Goal: Transaction & Acquisition: Purchase product/service

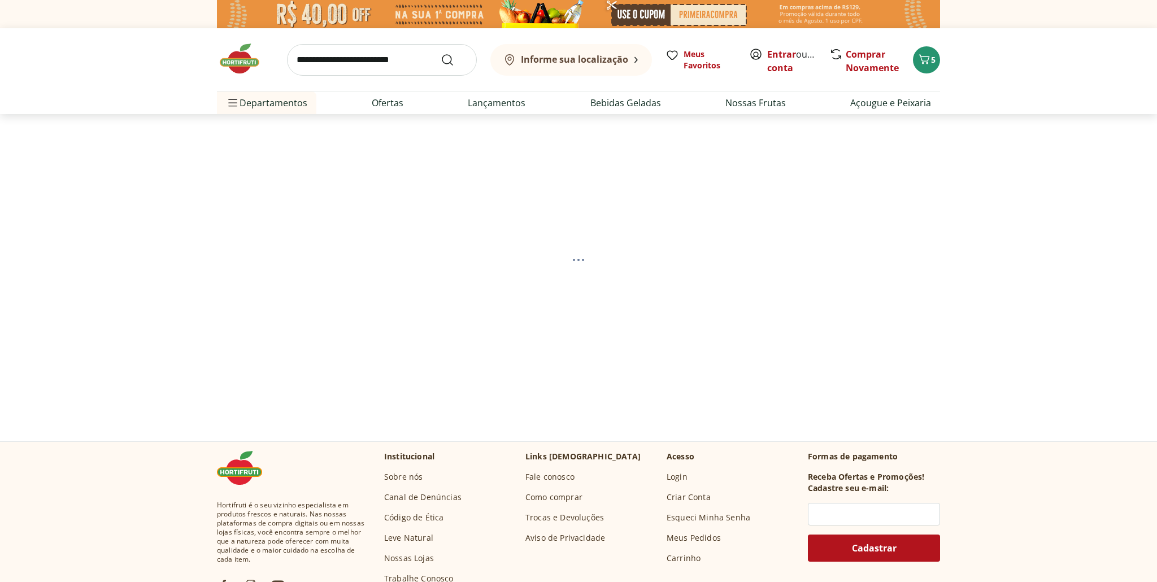
select select "**********"
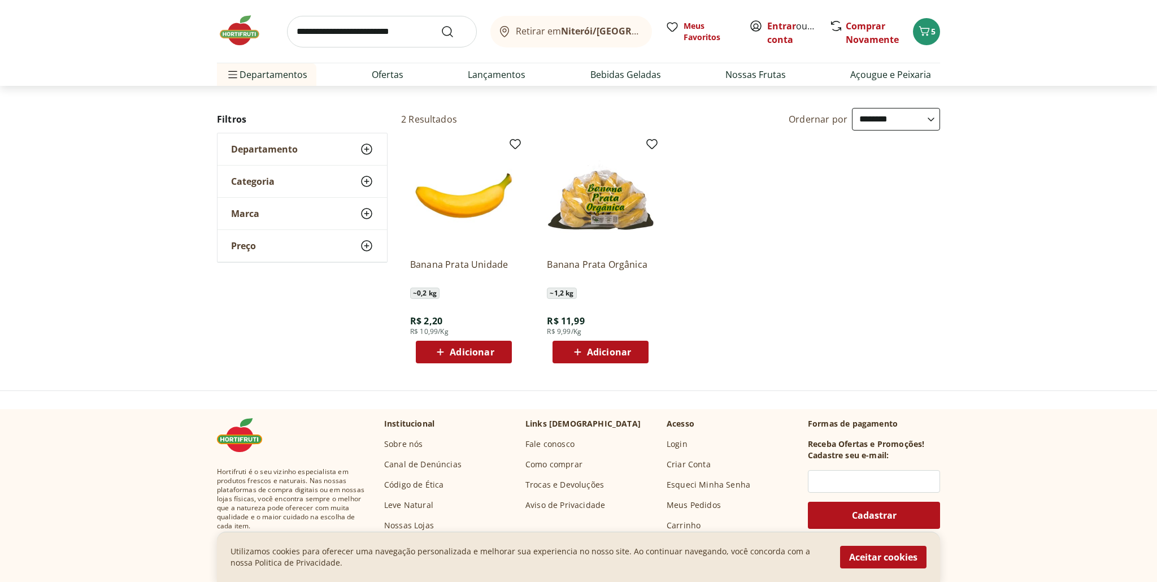
scroll to position [103, 0]
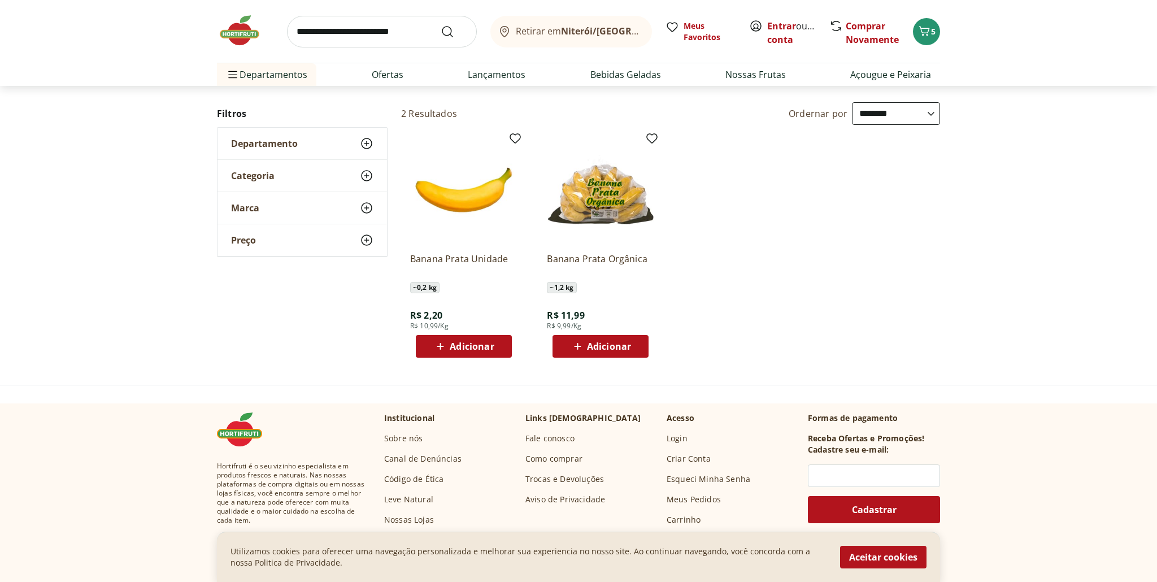
click at [467, 343] on span "Adicionar" at bounding box center [472, 346] width 44 height 9
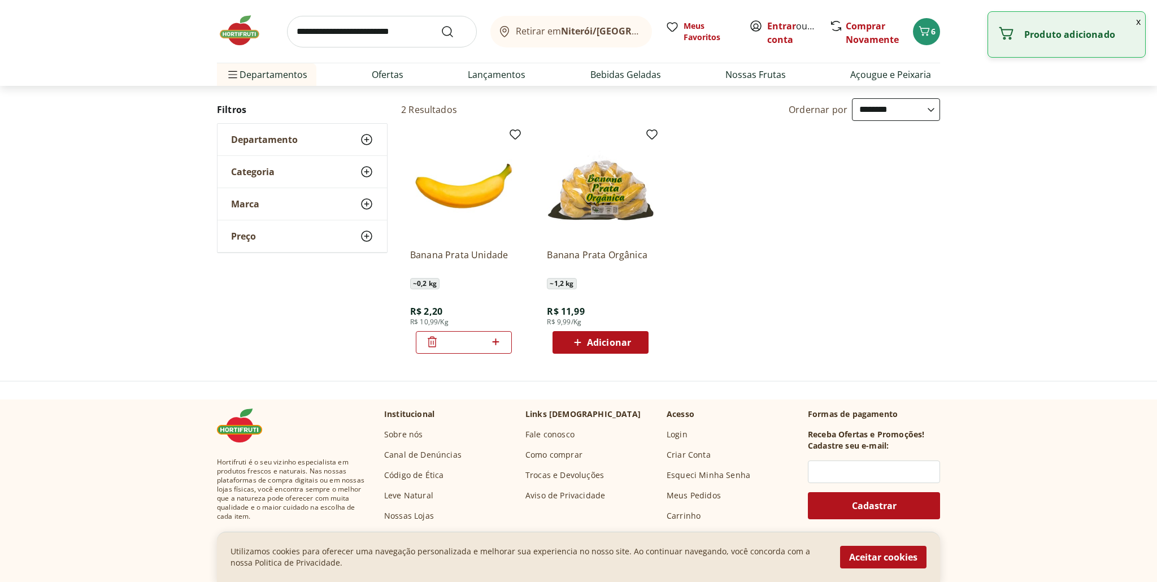
scroll to position [109, 0]
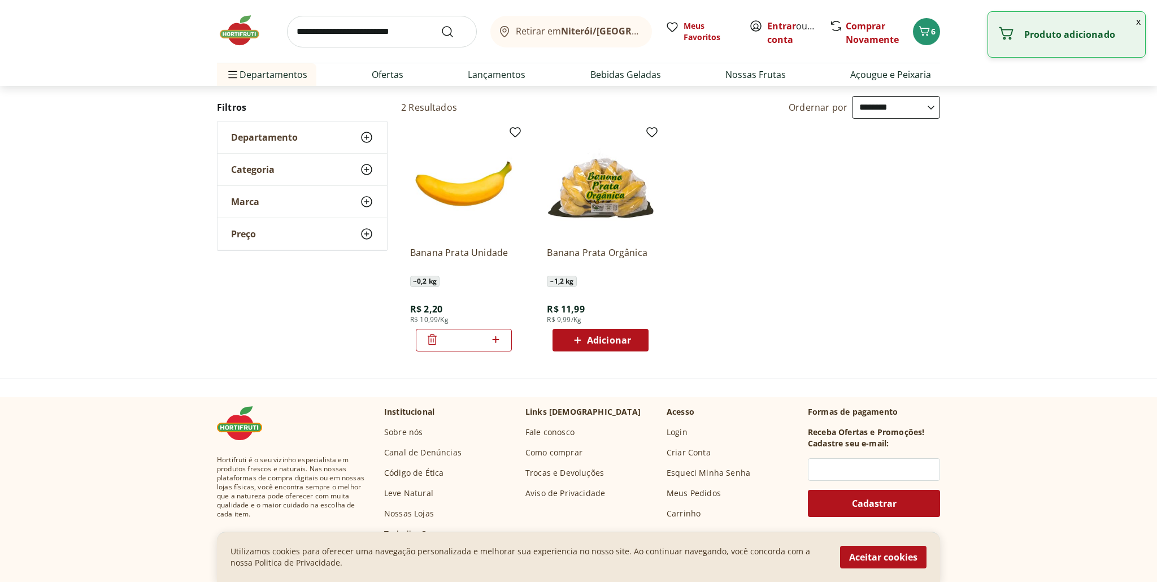
click at [496, 338] on icon at bounding box center [496, 340] width 14 height 14
type input "*"
click at [363, 33] on input "search" at bounding box center [382, 32] width 190 height 32
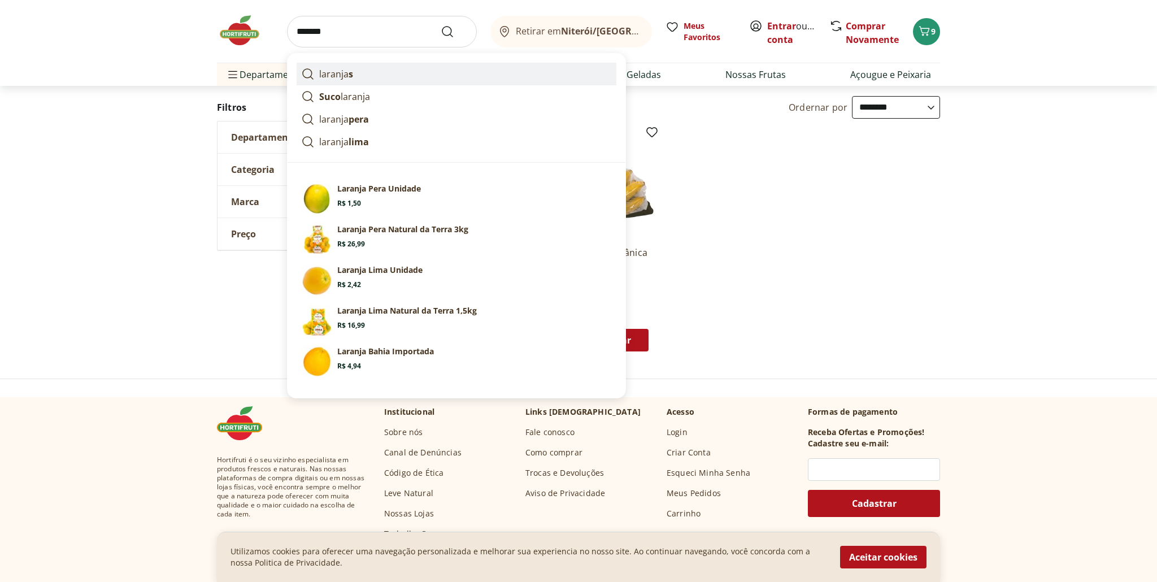
scroll to position [116, 0]
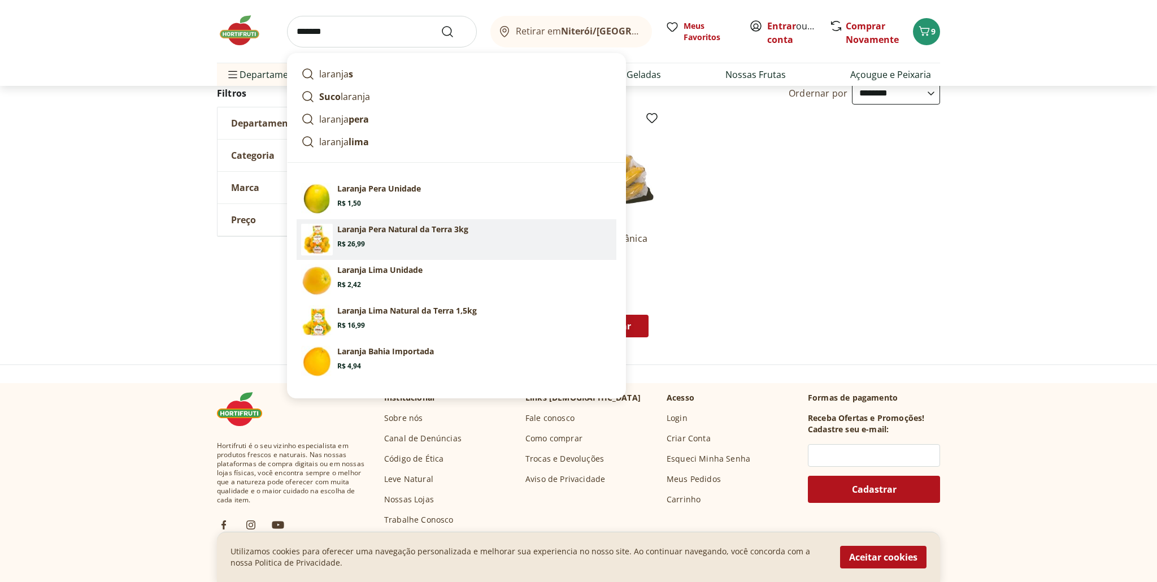
click at [373, 234] on p "Laranja Pera Natural da Terra 3kg" at bounding box center [402, 229] width 131 height 11
type input "**********"
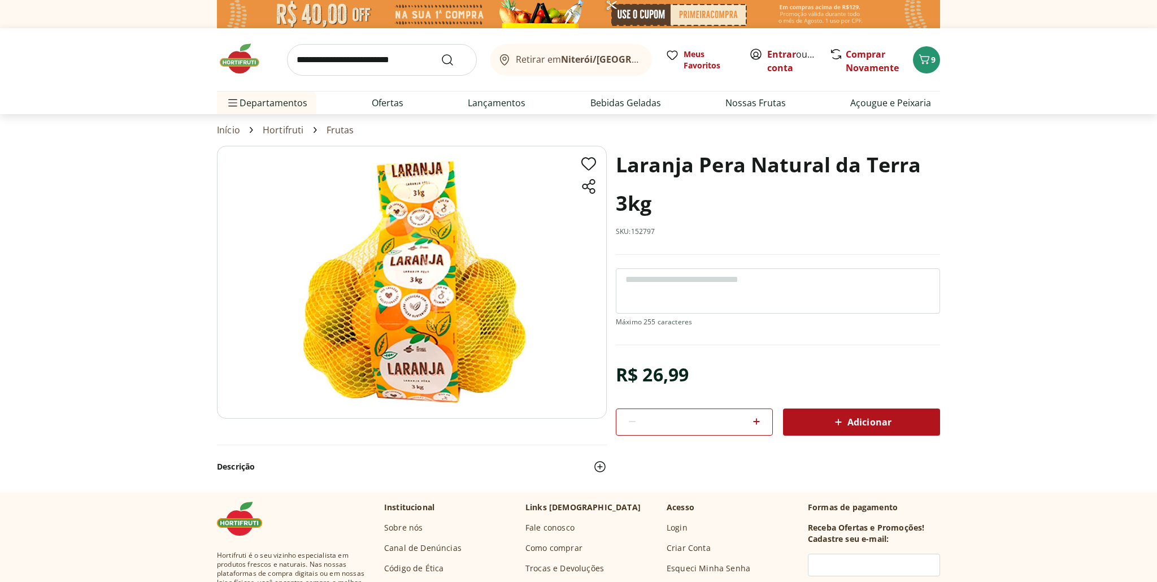
click at [871, 423] on span "Adicionar" at bounding box center [861, 422] width 60 height 14
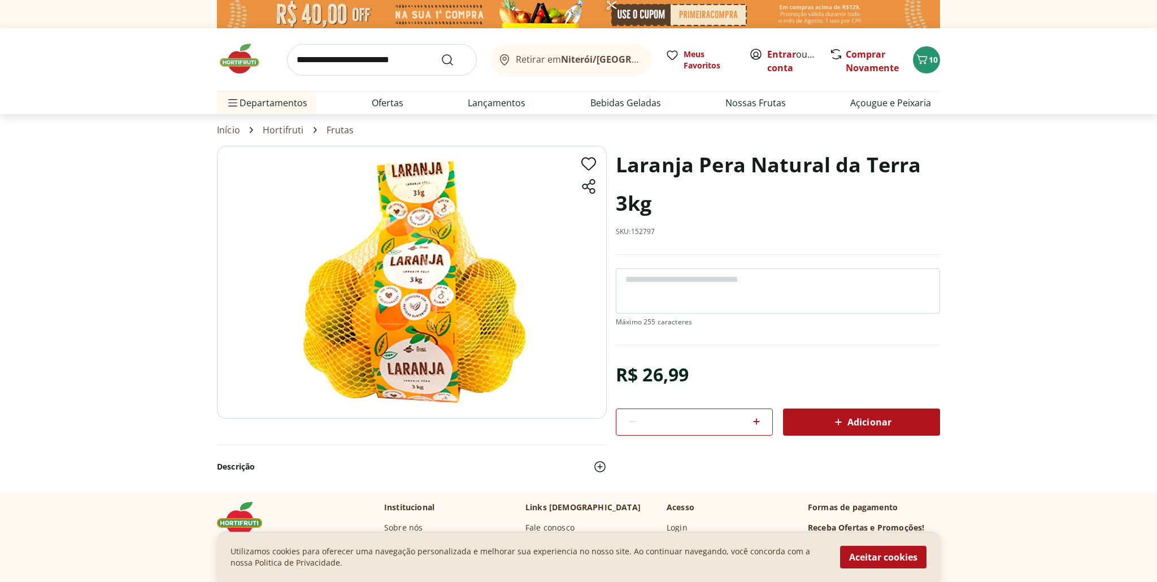
click at [366, 63] on input "search" at bounding box center [382, 60] width 190 height 32
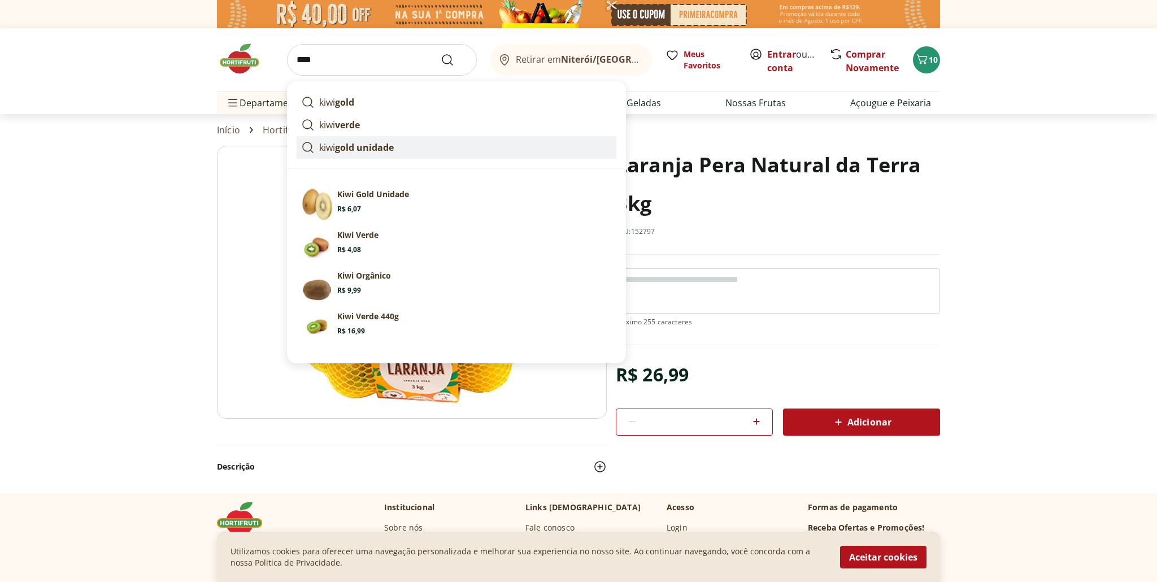
click at [365, 145] on strong "gold unidade" at bounding box center [364, 147] width 59 height 12
type input "**********"
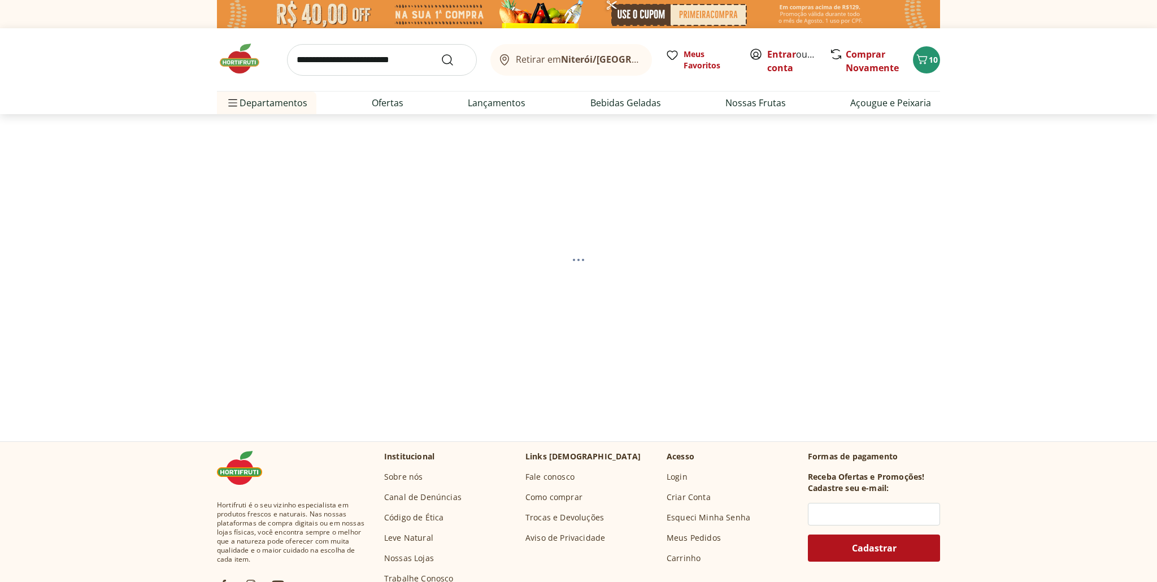
select select "**********"
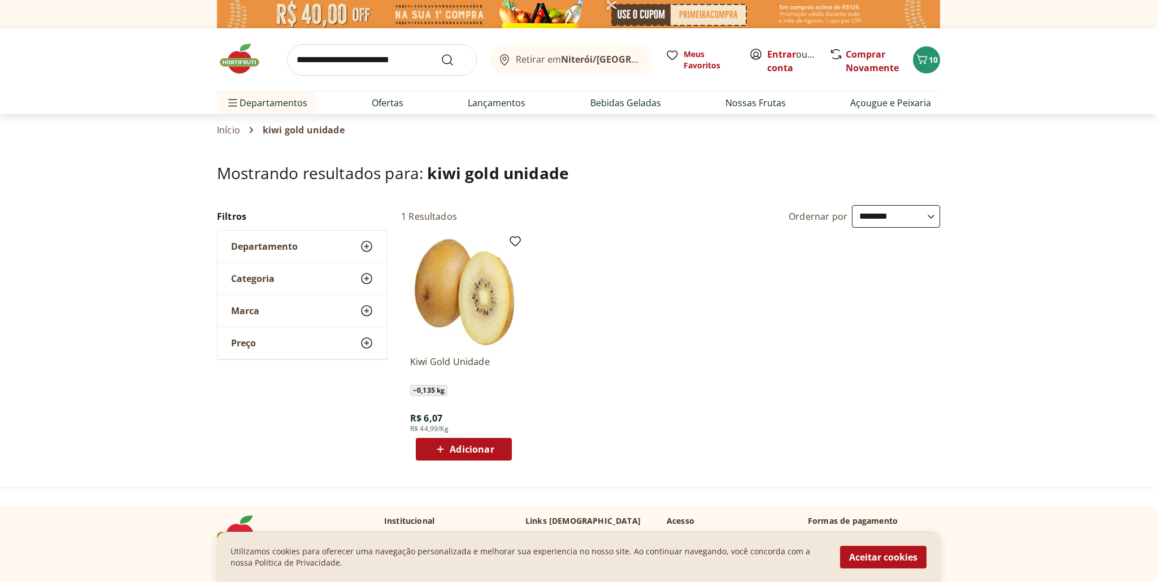
click at [480, 448] on span "Adicionar" at bounding box center [472, 449] width 44 height 9
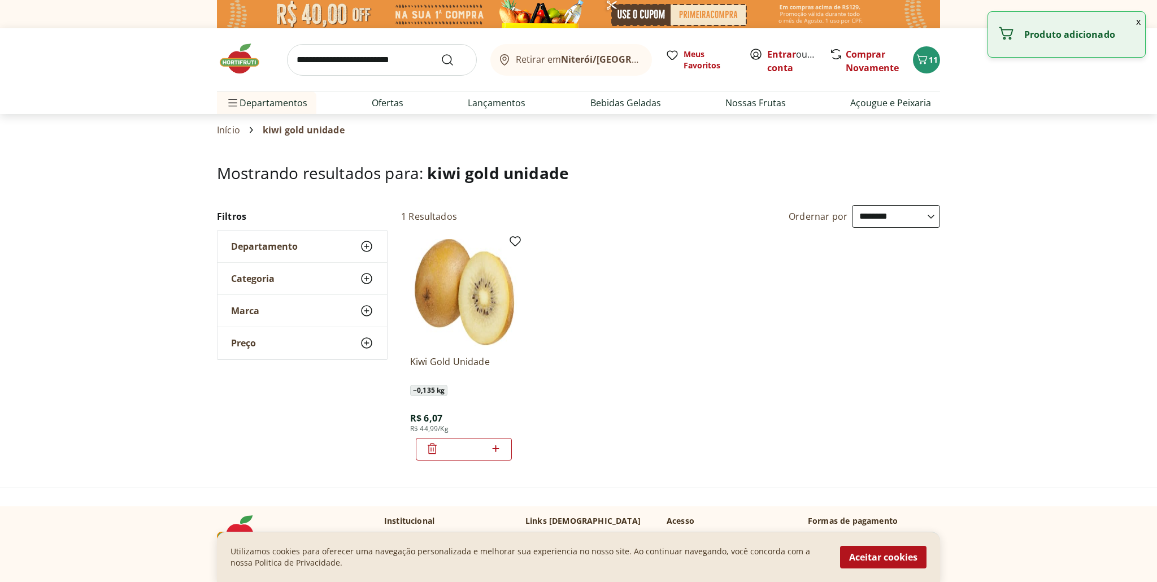
scroll to position [3, 0]
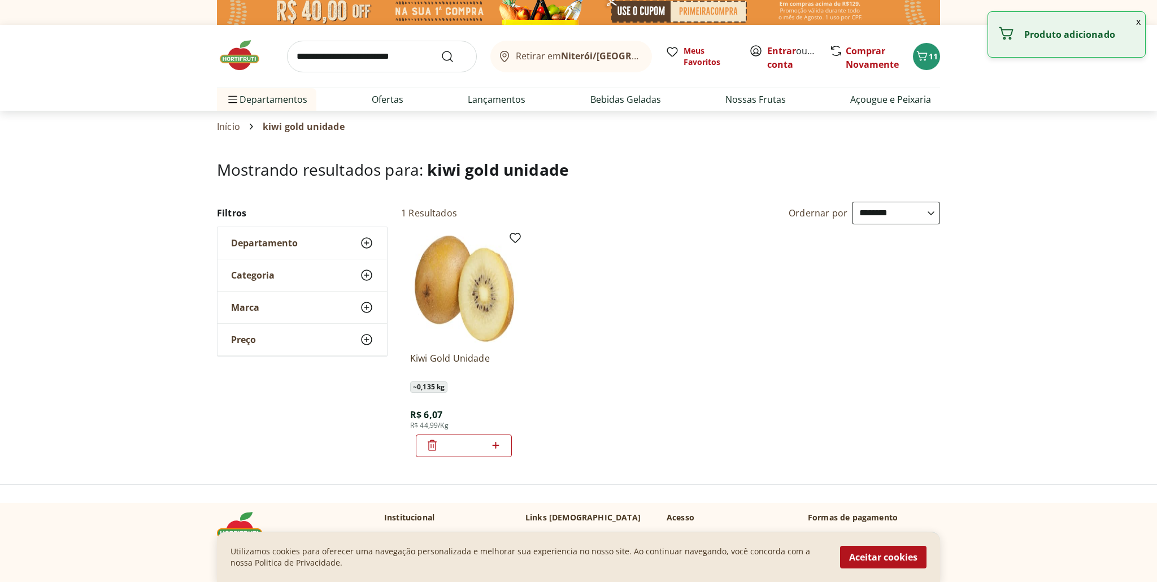
click at [497, 444] on icon at bounding box center [496, 445] width 14 height 14
type input "*"
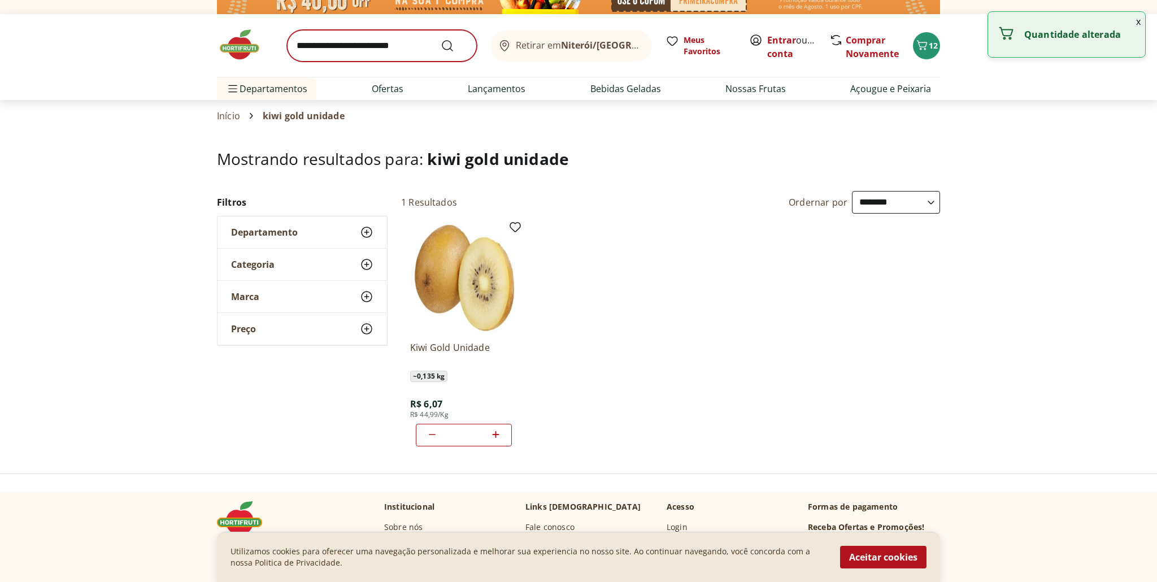
scroll to position [10, 0]
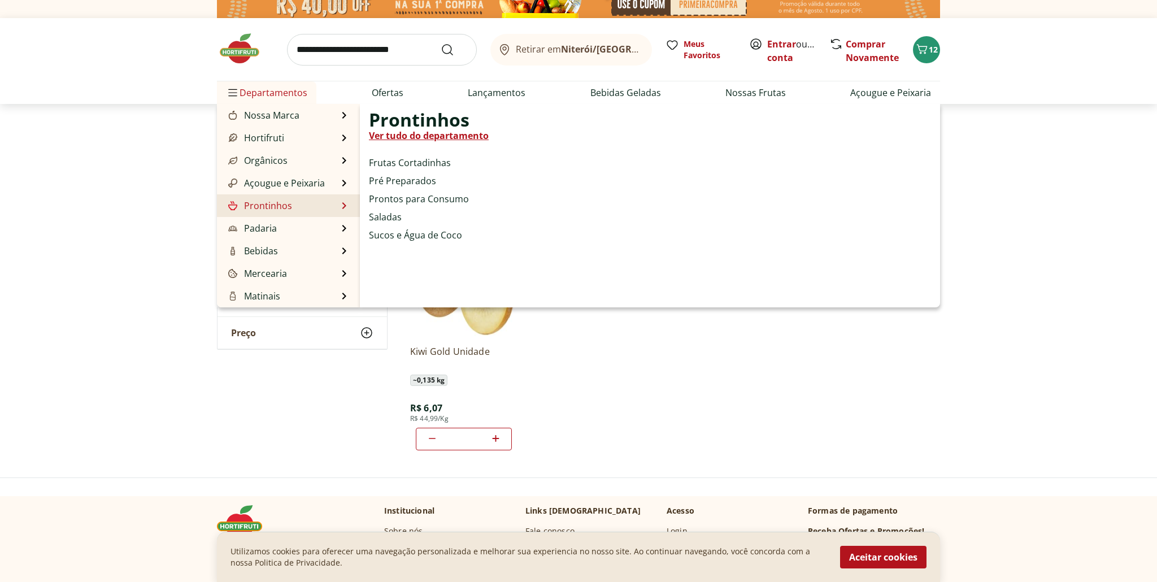
click at [294, 207] on li "Prontinhos Prontinhos Ver tudo do departamento Frutas Cortadinhas Pré Preparado…" at bounding box center [288, 205] width 143 height 23
click at [395, 163] on link "Frutas Cortadinhas" at bounding box center [410, 163] width 82 height 14
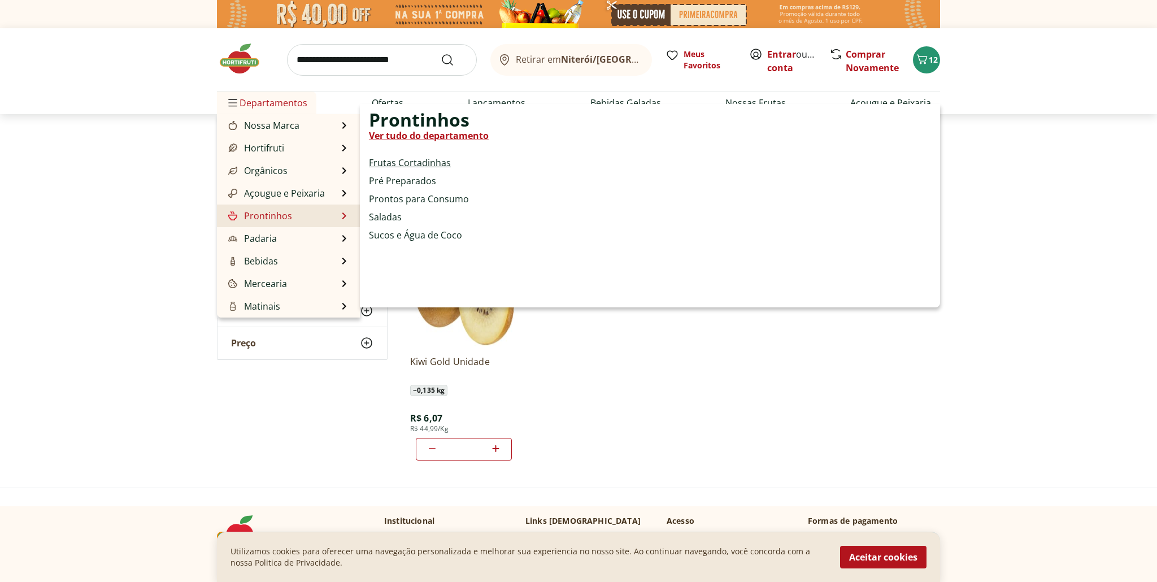
select select "**********"
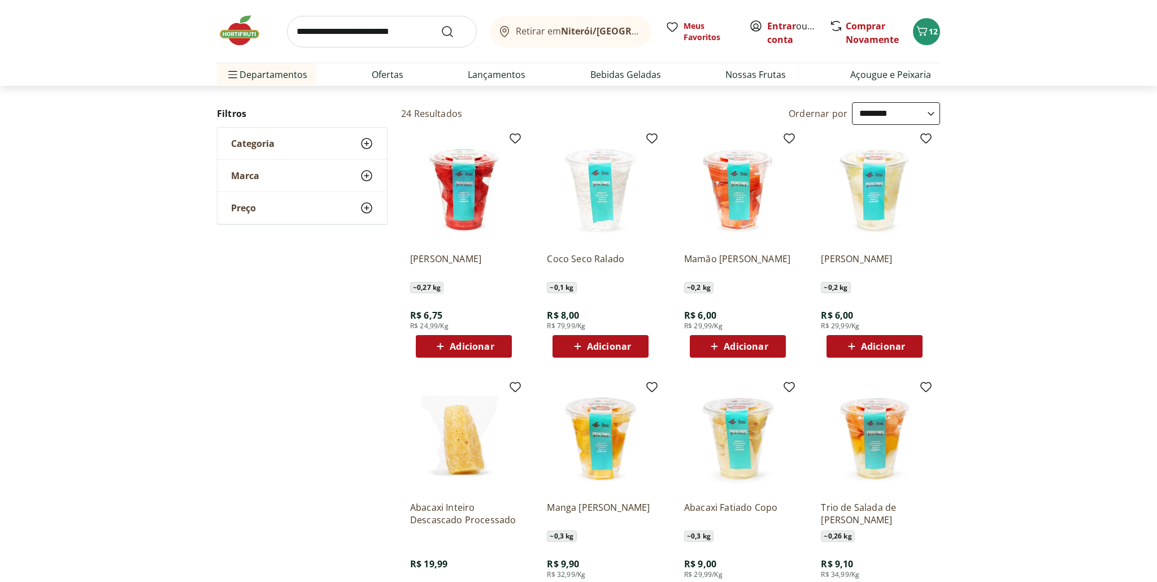
scroll to position [73, 0]
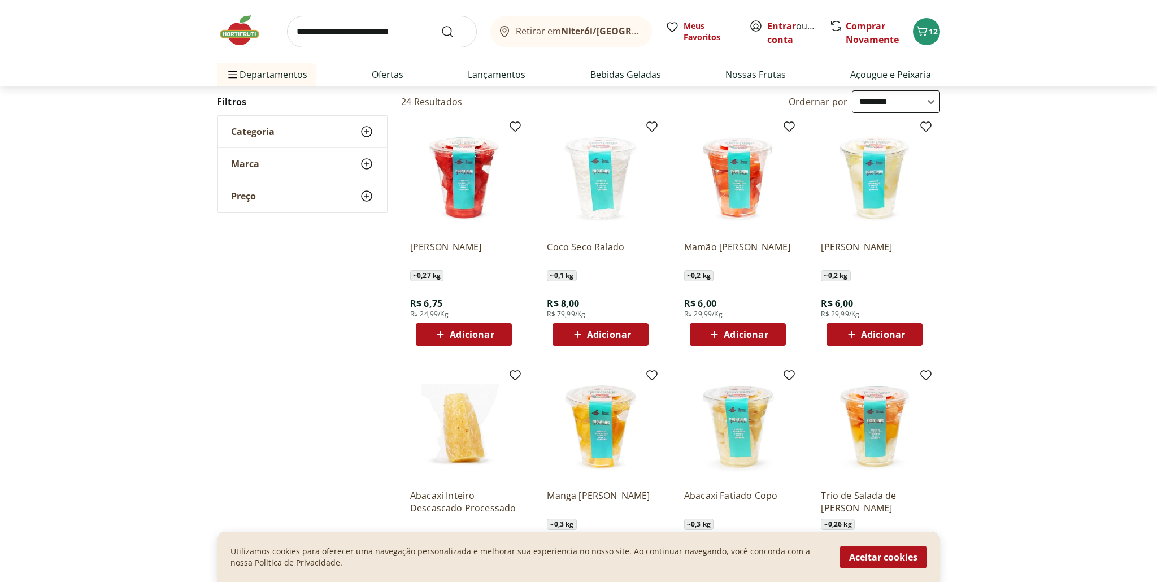
click at [472, 334] on span "Adicionar" at bounding box center [472, 334] width 44 height 9
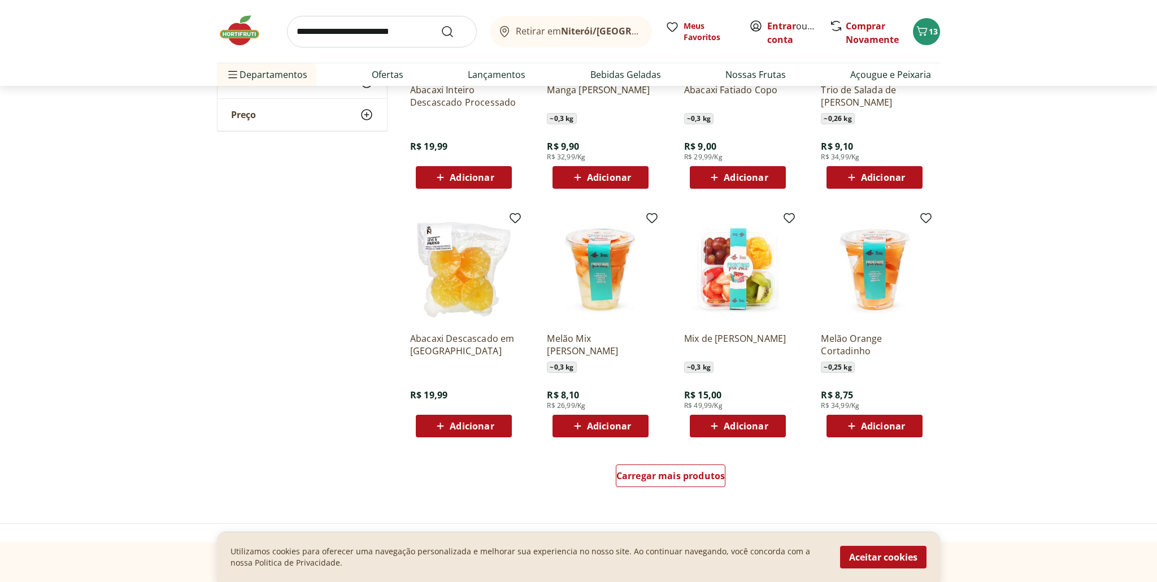
scroll to position [489, 0]
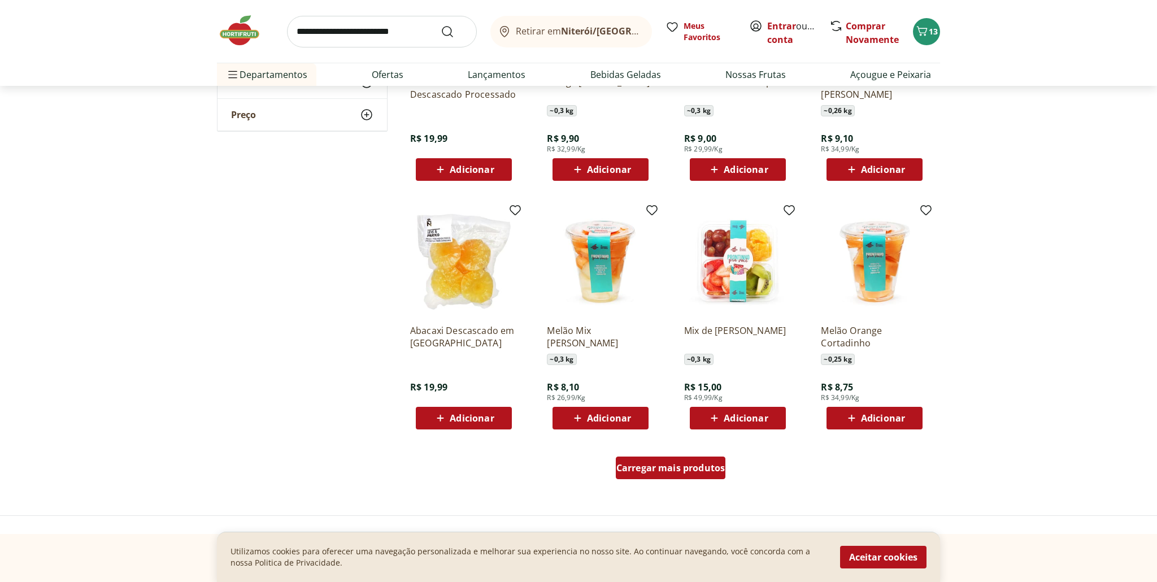
click at [677, 471] on span "Carregar mais produtos" at bounding box center [670, 467] width 109 height 9
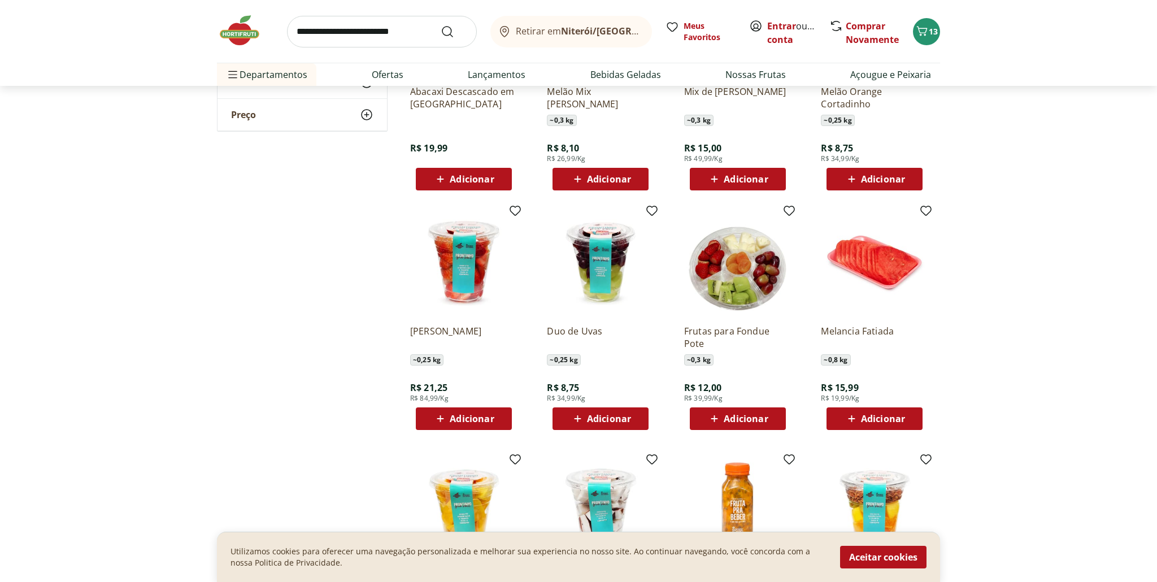
scroll to position [726, 0]
click at [461, 420] on span "Adicionar" at bounding box center [472, 417] width 44 height 9
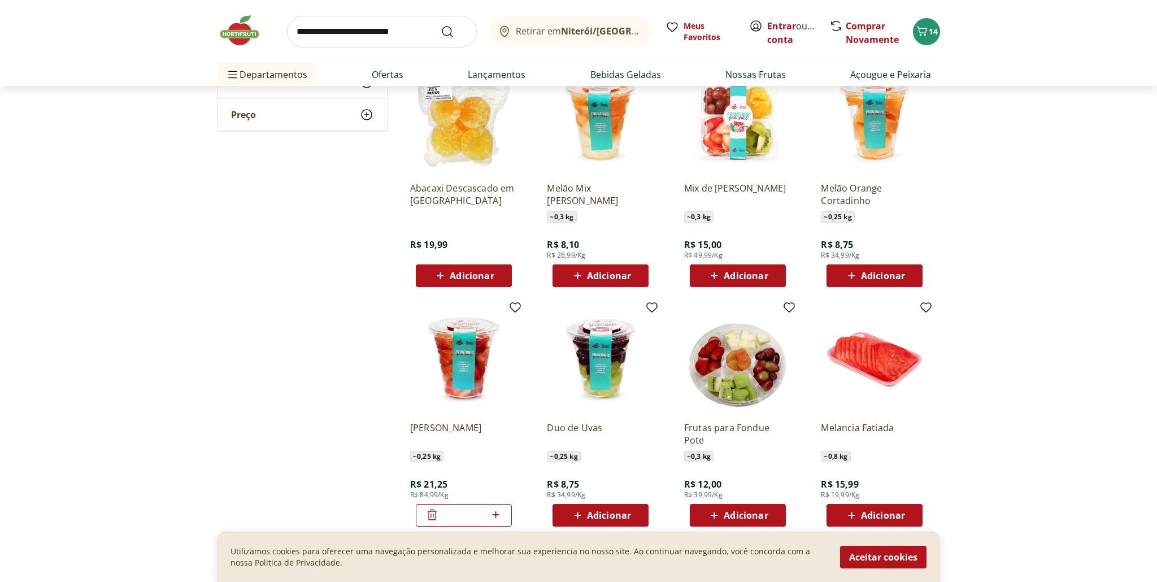
scroll to position [630, 0]
click at [882, 277] on span "Adicionar" at bounding box center [883, 275] width 44 height 9
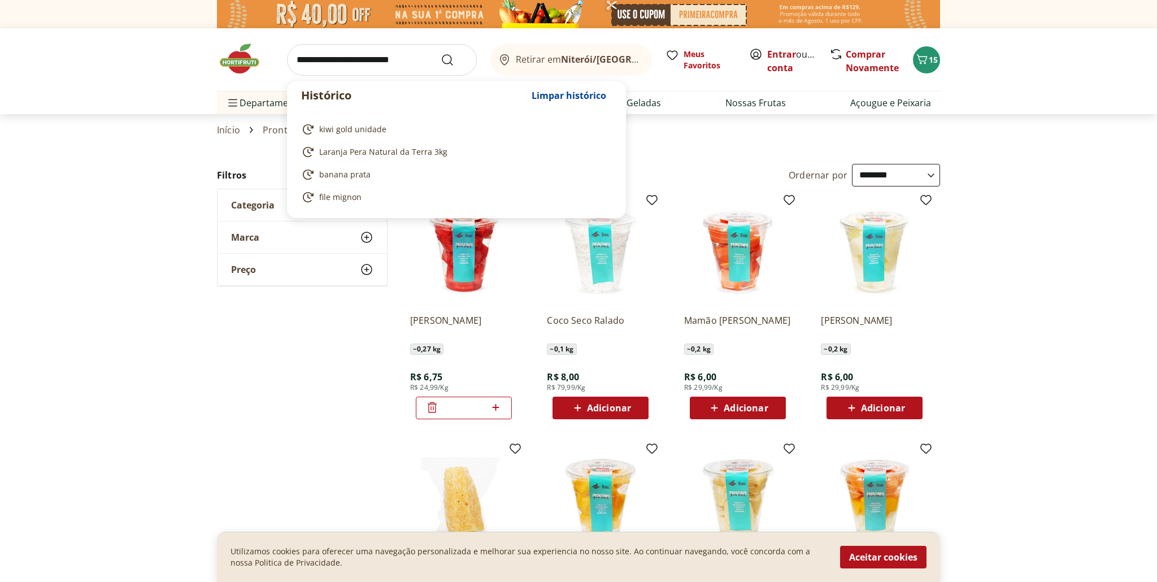
click at [351, 62] on input "search" at bounding box center [382, 60] width 190 height 32
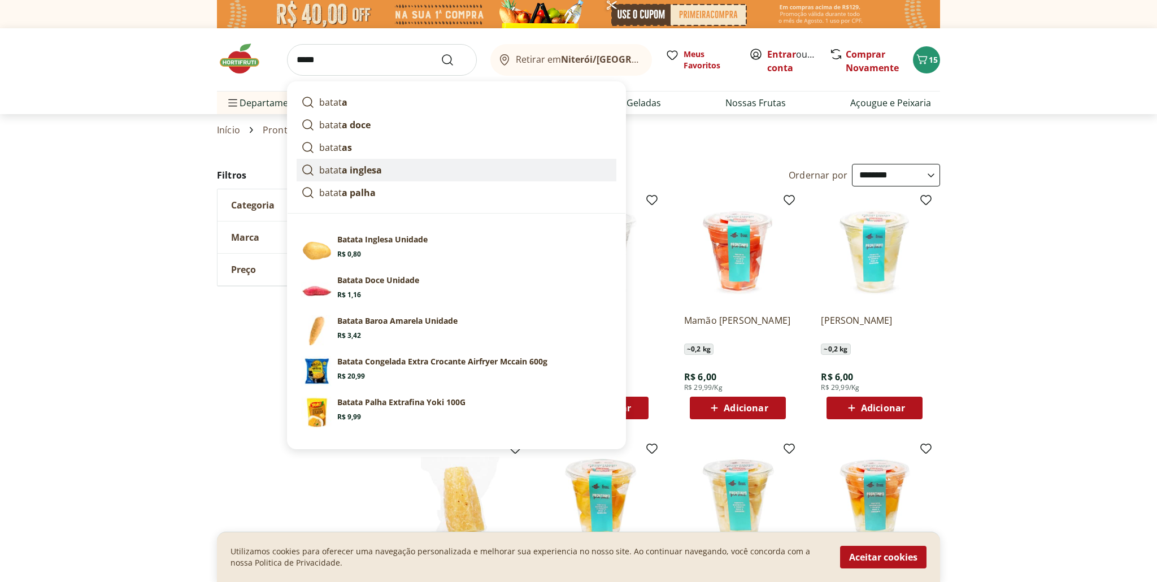
click at [352, 168] on strong "a inglesa" at bounding box center [362, 170] width 40 height 12
type input "**********"
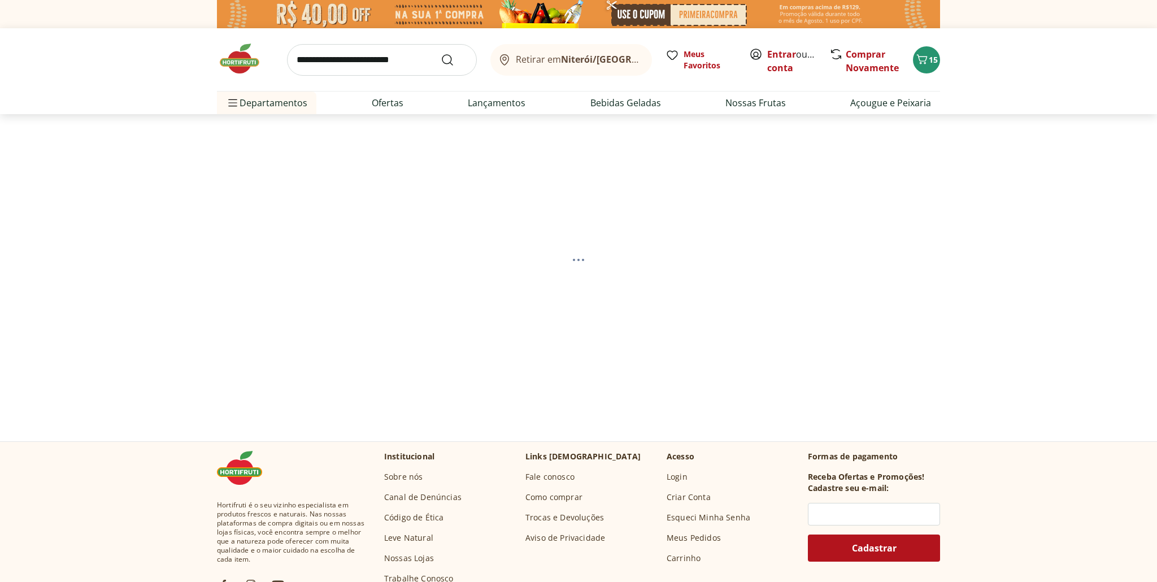
select select "**********"
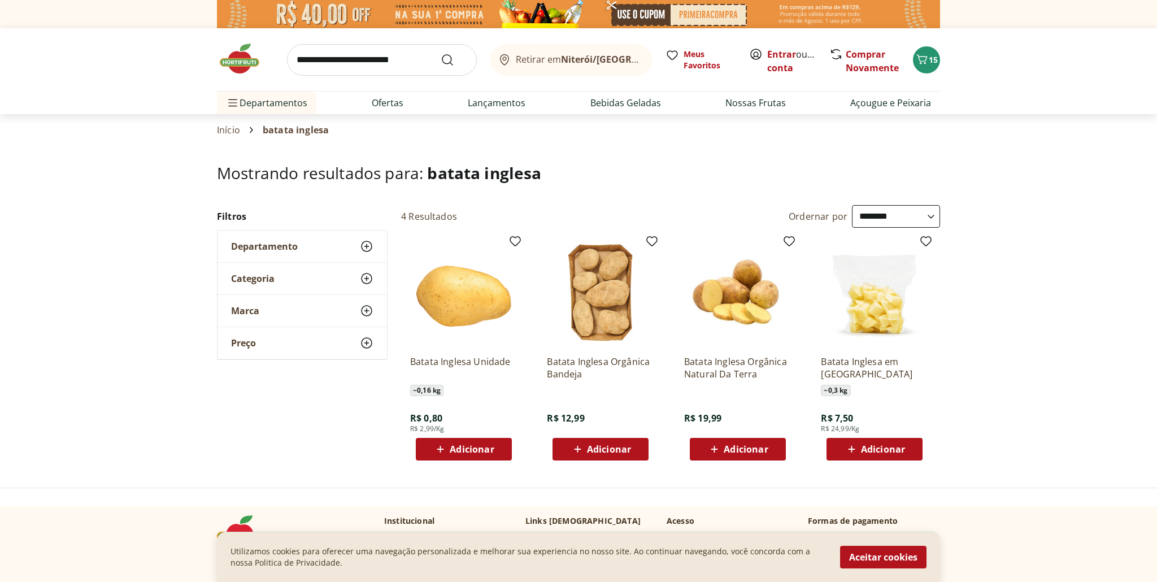
click at [478, 451] on span "Adicionar" at bounding box center [472, 449] width 44 height 9
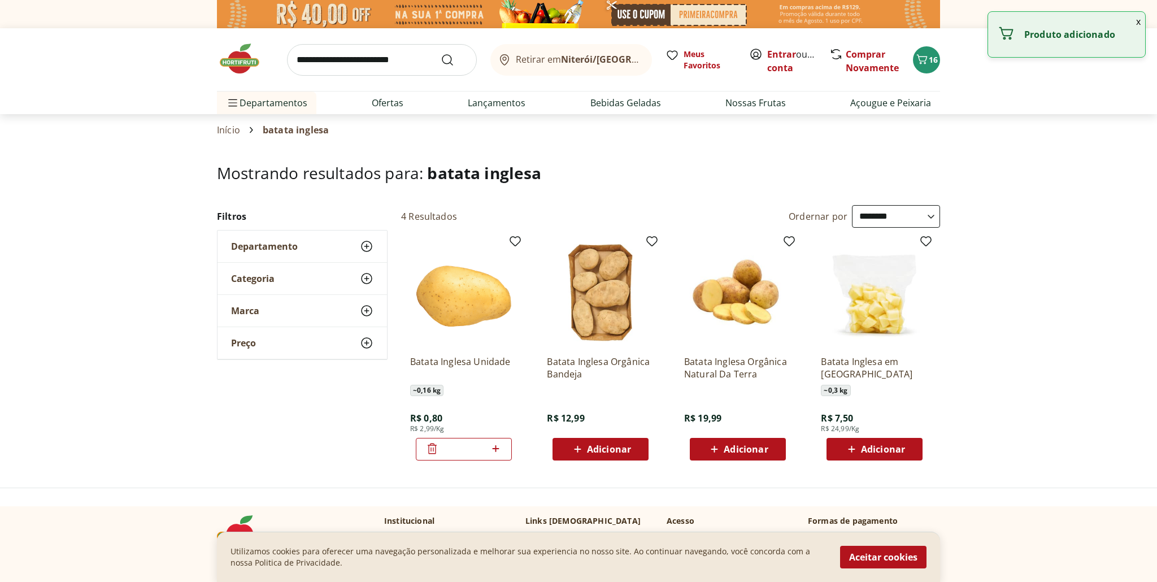
click at [496, 447] on icon at bounding box center [495, 448] width 7 height 7
type input "*"
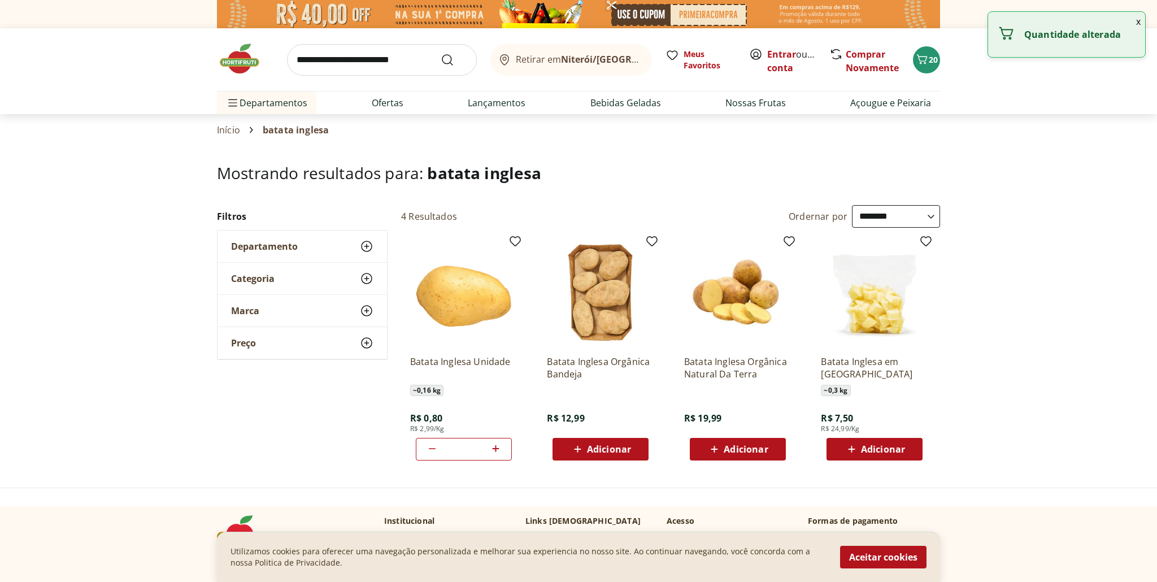
click at [333, 56] on input "search" at bounding box center [382, 60] width 190 height 32
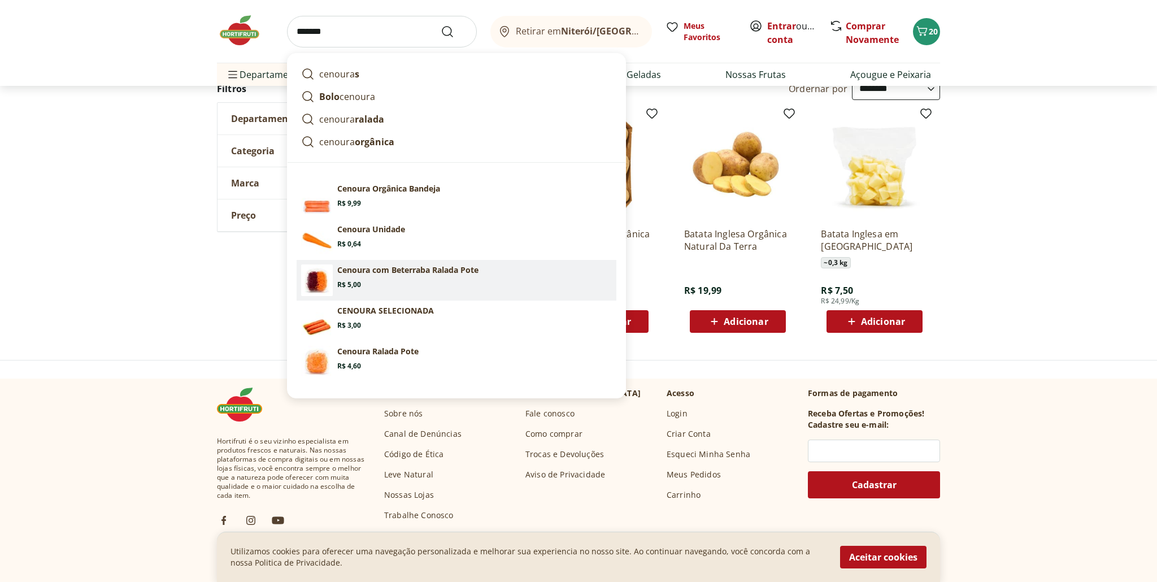
scroll to position [128, 0]
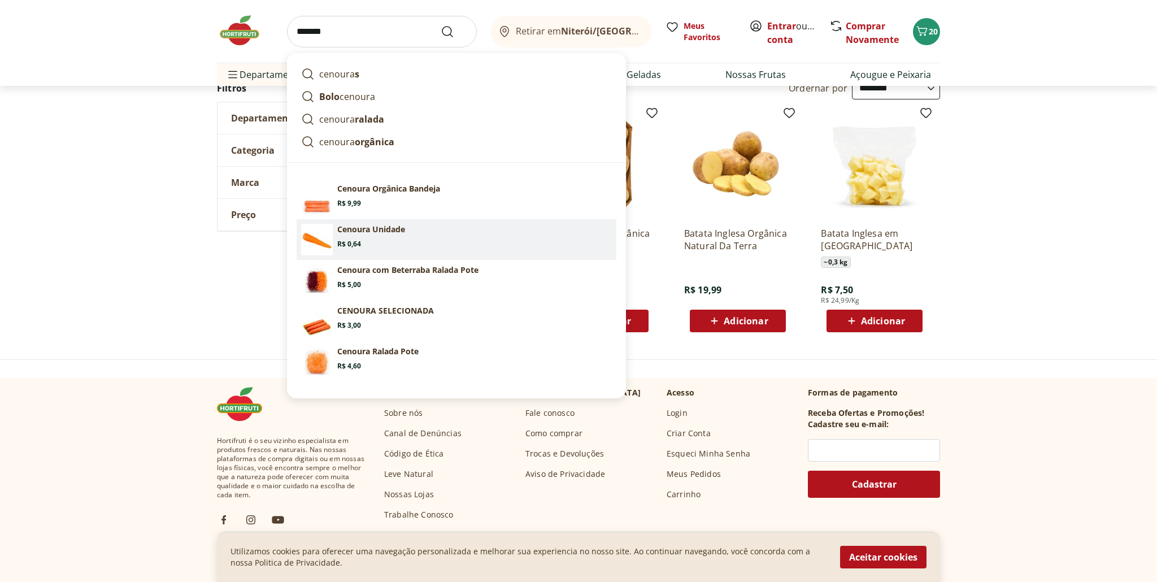
click at [348, 238] on section "Cenoura Unidade Price: R$ 0,64" at bounding box center [474, 236] width 275 height 25
type input "**********"
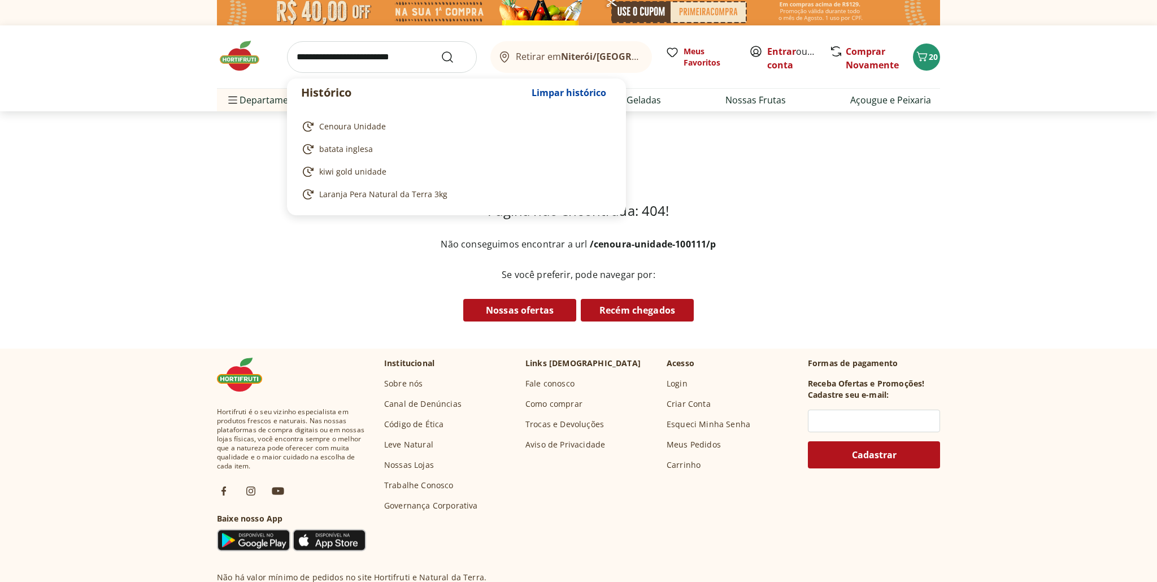
scroll to position [2, 0]
click at [344, 59] on input "search" at bounding box center [382, 58] width 190 height 32
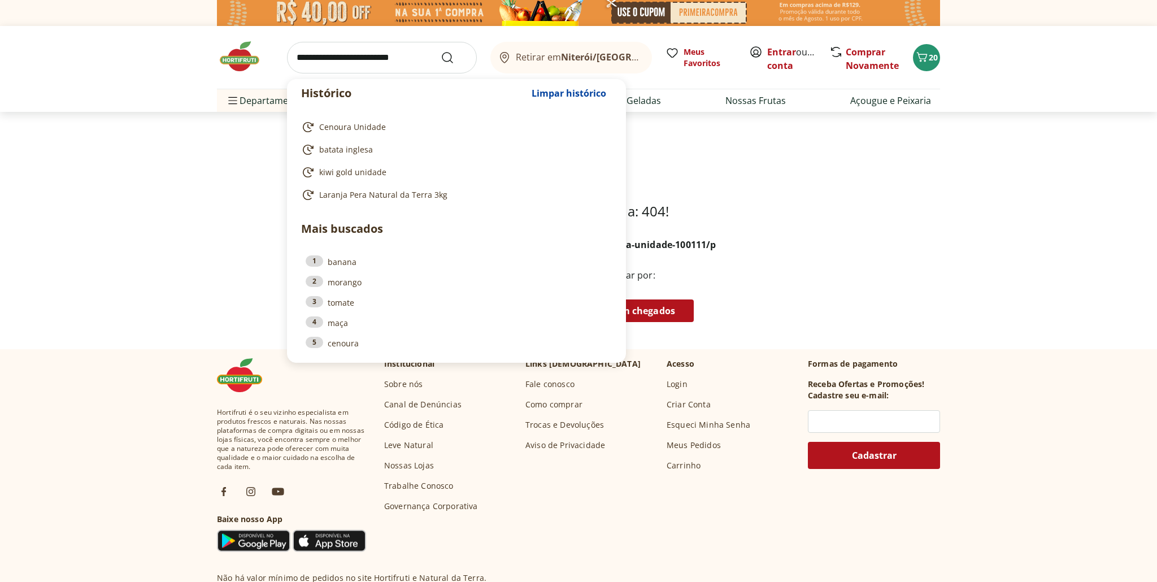
scroll to position [0, 0]
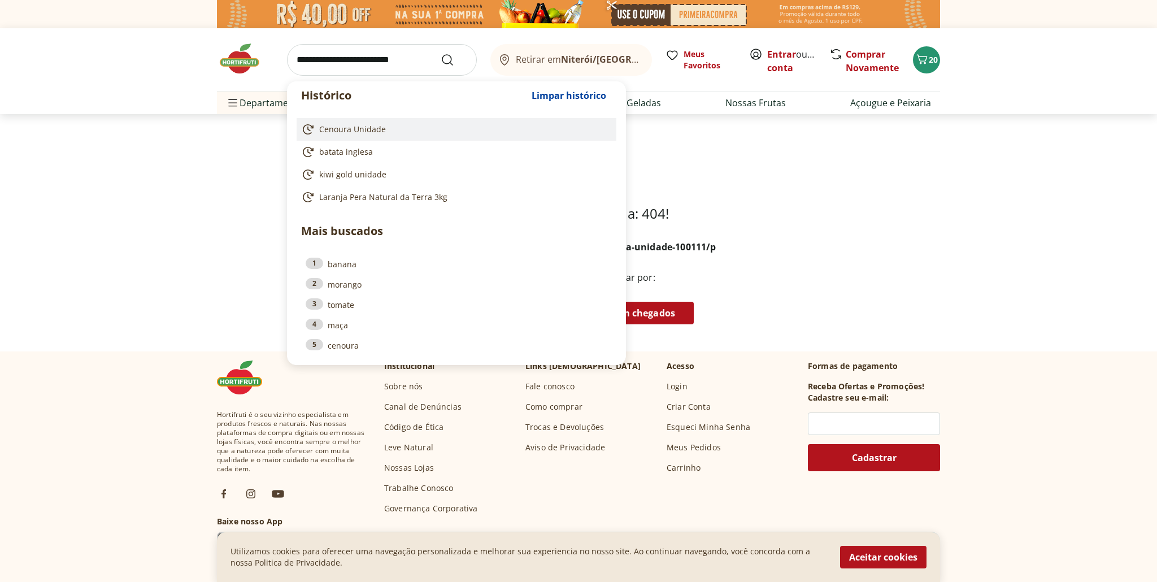
click at [339, 128] on span "Cenoura Unidade" at bounding box center [352, 129] width 67 height 11
type input "**********"
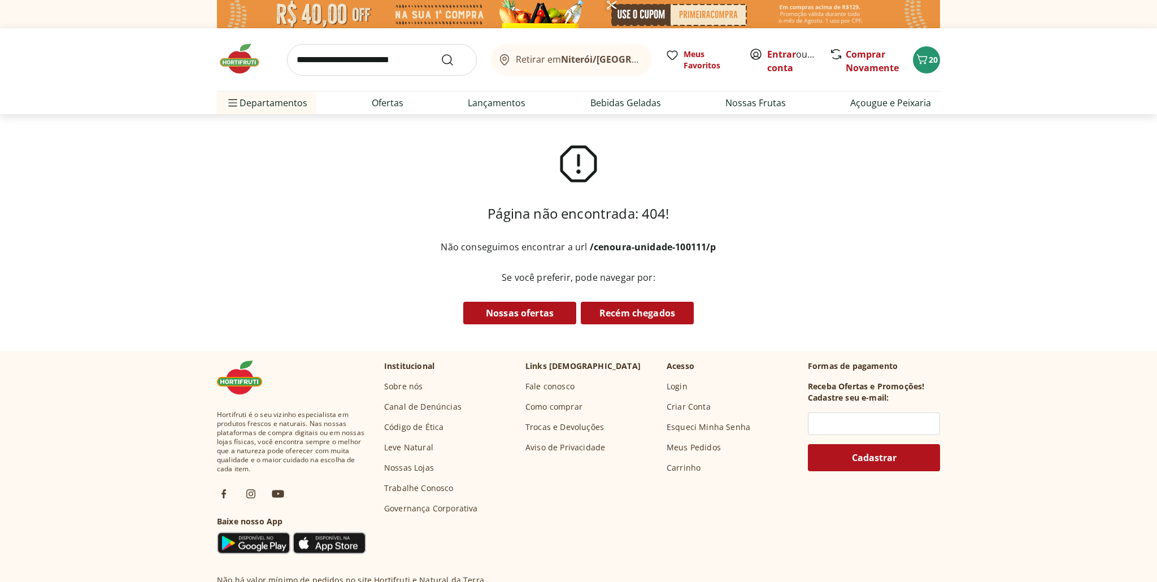
click at [361, 63] on input "search" at bounding box center [382, 60] width 190 height 32
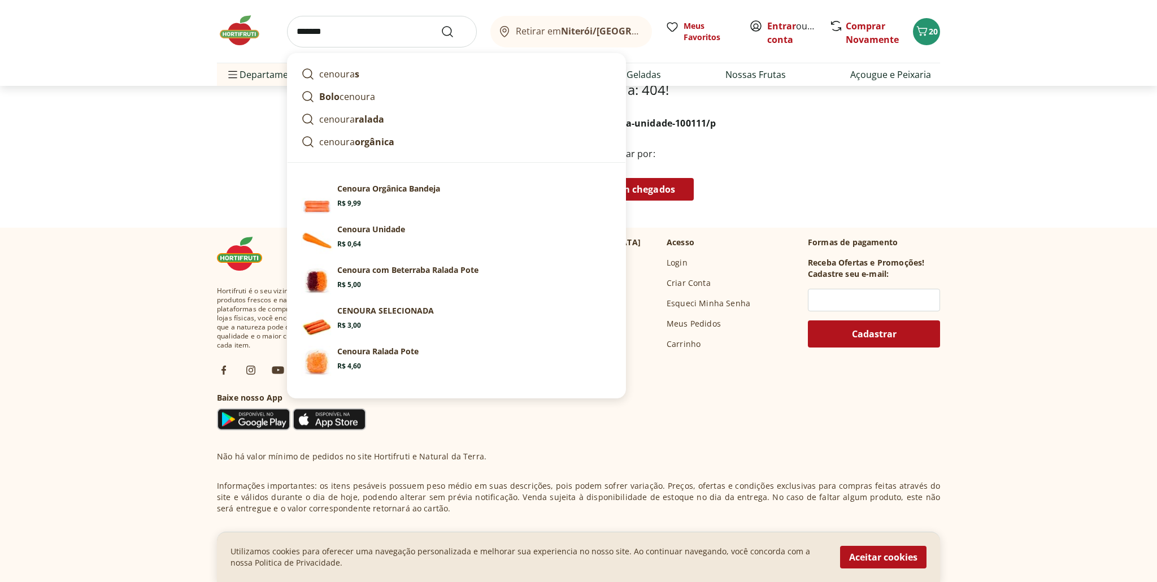
scroll to position [182, 0]
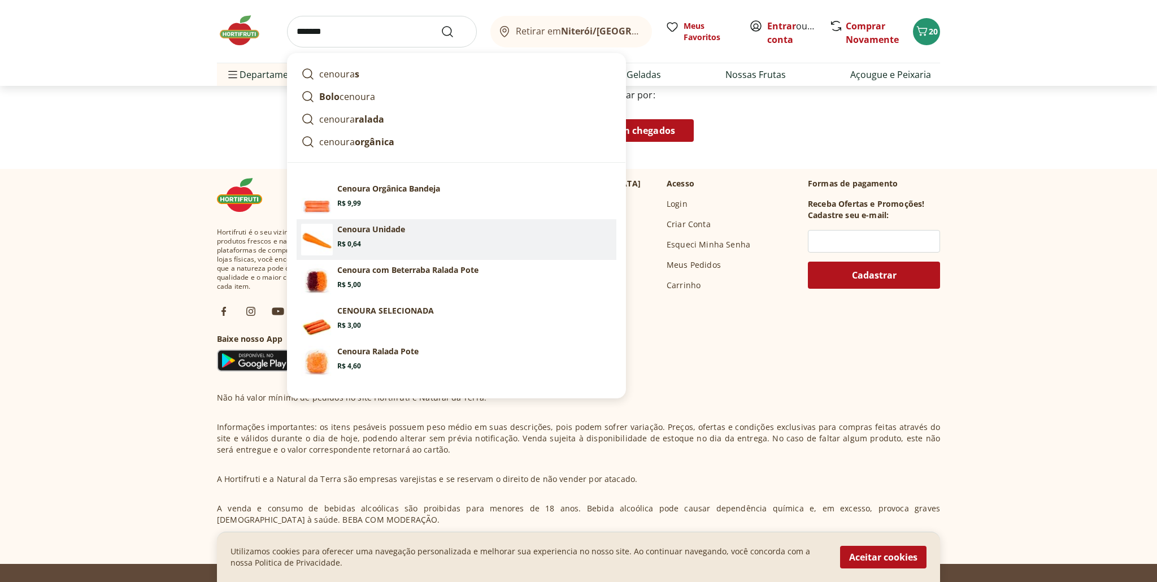
click at [356, 233] on p "Cenoura Unidade" at bounding box center [371, 229] width 68 height 11
type input "**********"
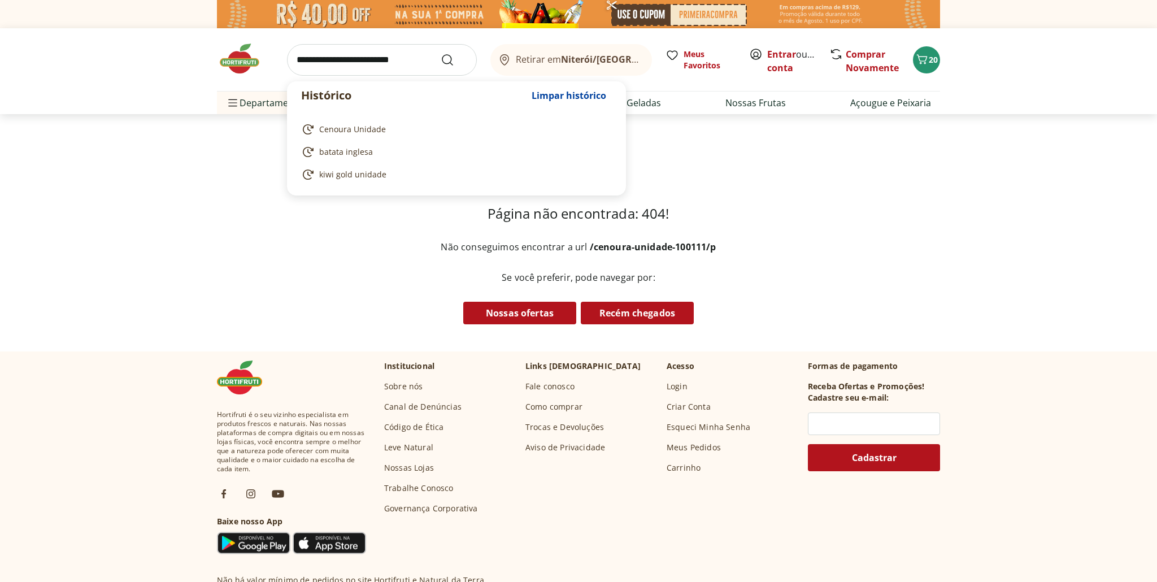
click at [363, 62] on input "search" at bounding box center [382, 60] width 190 height 32
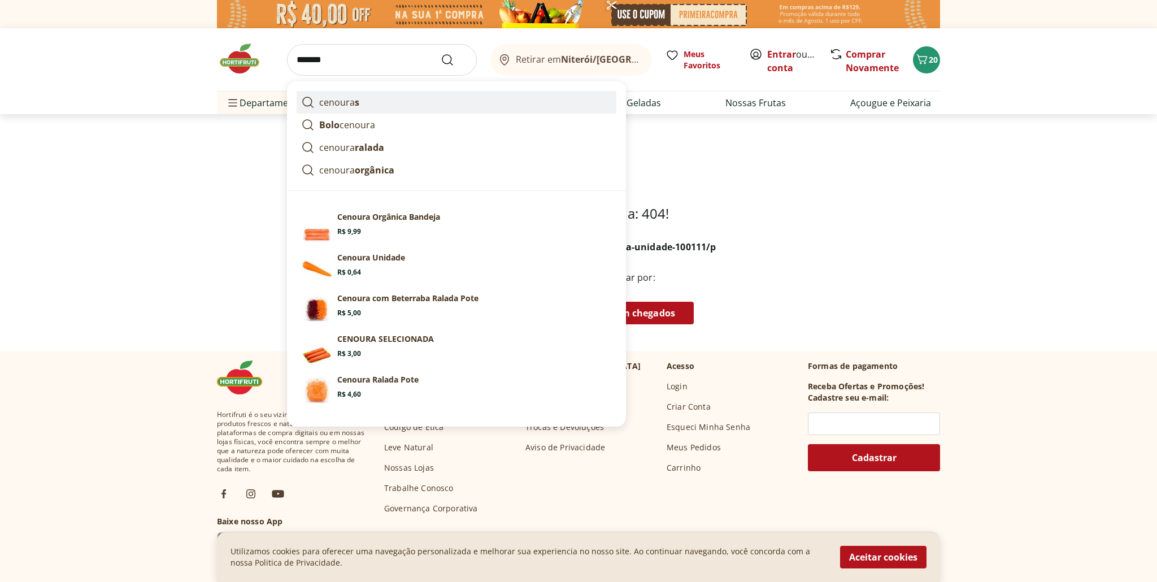
click at [349, 100] on p "cenoura s" at bounding box center [339, 102] width 40 height 14
type input "********"
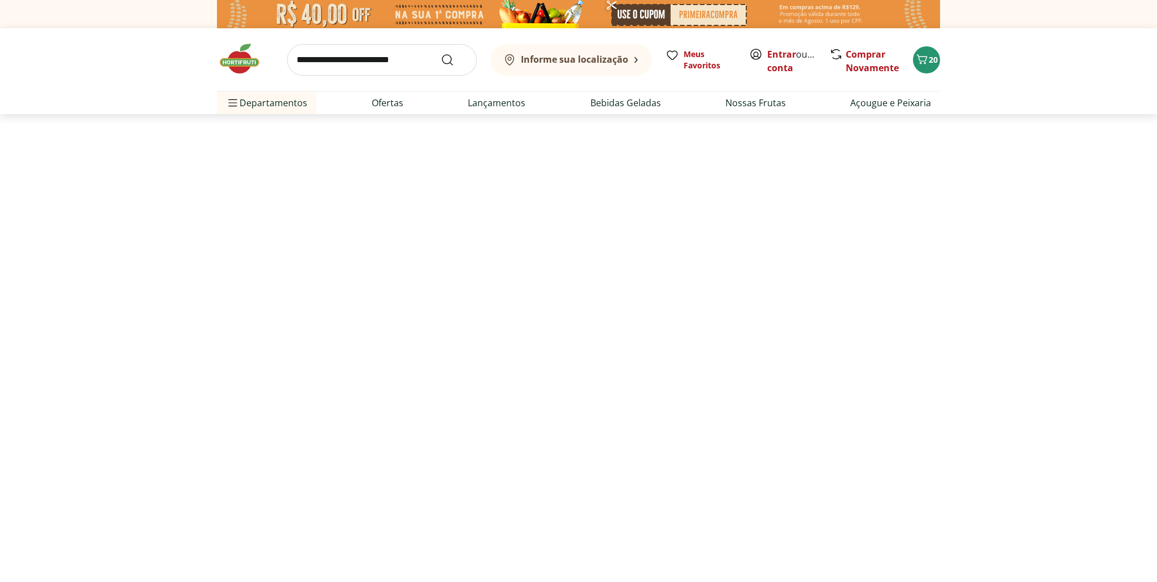
select select "**********"
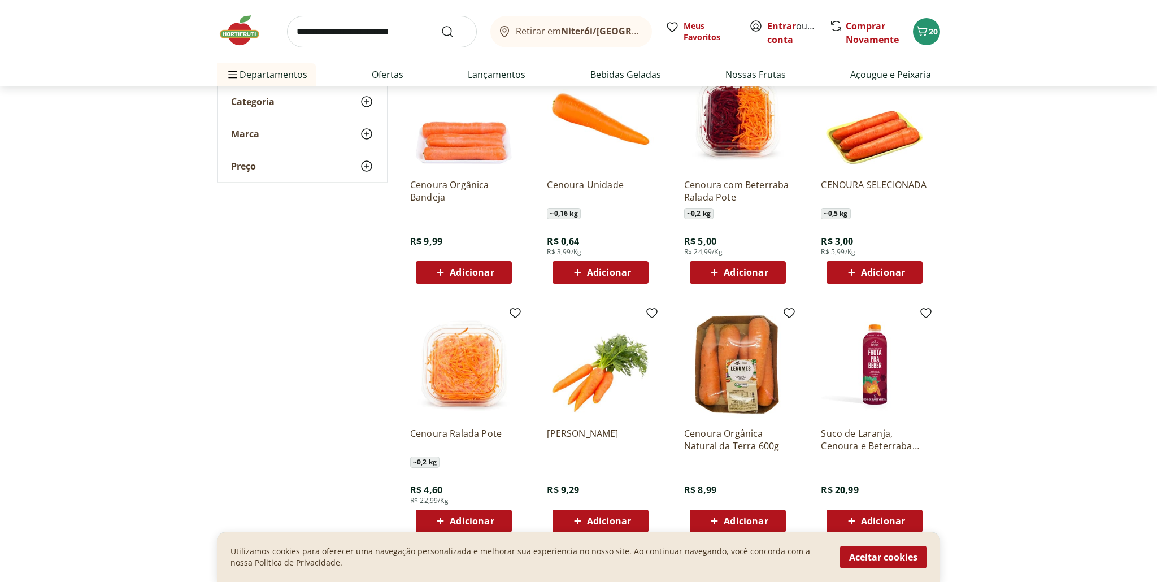
scroll to position [177, 0]
click at [599, 272] on span "Adicionar" at bounding box center [609, 271] width 44 height 9
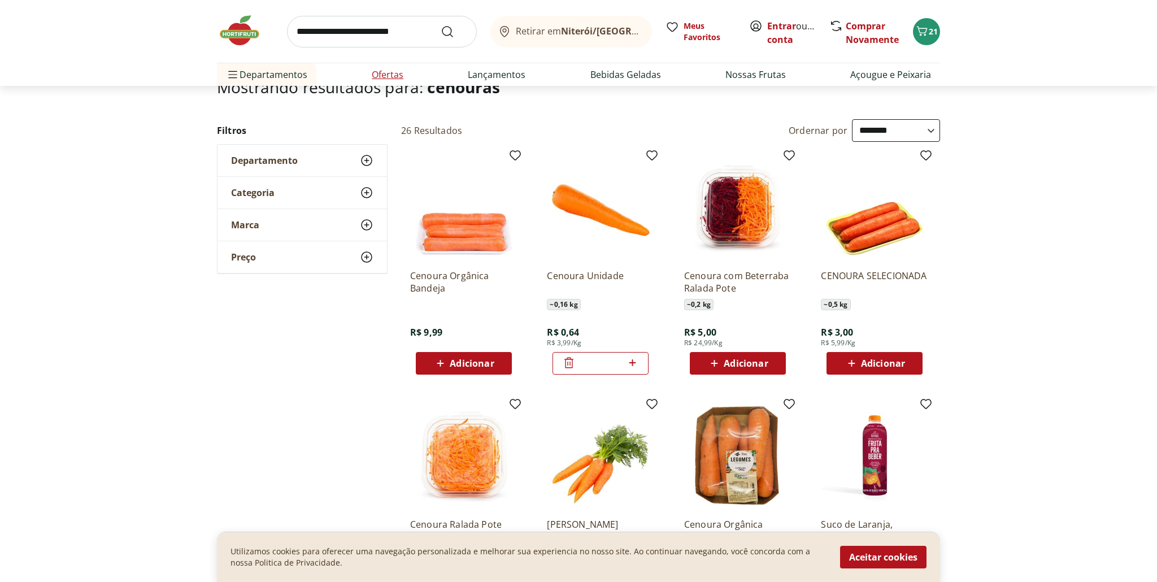
scroll to position [84, 0]
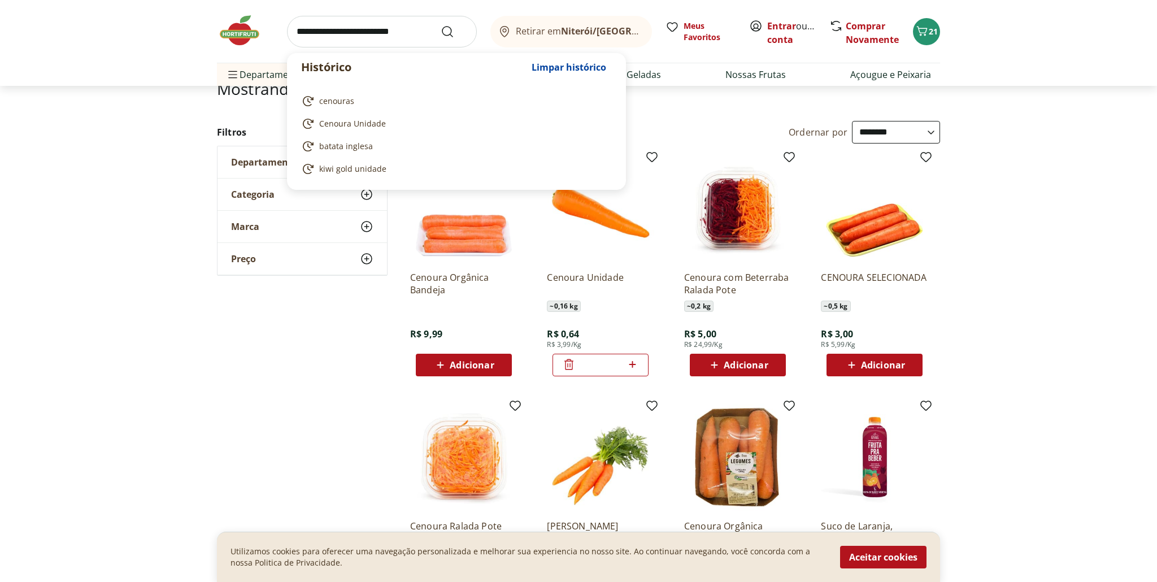
click at [369, 29] on input "search" at bounding box center [382, 32] width 190 height 32
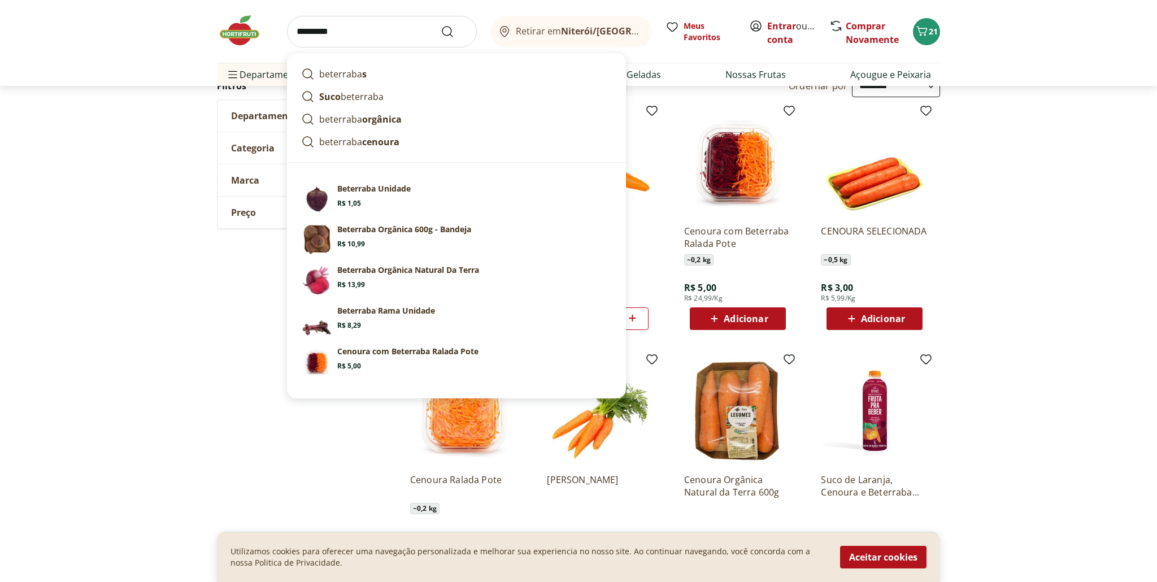
scroll to position [124, 0]
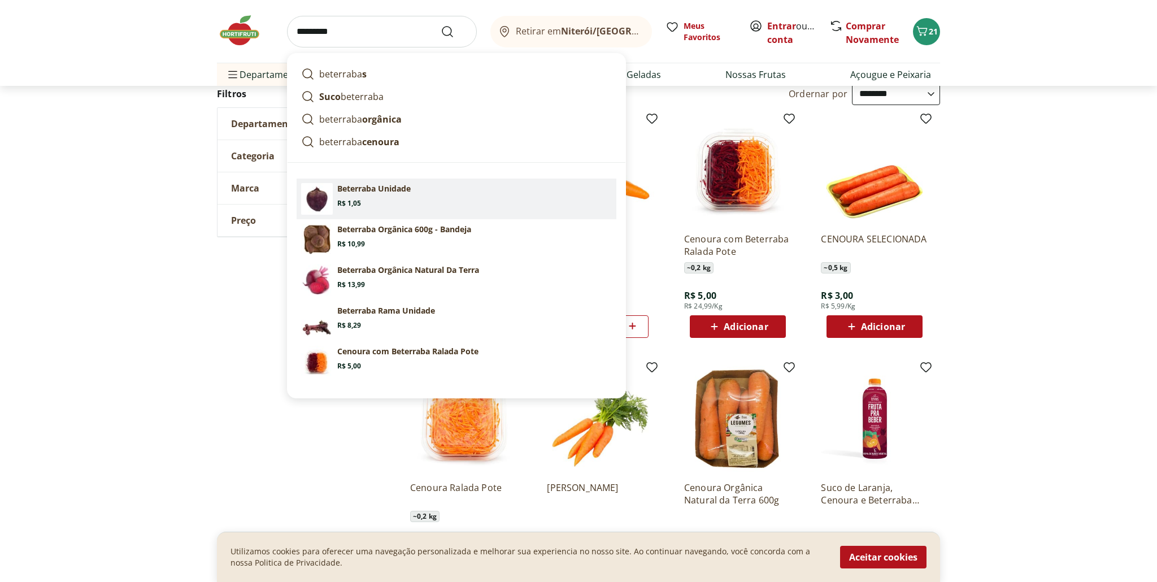
click at [333, 190] on link "Beterraba Unidade Price: R$ 1,05" at bounding box center [457, 198] width 320 height 41
type input "**********"
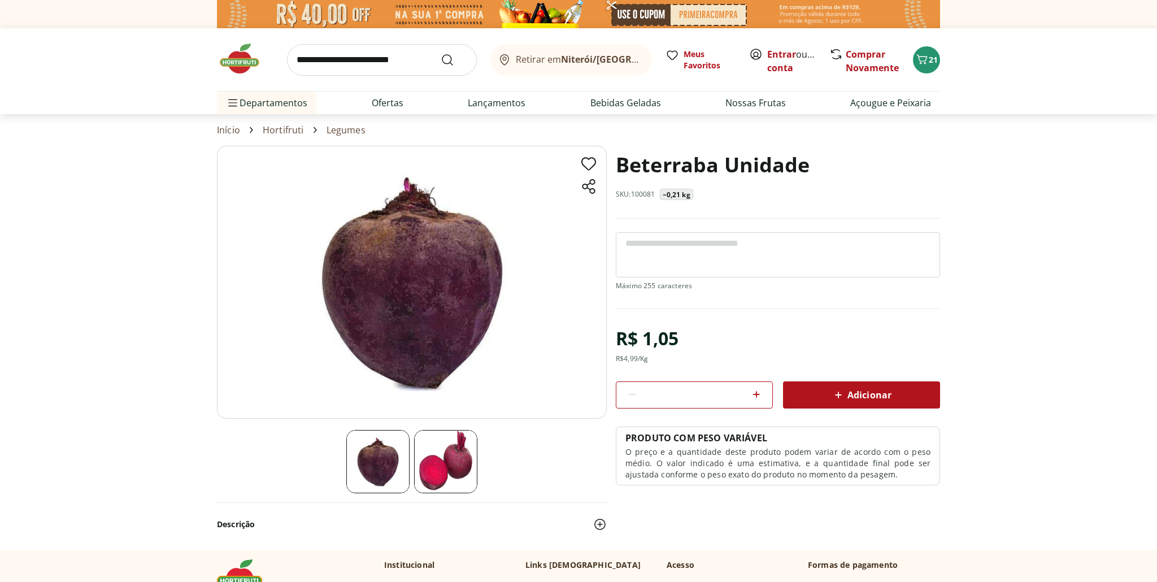
click at [863, 395] on span "Adicionar" at bounding box center [861, 395] width 60 height 14
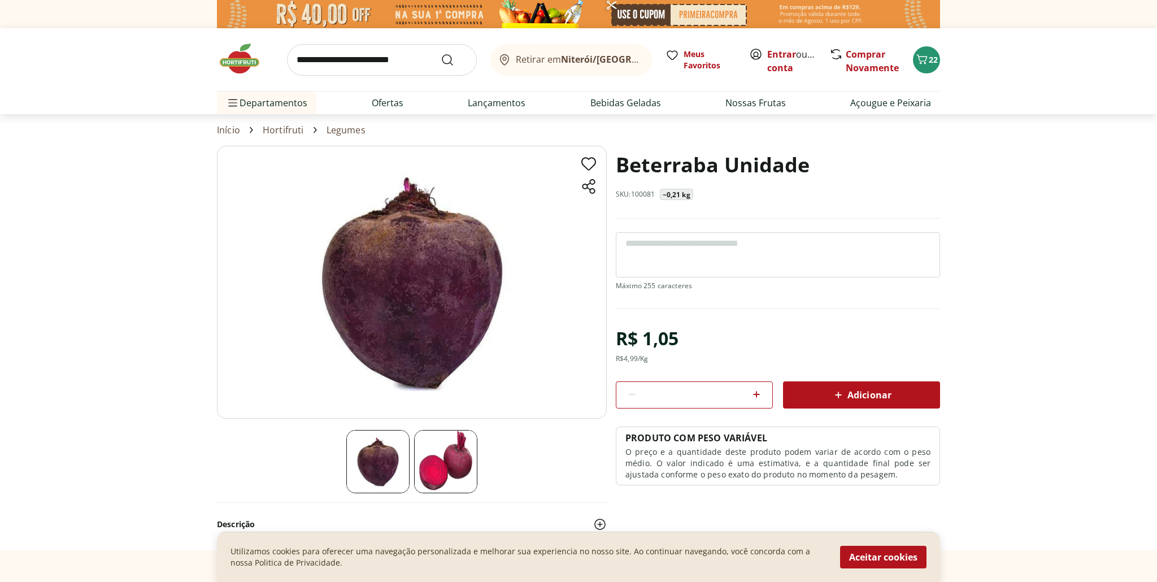
click at [757, 392] on icon at bounding box center [757, 394] width 14 height 14
type input "*"
click at [925, 58] on icon "Carrinho" at bounding box center [922, 60] width 14 height 14
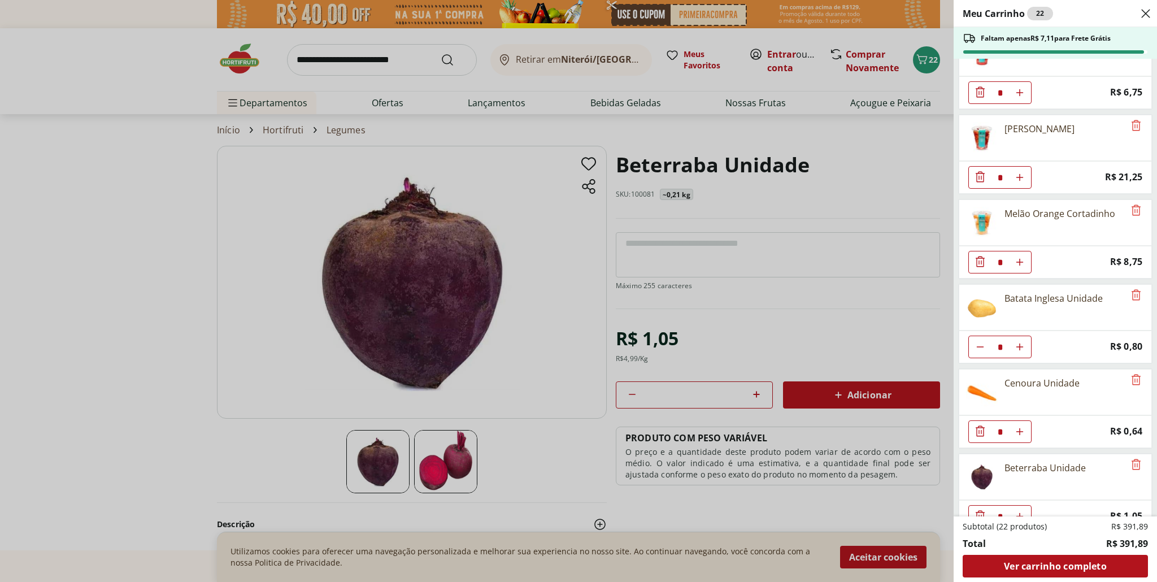
scroll to position [648, 0]
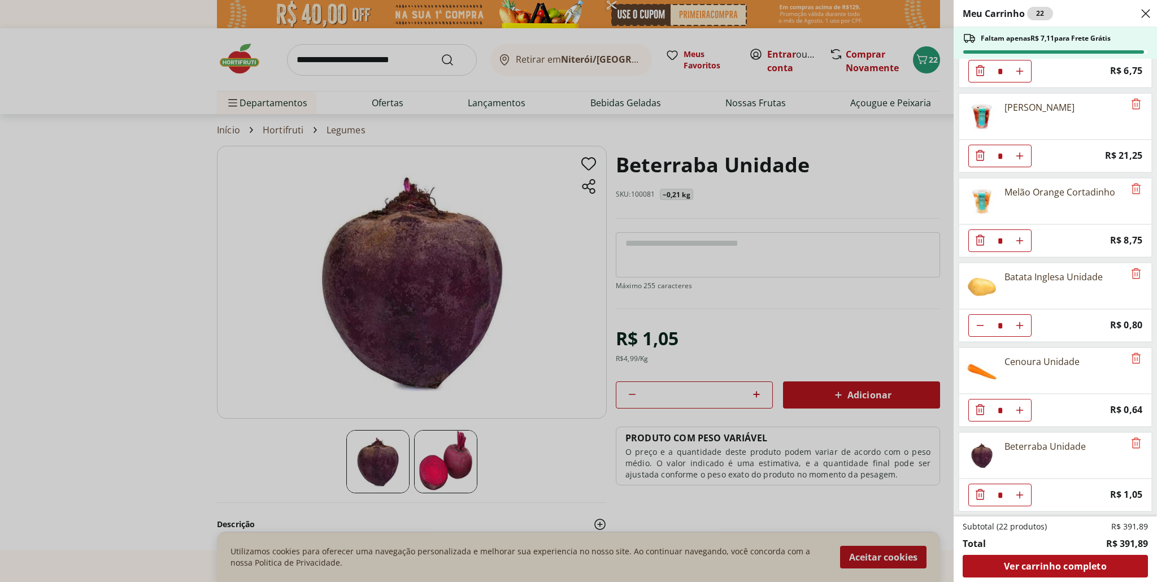
type input "*"
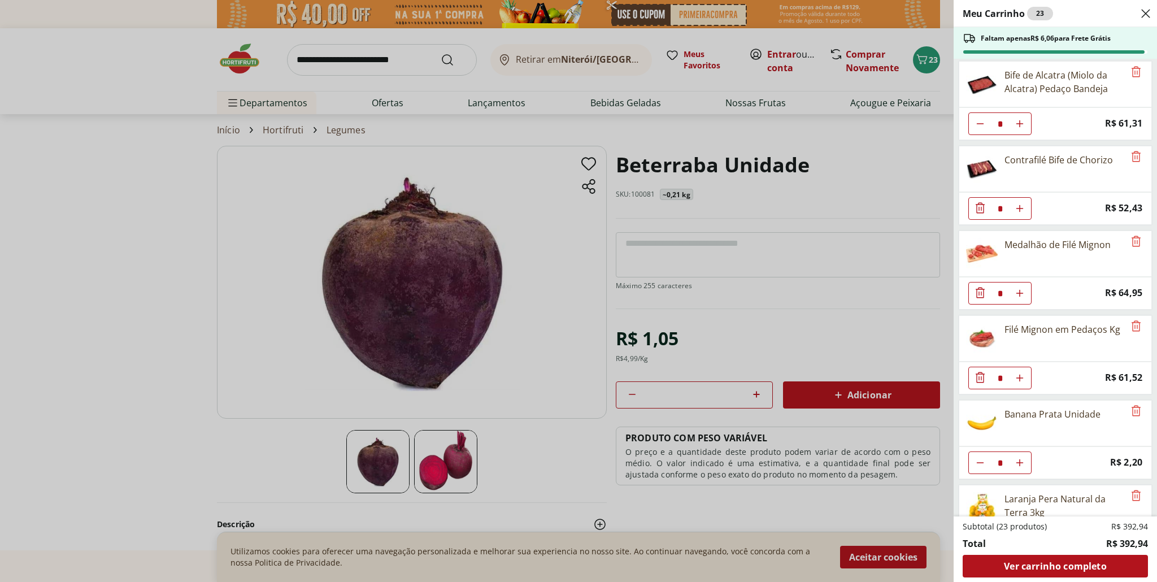
scroll to position [0, 0]
click at [373, 55] on div "Meu Carrinho 23 Faltam apenas R$ 6,06 para Frete Grátis Bife de Alcatra (Miolo …" at bounding box center [578, 291] width 1157 height 582
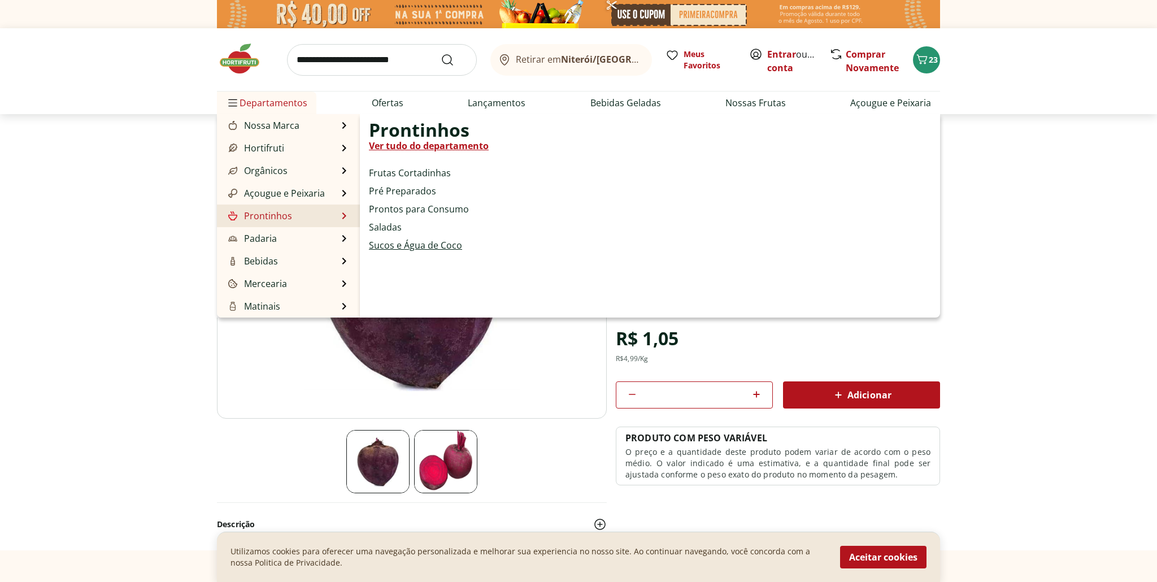
click at [406, 247] on link "Sucos e Água de Coco" at bounding box center [415, 245] width 93 height 14
select select "**********"
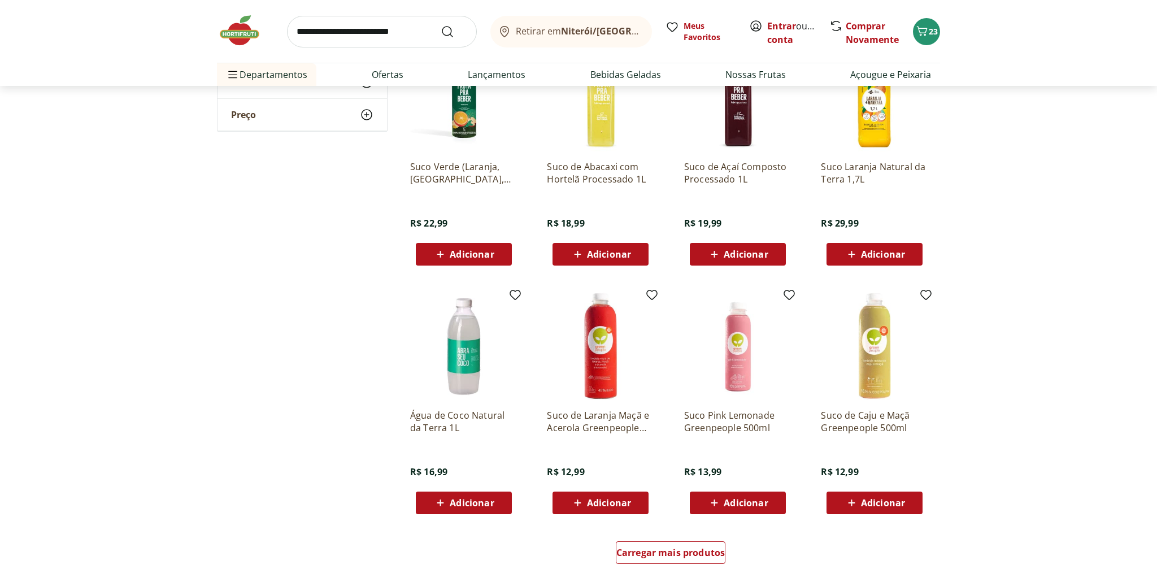
scroll to position [410, 0]
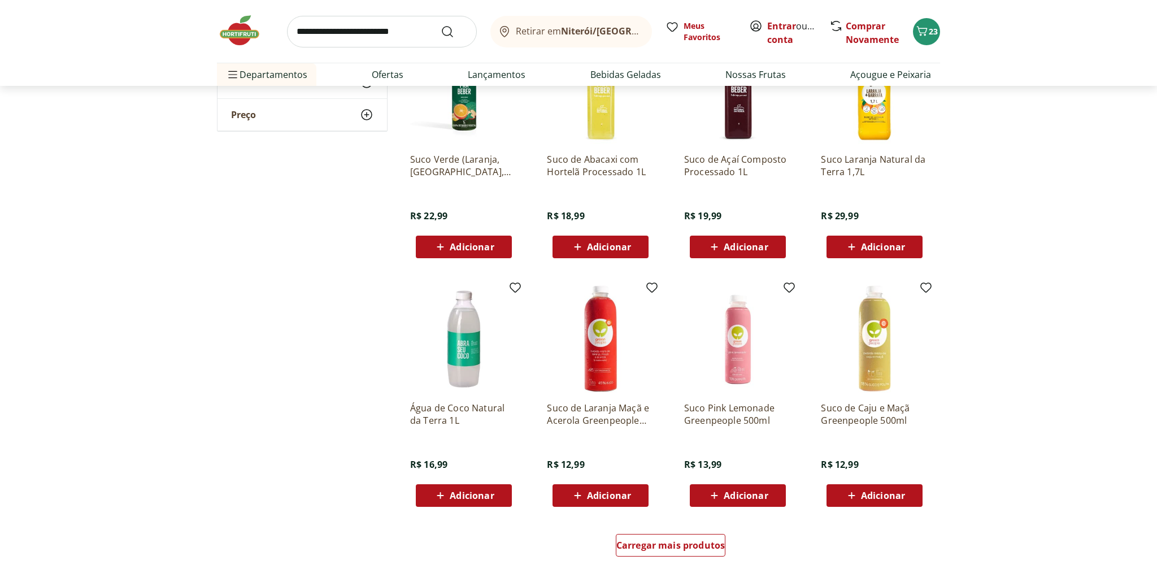
click at [485, 499] on span "Adicionar" at bounding box center [472, 495] width 44 height 9
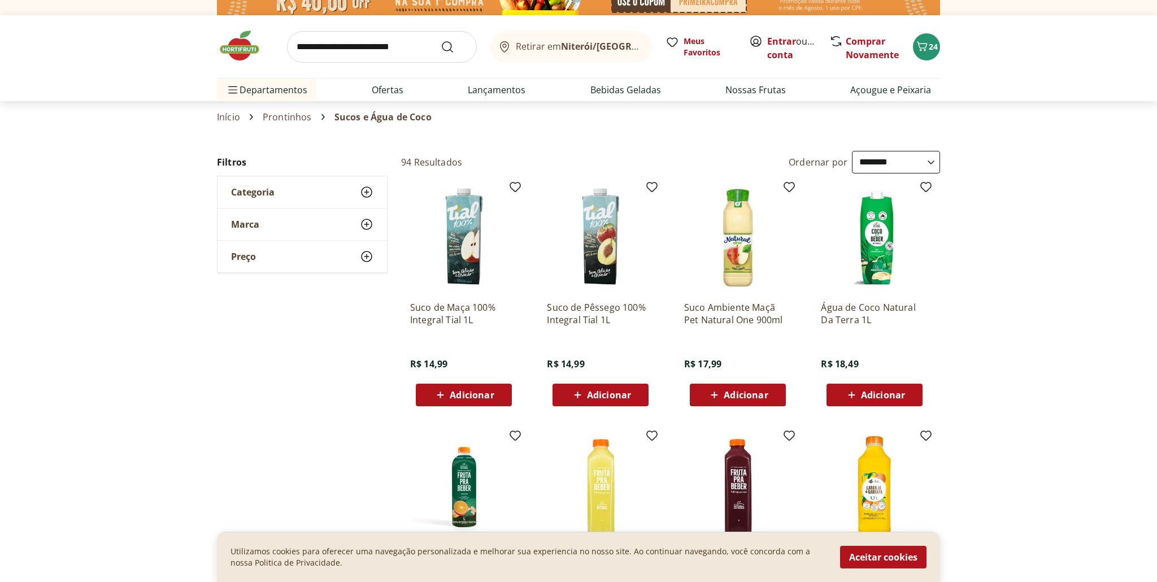
scroll to position [0, 0]
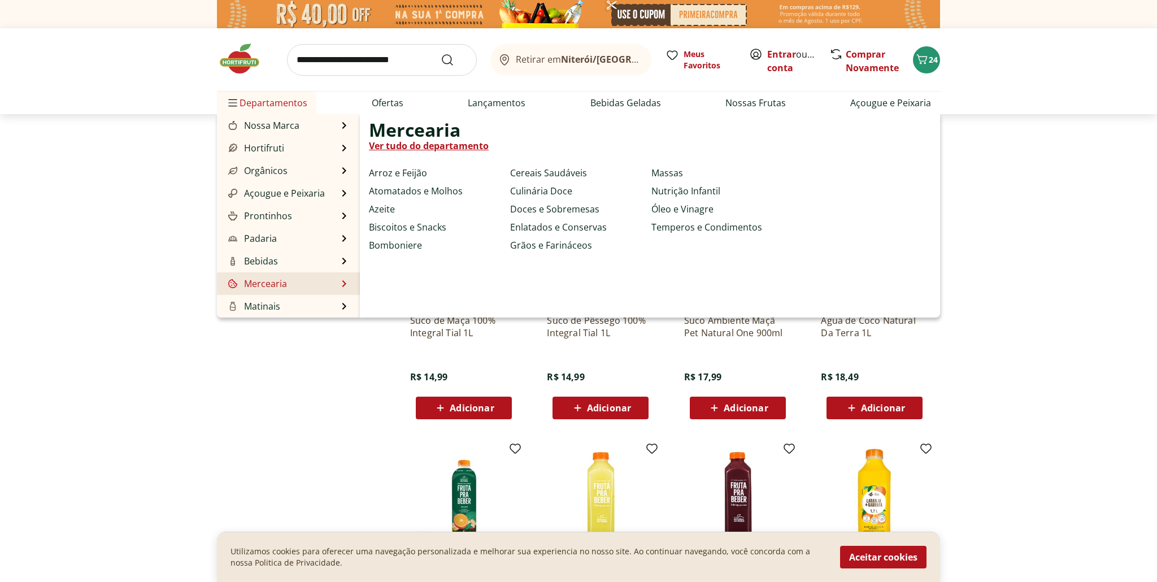
click at [269, 285] on link "Mercearia" at bounding box center [256, 284] width 61 height 14
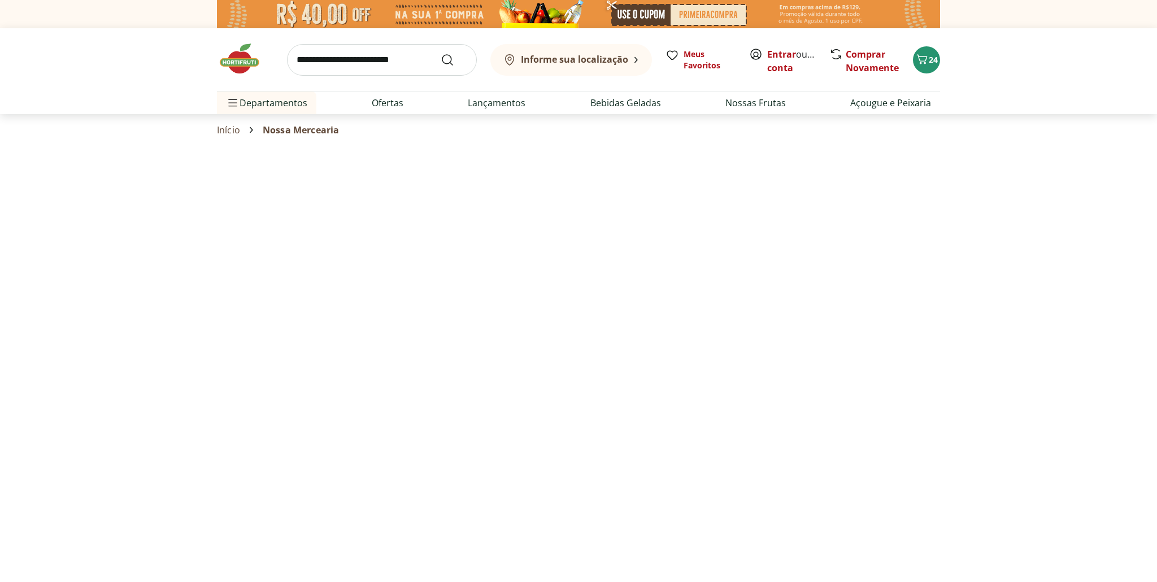
select select "**********"
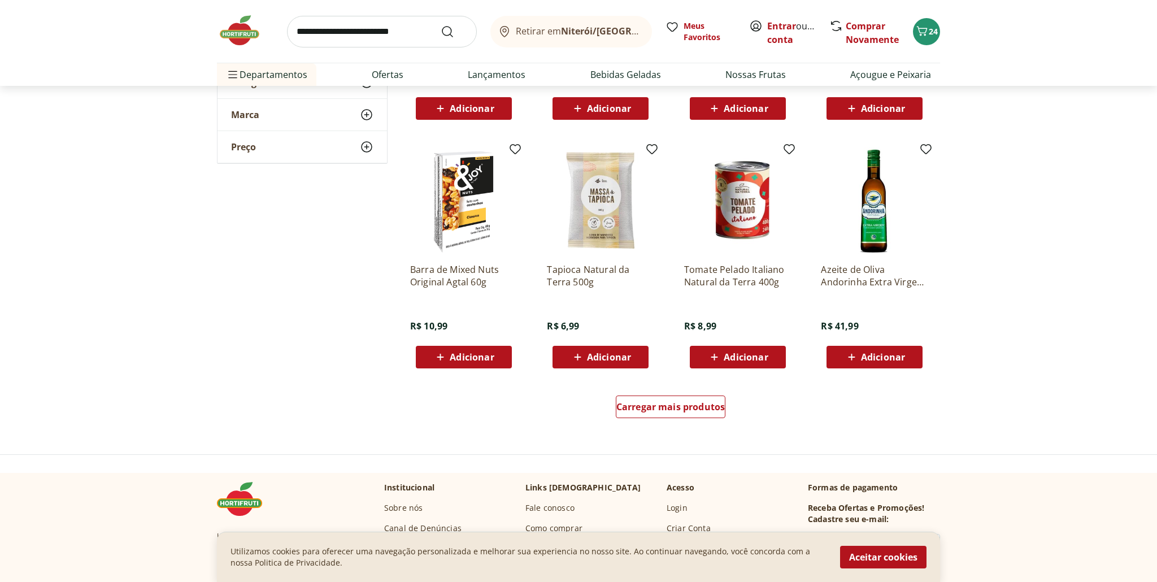
scroll to position [552, 0]
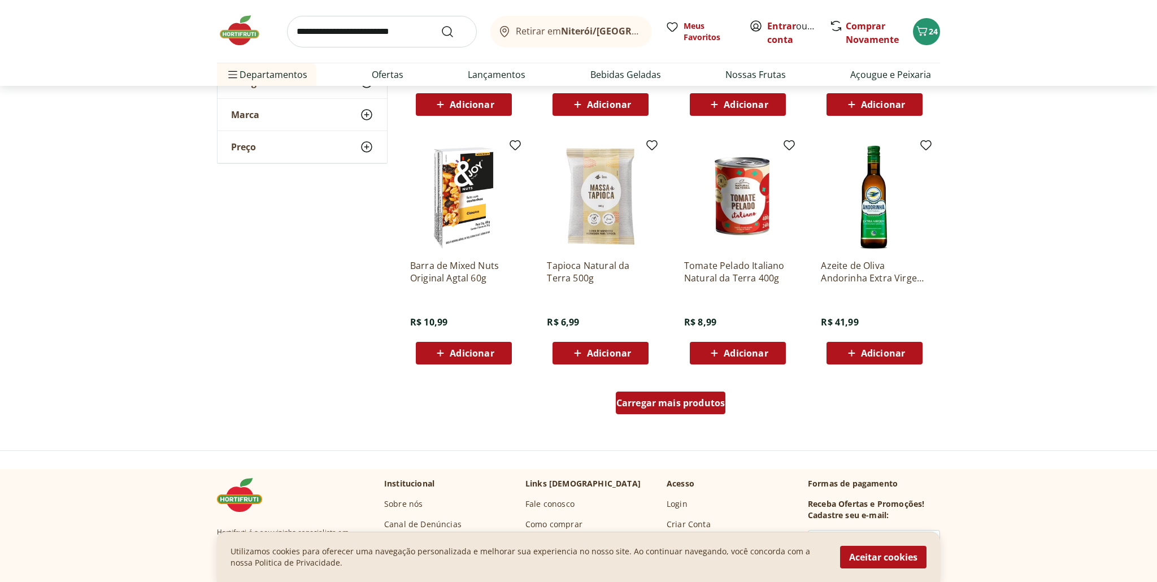
click at [698, 404] on span "Carregar mais produtos" at bounding box center [670, 402] width 109 height 9
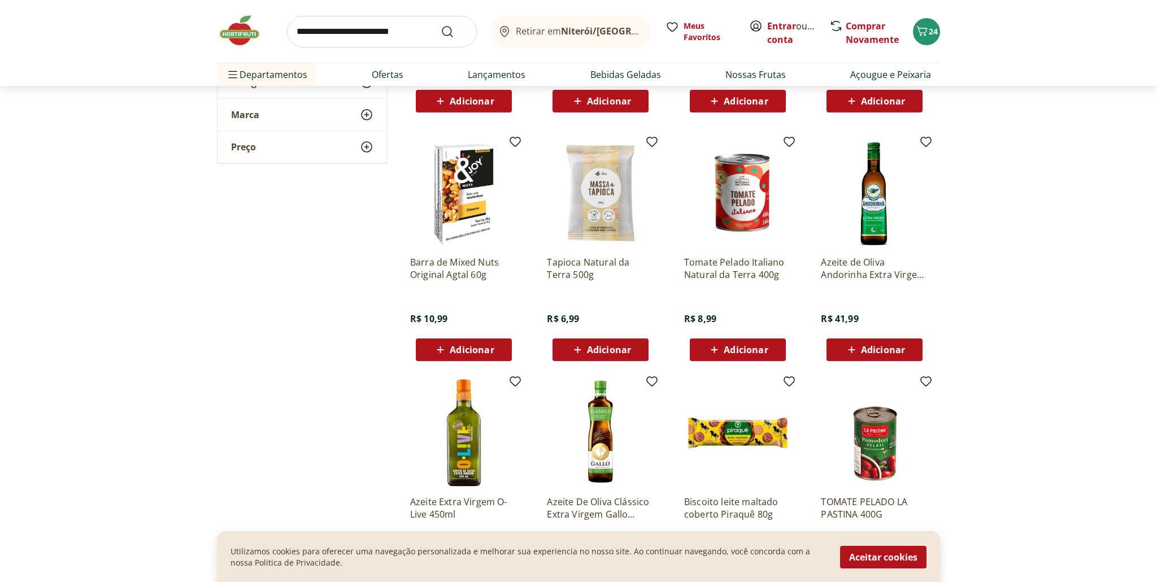
scroll to position [556, 0]
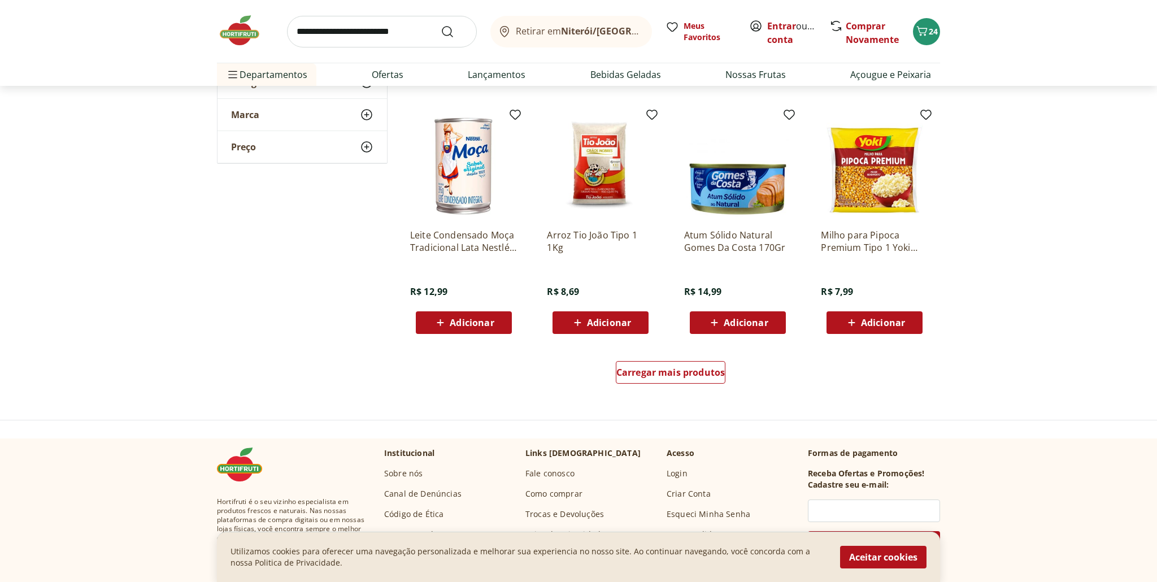
scroll to position [1298, 0]
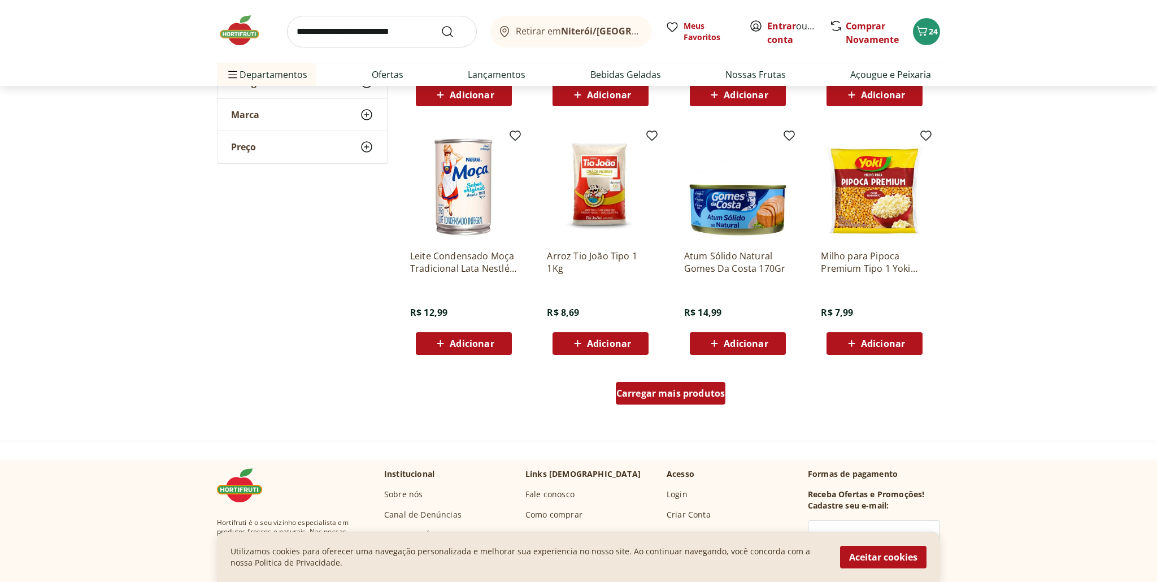
click at [676, 397] on span "Carregar mais produtos" at bounding box center [670, 393] width 109 height 9
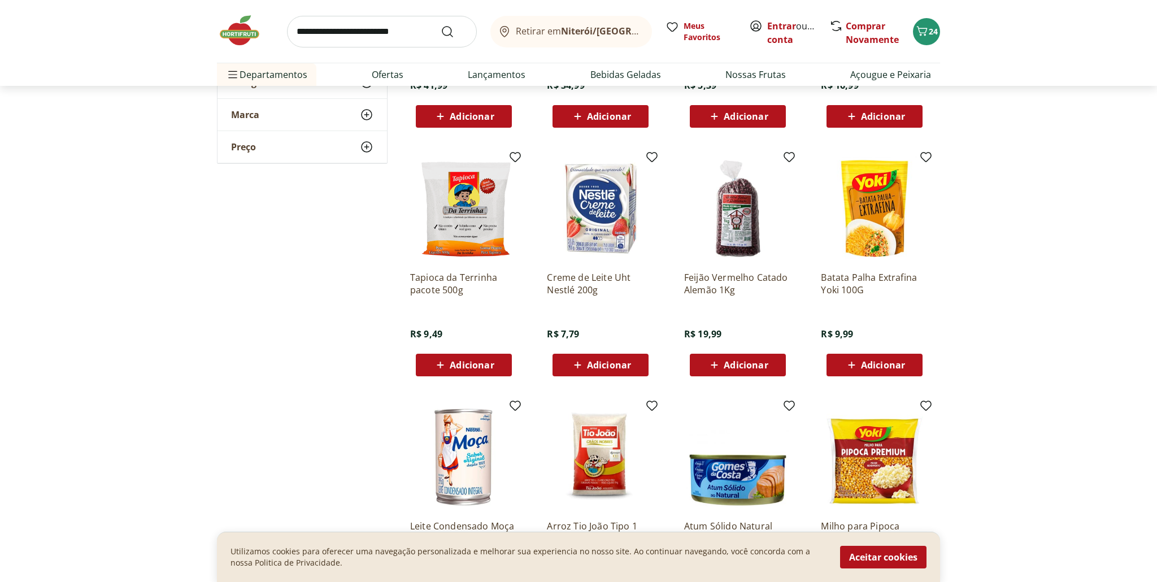
scroll to position [1026, 0]
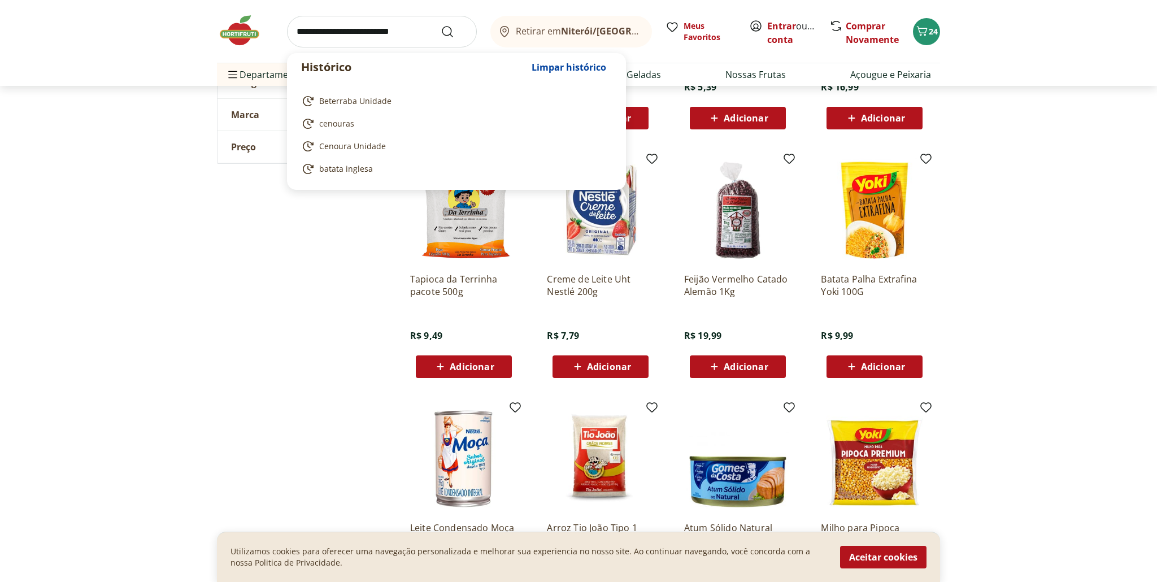
click at [369, 34] on input "search" at bounding box center [382, 32] width 190 height 32
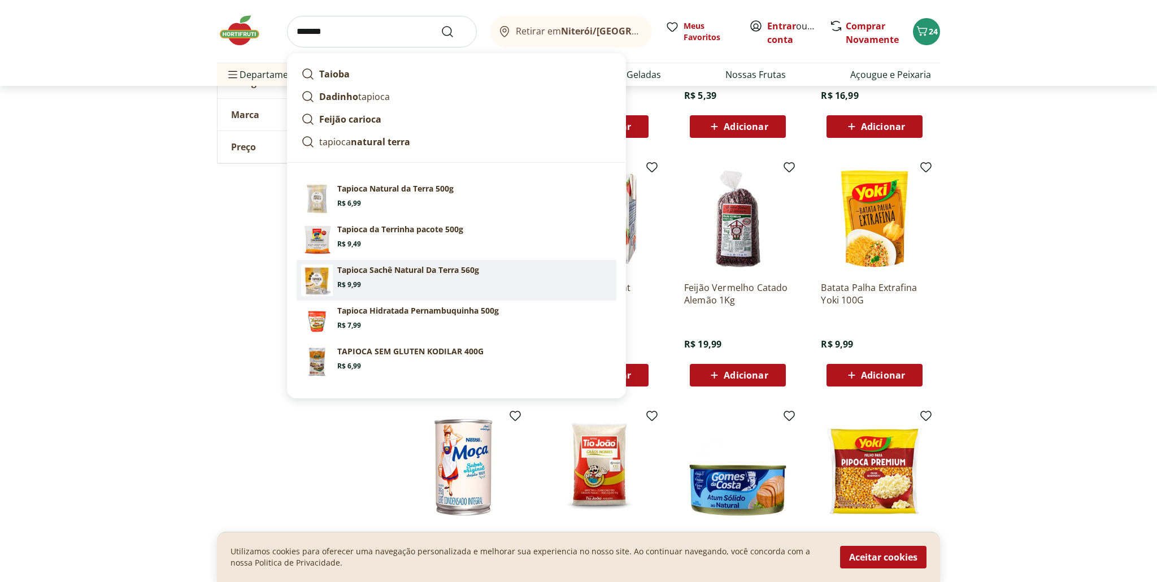
scroll to position [1016, 0]
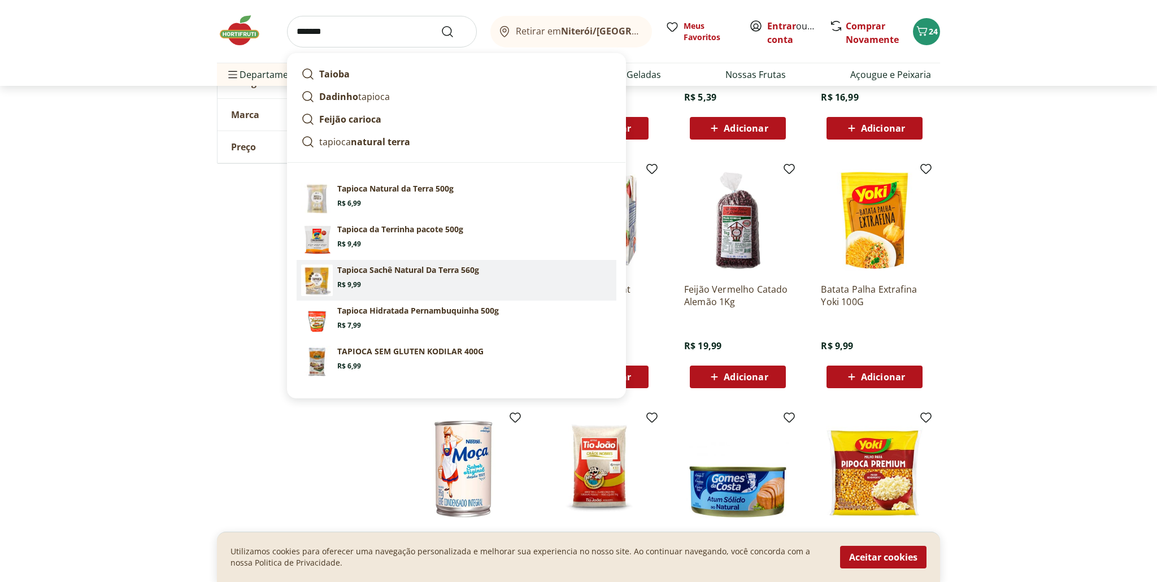
click at [356, 271] on p "Tapioca Sachê Natural Da Terra 560g" at bounding box center [408, 269] width 142 height 11
type input "**********"
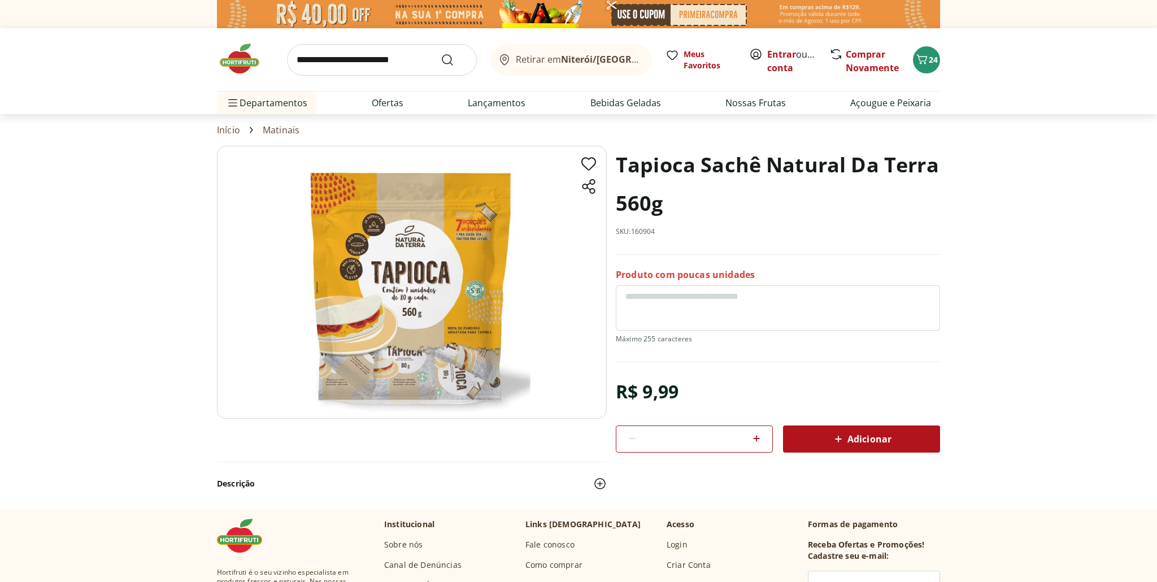
click at [868, 439] on span "Adicionar" at bounding box center [861, 439] width 60 height 14
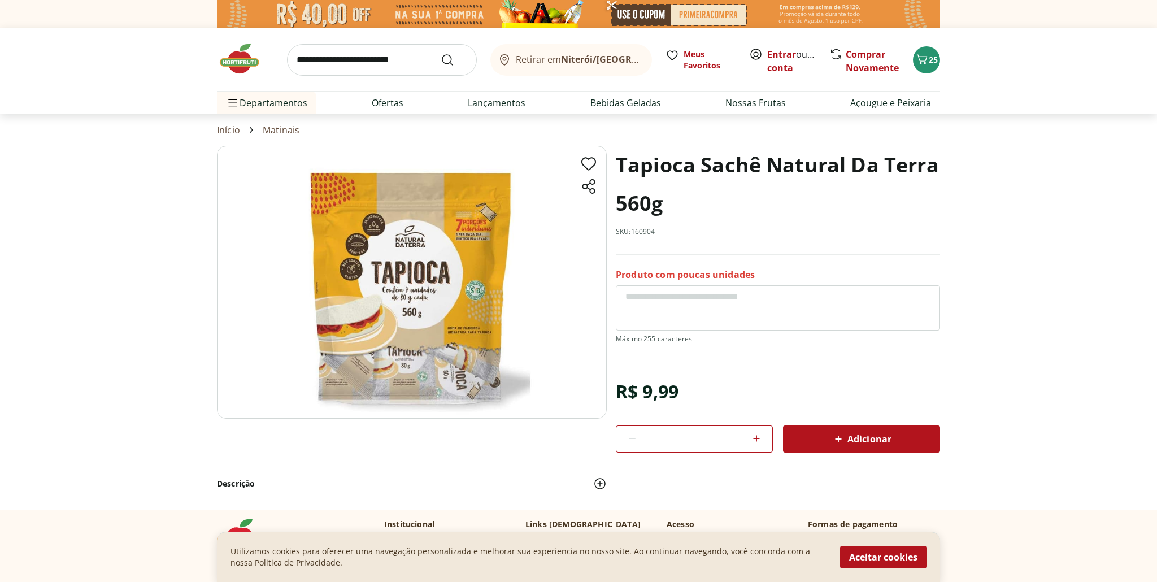
click at [783, 425] on button "Adicionar" at bounding box center [861, 438] width 157 height 27
click at [339, 65] on input "search" at bounding box center [382, 60] width 190 height 32
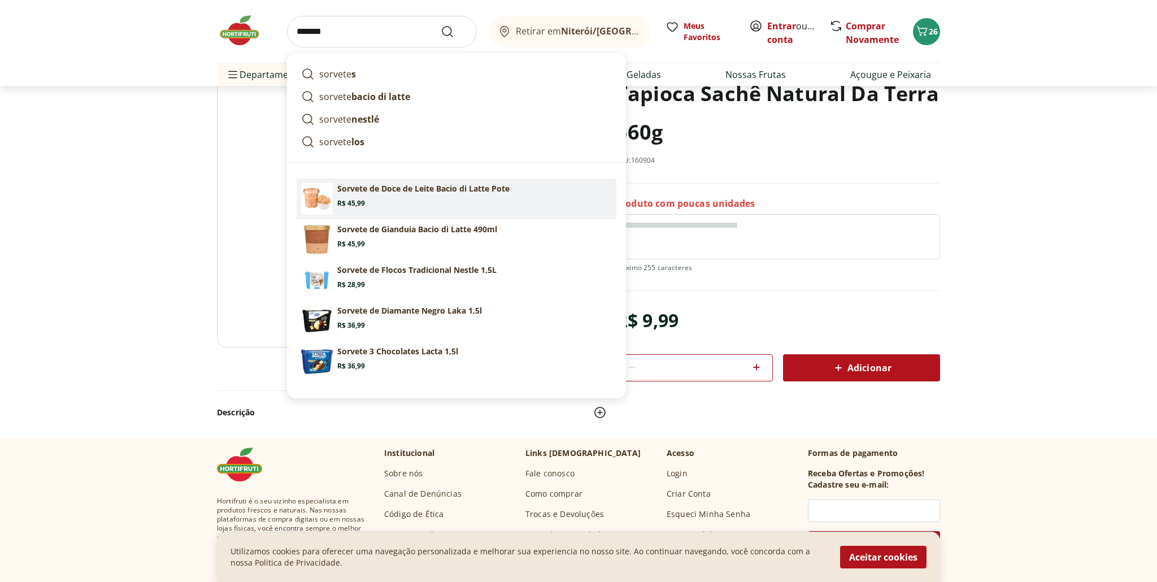
scroll to position [72, 0]
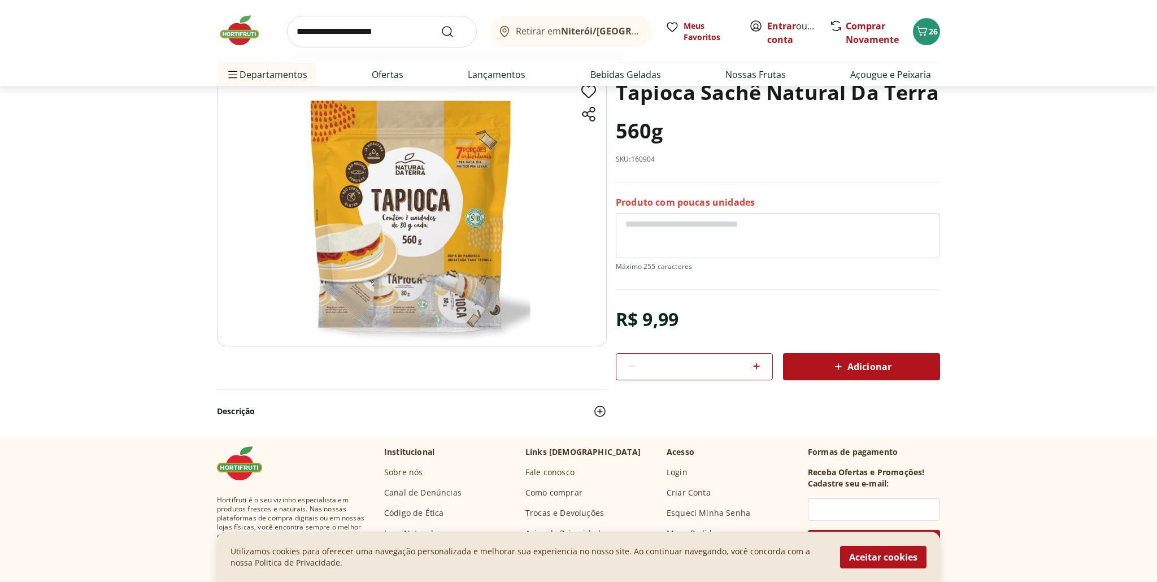
type input "**********"
click at [441, 25] on button "Submit Search" at bounding box center [454, 32] width 27 height 14
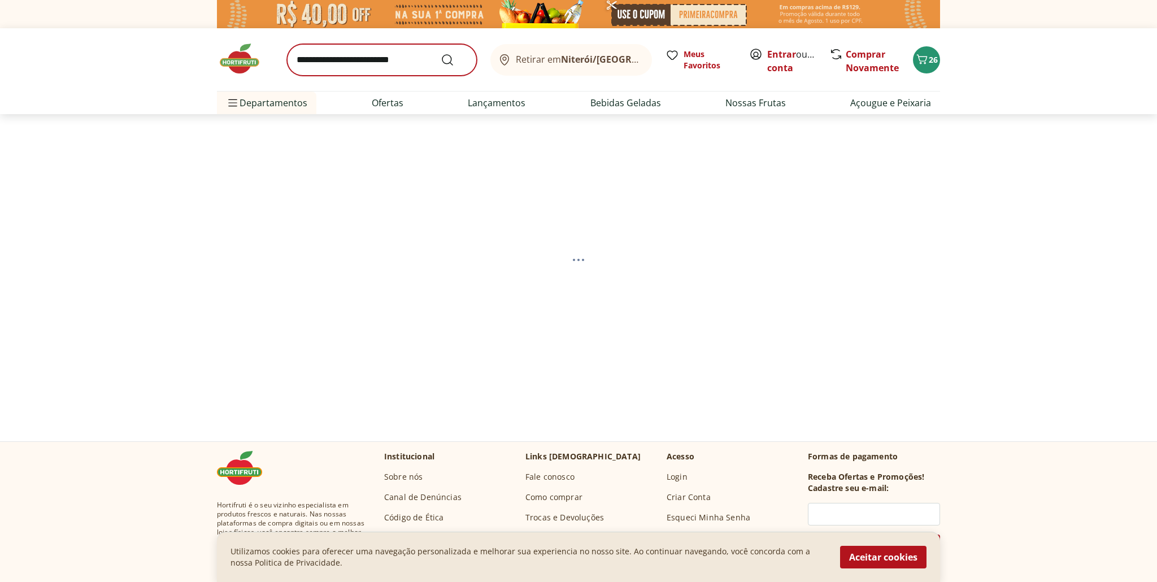
select select "**********"
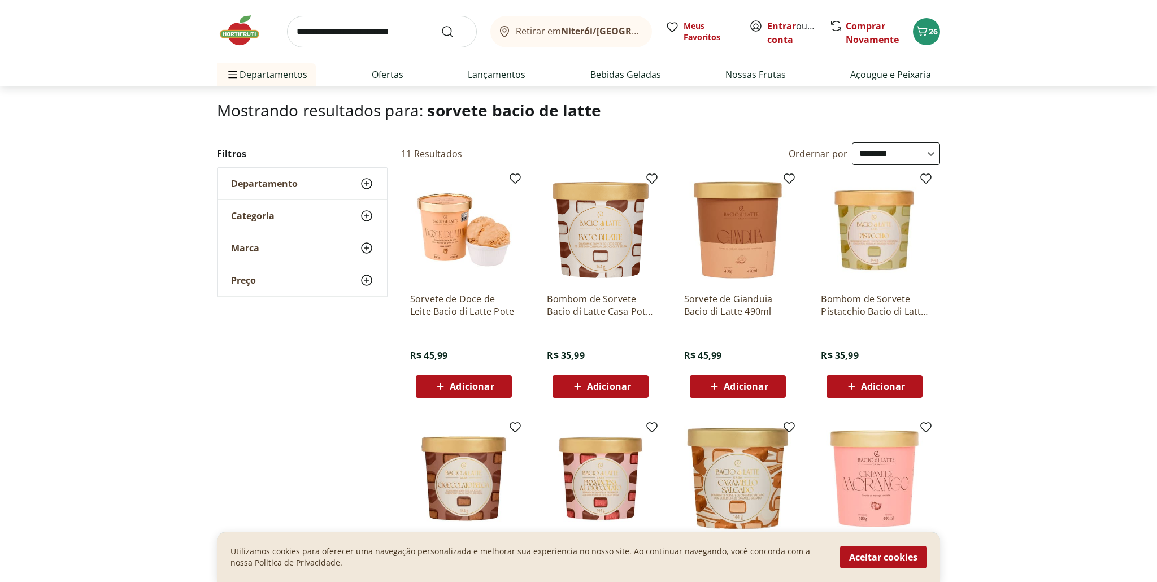
scroll to position [61, 0]
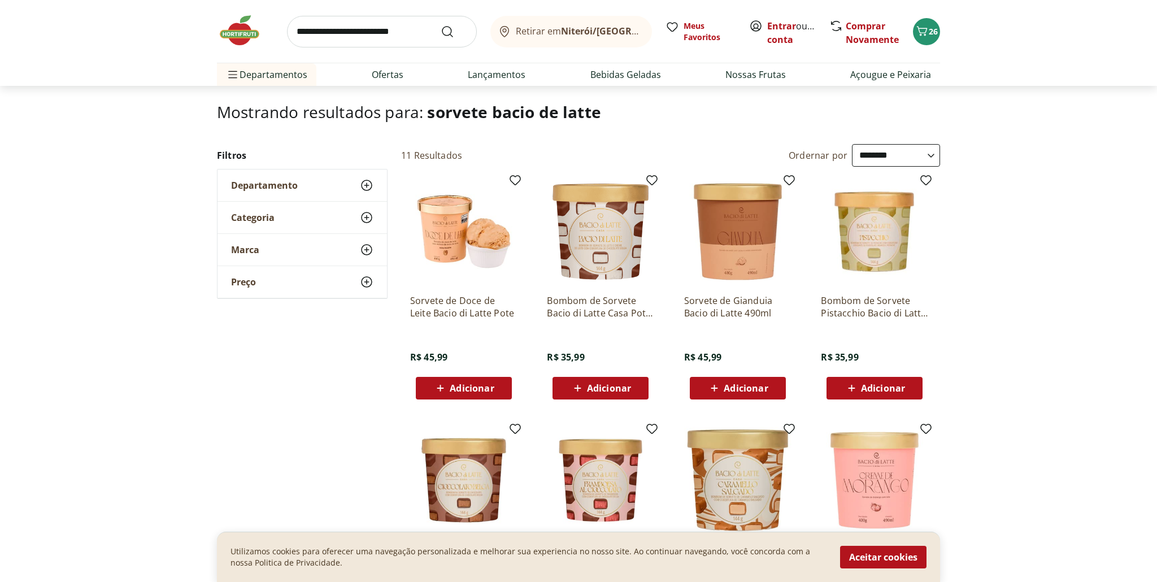
click at [588, 232] on img at bounding box center [600, 231] width 107 height 107
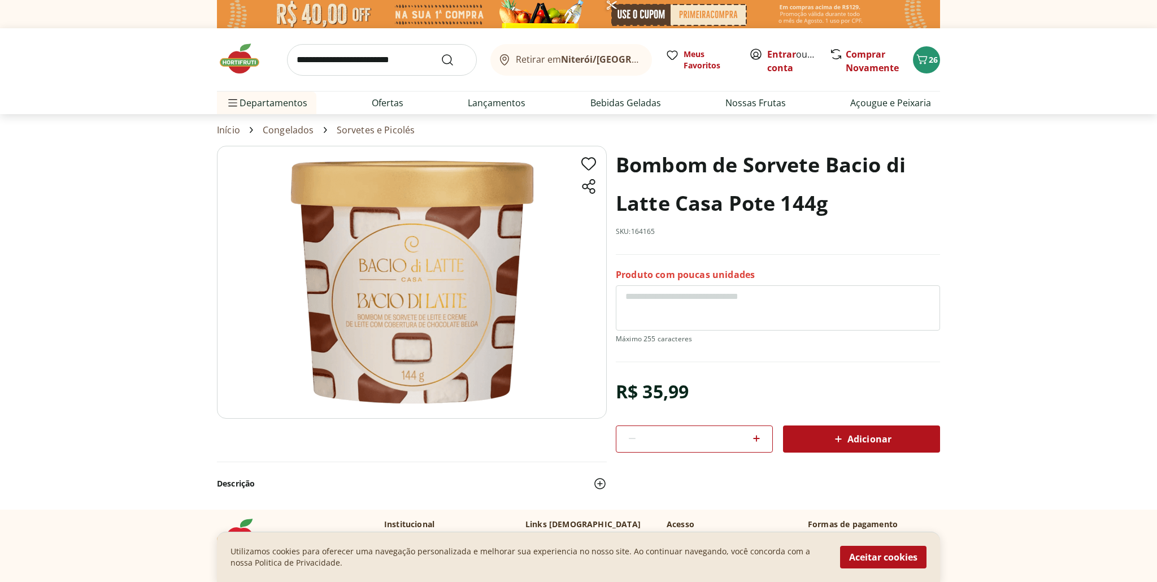
click at [865, 442] on span "Adicionar" at bounding box center [861, 439] width 60 height 14
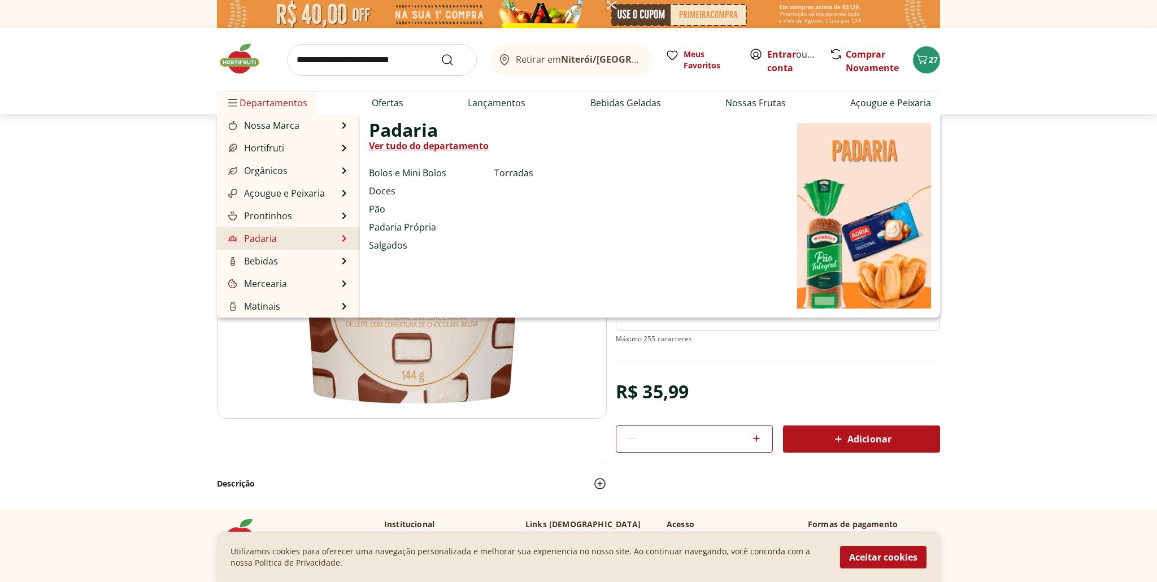
click at [264, 238] on link "Padaria" at bounding box center [251, 239] width 51 height 14
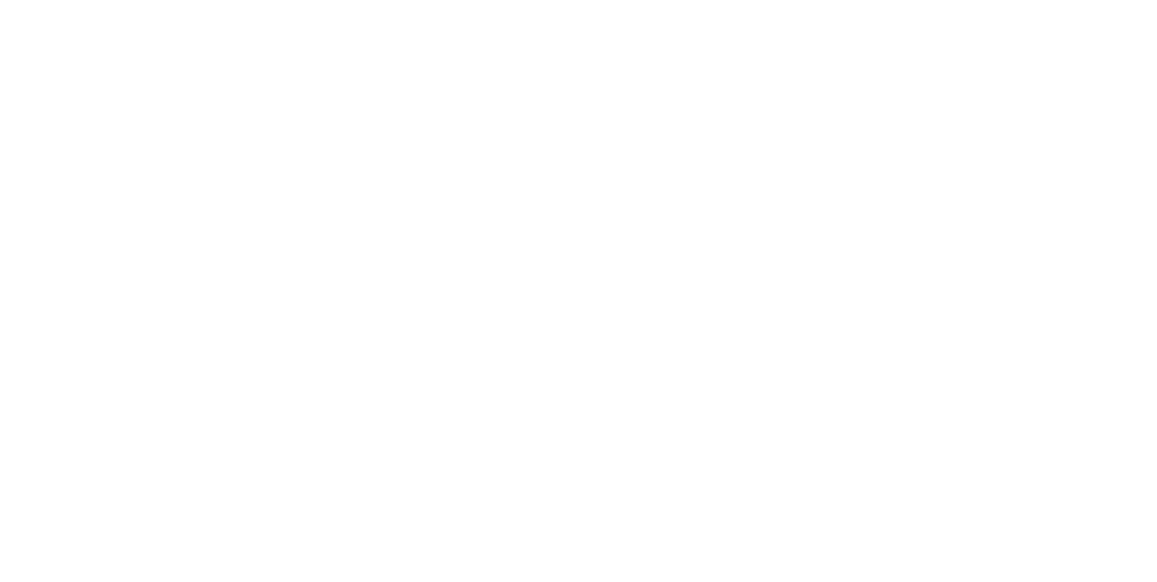
select select "**********"
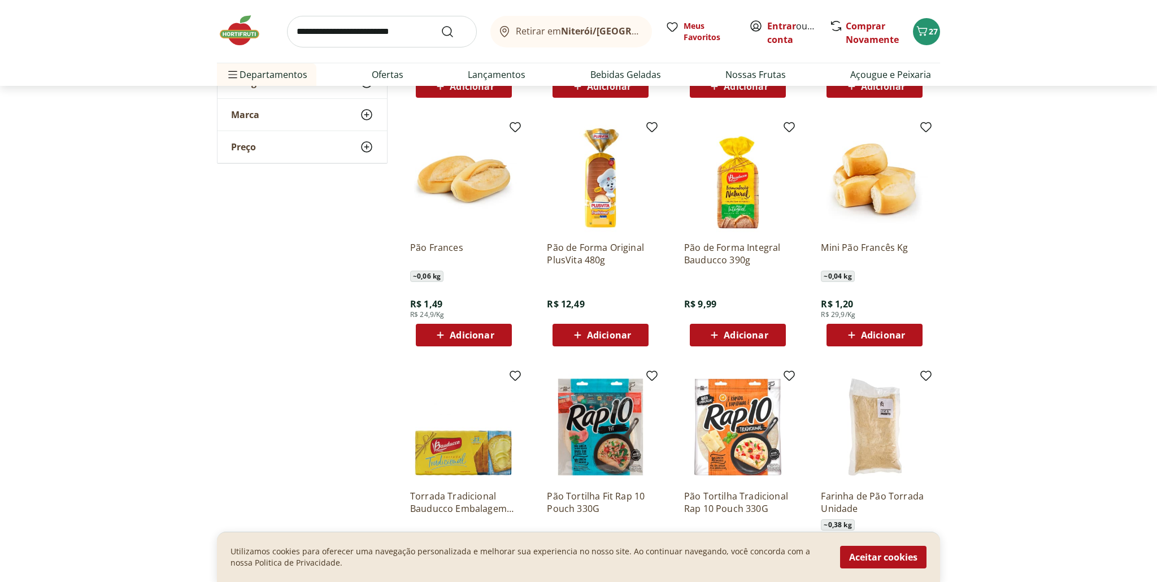
scroll to position [322, 0]
click at [483, 334] on span "Adicionar" at bounding box center [472, 334] width 44 height 9
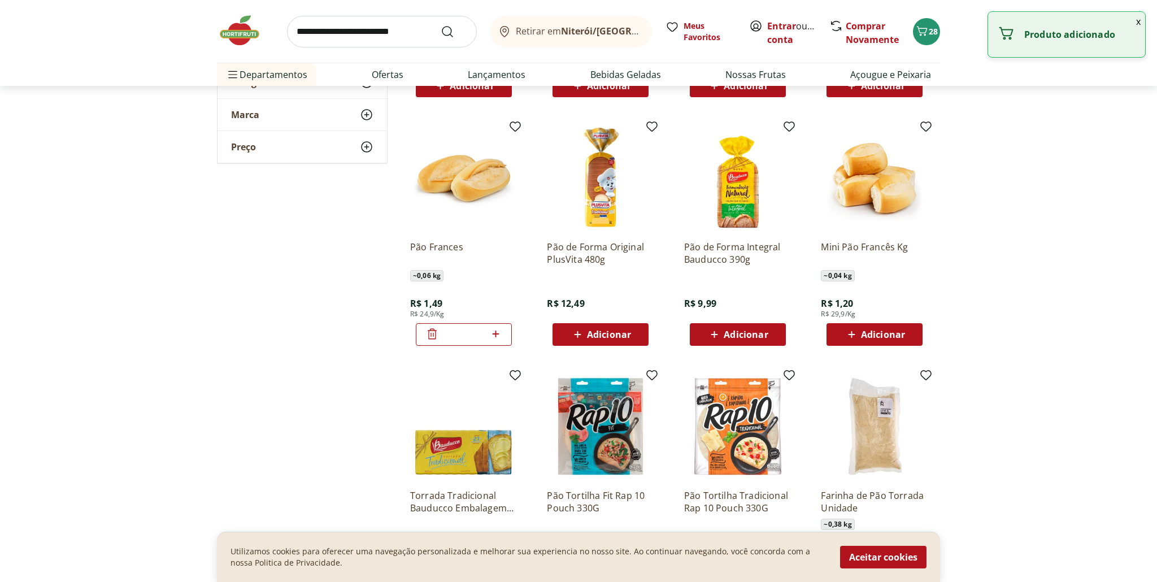
click at [494, 333] on icon at bounding box center [495, 333] width 7 height 7
click at [495, 333] on icon at bounding box center [495, 333] width 7 height 7
type input "*"
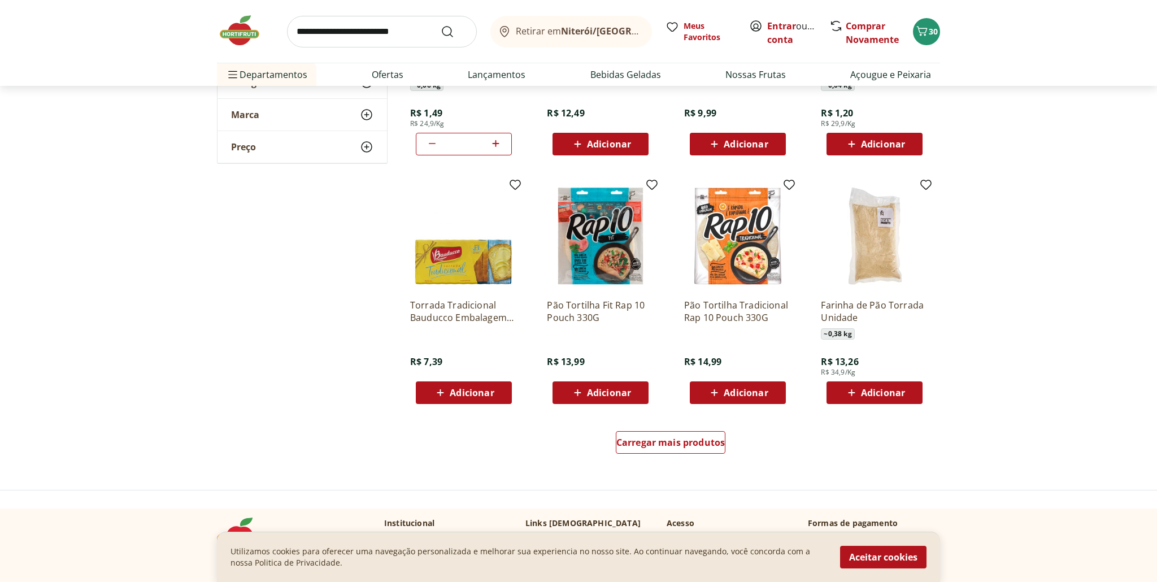
scroll to position [521, 0]
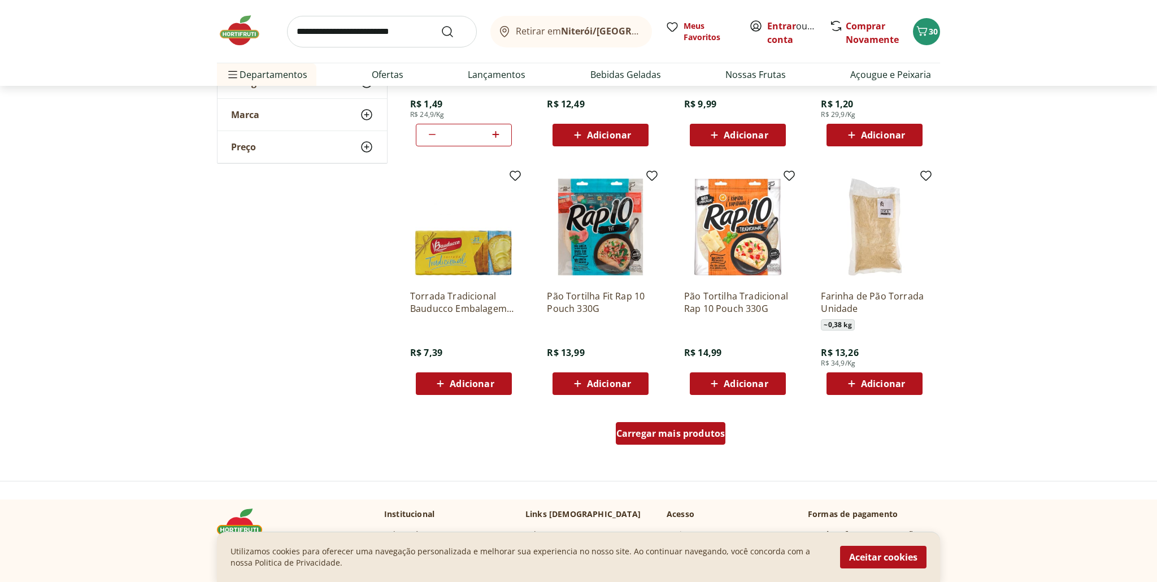
click at [672, 438] on span "Carregar mais produtos" at bounding box center [670, 433] width 109 height 9
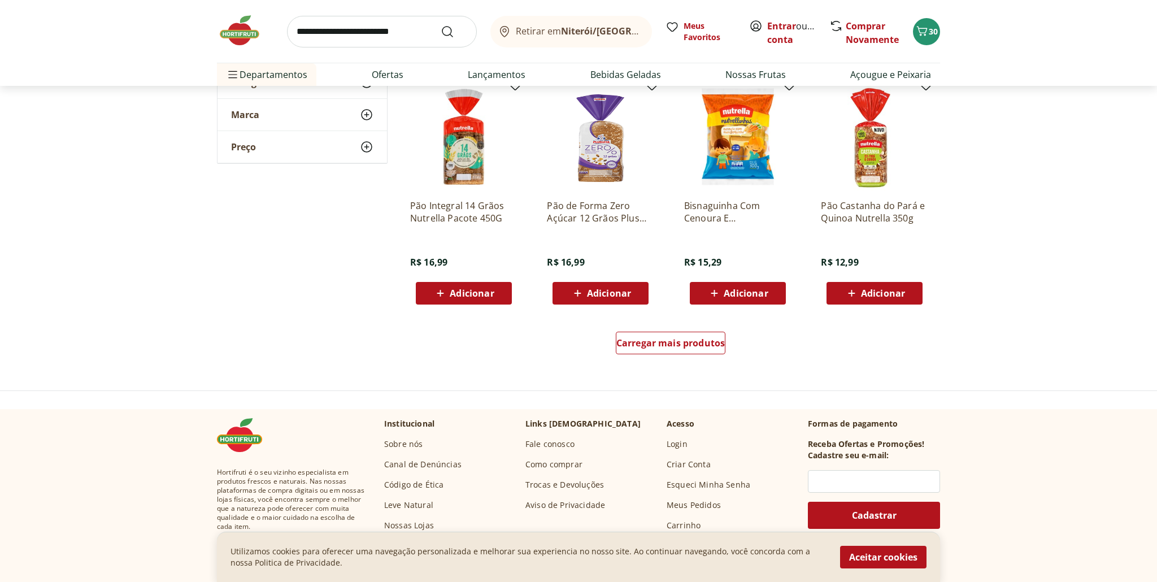
scroll to position [1366, 0]
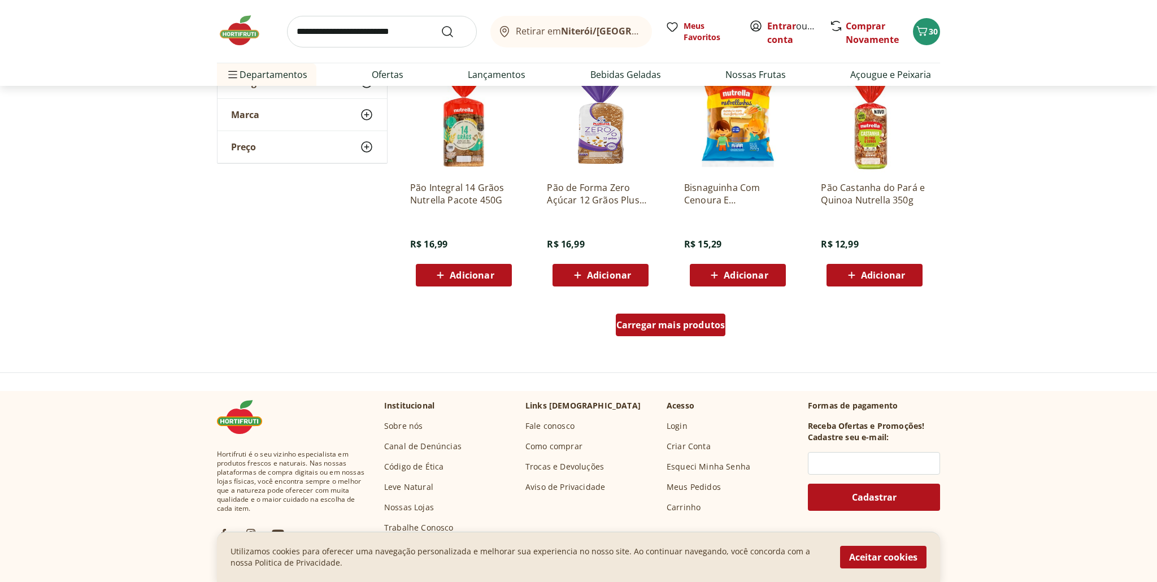
click at [644, 325] on span "Carregar mais produtos" at bounding box center [670, 324] width 109 height 9
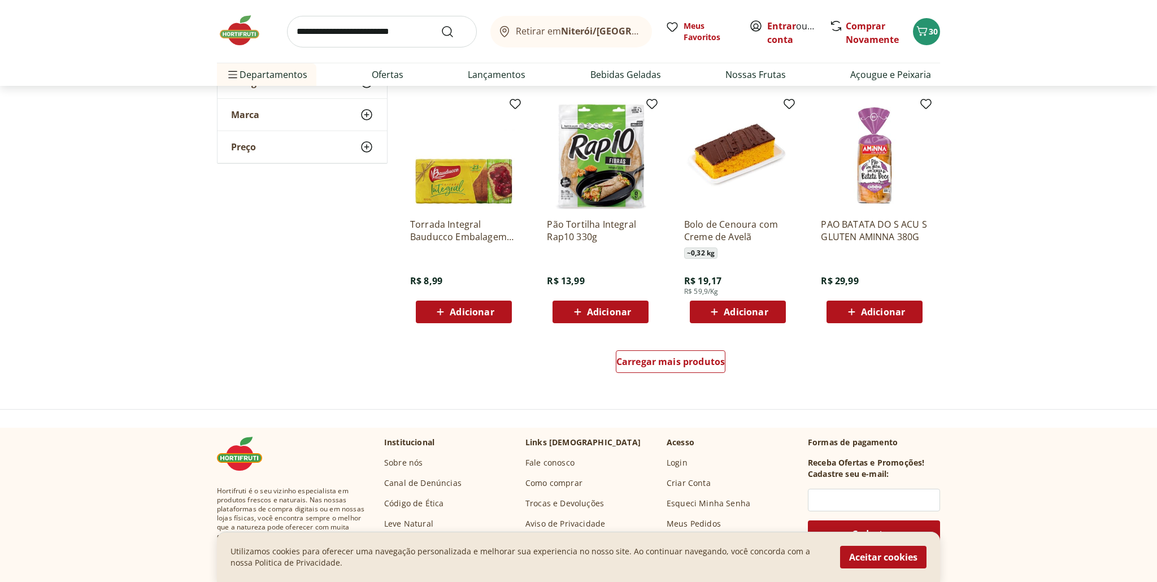
scroll to position [2070, 0]
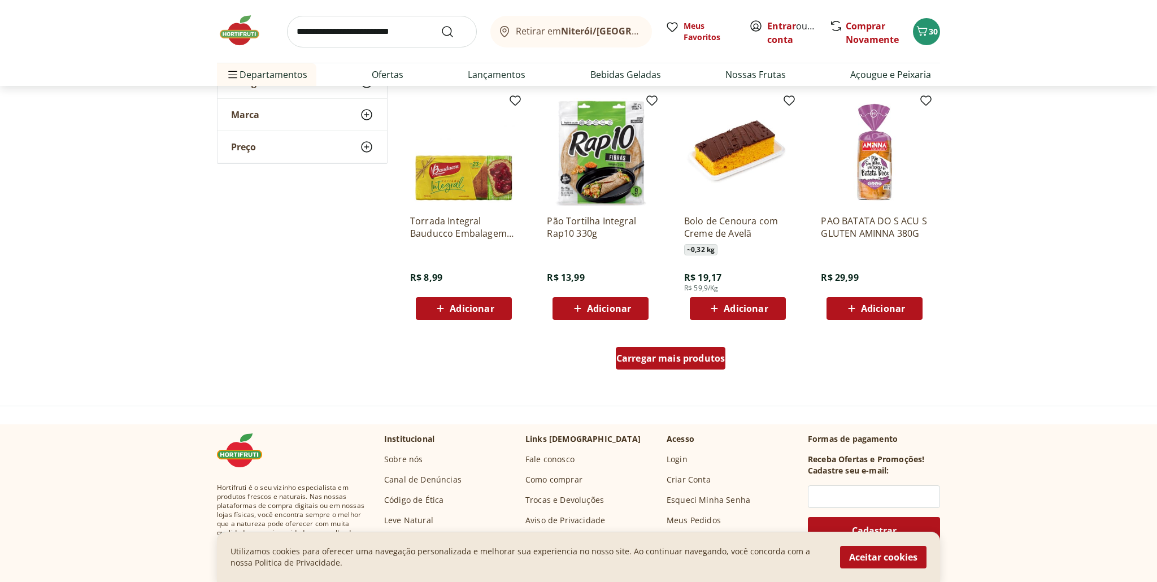
click at [678, 362] on span "Carregar mais produtos" at bounding box center [670, 358] width 109 height 9
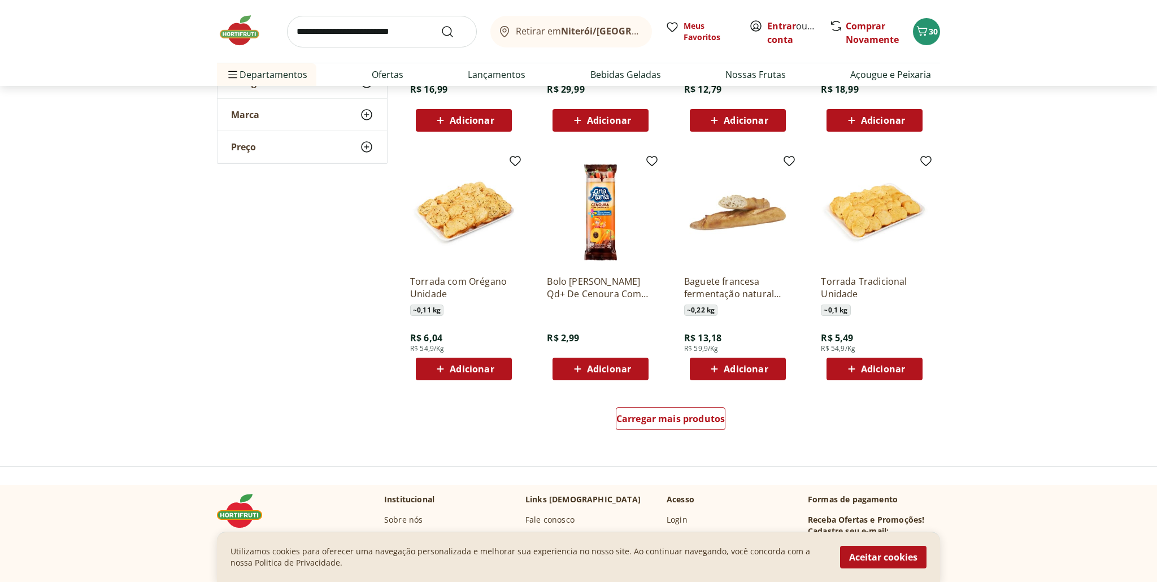
scroll to position [2748, 0]
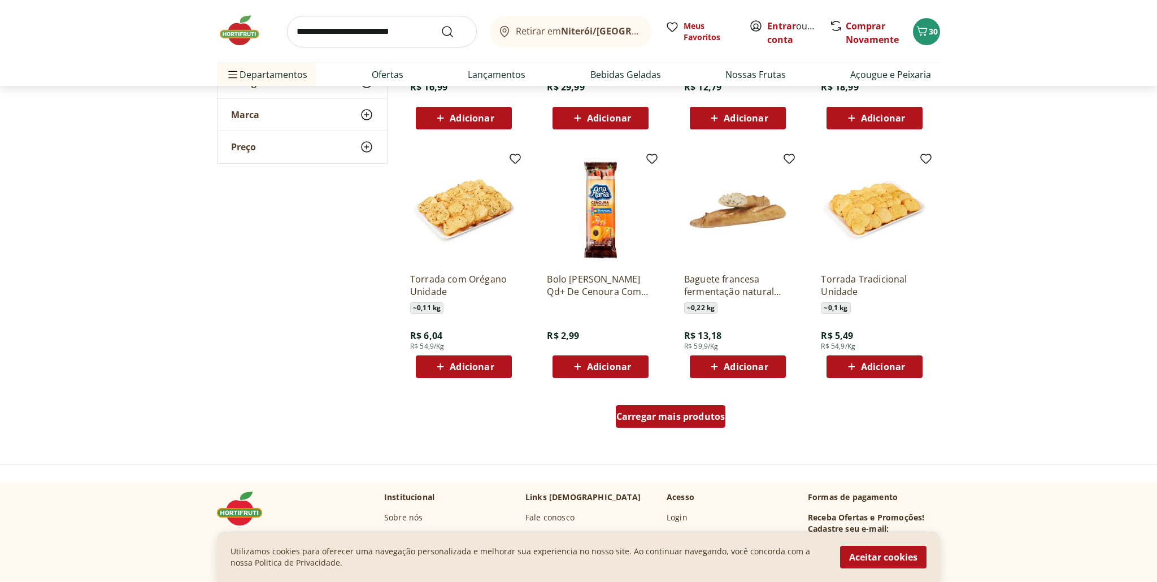
click at [661, 420] on span "Carregar mais produtos" at bounding box center [670, 416] width 109 height 9
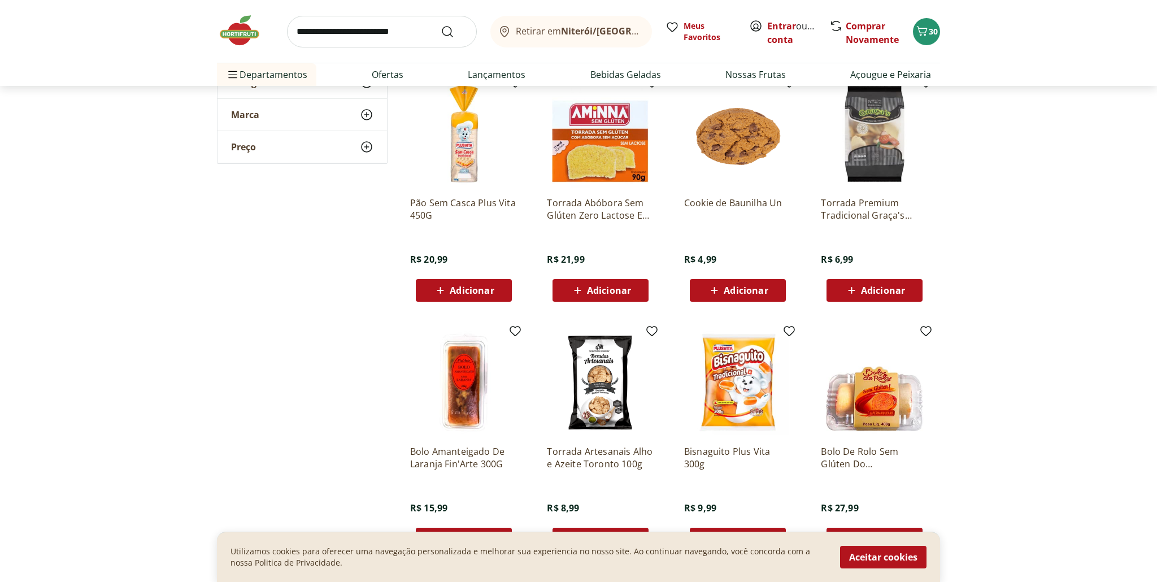
scroll to position [3066, 0]
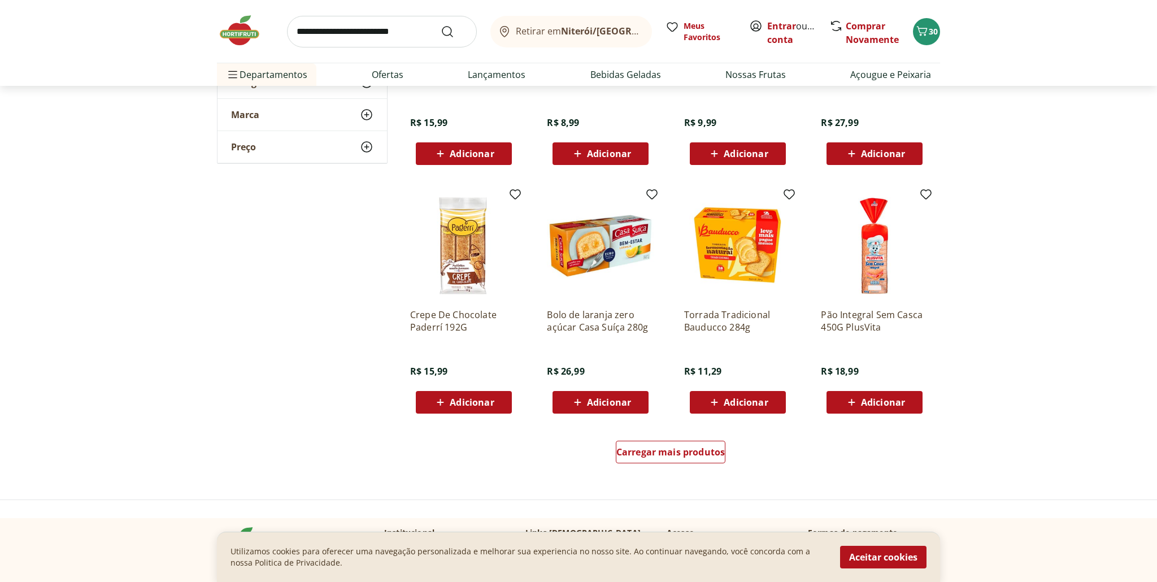
scroll to position [3452, 0]
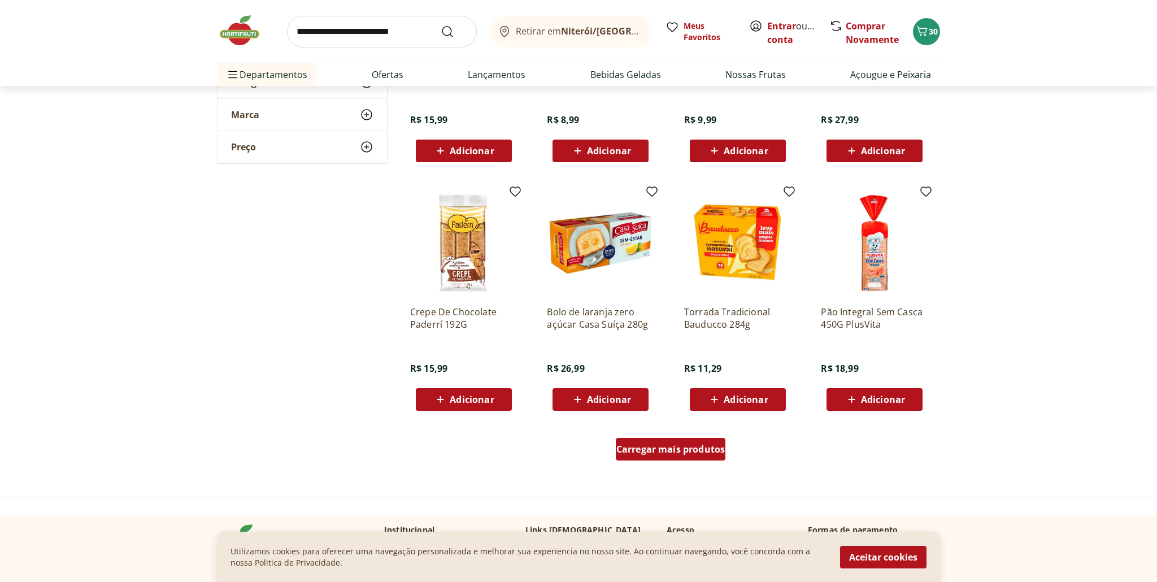
click at [670, 452] on span "Carregar mais produtos" at bounding box center [670, 449] width 109 height 9
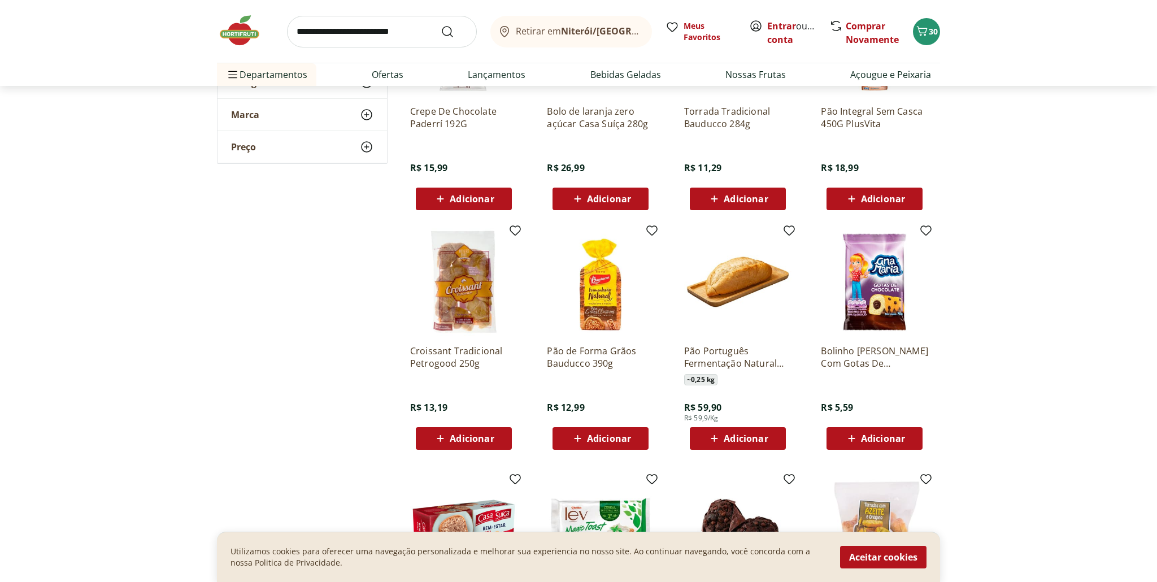
scroll to position [3660, 0]
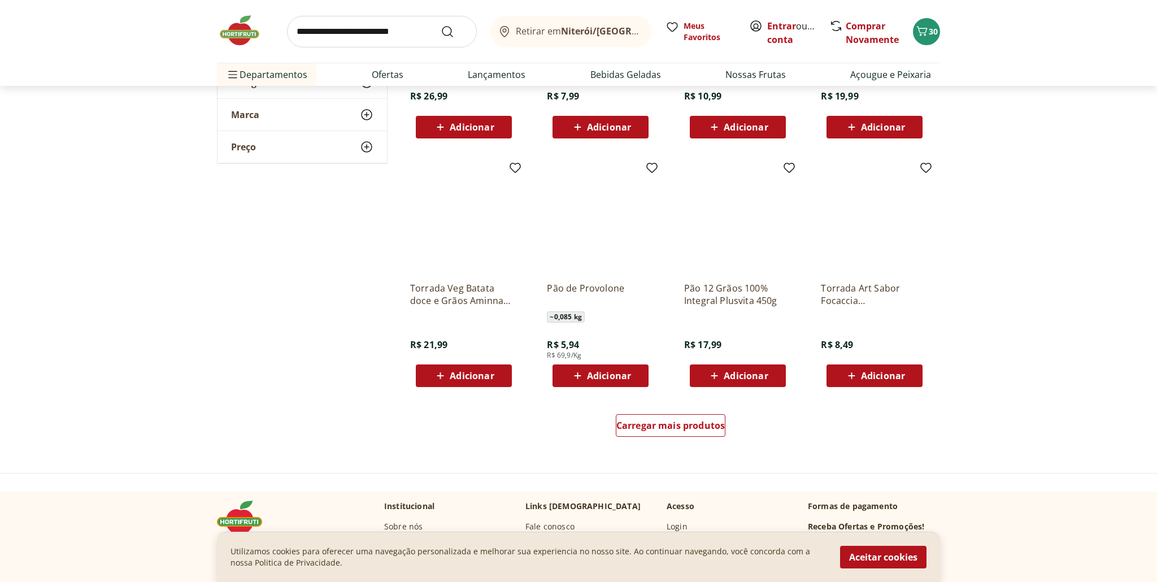
scroll to position [4219, 0]
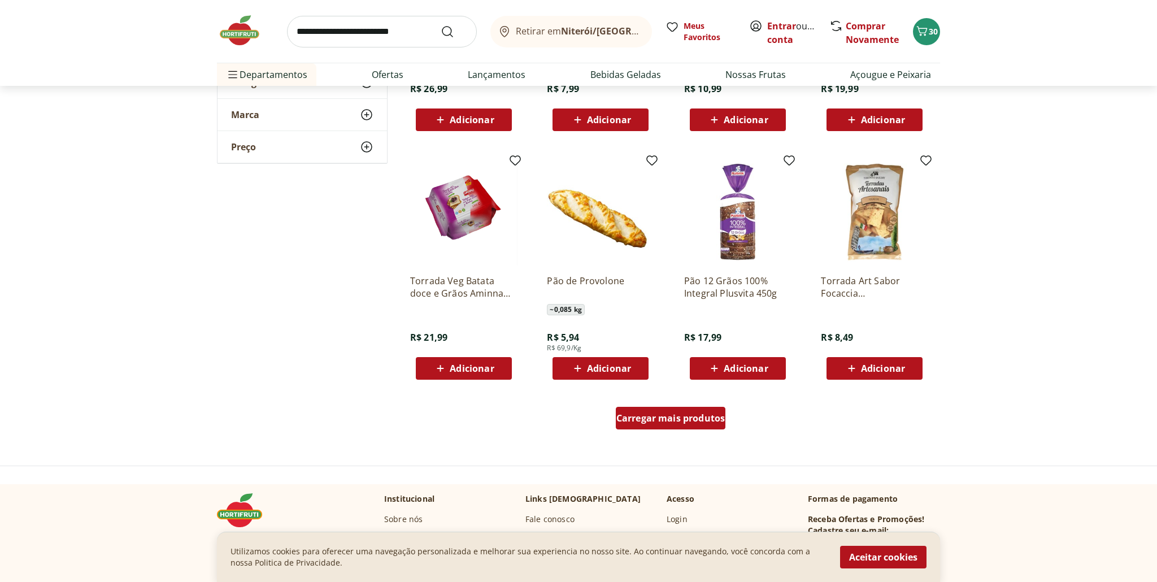
click at [659, 416] on span "Carregar mais produtos" at bounding box center [670, 417] width 109 height 9
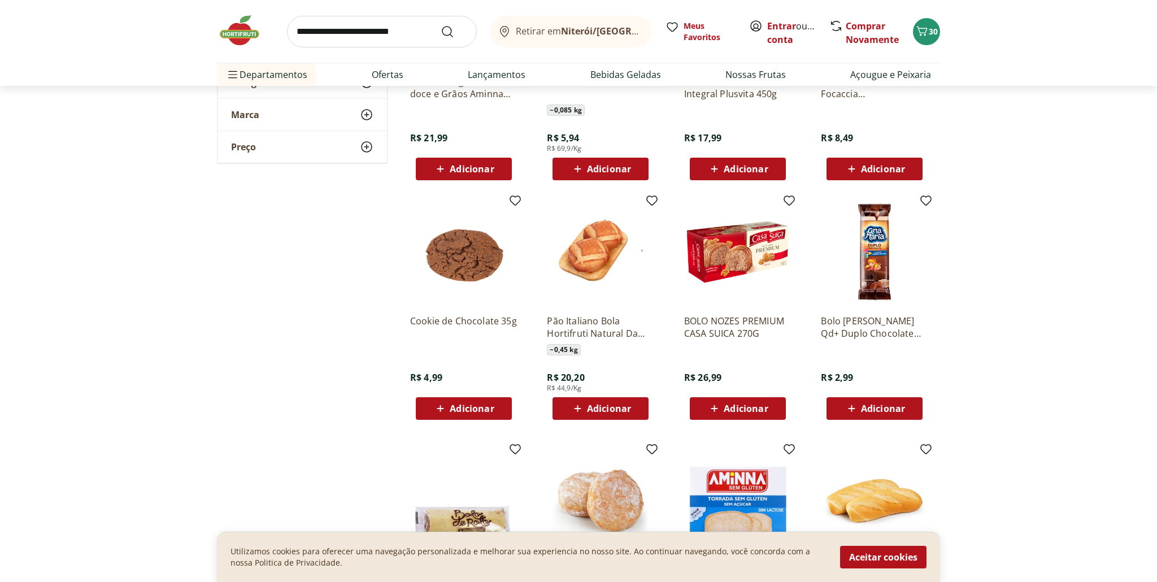
scroll to position [4449, 0]
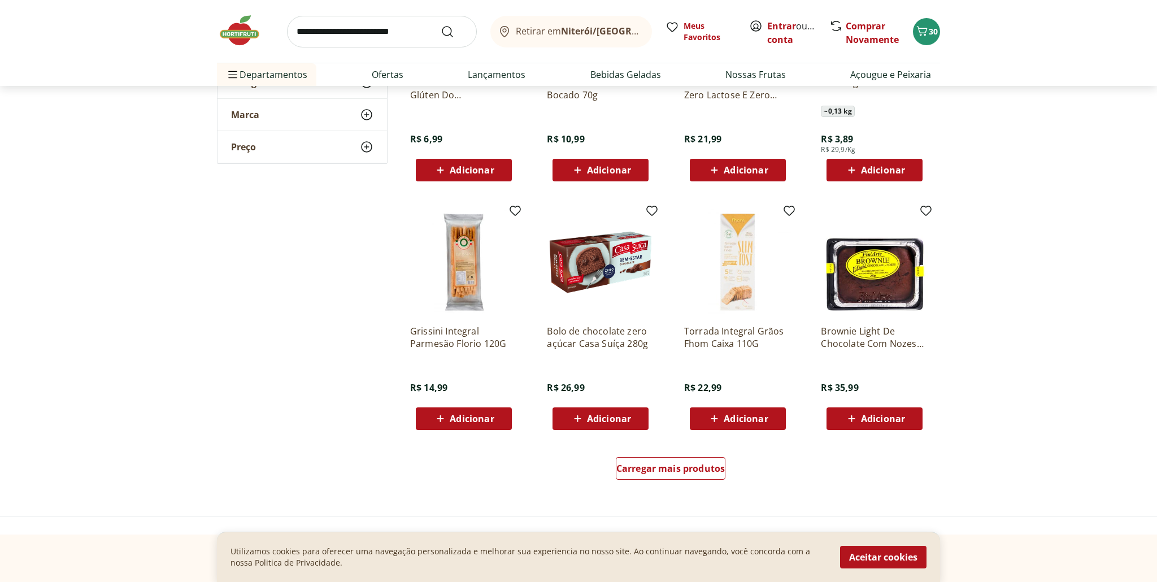
scroll to position [4915, 0]
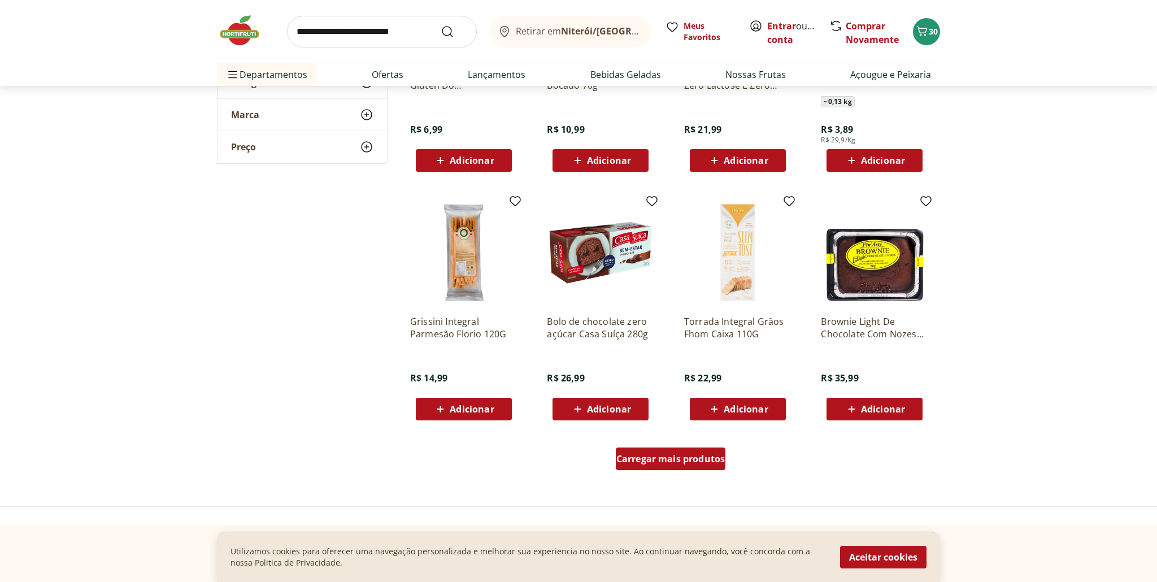
click at [648, 463] on span "Carregar mais produtos" at bounding box center [670, 458] width 109 height 9
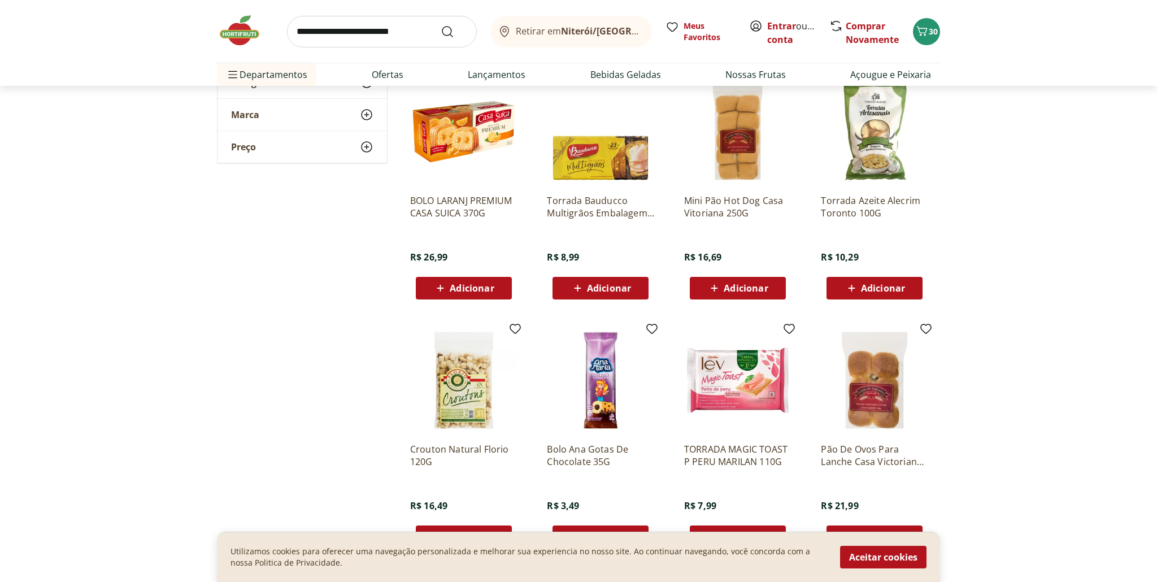
scroll to position [5527, 0]
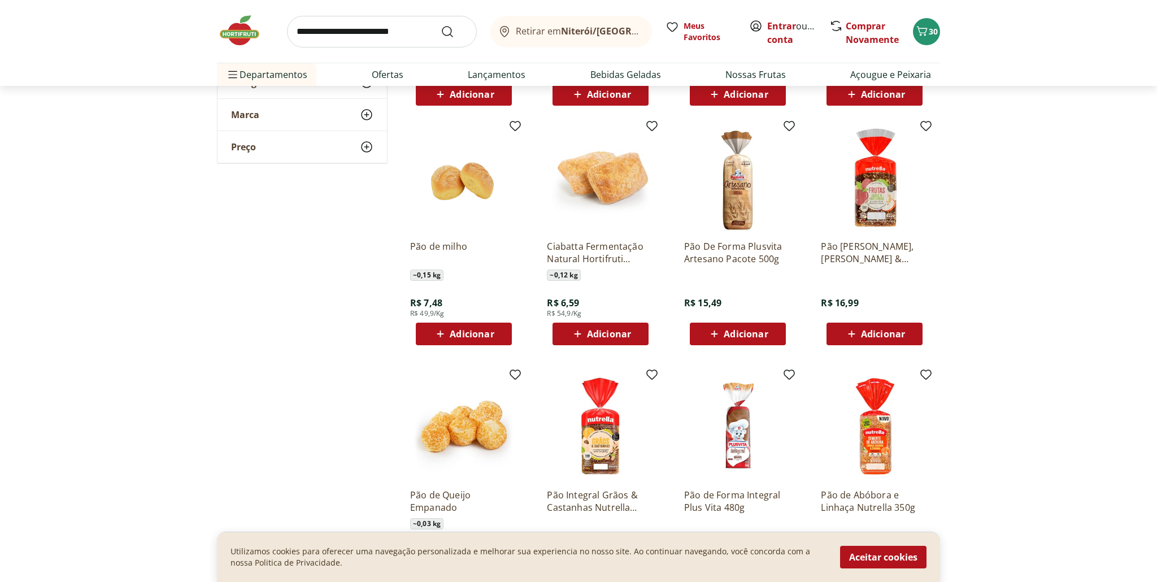
scroll to position [1538, 0]
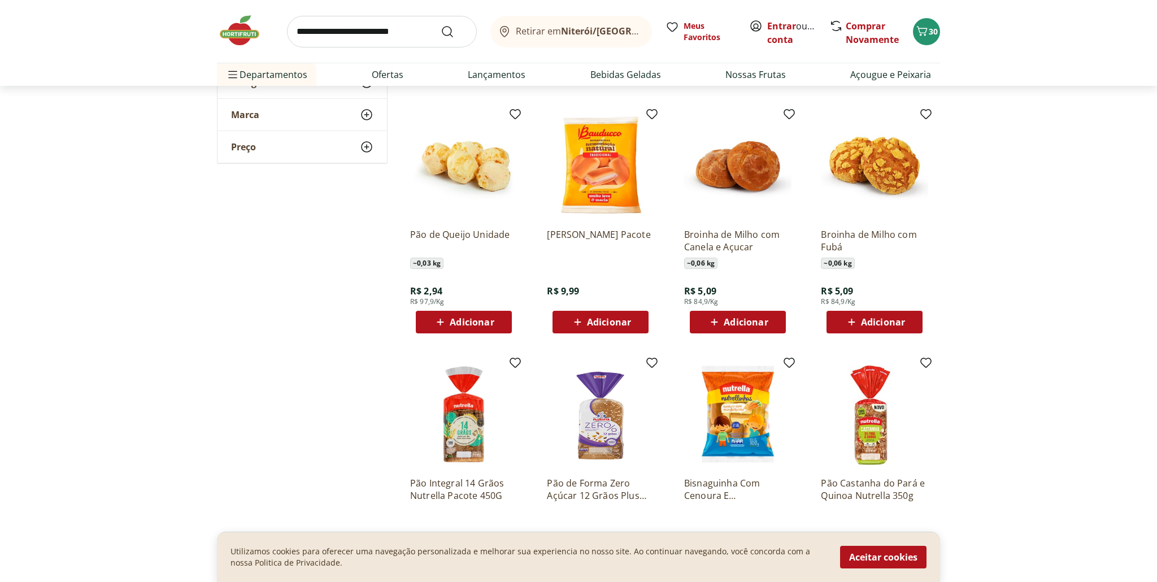
scroll to position [1053, 0]
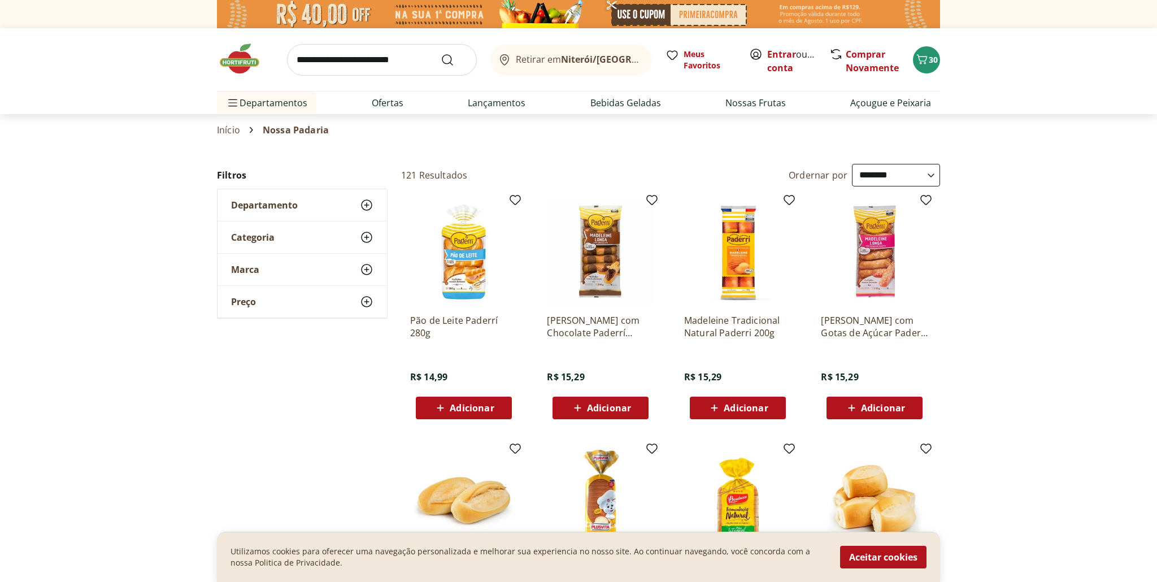
select select "**********"
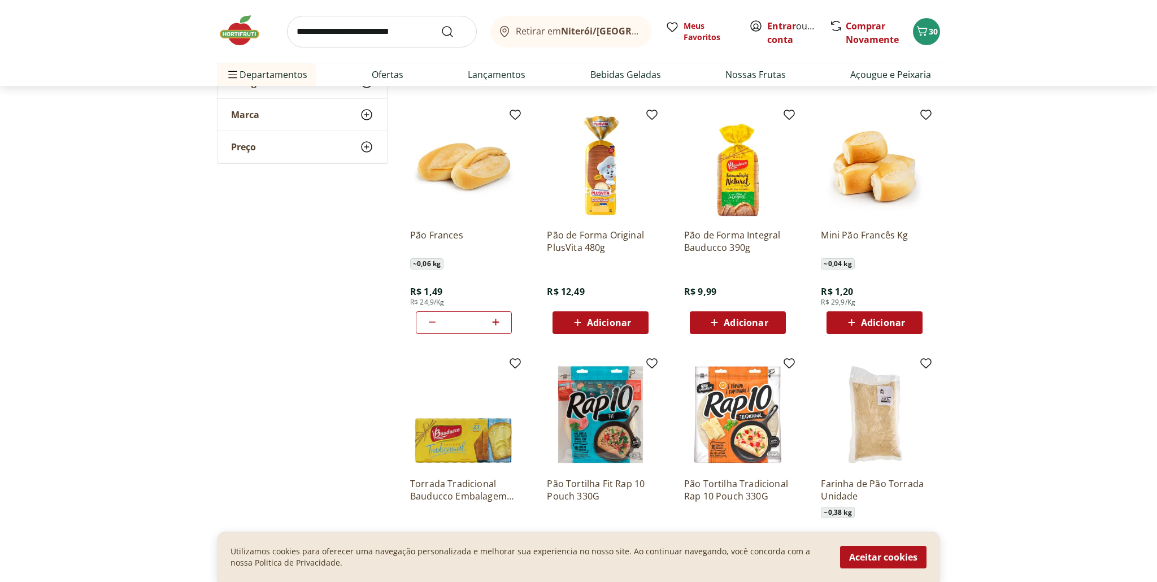
scroll to position [331, 0]
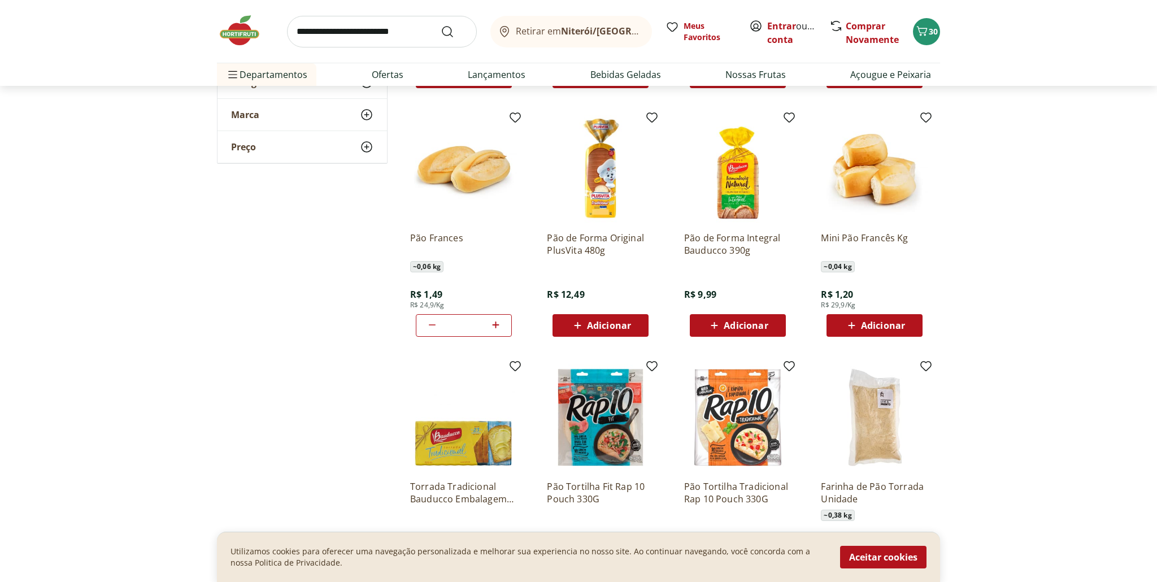
click at [604, 324] on span "Adicionar" at bounding box center [609, 325] width 44 height 9
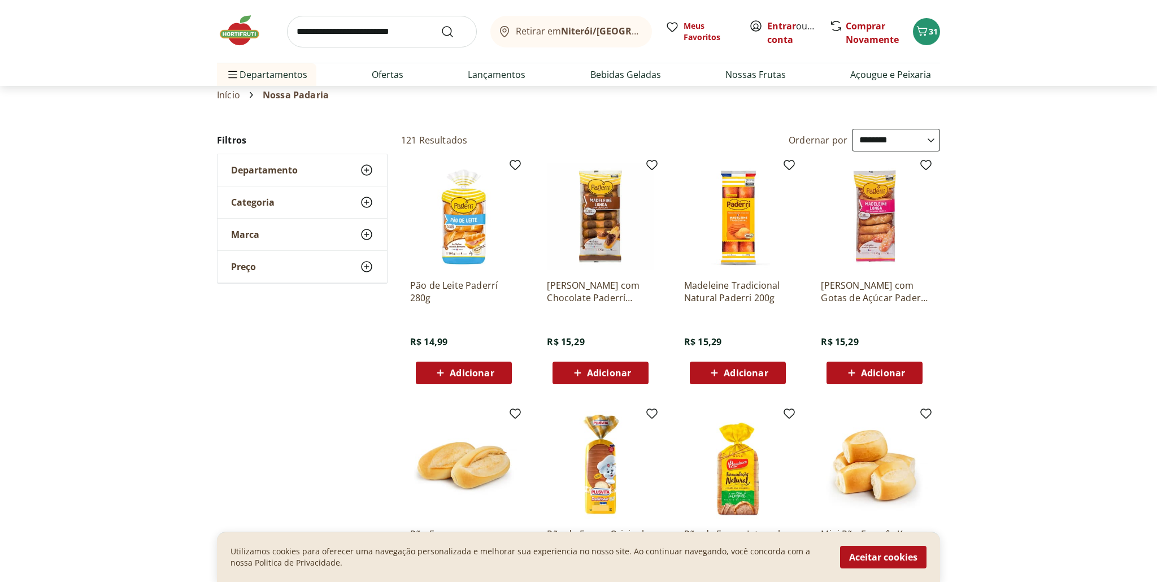
scroll to position [3, 0]
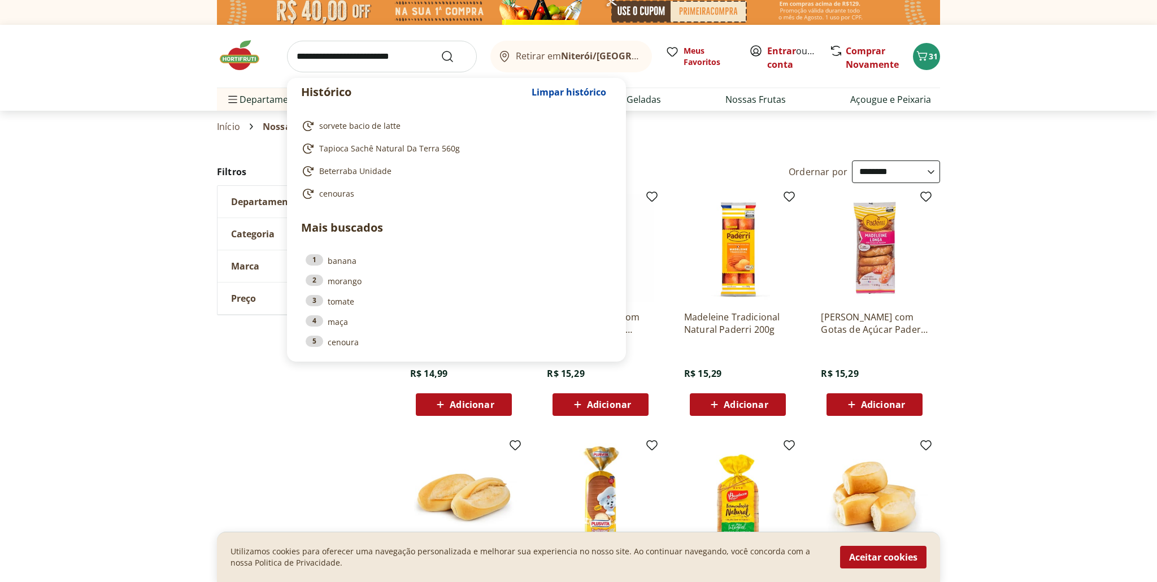
click at [402, 56] on input "search" at bounding box center [382, 57] width 190 height 32
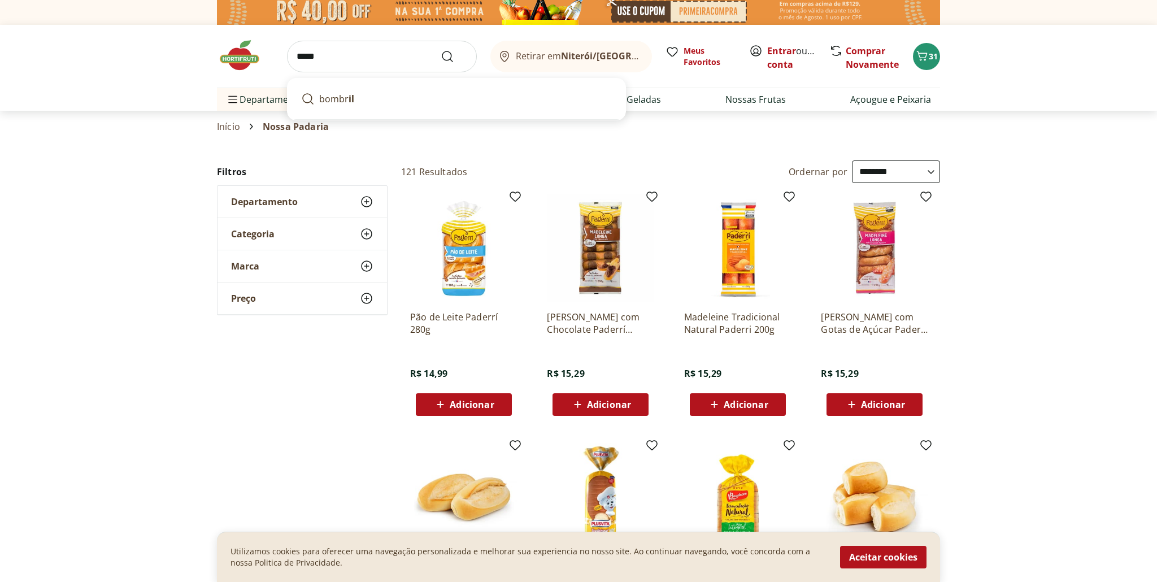
scroll to position [4, 0]
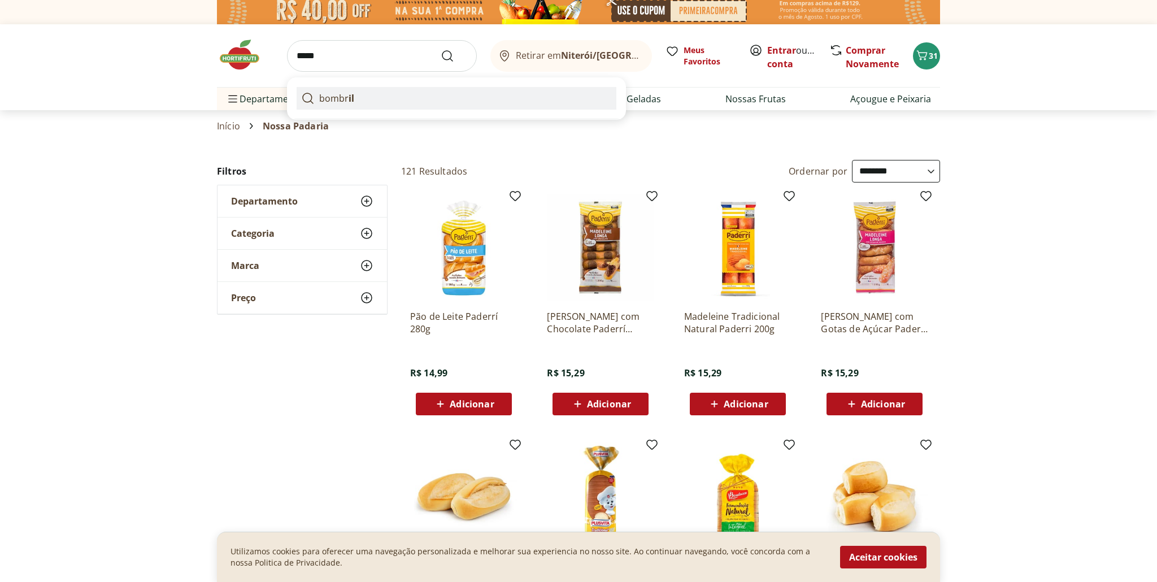
click at [367, 97] on link "bombr il" at bounding box center [457, 98] width 320 height 23
type input "*******"
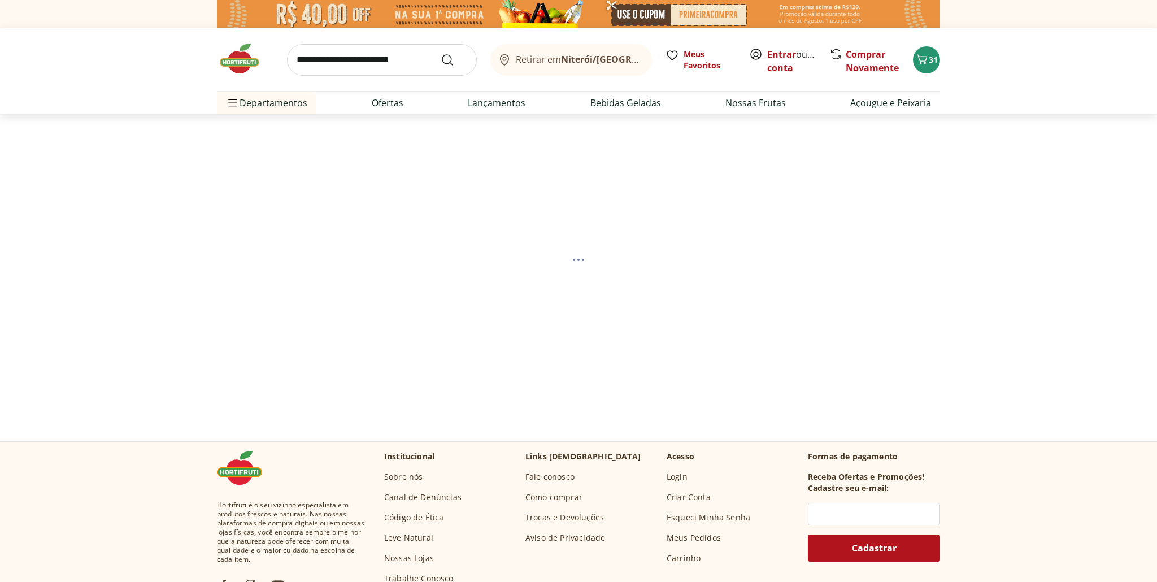
select select "**********"
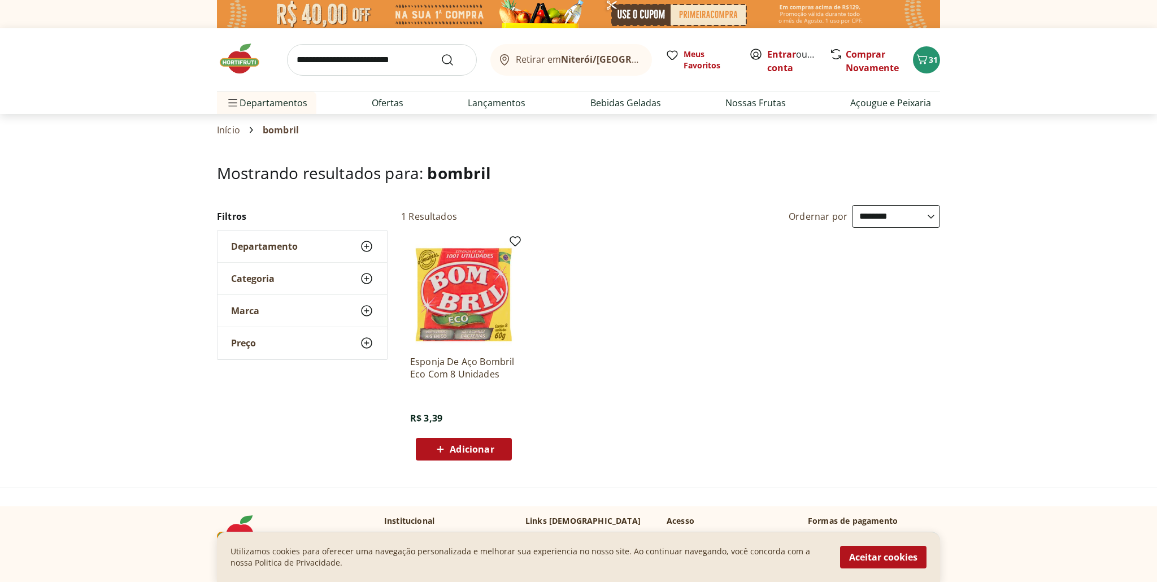
click at [477, 451] on span "Adicionar" at bounding box center [472, 449] width 44 height 9
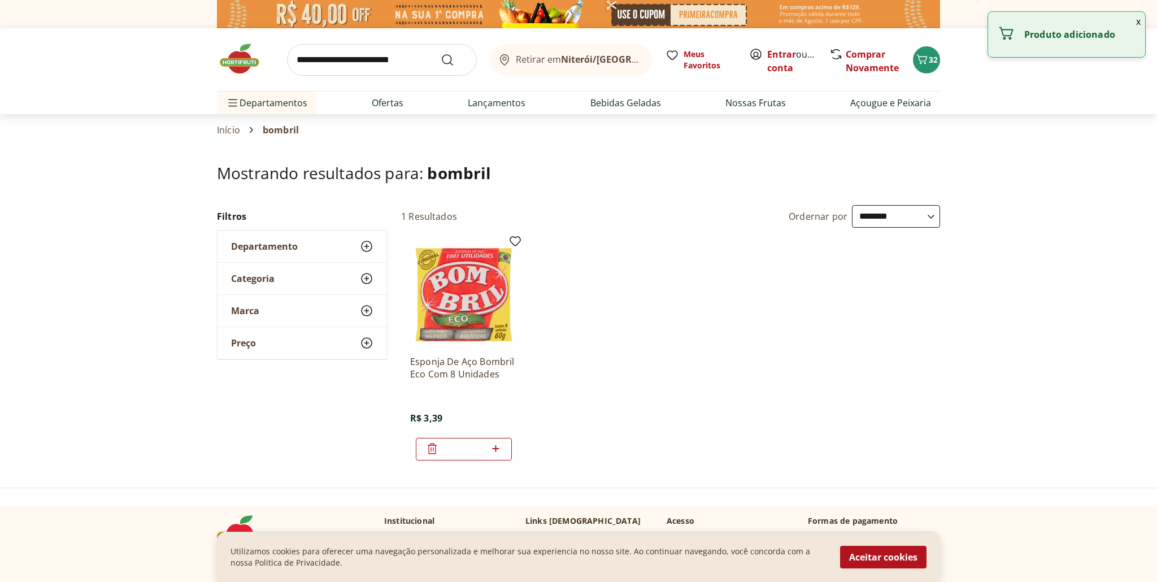
click at [411, 56] on input "search" at bounding box center [382, 60] width 190 height 32
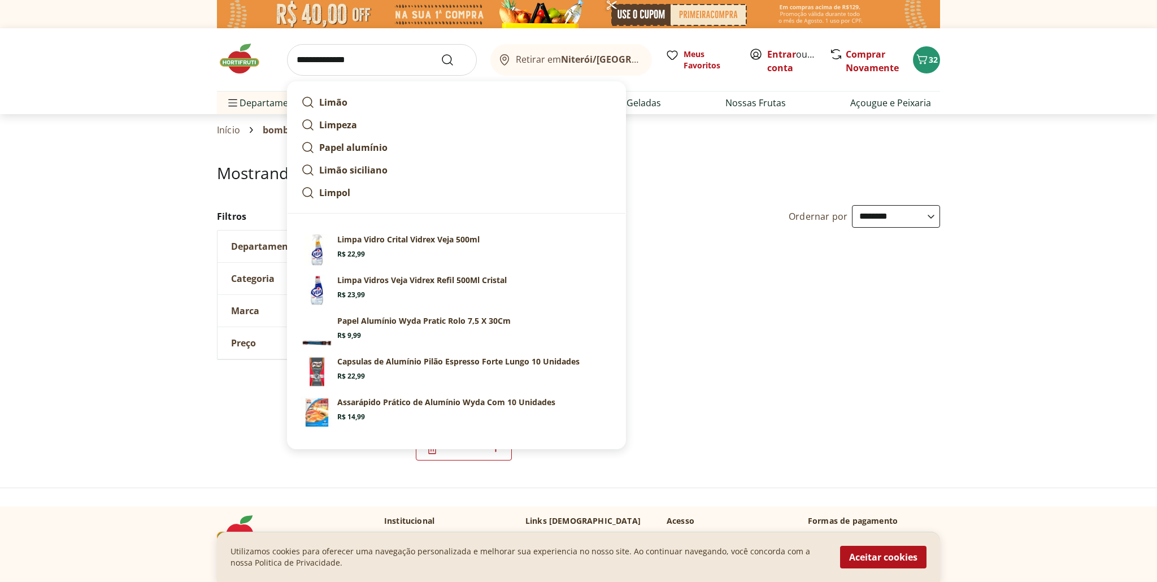
type input "**********"
click at [441, 53] on button "Submit Search" at bounding box center [454, 60] width 27 height 14
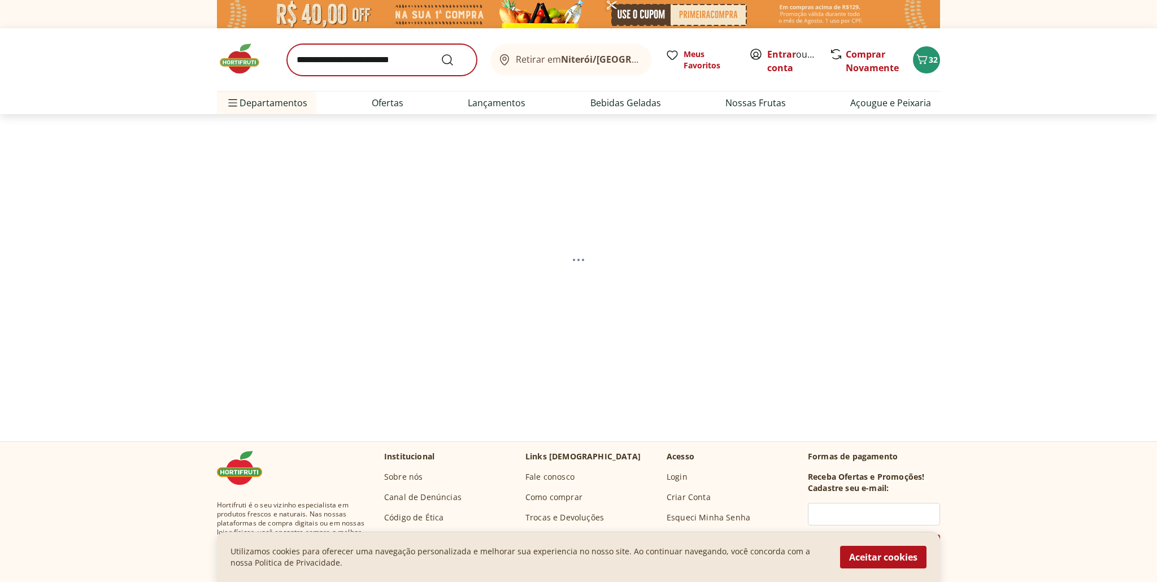
select select "**********"
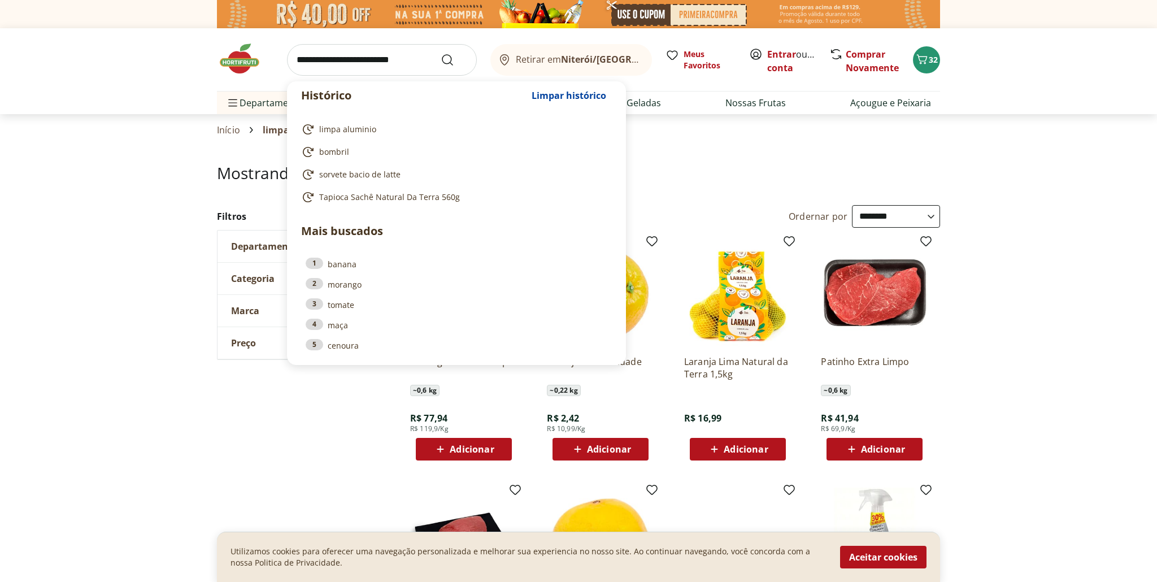
click at [408, 60] on input "search" at bounding box center [382, 60] width 190 height 32
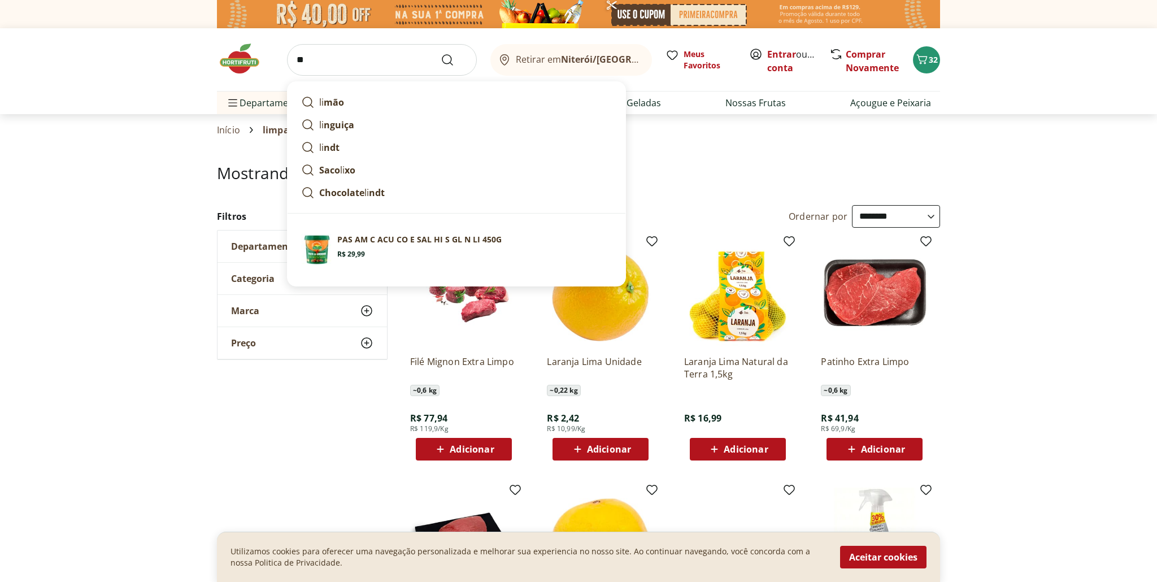
type input "*"
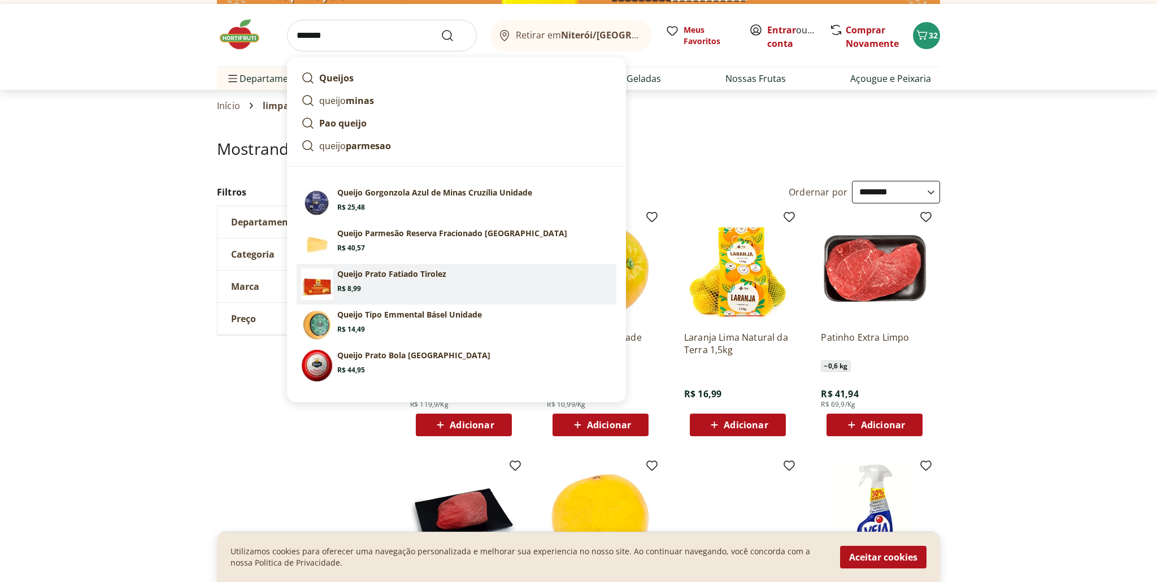
click at [354, 288] on span "Price: R$ 8,99" at bounding box center [349, 288] width 24 height 9
type input "**********"
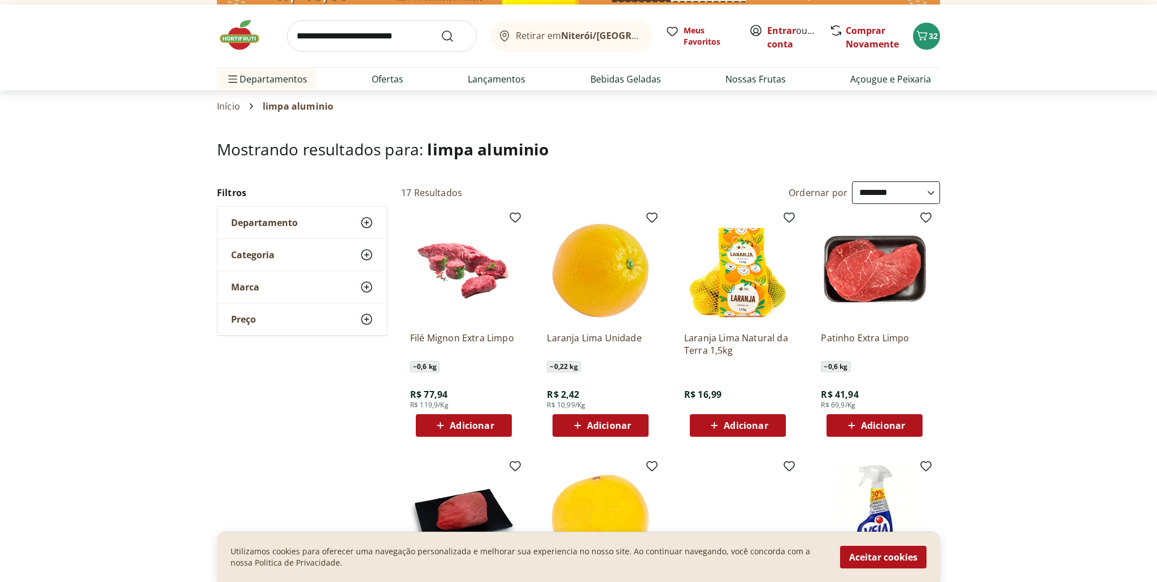
scroll to position [25, 0]
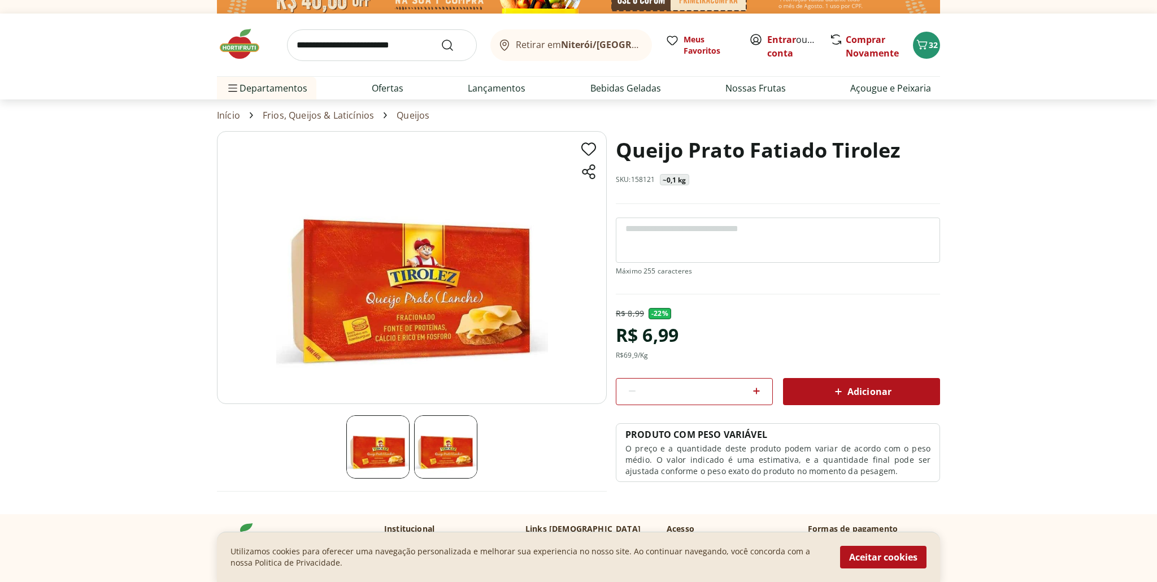
scroll to position [18, 0]
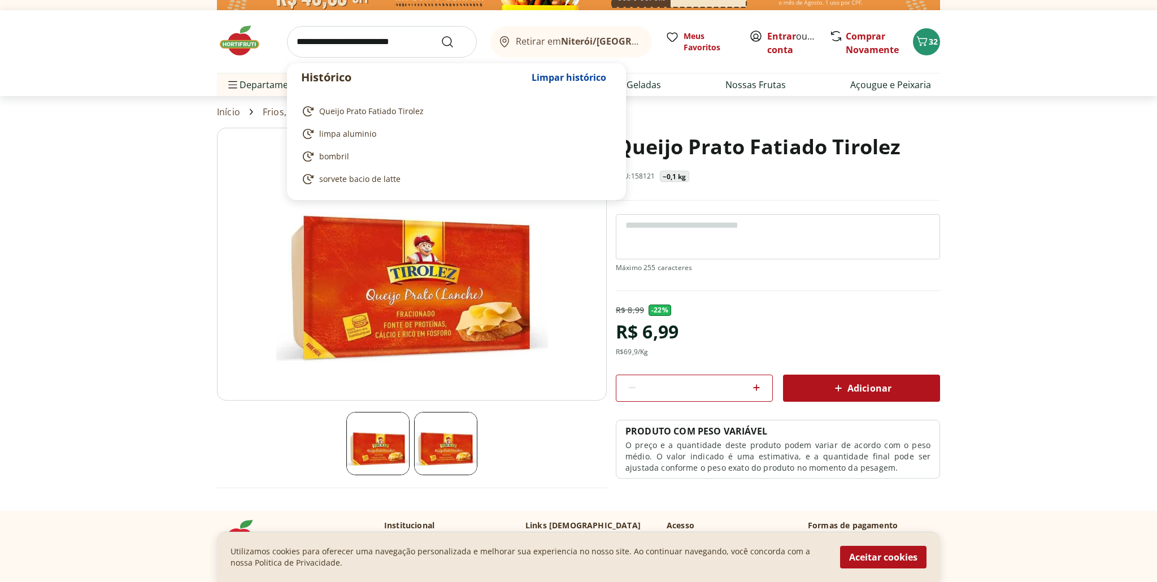
click at [359, 46] on input "search" at bounding box center [382, 42] width 190 height 32
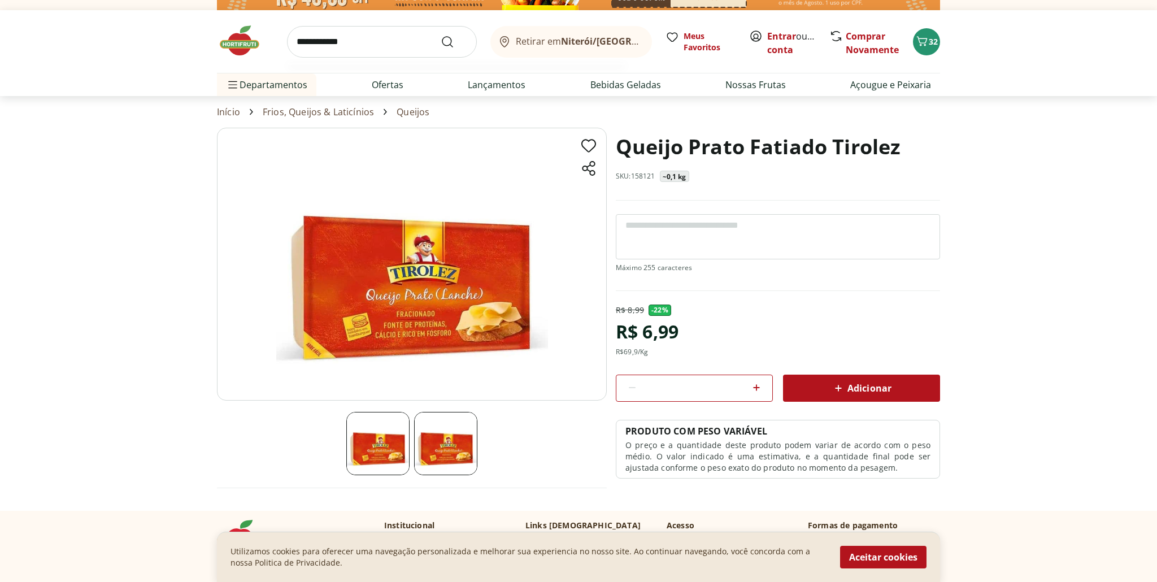
type input "**********"
click at [441, 35] on button "Submit Search" at bounding box center [454, 42] width 27 height 14
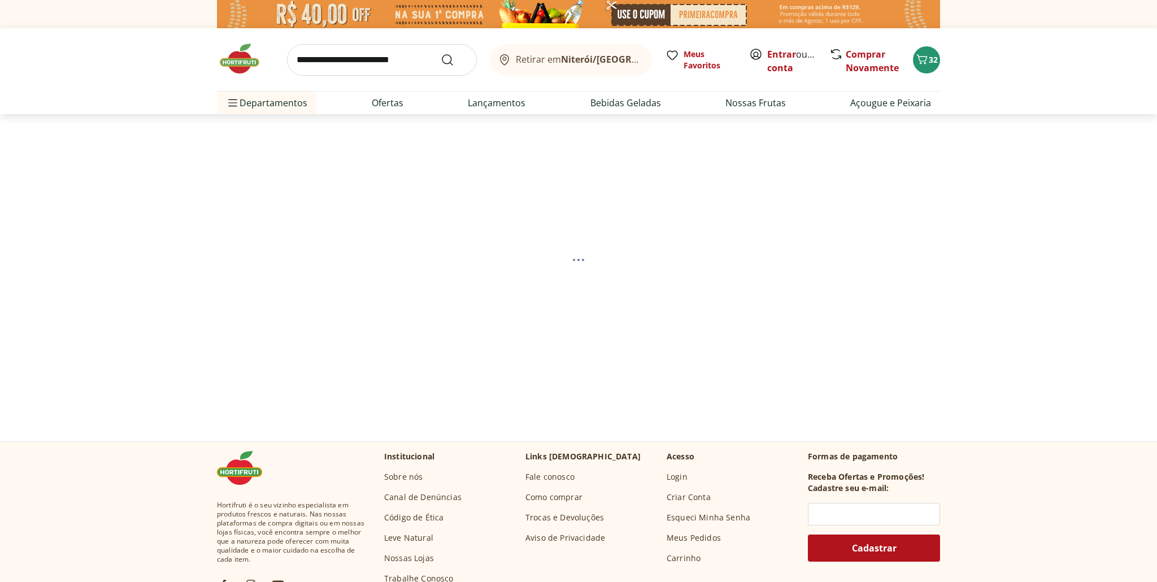
select select "**********"
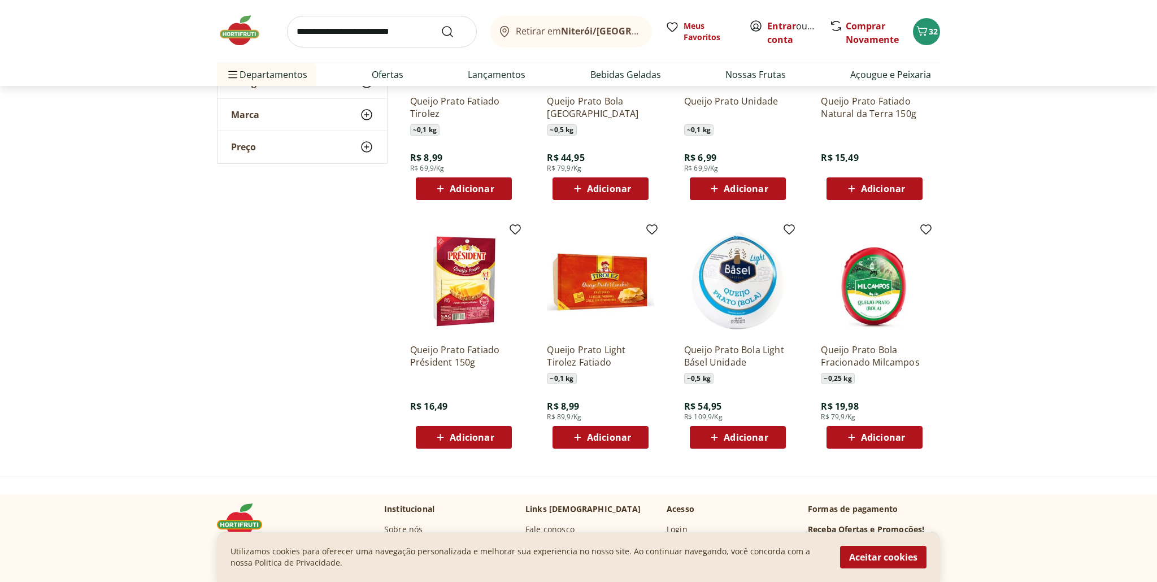
scroll to position [264, 0]
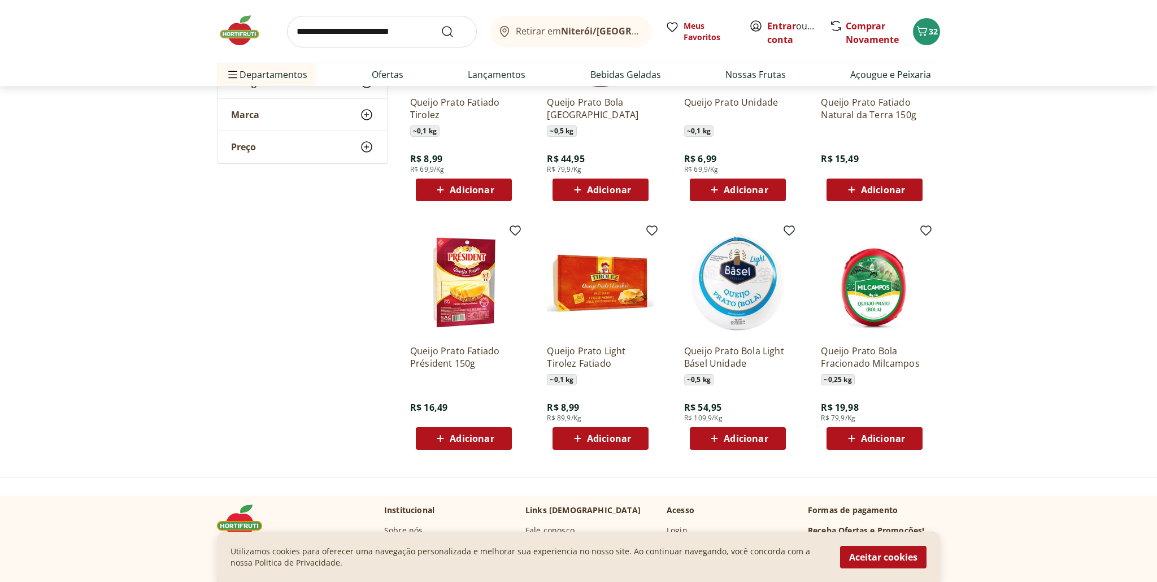
click at [456, 437] on span "Adicionar" at bounding box center [472, 438] width 44 height 9
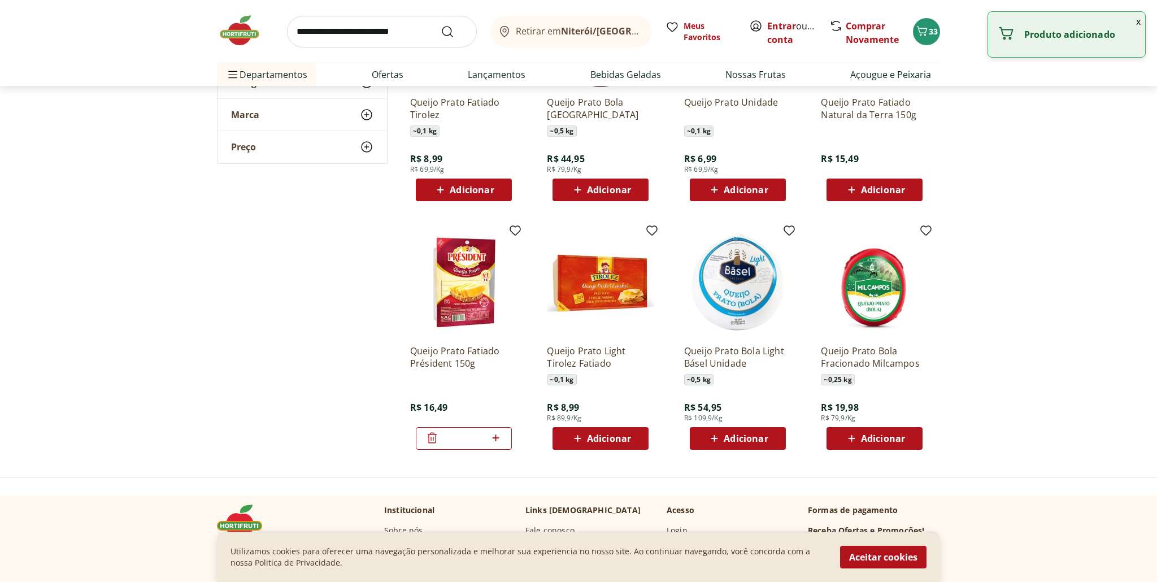
scroll to position [260, 0]
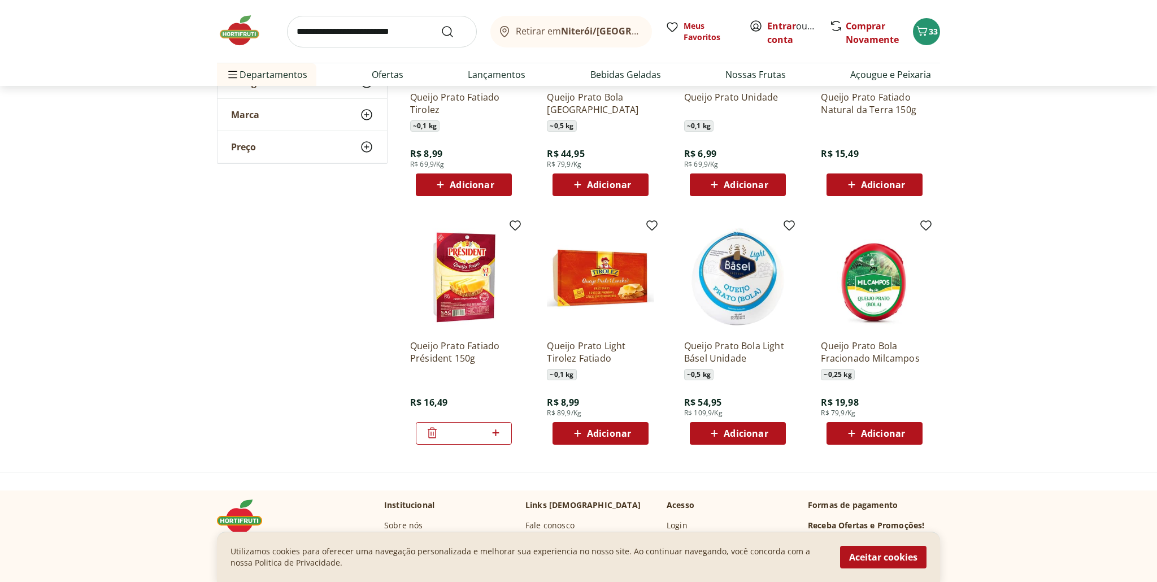
click at [370, 34] on input "search" at bounding box center [382, 32] width 190 height 32
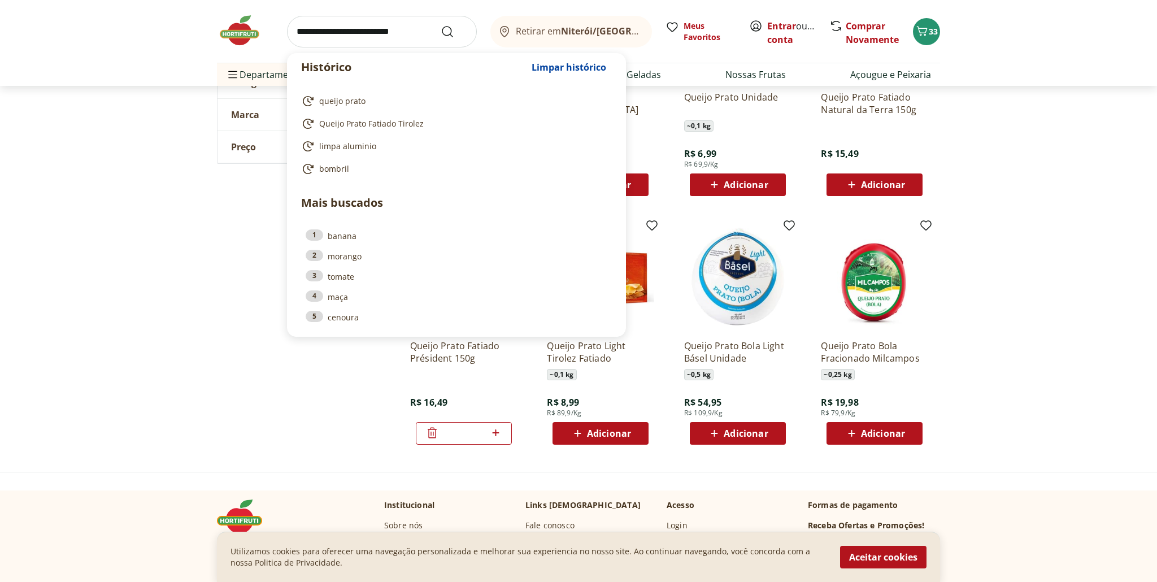
scroll to position [265, 0]
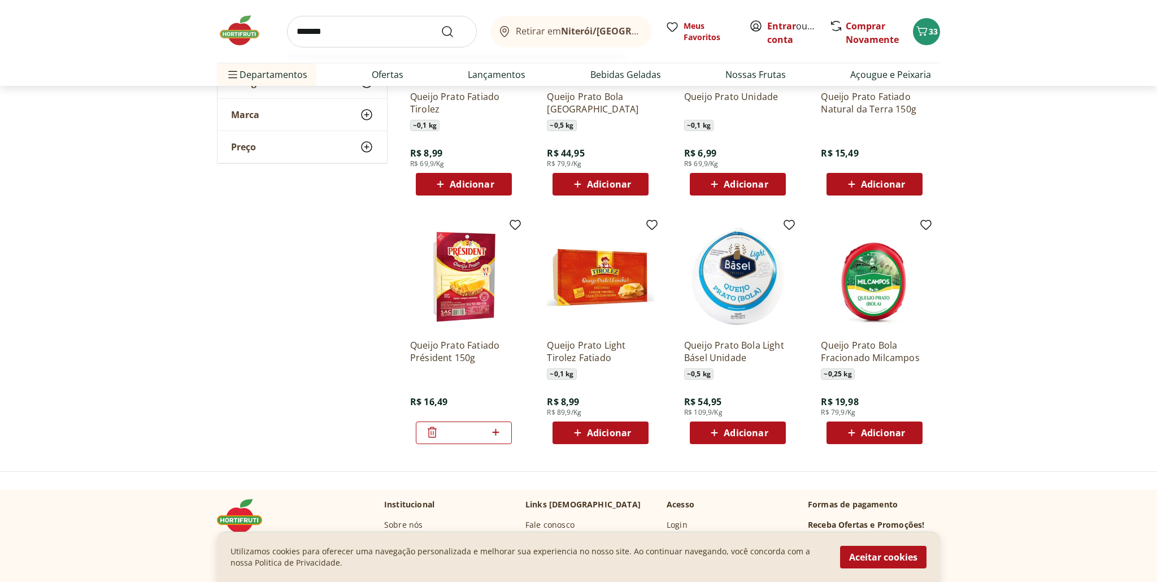
type input "********"
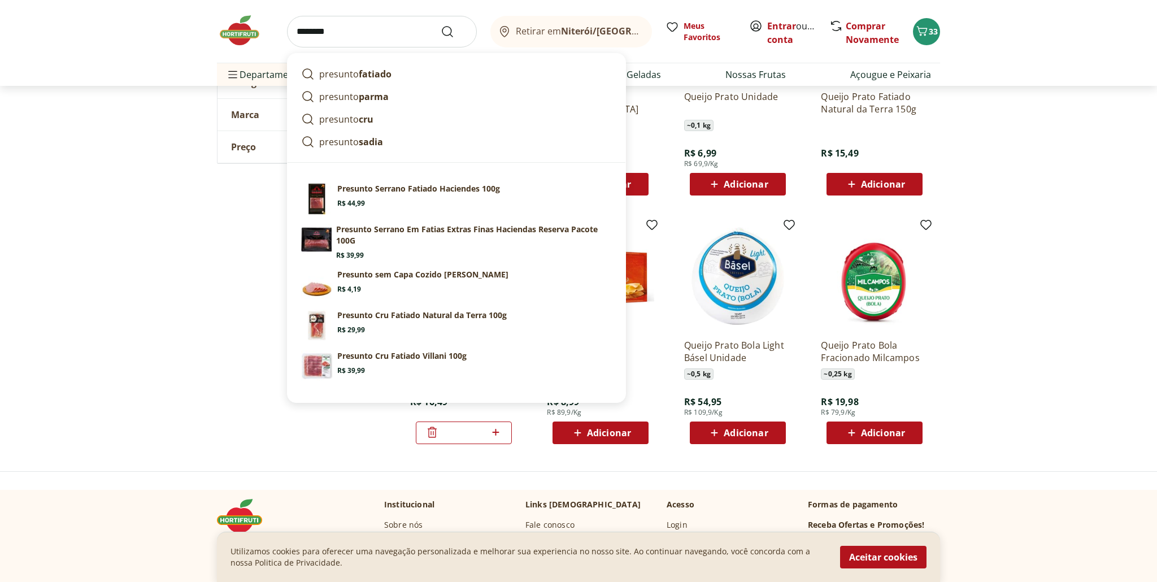
click button "Submit Search" at bounding box center [454, 32] width 27 height 14
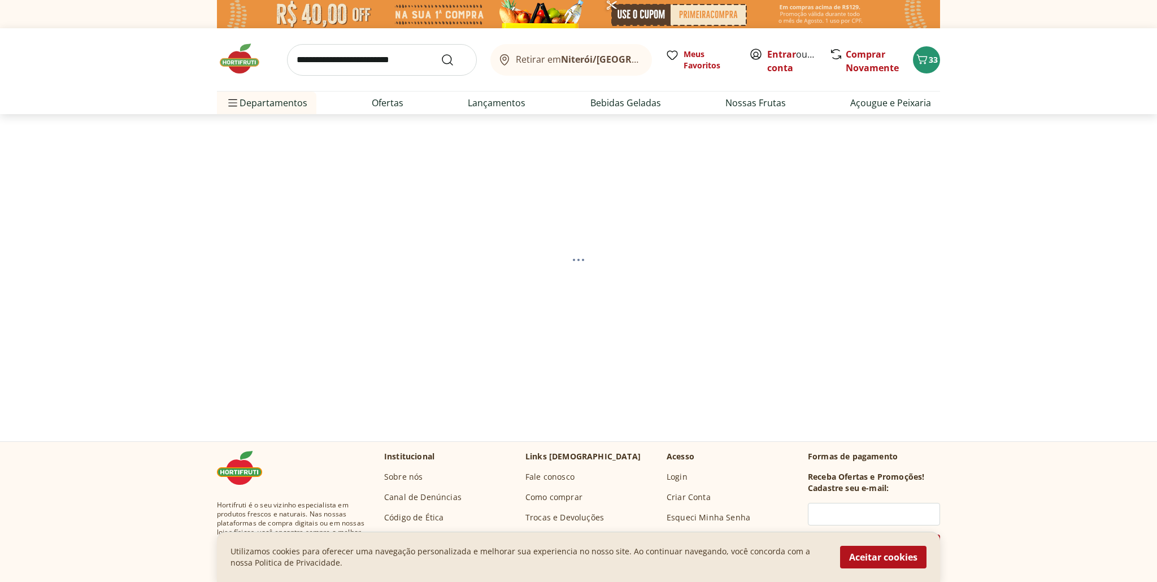
scroll to position [1, 0]
select select "**********"
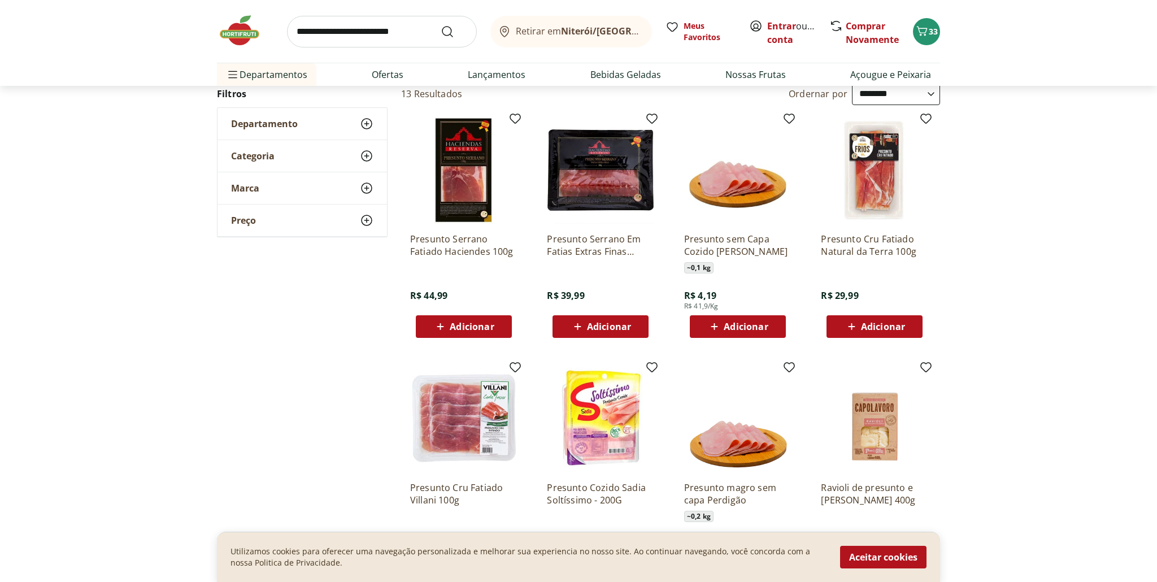
scroll to position [126, 0]
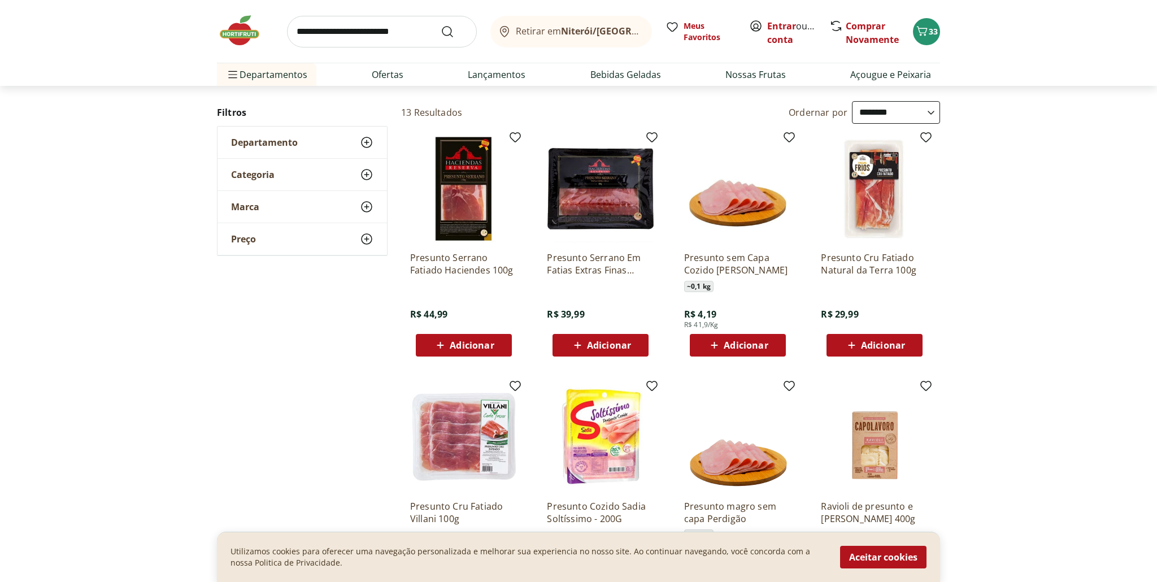
click at [738, 345] on span "Adicionar" at bounding box center [746, 345] width 44 height 9
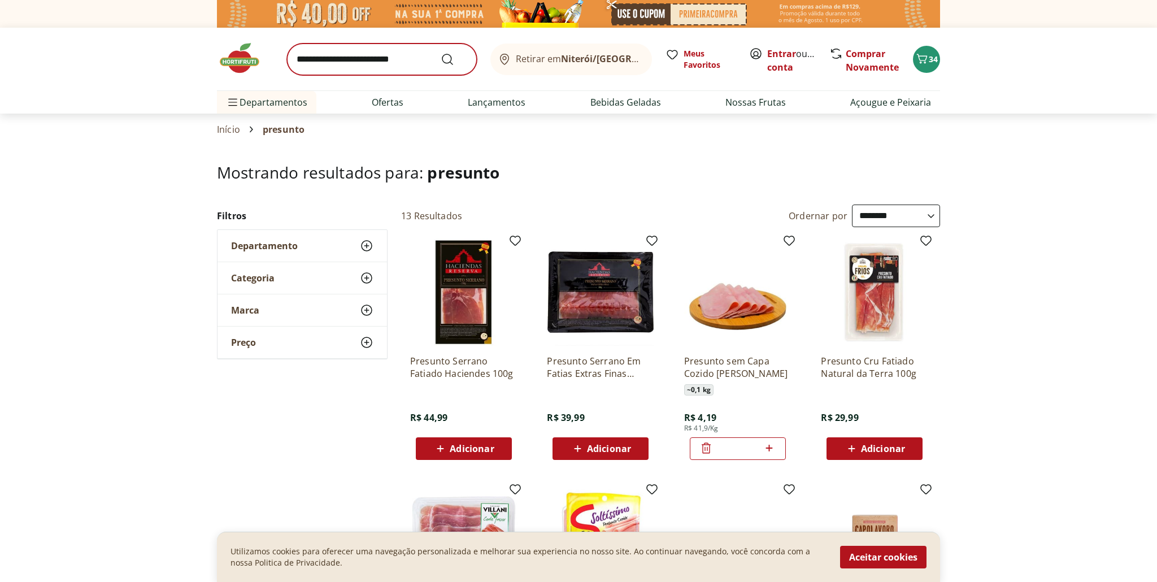
scroll to position [0, 0]
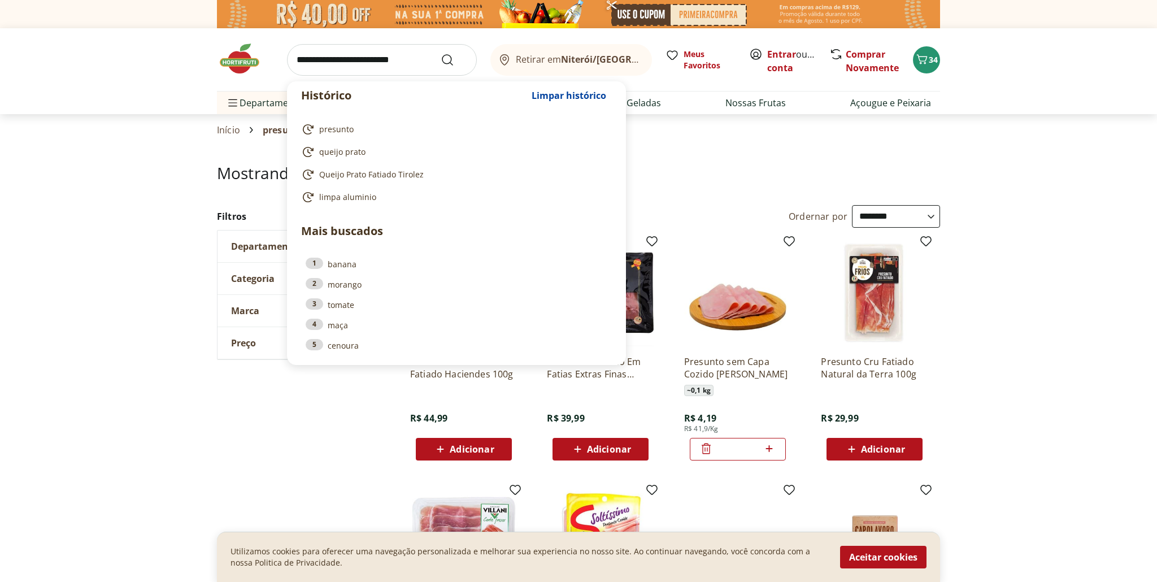
click at [402, 60] on input "search" at bounding box center [382, 60] width 190 height 32
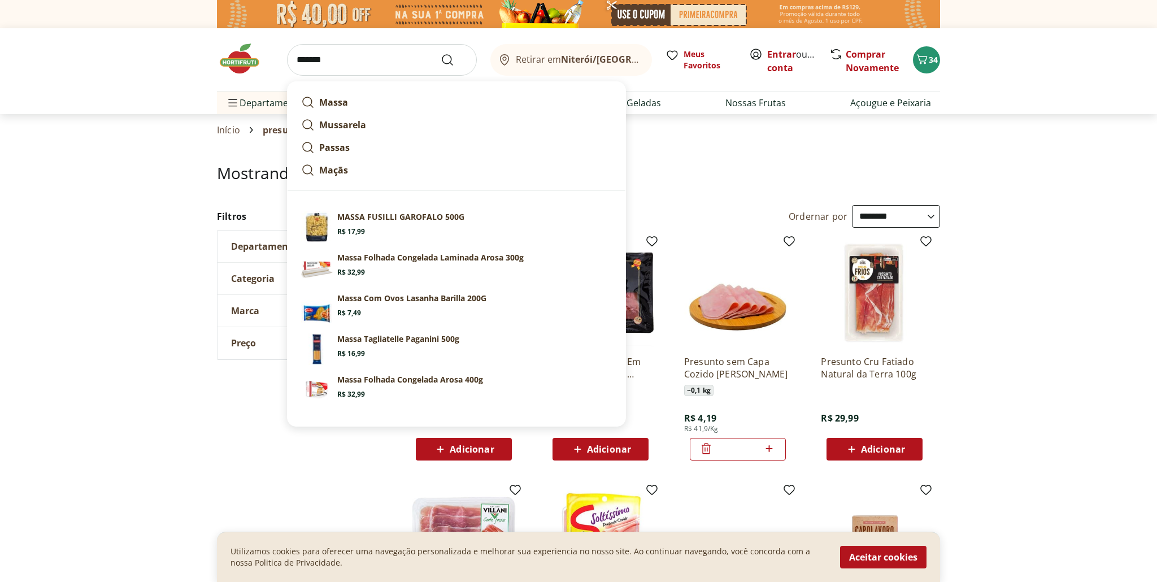
type input "******"
click at [441, 53] on button "Submit Search" at bounding box center [454, 60] width 27 height 14
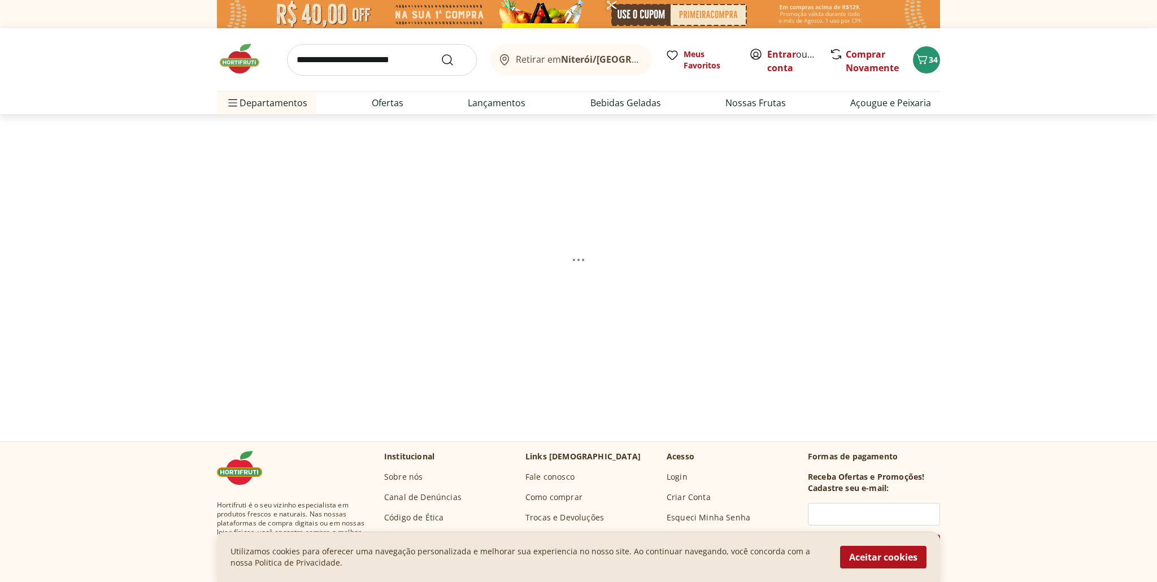
select select "**********"
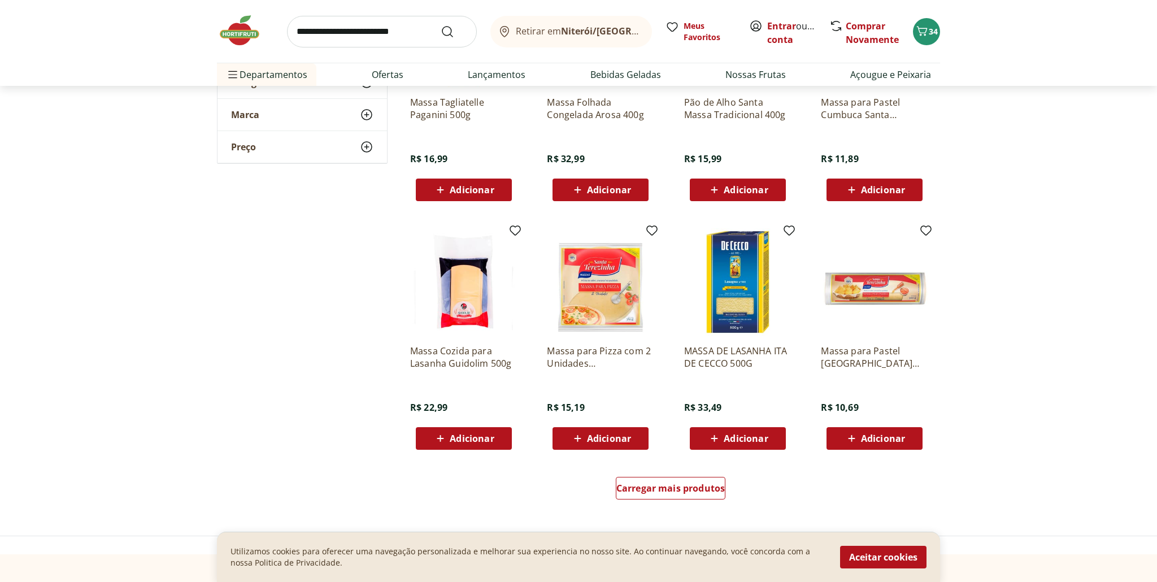
scroll to position [512, 0]
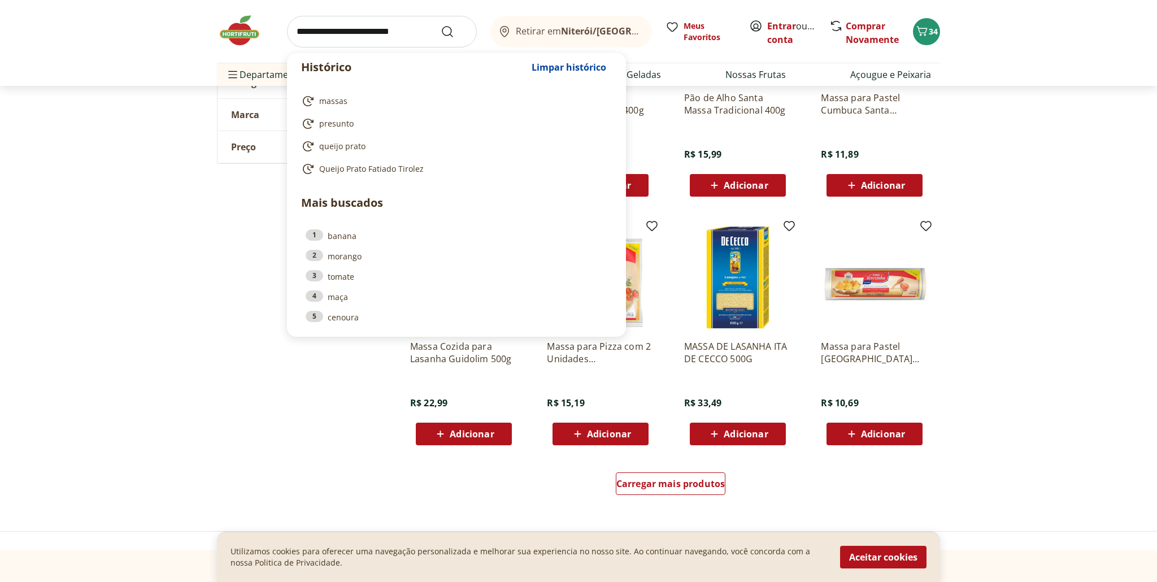
click at [367, 36] on input "search" at bounding box center [382, 32] width 190 height 32
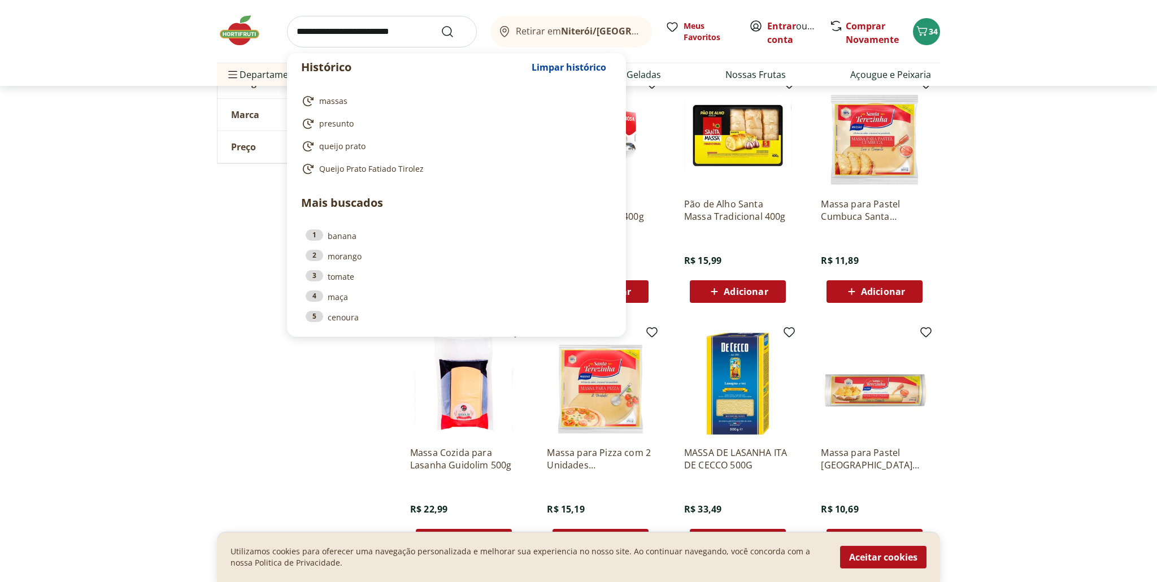
scroll to position [406, 0]
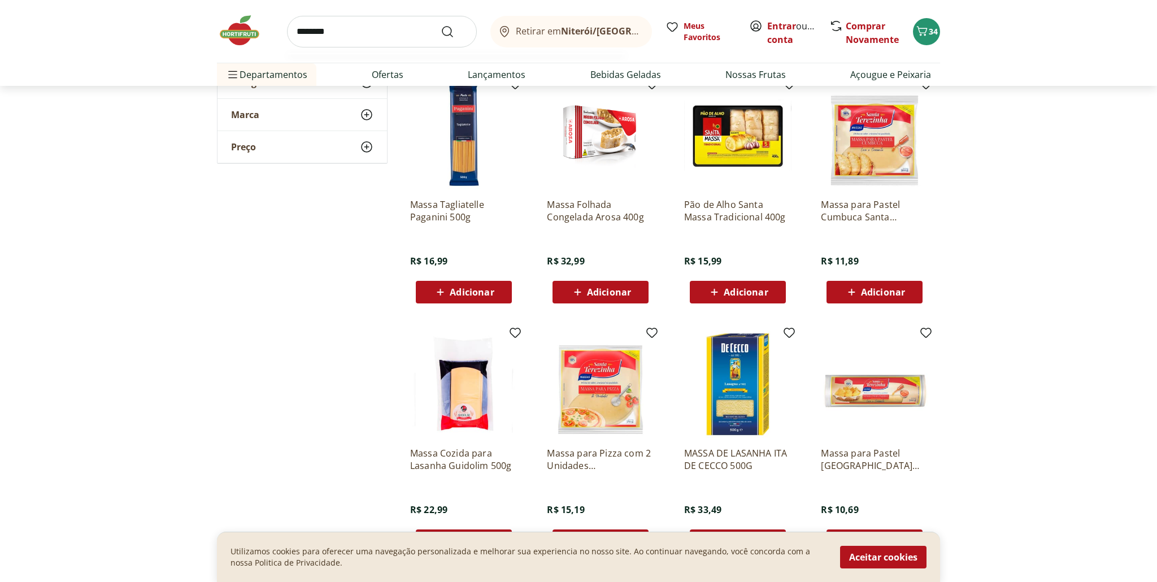
type input "********"
click at [441, 25] on button "Submit Search" at bounding box center [454, 32] width 27 height 14
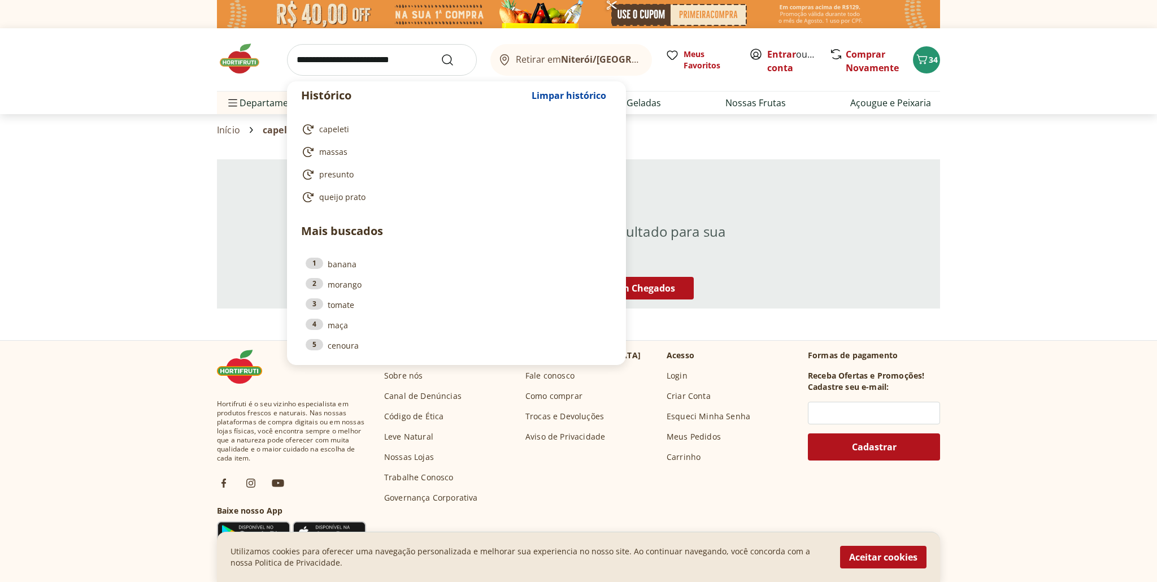
click at [385, 66] on input "search" at bounding box center [382, 60] width 190 height 32
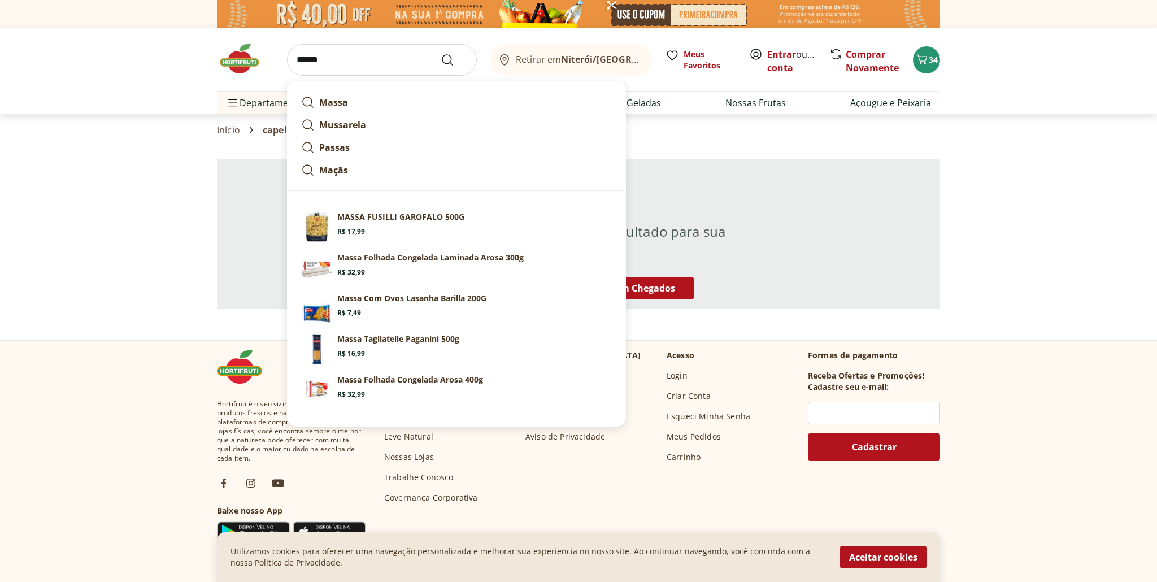
type input "******"
click at [441, 53] on button "Submit Search" at bounding box center [454, 60] width 27 height 14
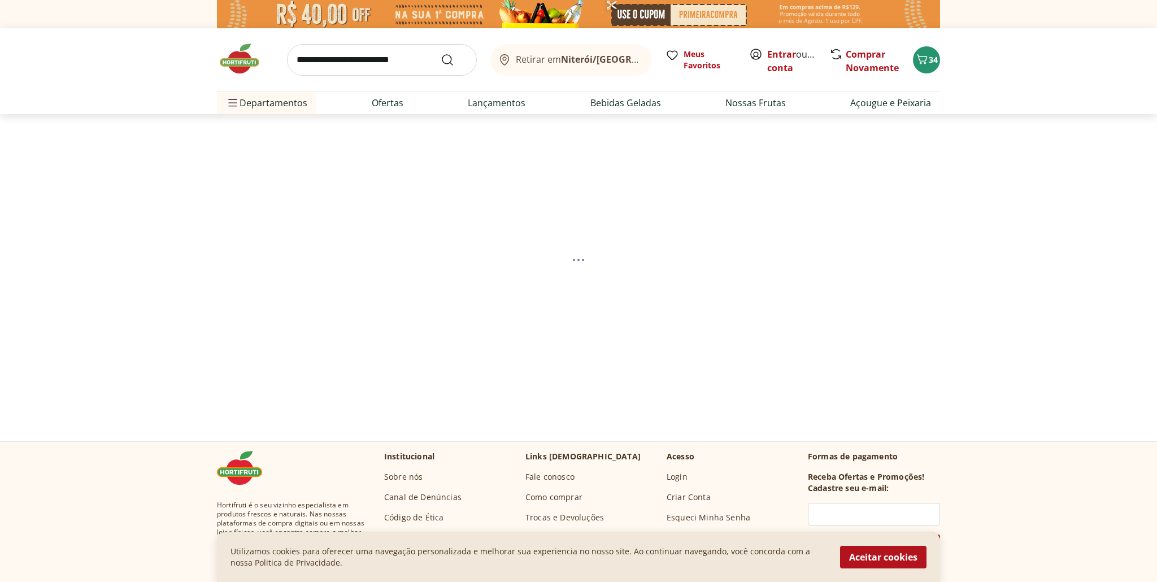
select select "**********"
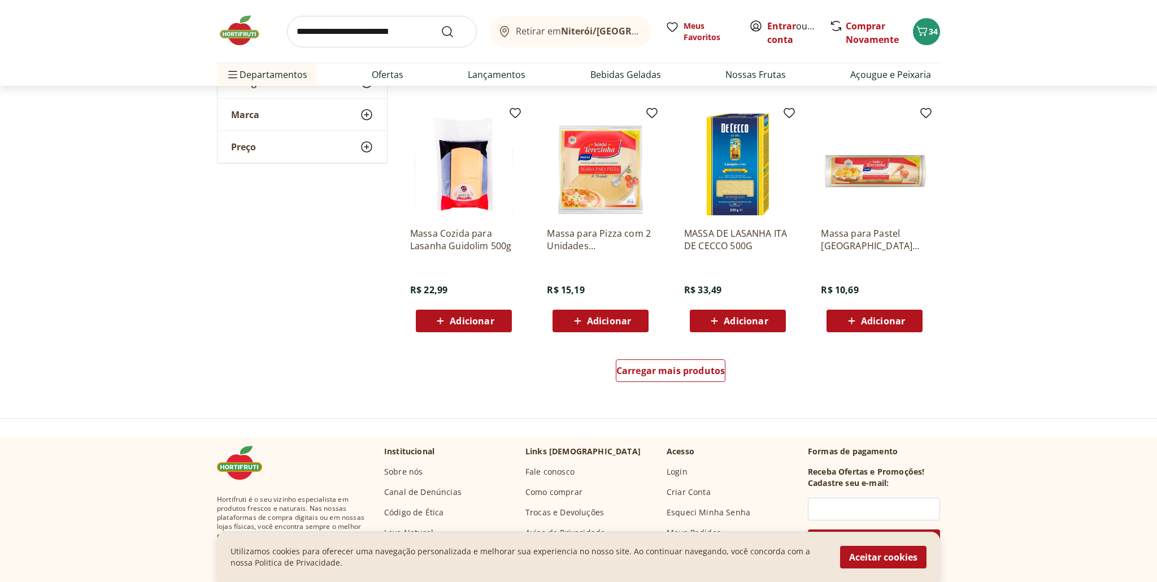
scroll to position [635, 0]
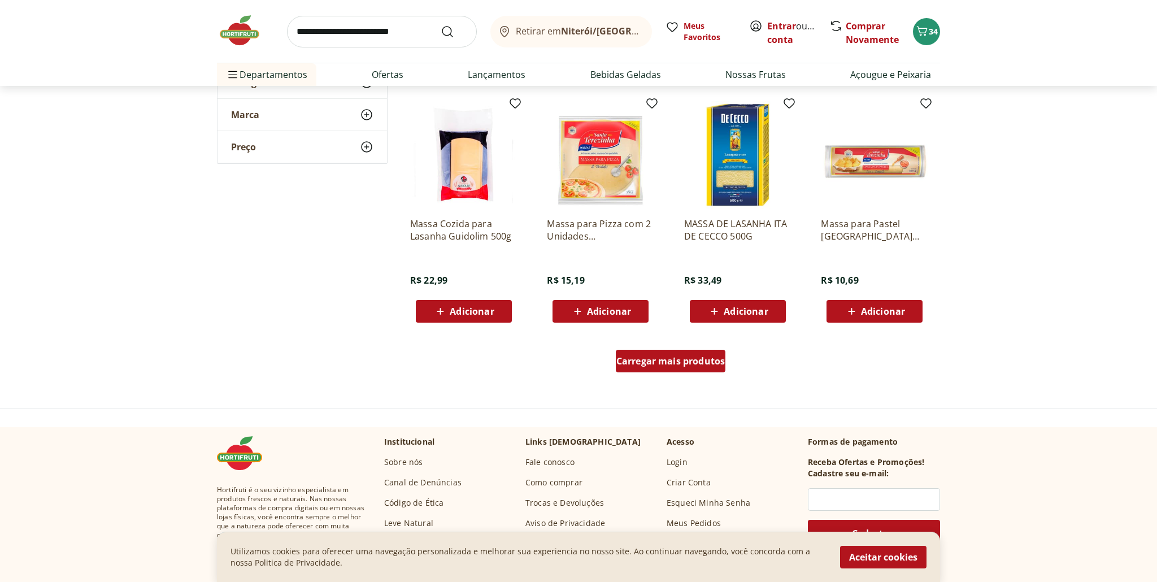
click at [675, 365] on span "Carregar mais produtos" at bounding box center [670, 360] width 109 height 9
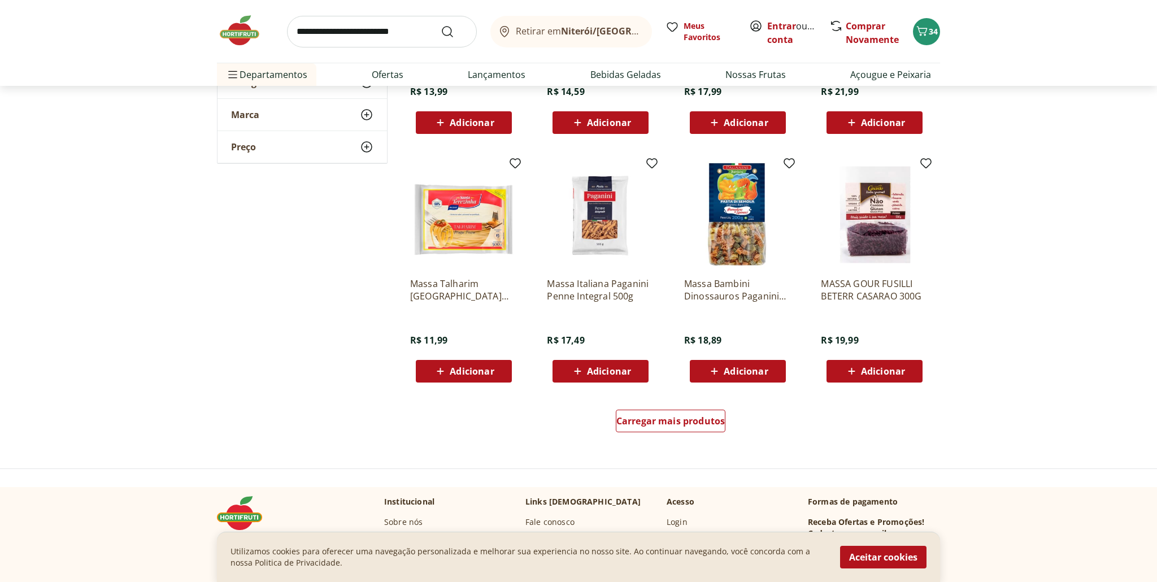
scroll to position [1314, 0]
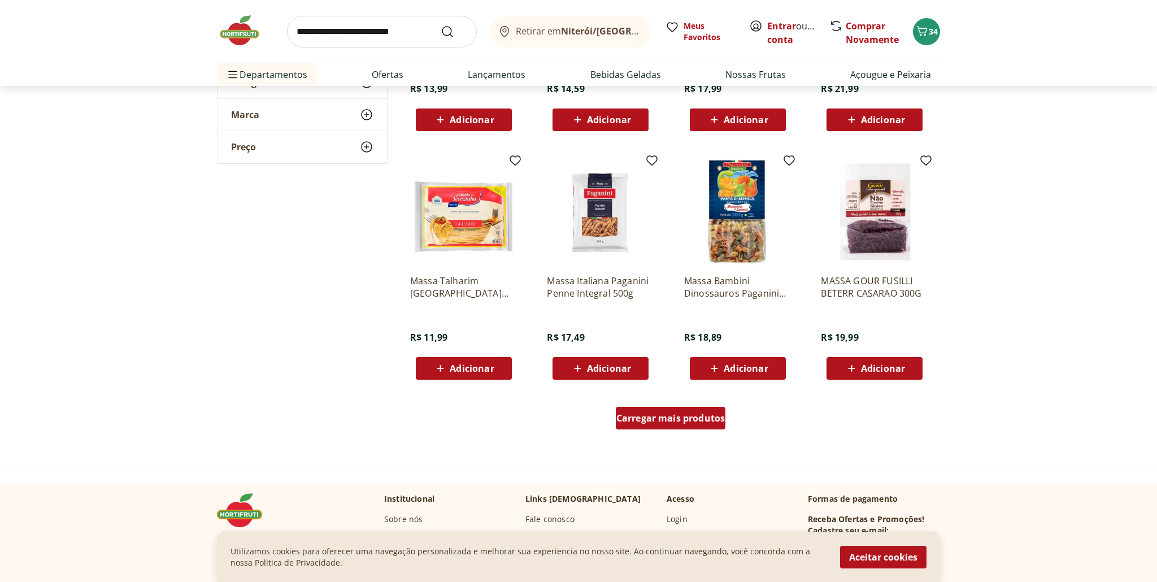
click at [696, 416] on span "Carregar mais produtos" at bounding box center [670, 417] width 109 height 9
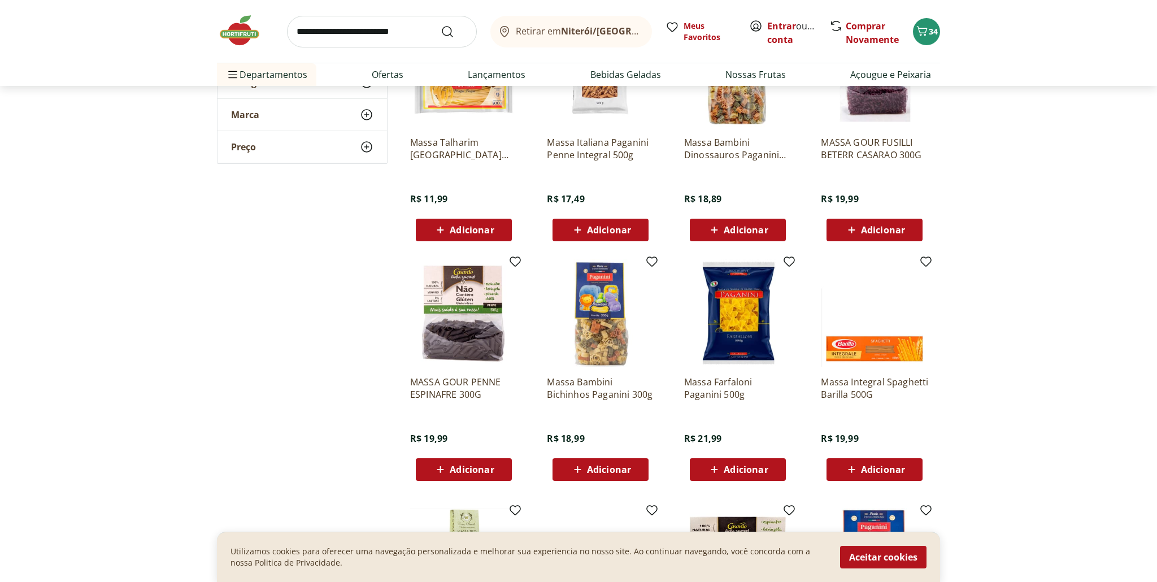
scroll to position [1460, 0]
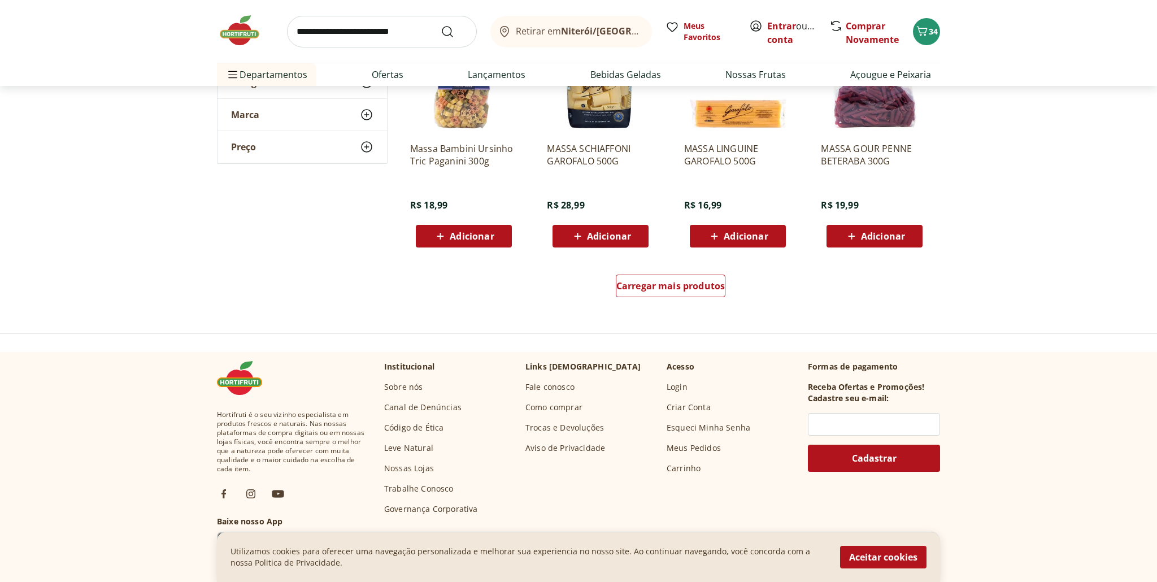
scroll to position [2184, 0]
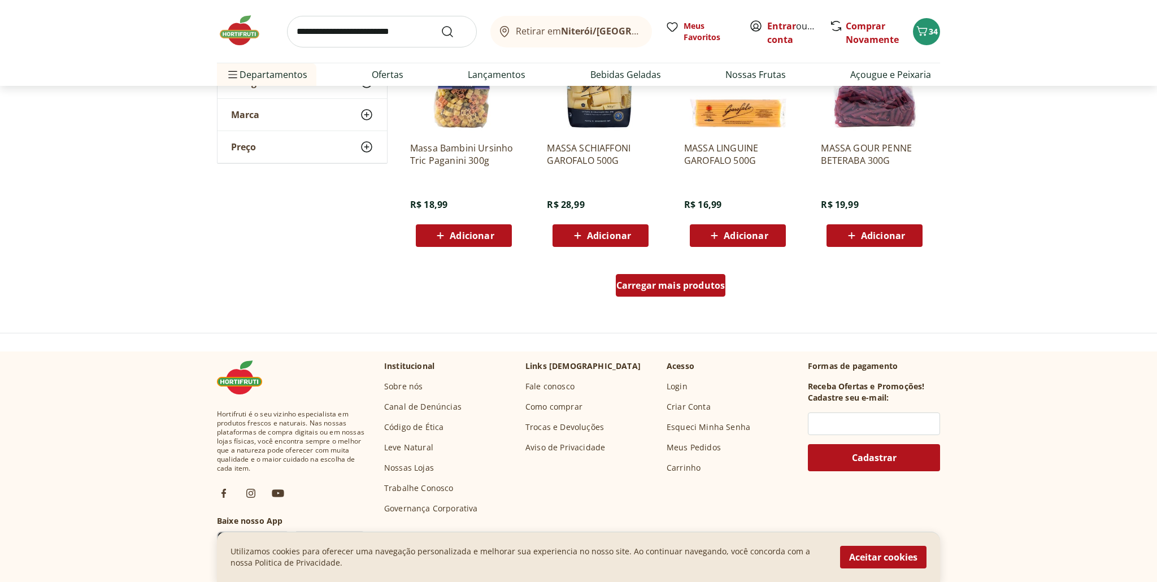
click at [700, 286] on span "Carregar mais produtos" at bounding box center [670, 285] width 109 height 9
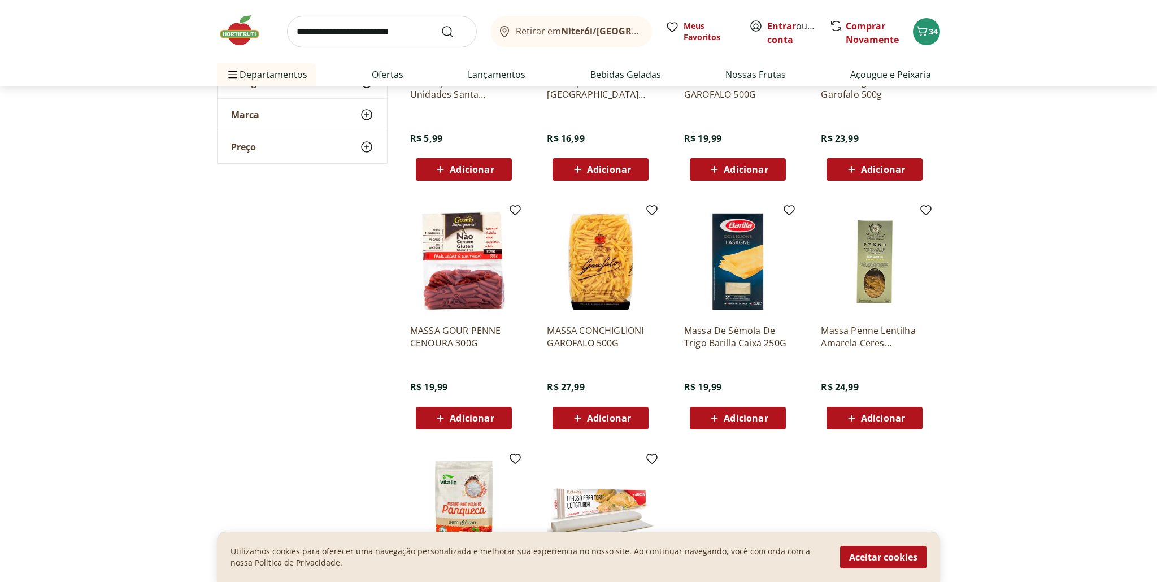
scroll to position [2493, 0]
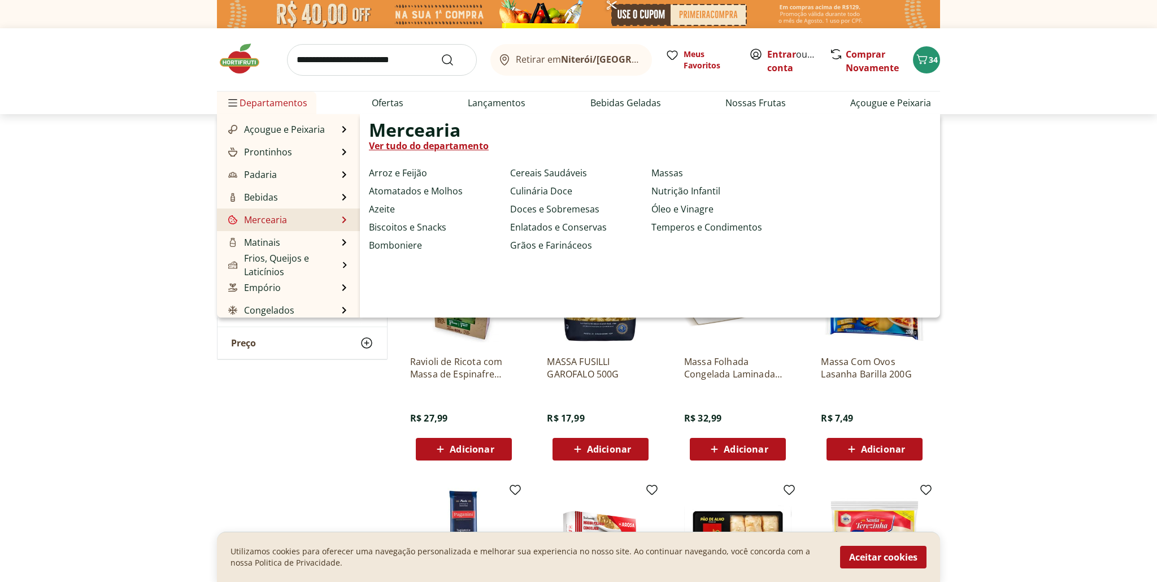
scroll to position [113, 0]
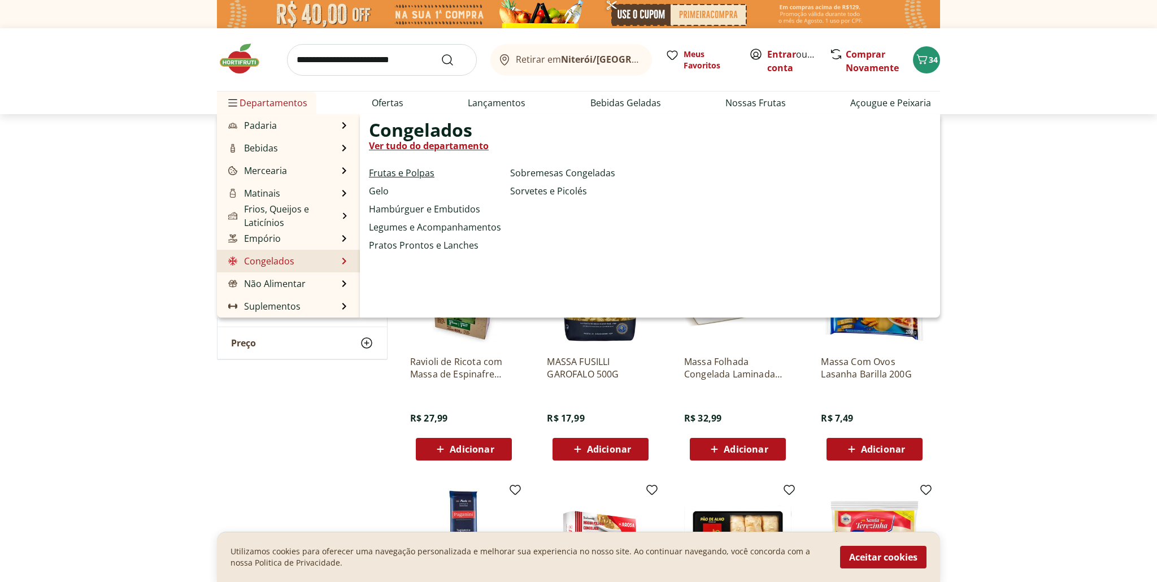
click at [406, 174] on link "Frutas e Polpas" at bounding box center [402, 173] width 66 height 14
select select "**********"
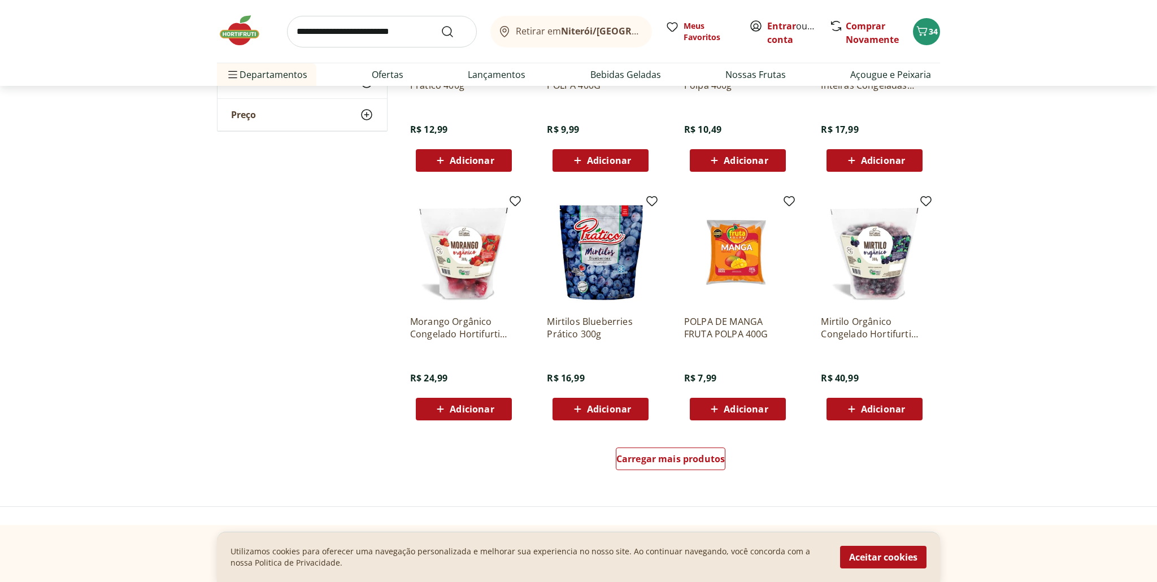
scroll to position [528, 0]
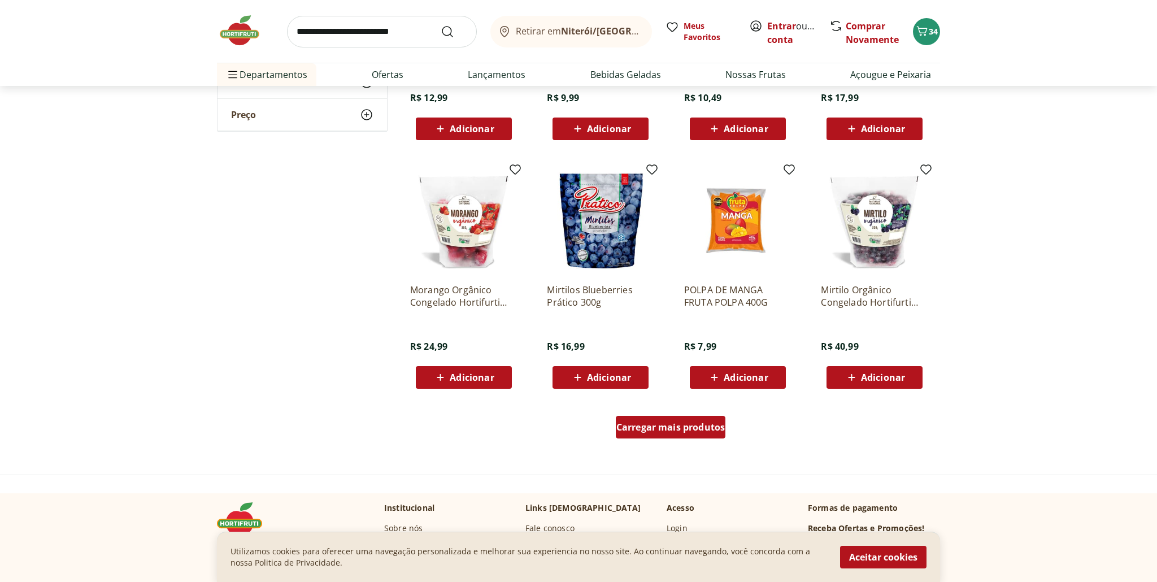
click at [700, 432] on span "Carregar mais produtos" at bounding box center [670, 426] width 109 height 9
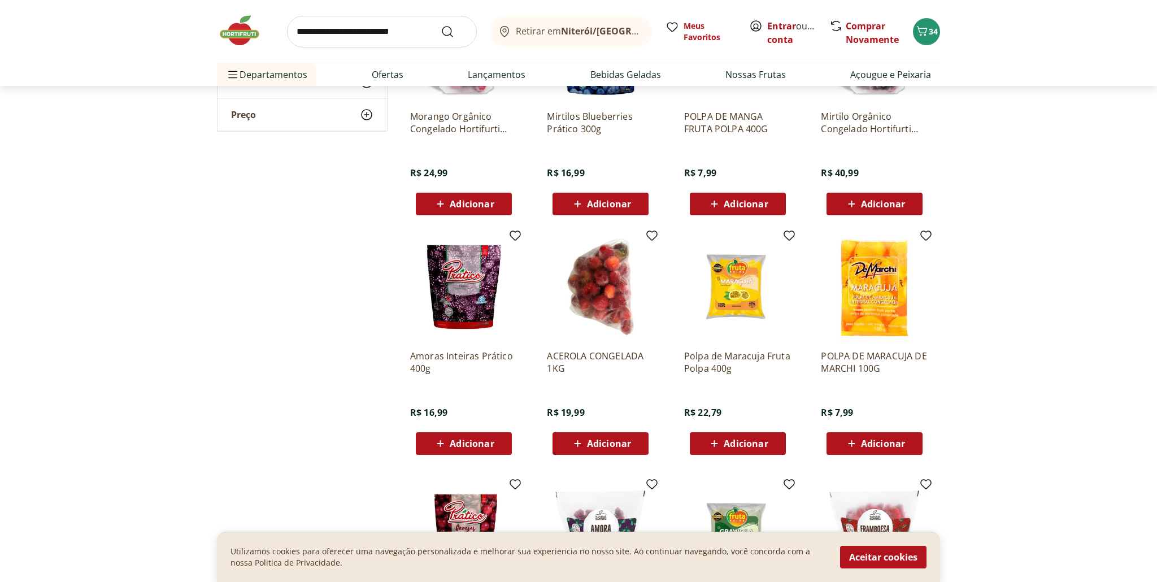
scroll to position [708, 0]
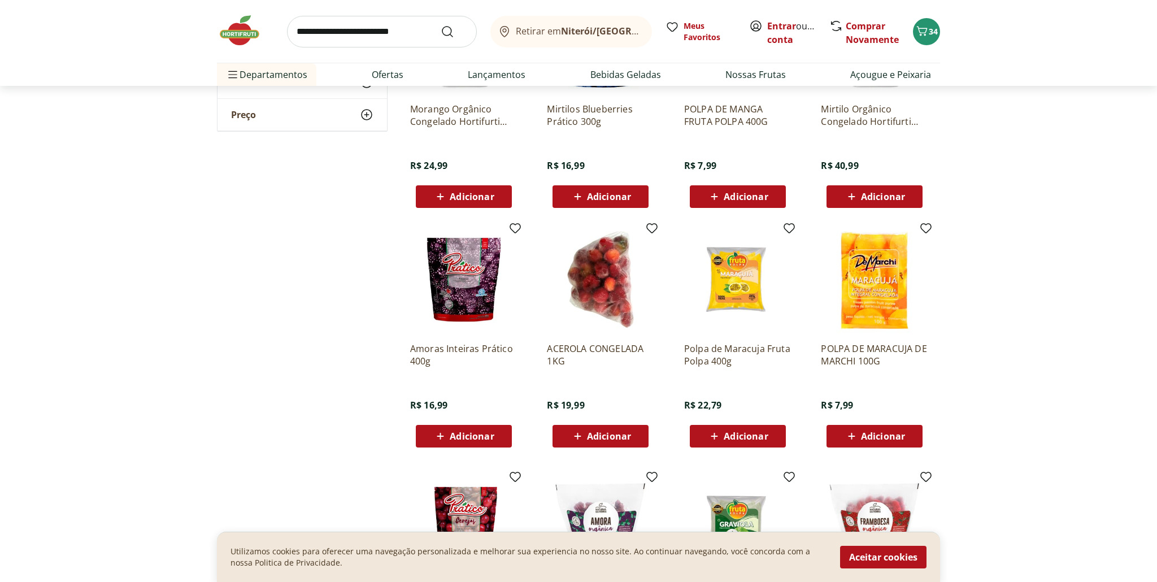
click at [879, 437] on span "Adicionar" at bounding box center [883, 436] width 44 height 9
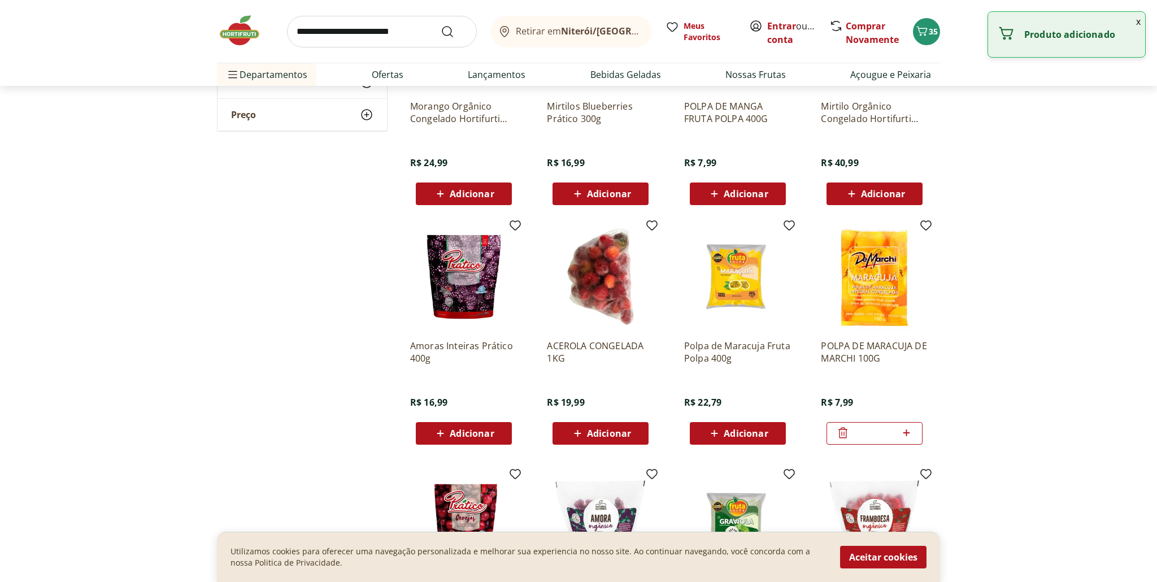
scroll to position [713, 0]
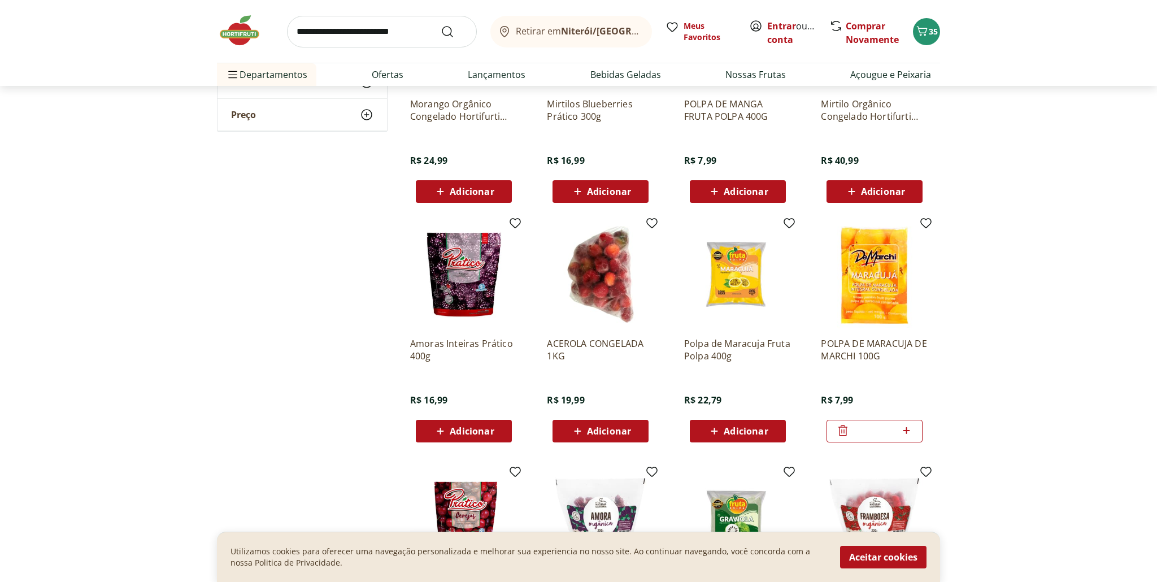
click at [905, 431] on icon at bounding box center [906, 431] width 14 height 14
type input "*"
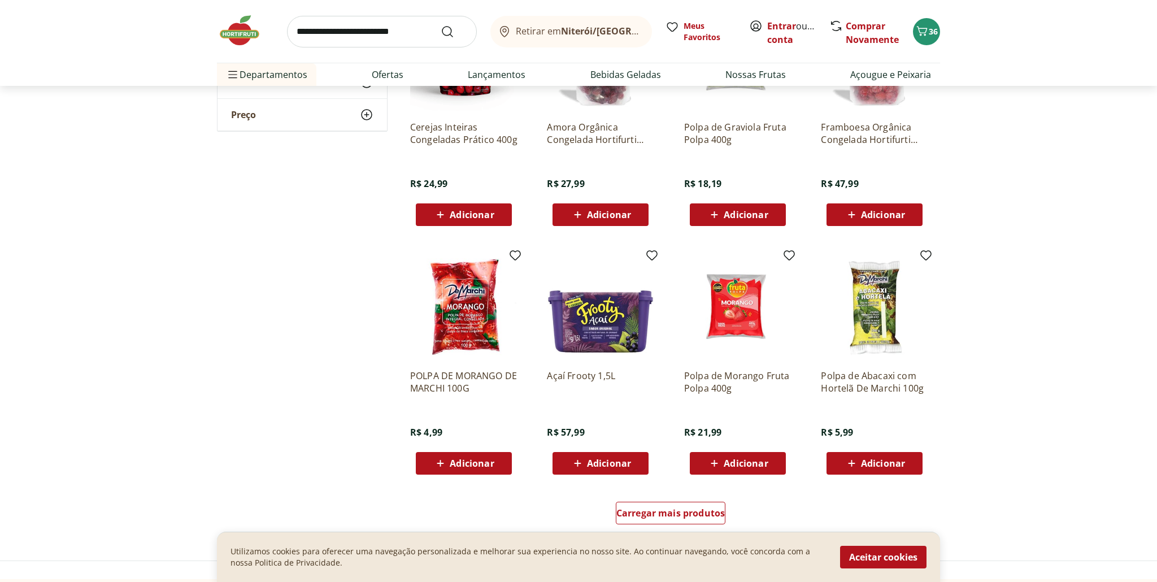
scroll to position [1180, 0]
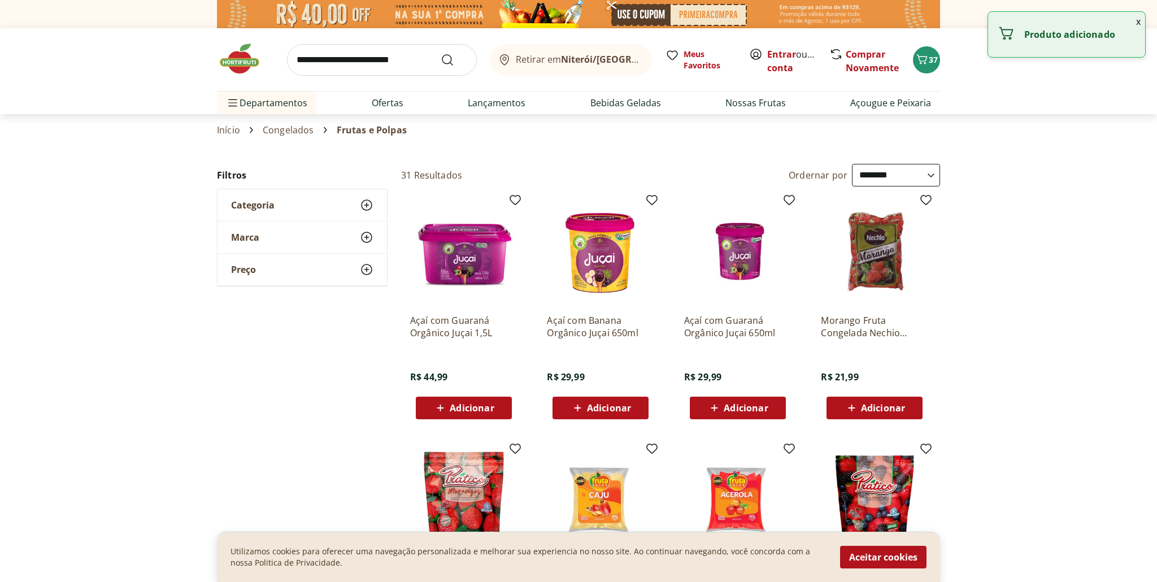
select select "**********"
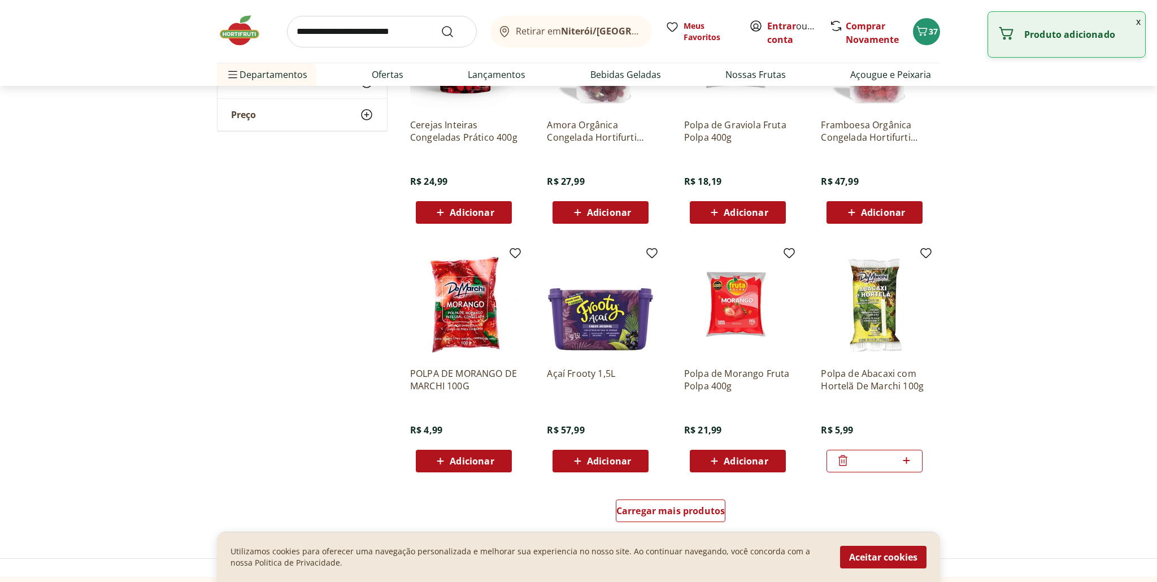
click at [905, 461] on icon at bounding box center [906, 461] width 14 height 14
type input "*"
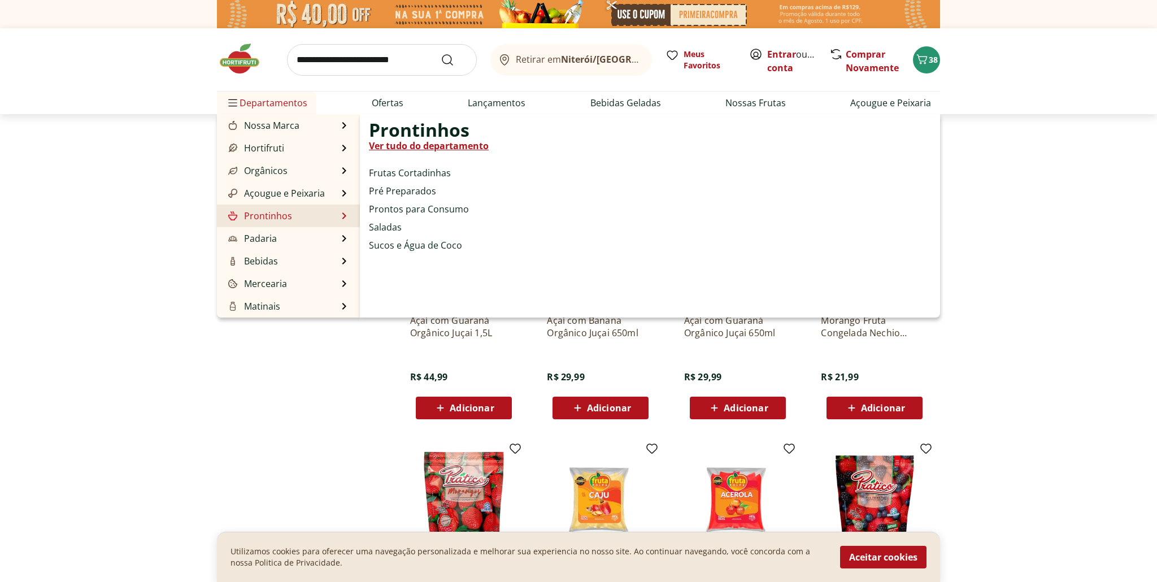
click at [267, 216] on link "Prontinhos" at bounding box center [259, 216] width 66 height 14
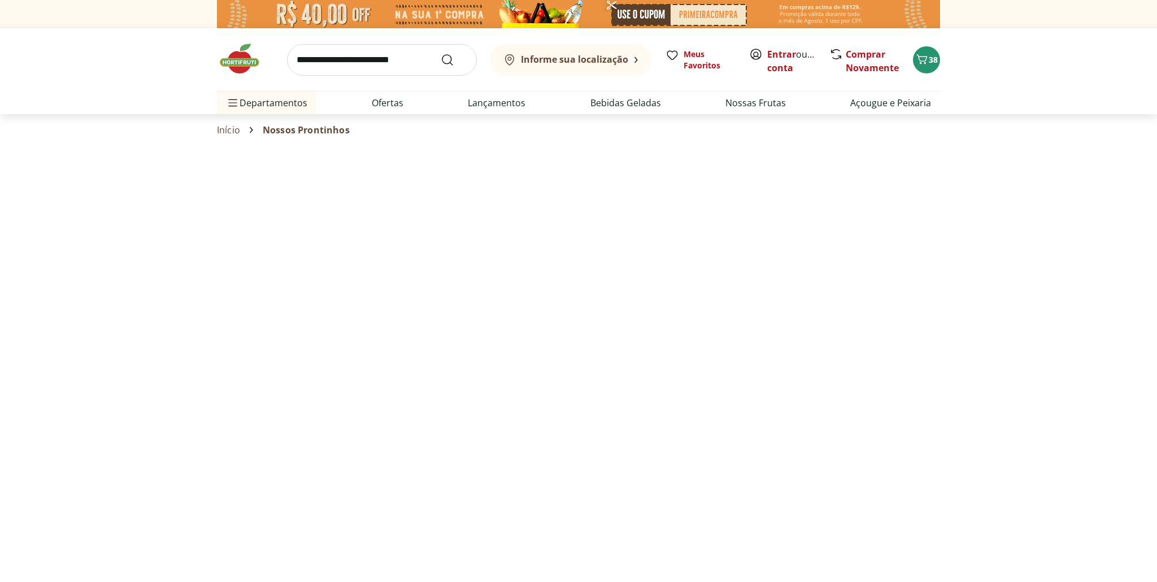
select select "**********"
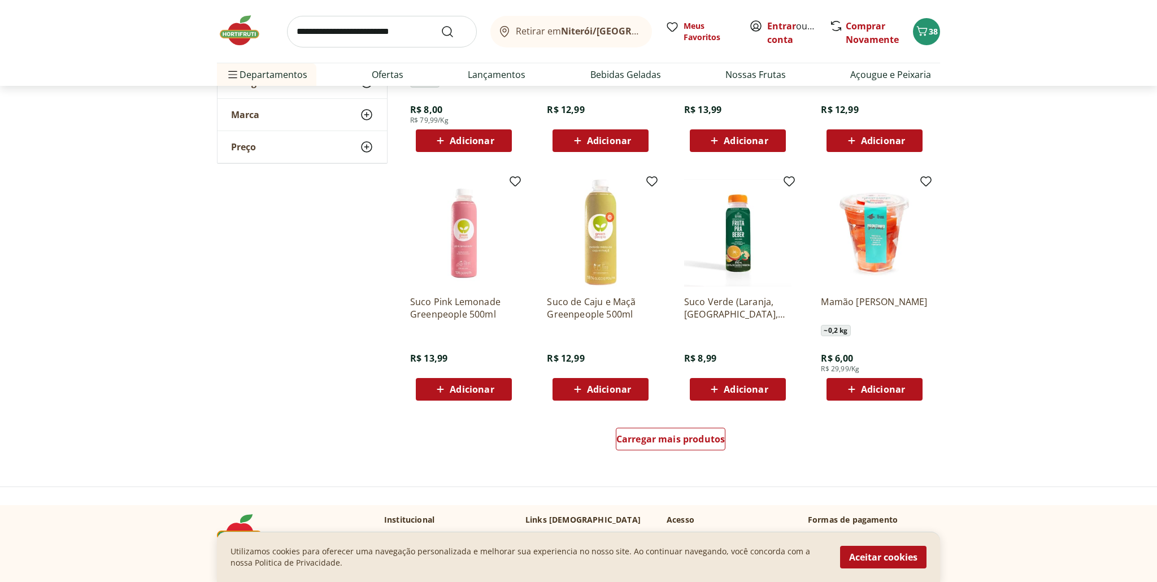
scroll to position [513, 0]
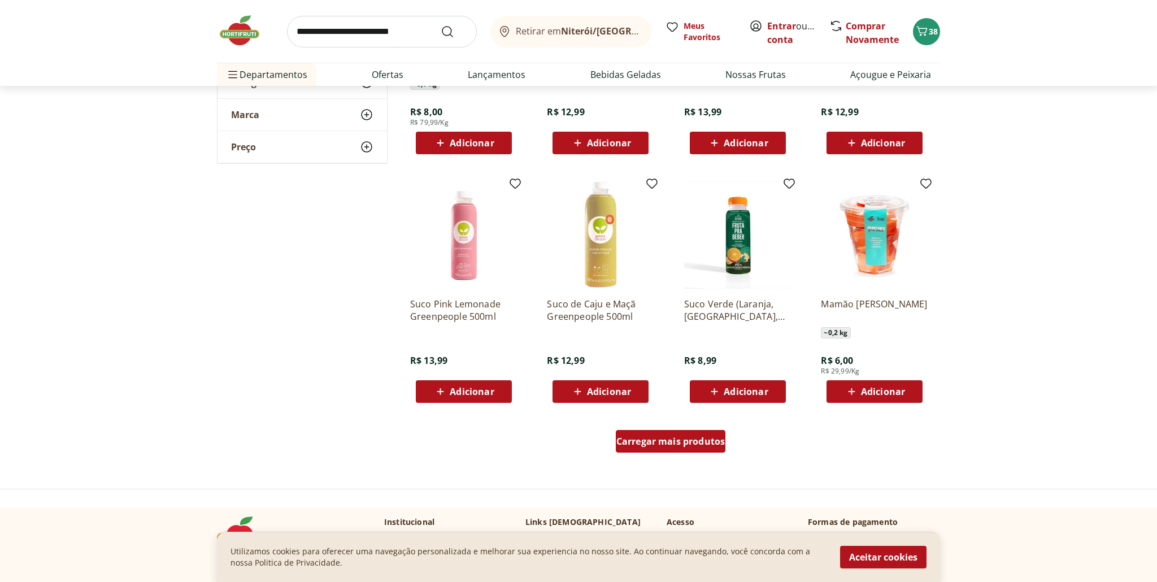
click at [668, 445] on span "Carregar mais produtos" at bounding box center [670, 441] width 109 height 9
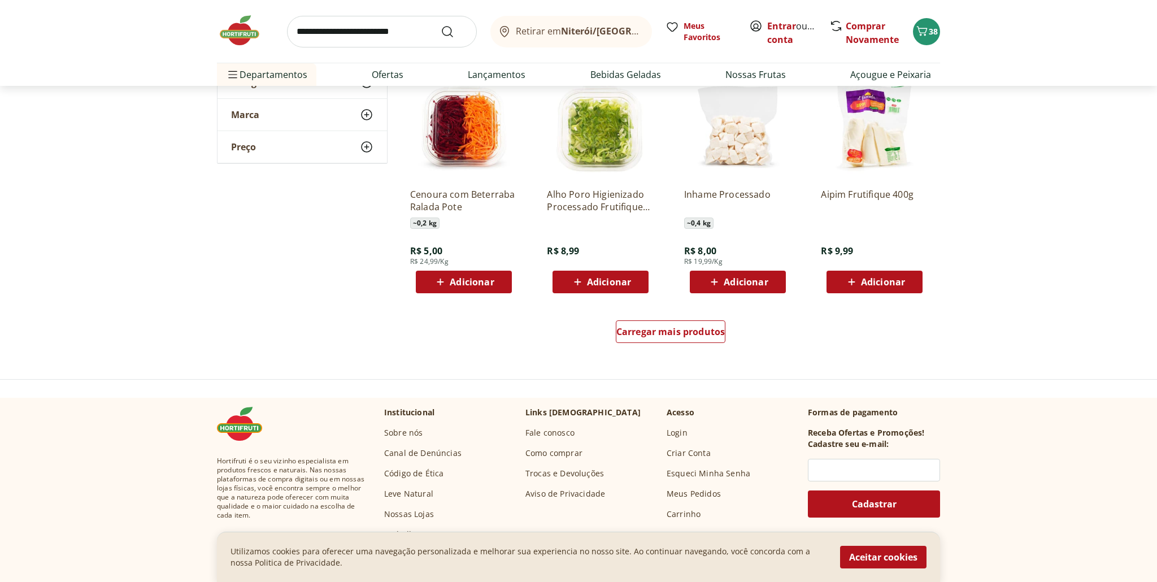
scroll to position [1367, 0]
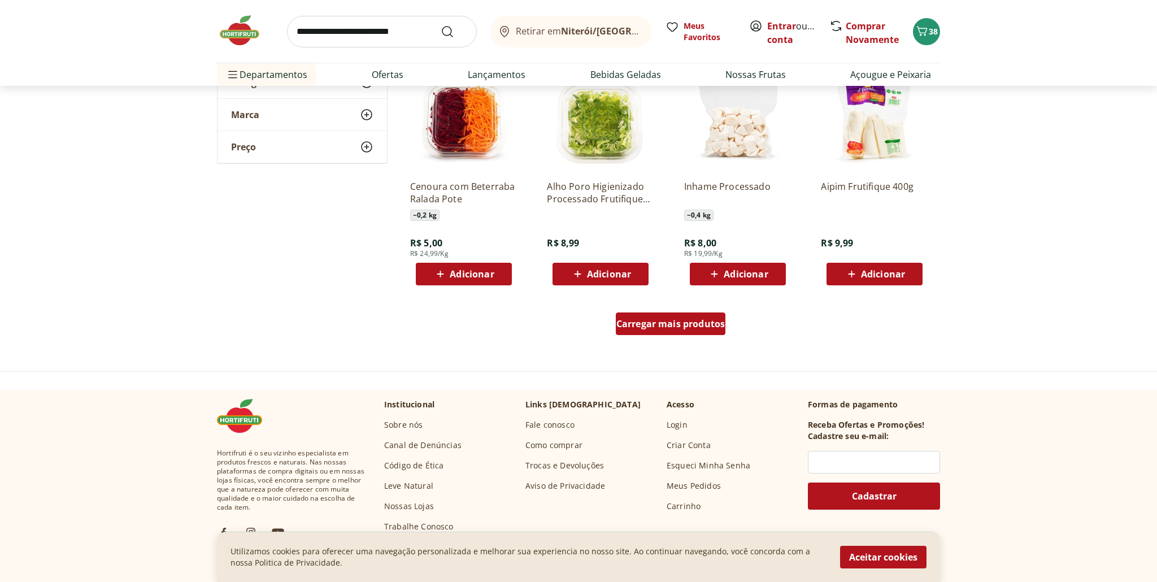
click at [672, 324] on span "Carregar mais produtos" at bounding box center [670, 323] width 109 height 9
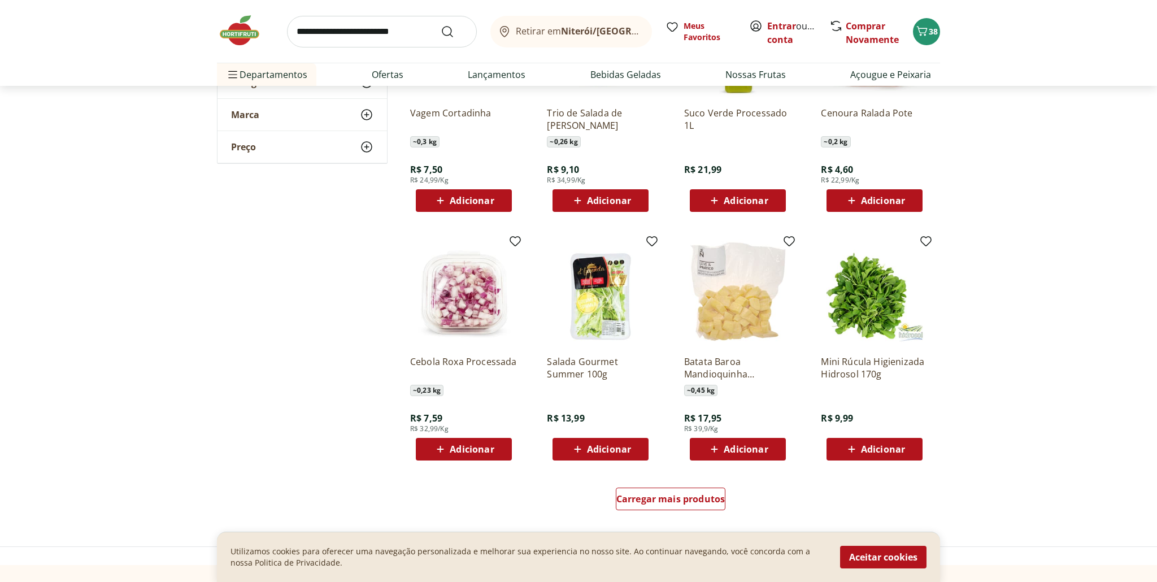
scroll to position [1942, 0]
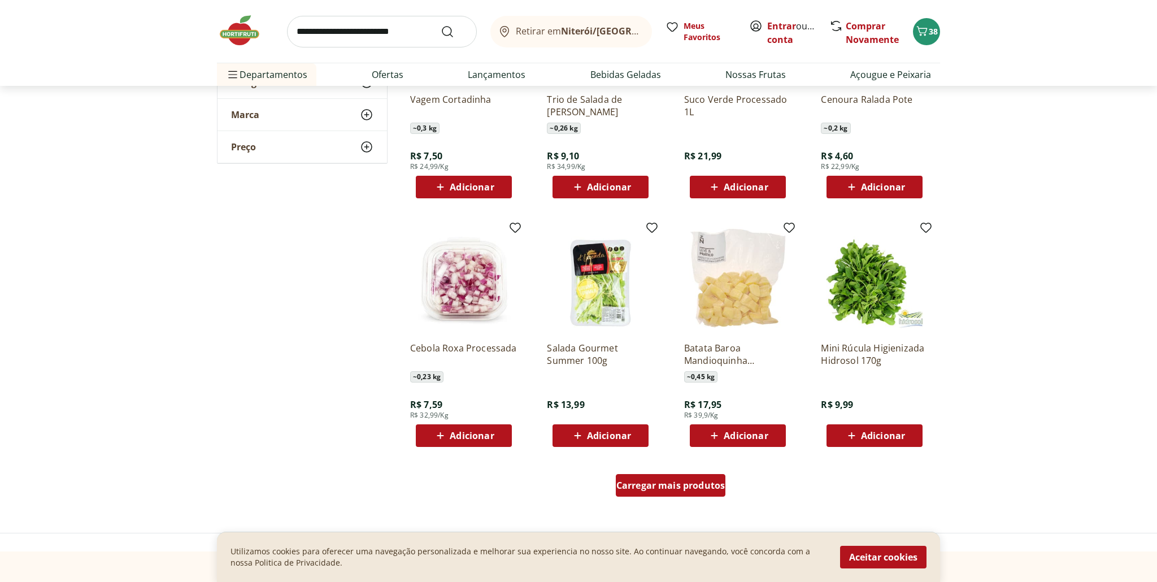
click at [695, 483] on span "Carregar mais produtos" at bounding box center [670, 485] width 109 height 9
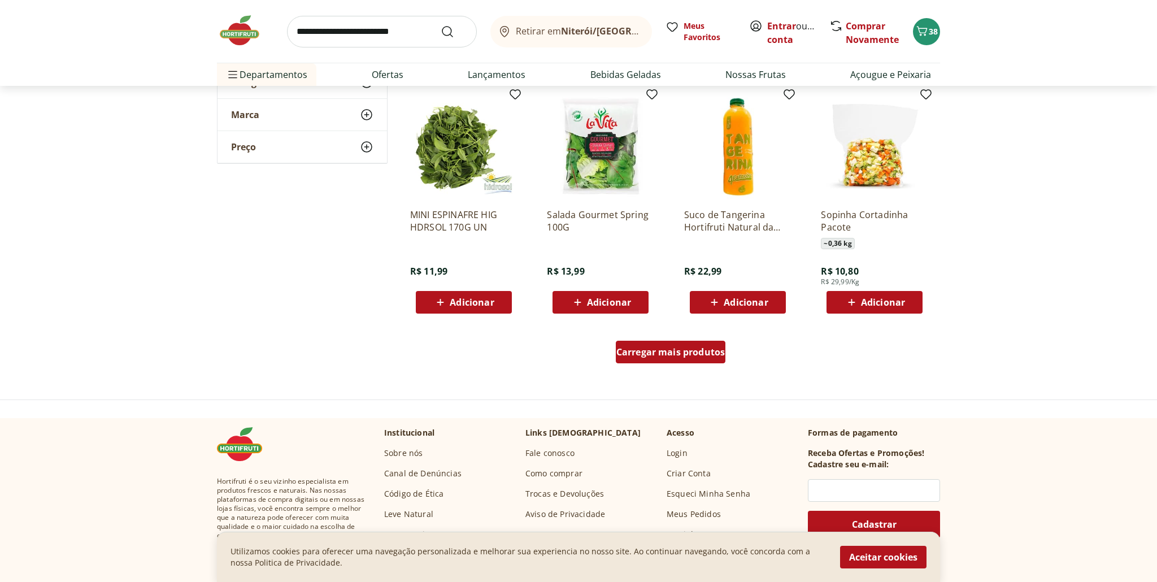
scroll to position [2813, 0]
click at [664, 353] on span "Carregar mais produtos" at bounding box center [670, 351] width 109 height 9
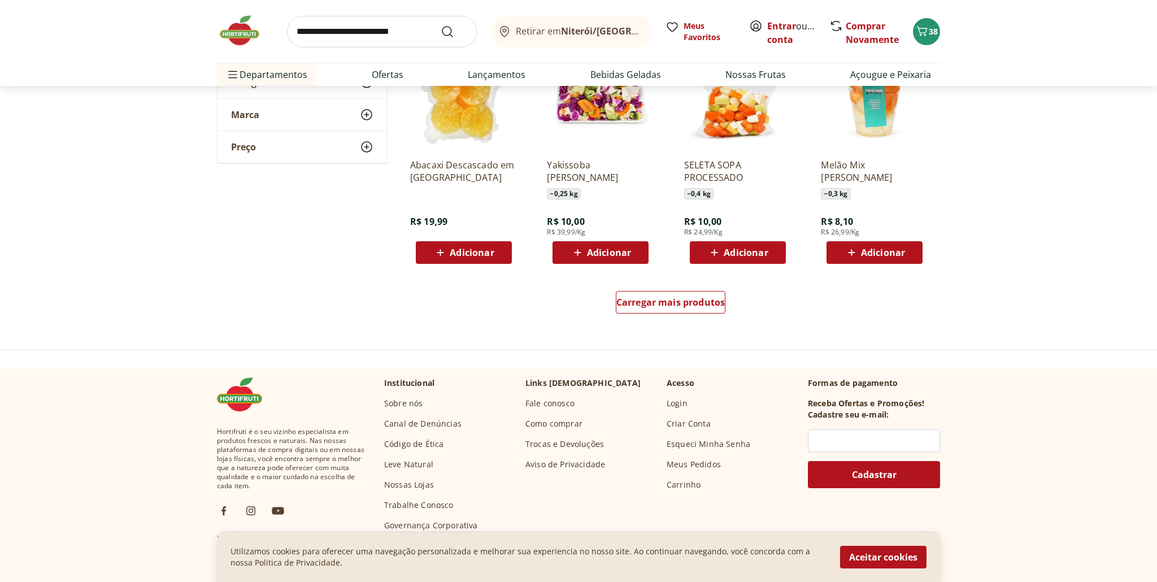
scroll to position [3617, 0]
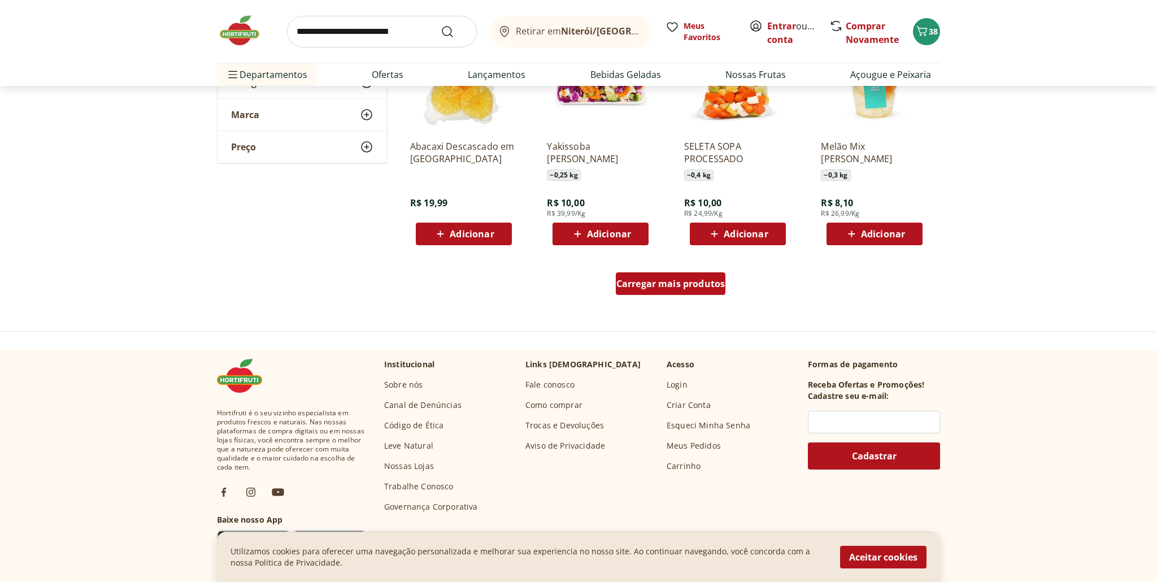
click at [657, 285] on span "Carregar mais produtos" at bounding box center [670, 283] width 109 height 9
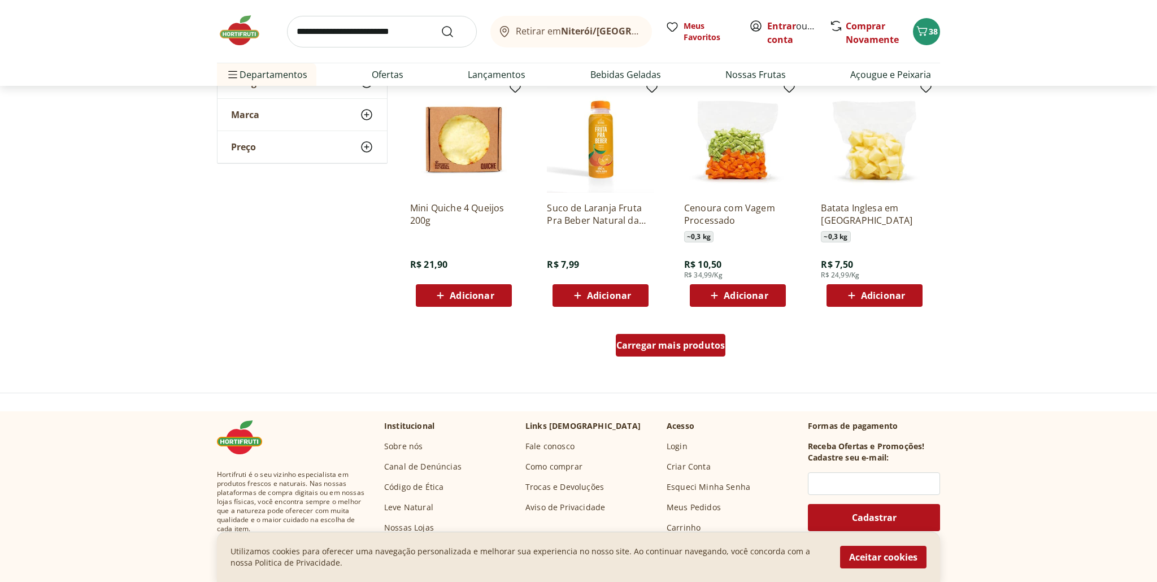
click at [691, 348] on span "Carregar mais produtos" at bounding box center [670, 345] width 109 height 9
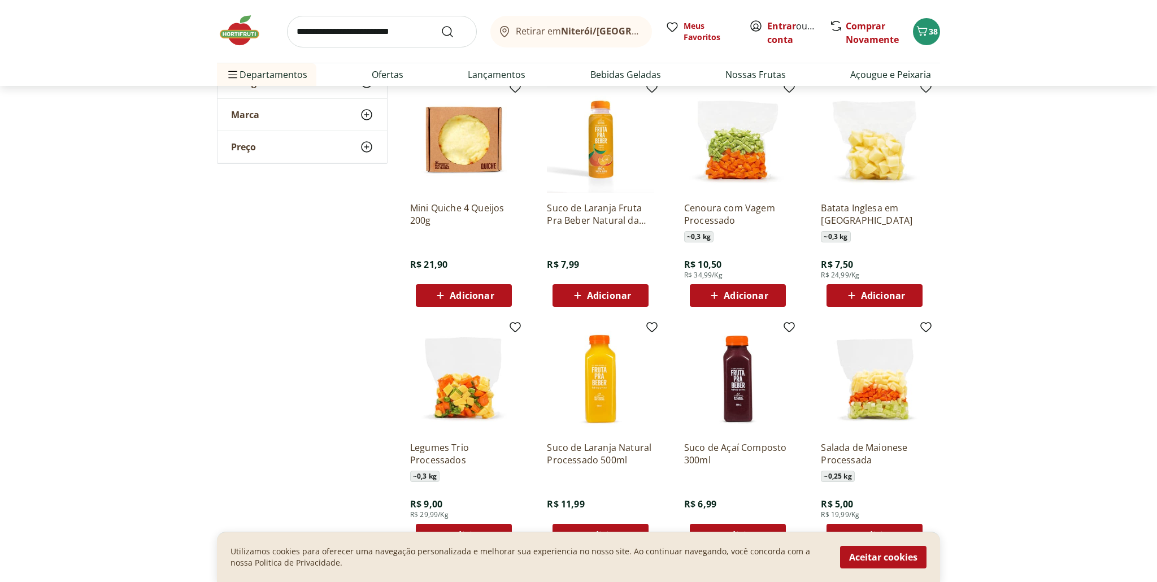
scroll to position [4293, 0]
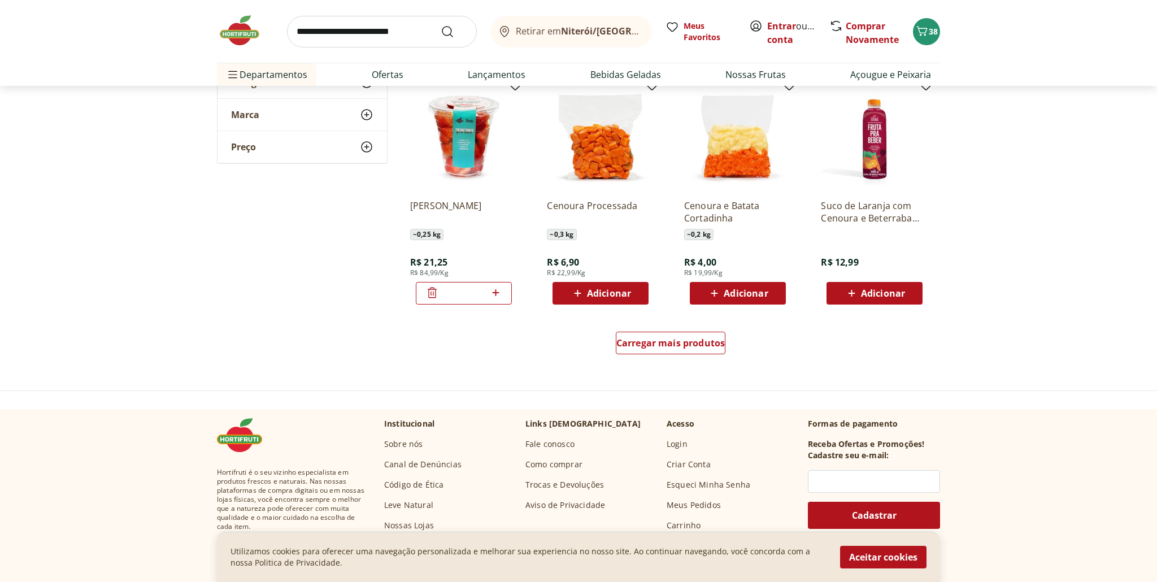
scroll to position [5034, 0]
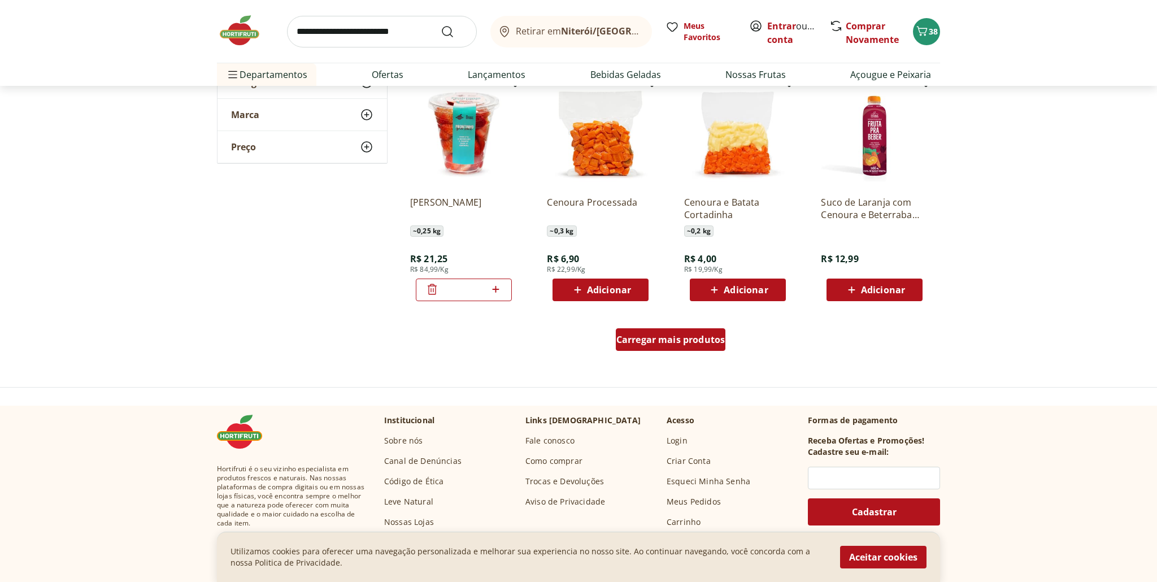
click at [676, 342] on span "Carregar mais produtos" at bounding box center [670, 339] width 109 height 9
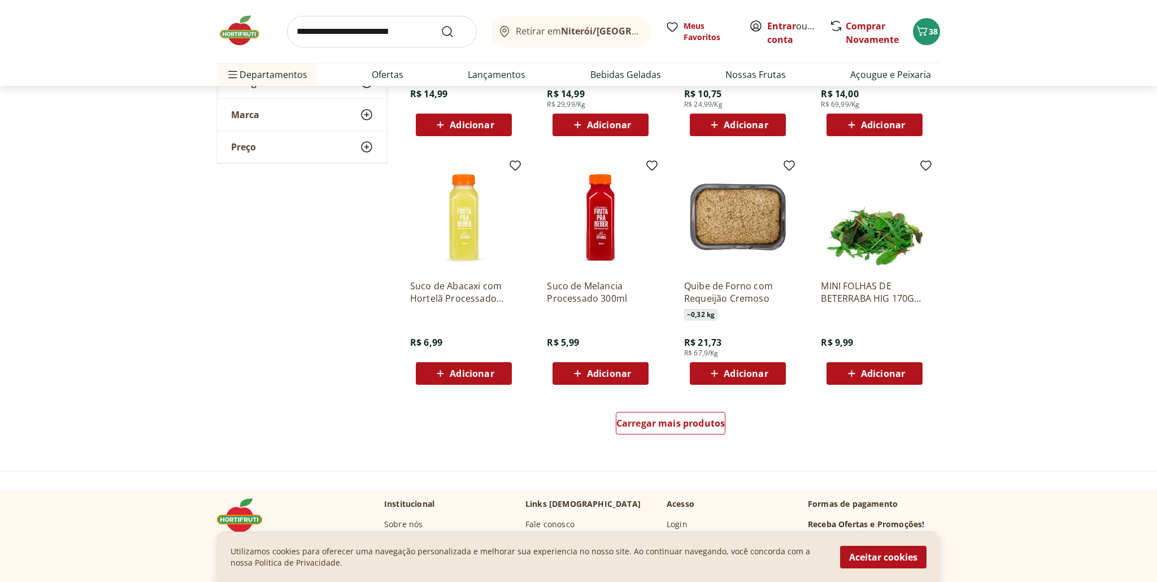
scroll to position [5689, 0]
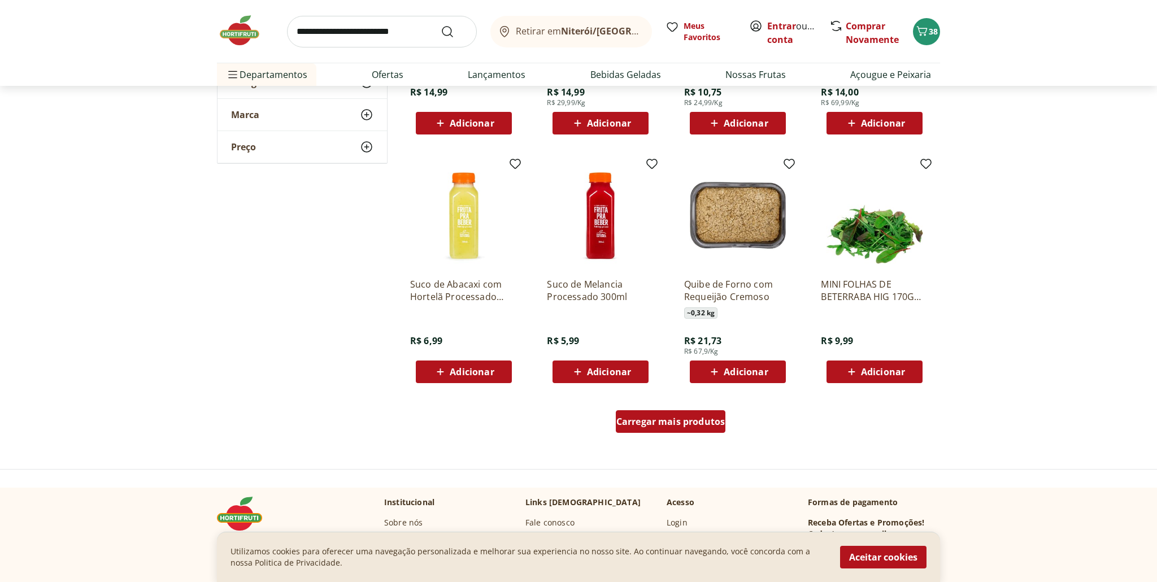
click at [684, 422] on span "Carregar mais produtos" at bounding box center [670, 421] width 109 height 9
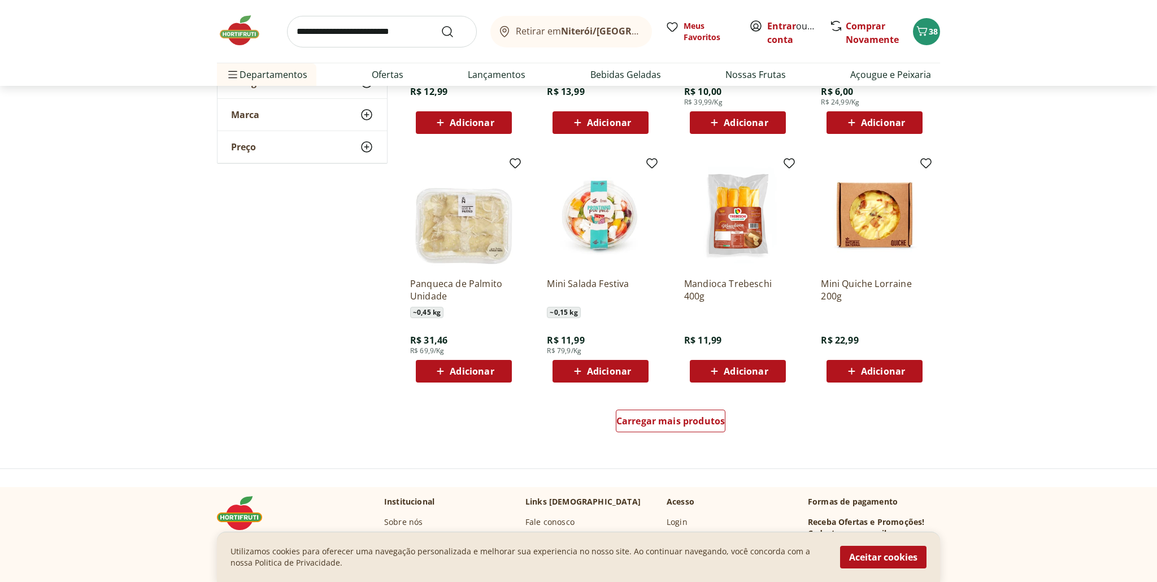
scroll to position [6440, 0]
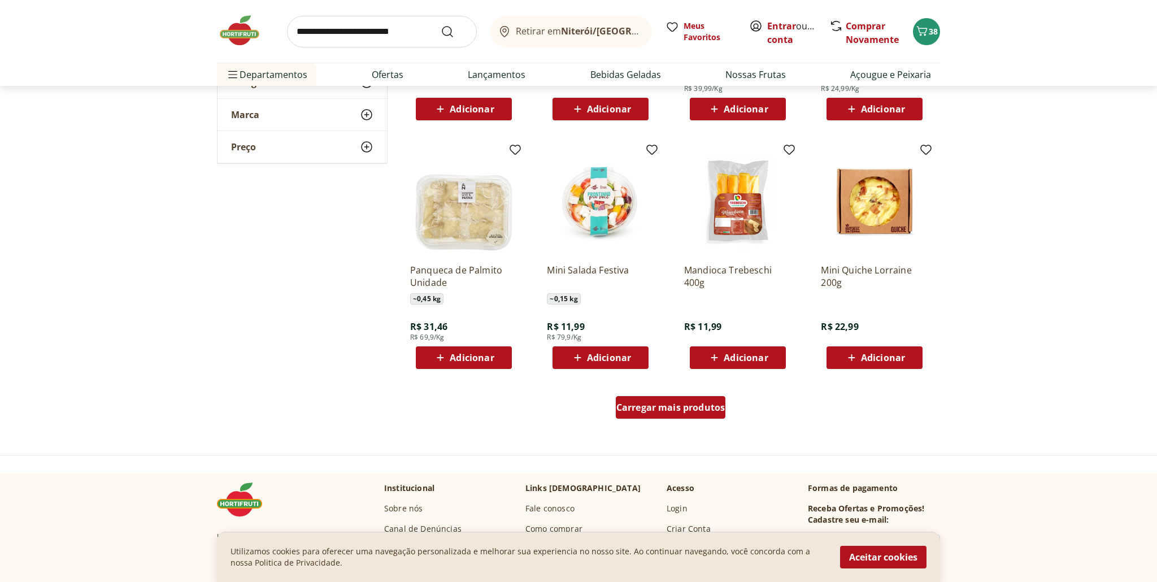
click at [667, 407] on span "Carregar mais produtos" at bounding box center [670, 407] width 109 height 9
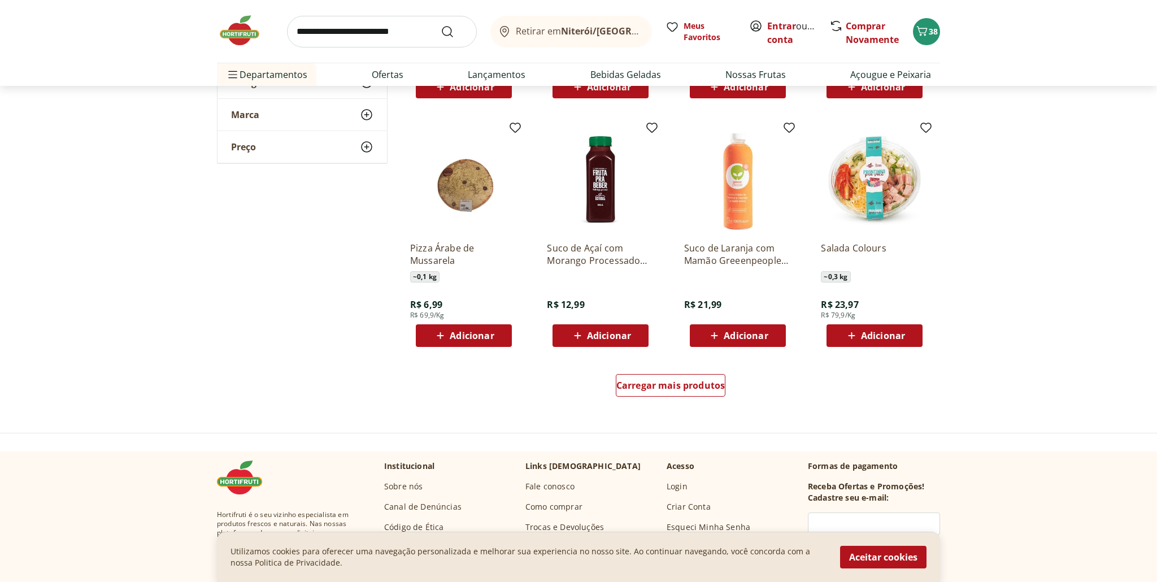
scroll to position [7201, 0]
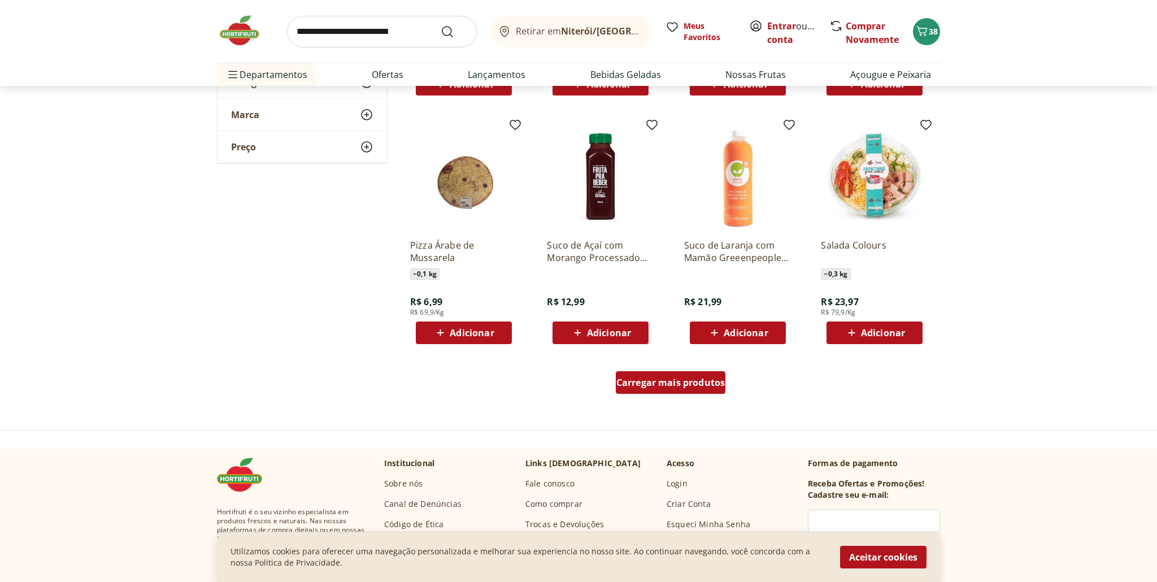
click at [665, 386] on span "Carregar mais produtos" at bounding box center [670, 382] width 109 height 9
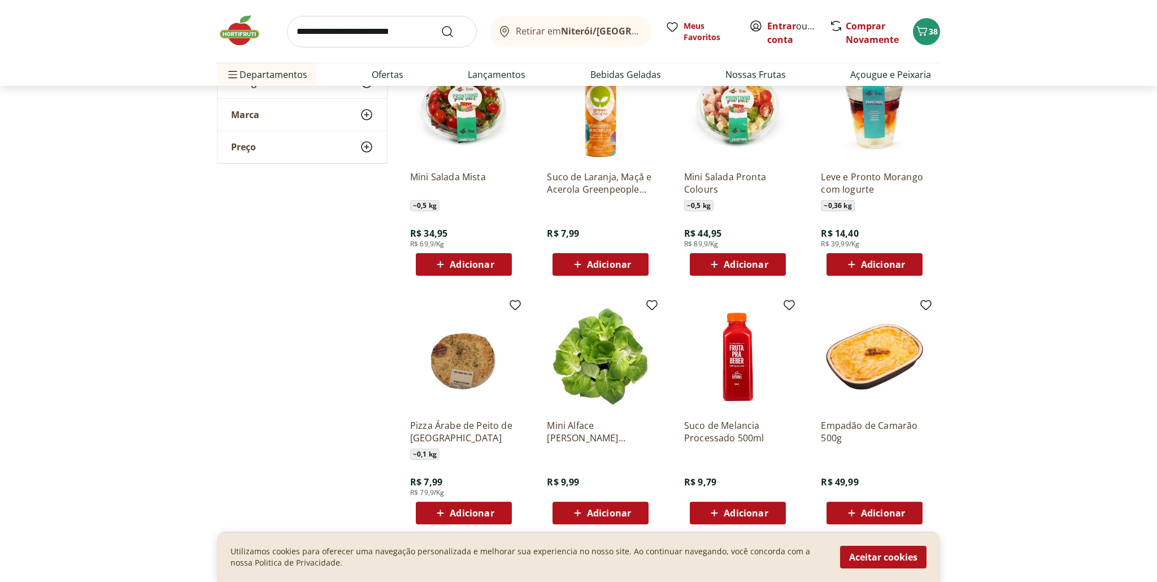
scroll to position [7486, 0]
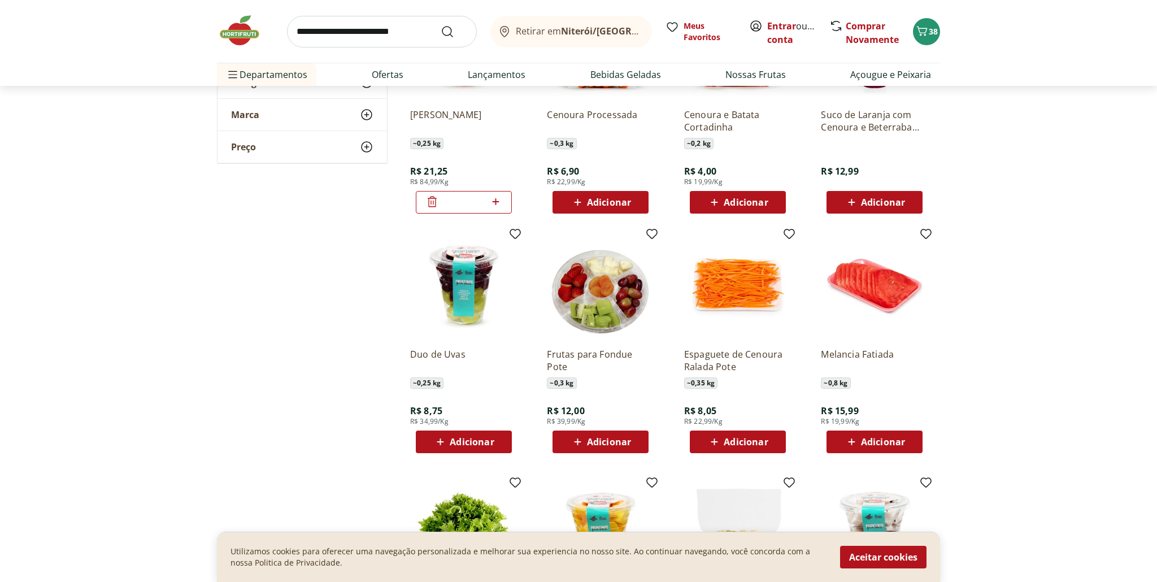
scroll to position [3382, 0]
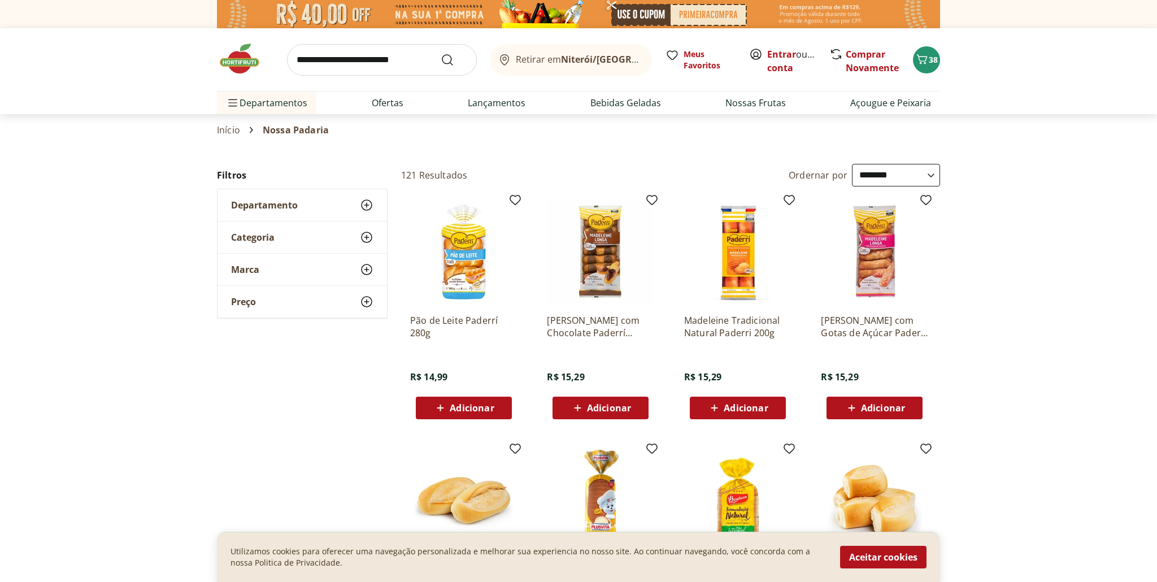
select select "**********"
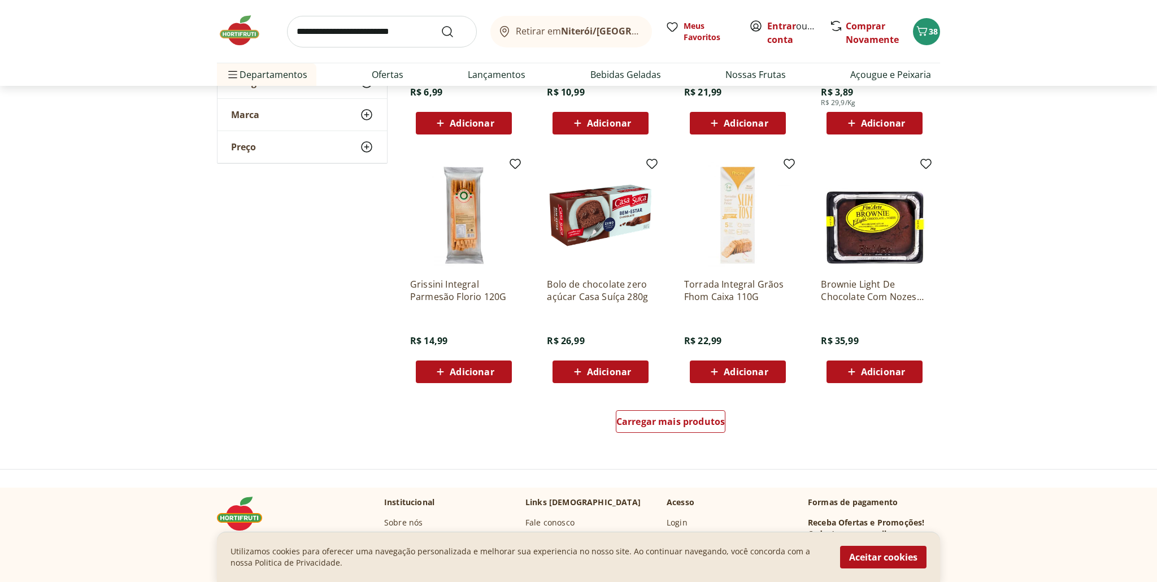
scroll to position [4964, 0]
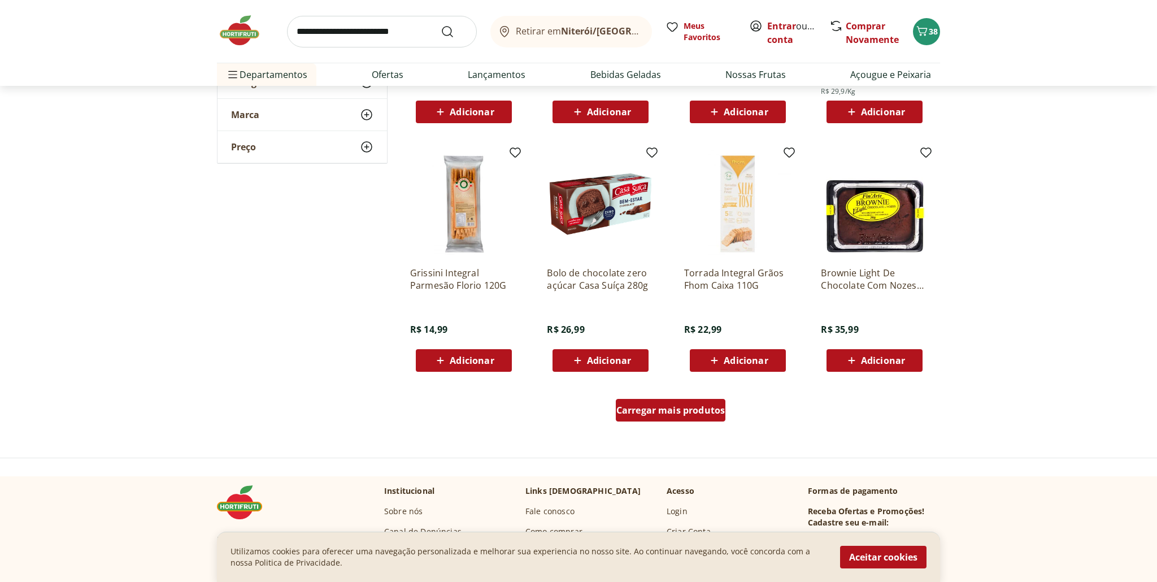
click at [686, 413] on span "Carregar mais produtos" at bounding box center [670, 410] width 109 height 9
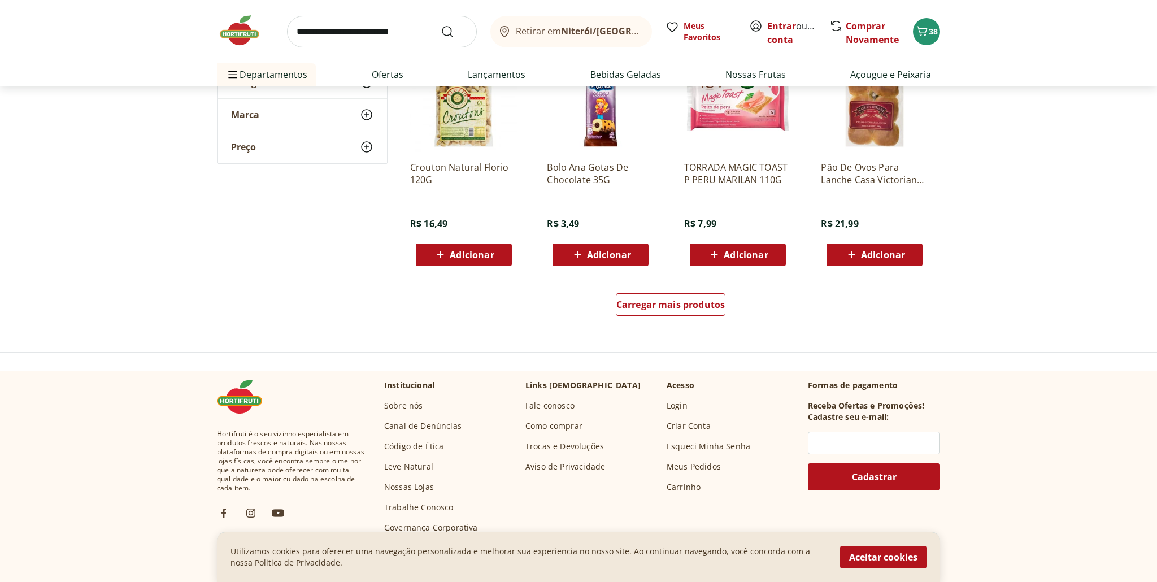
scroll to position [5809, 0]
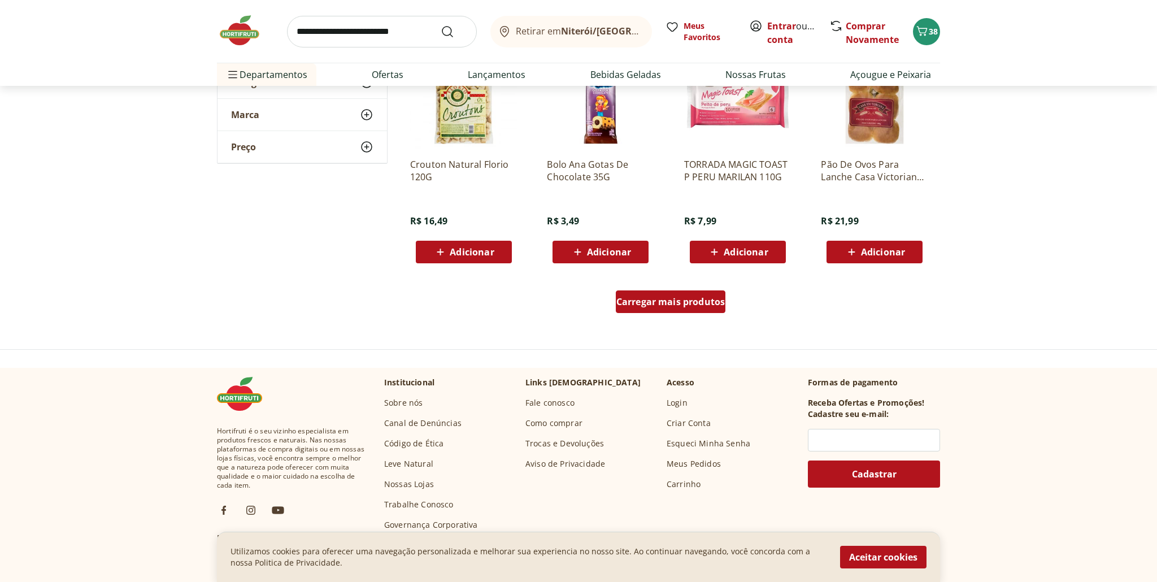
click at [661, 302] on span "Carregar mais produtos" at bounding box center [670, 301] width 109 height 9
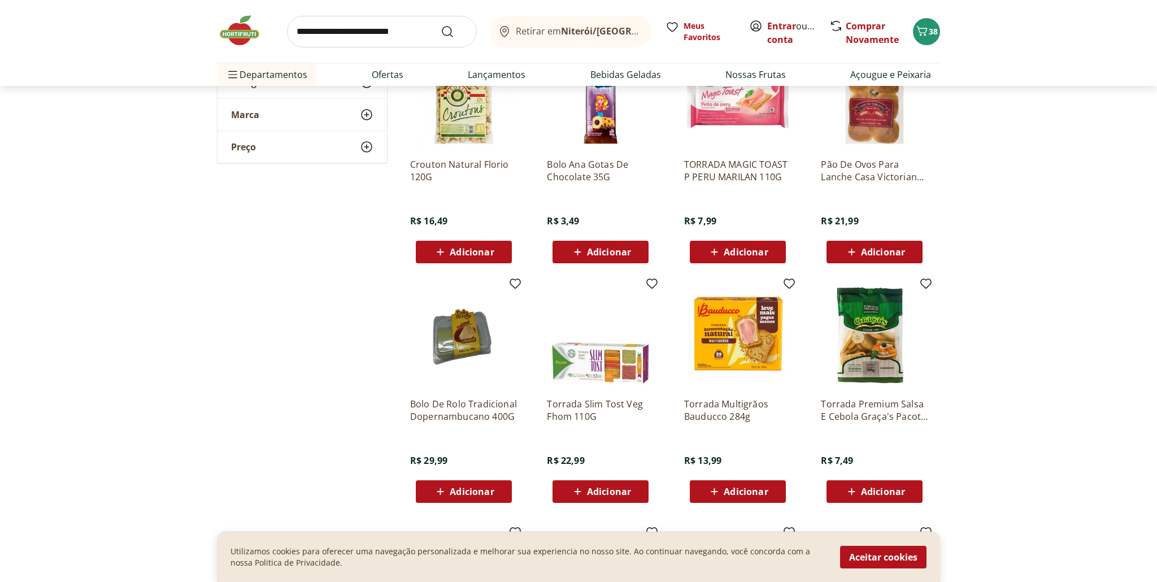
scroll to position [5805, 0]
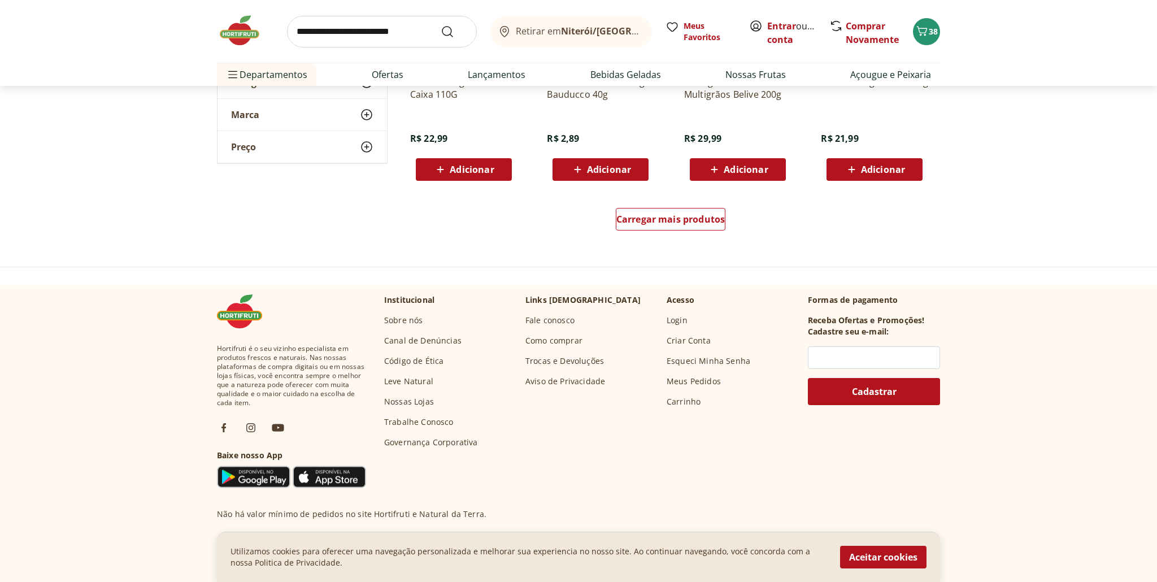
scroll to position [6629, 0]
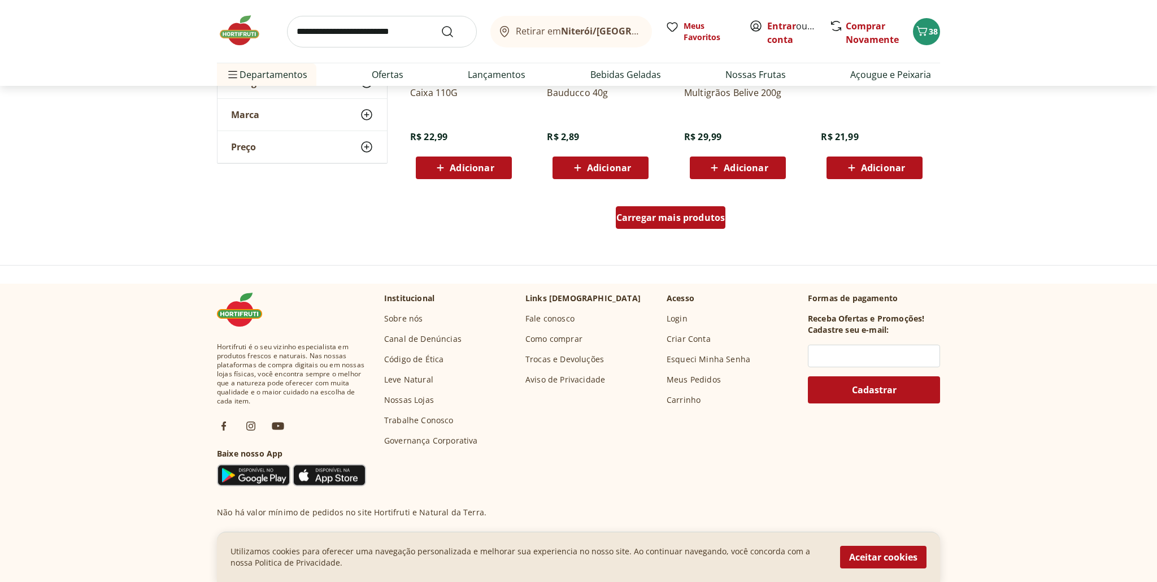
click at [652, 224] on div "Carregar mais produtos" at bounding box center [671, 217] width 110 height 23
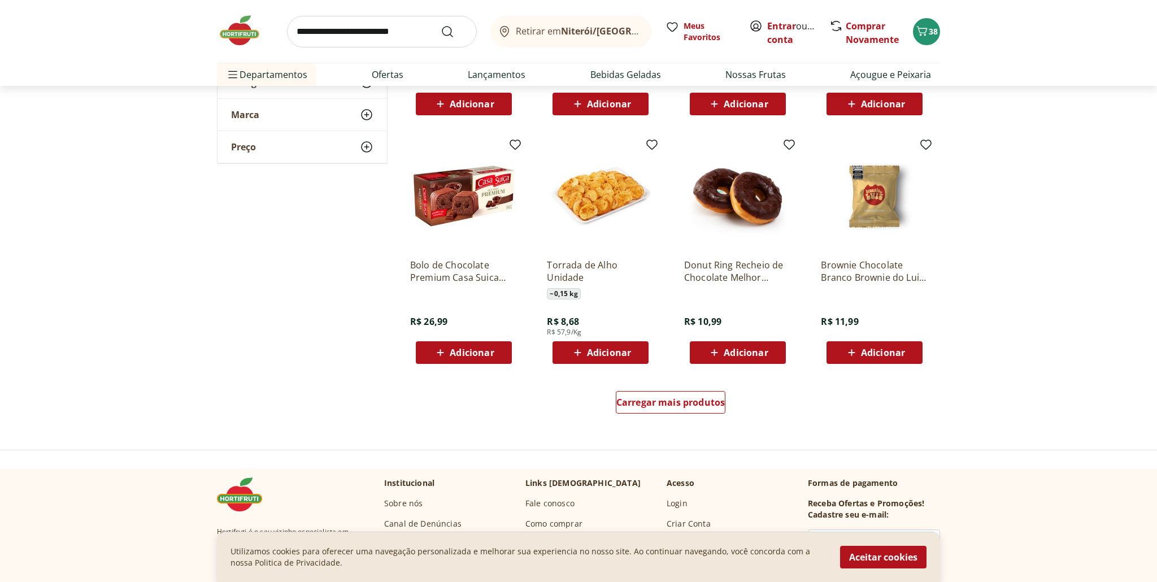
scroll to position [7182, 0]
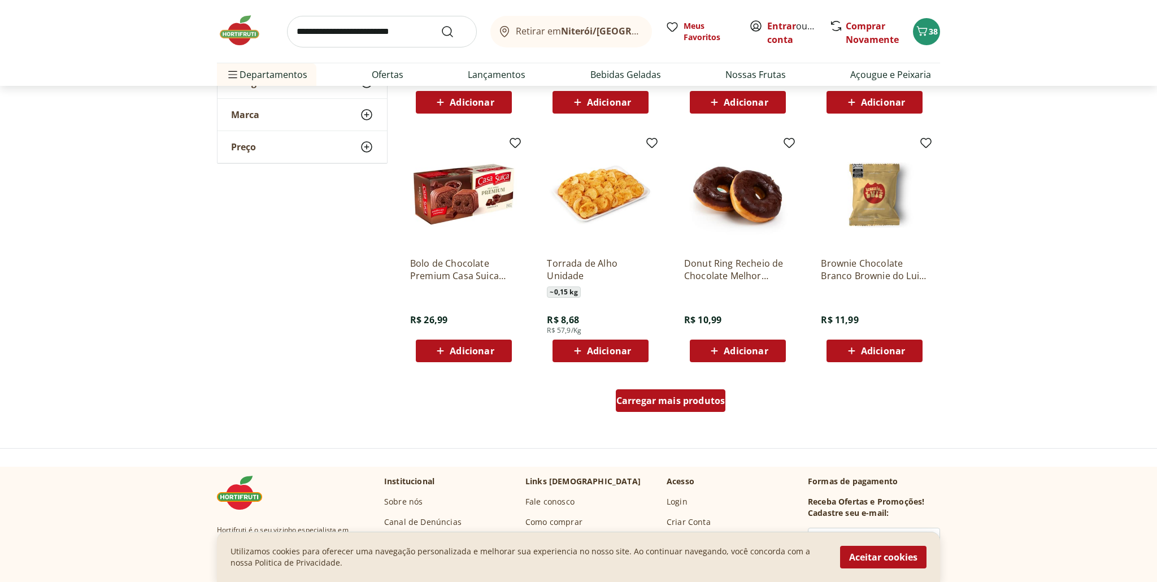
click at [661, 399] on span "Carregar mais produtos" at bounding box center [670, 400] width 109 height 9
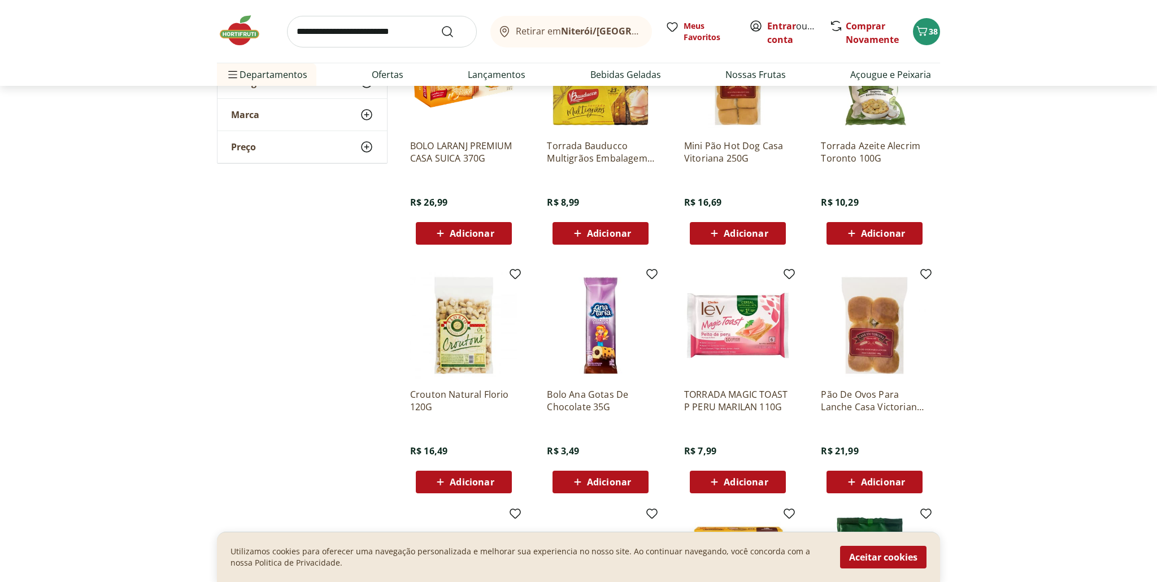
scroll to position [5460, 0]
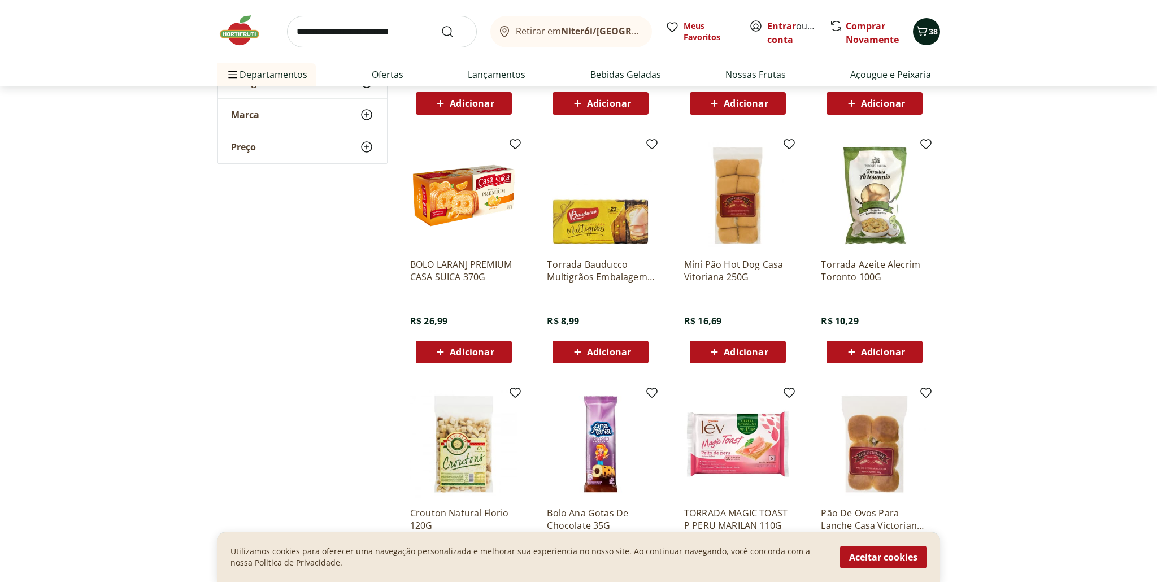
click at [932, 34] on span "38" at bounding box center [933, 31] width 9 height 11
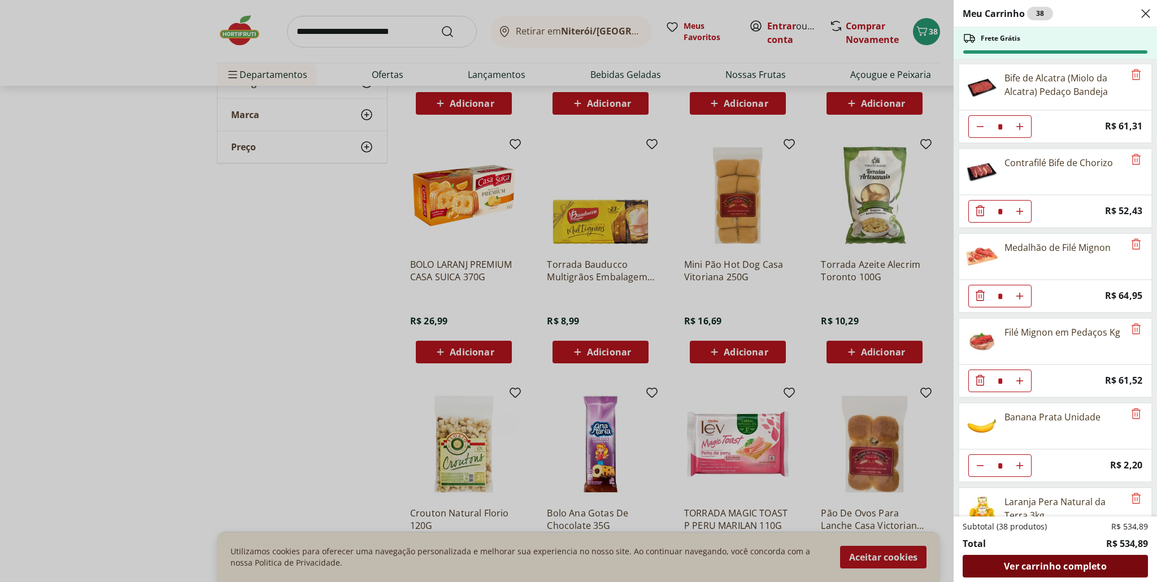
click at [1058, 567] on span "Ver carrinho completo" at bounding box center [1055, 565] width 102 height 9
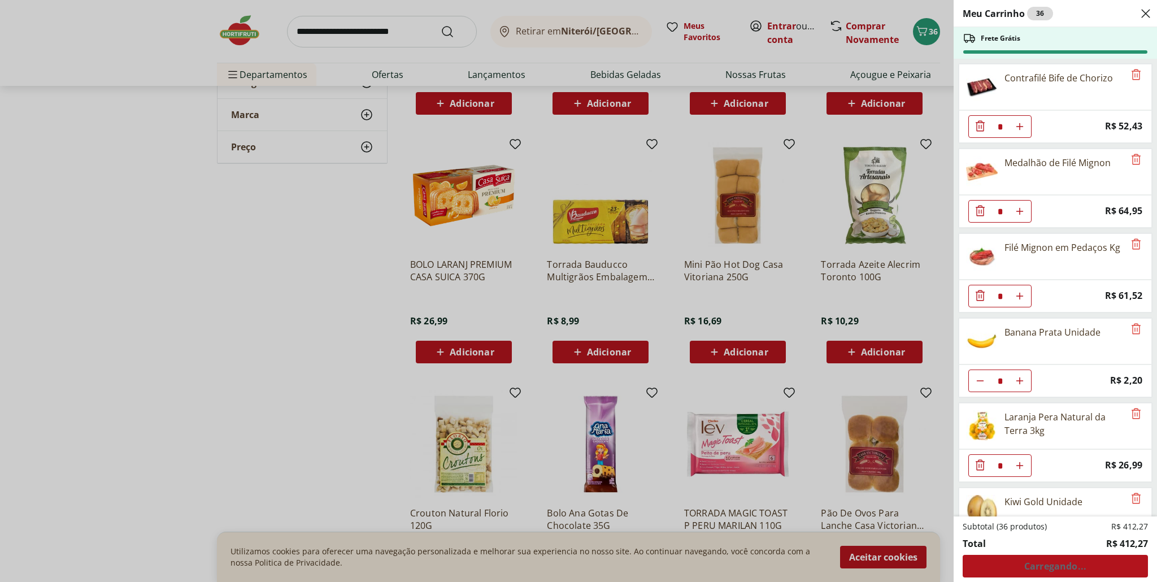
click at [347, 229] on div "Meu Carrinho 36 Frete Grátis Contrafilé Bife de Chorizo * Price: R$ 52,43 Medal…" at bounding box center [578, 291] width 1157 height 582
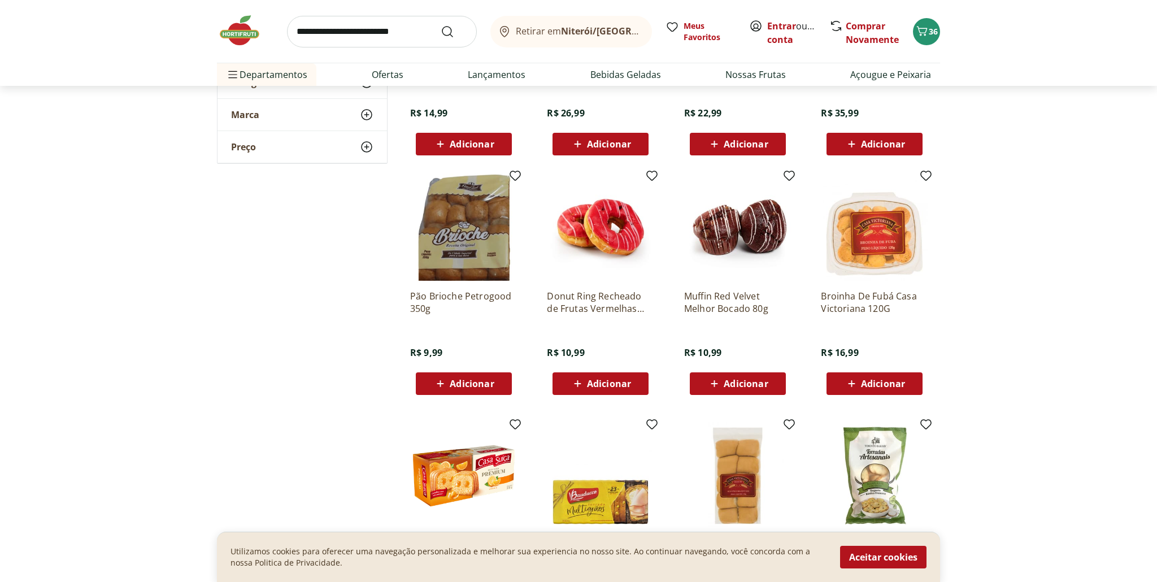
scroll to position [5166, 0]
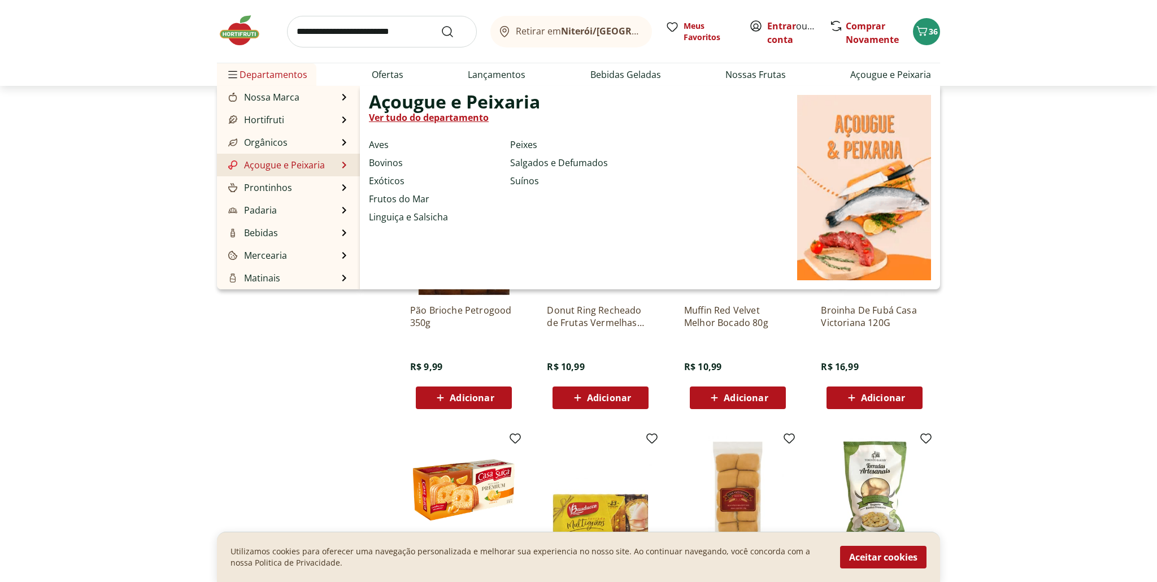
click at [277, 165] on link "Açougue e Peixaria" at bounding box center [275, 165] width 99 height 14
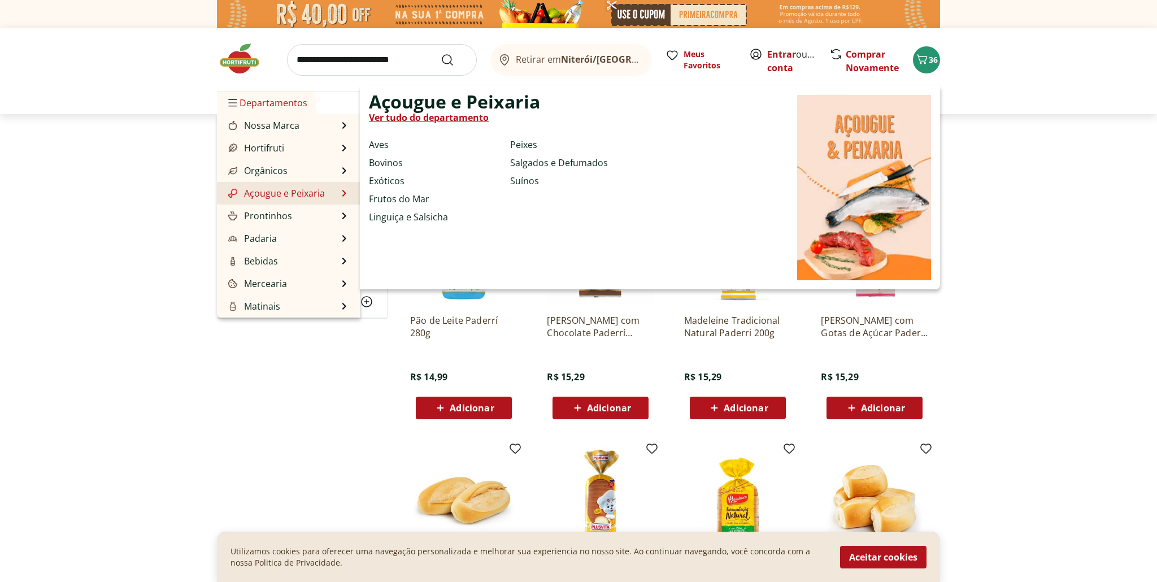
select select "**********"
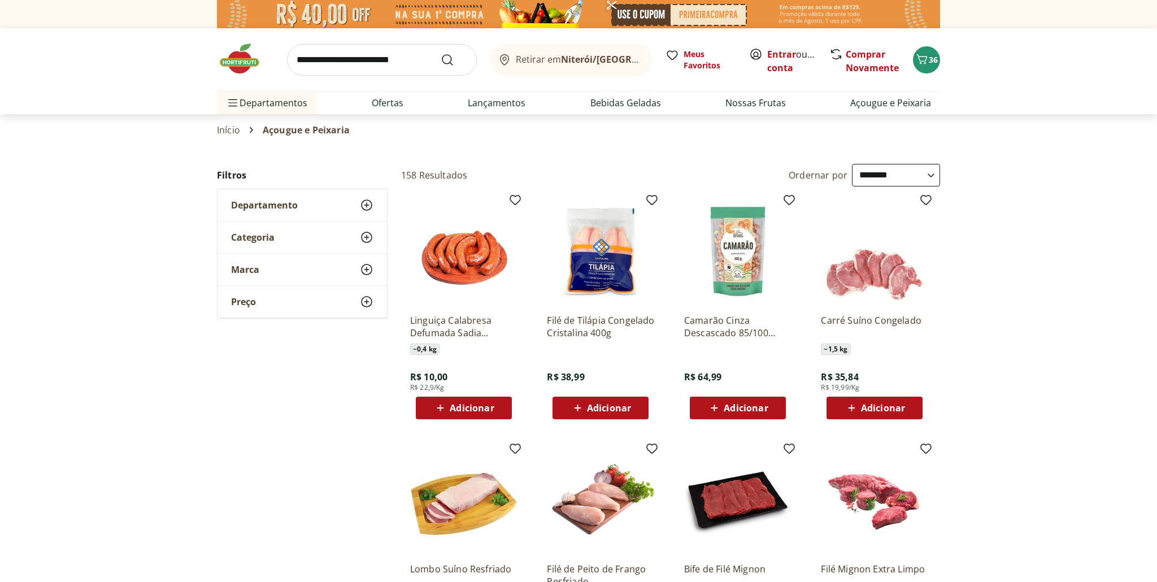
click at [374, 64] on input "search" at bounding box center [382, 60] width 190 height 32
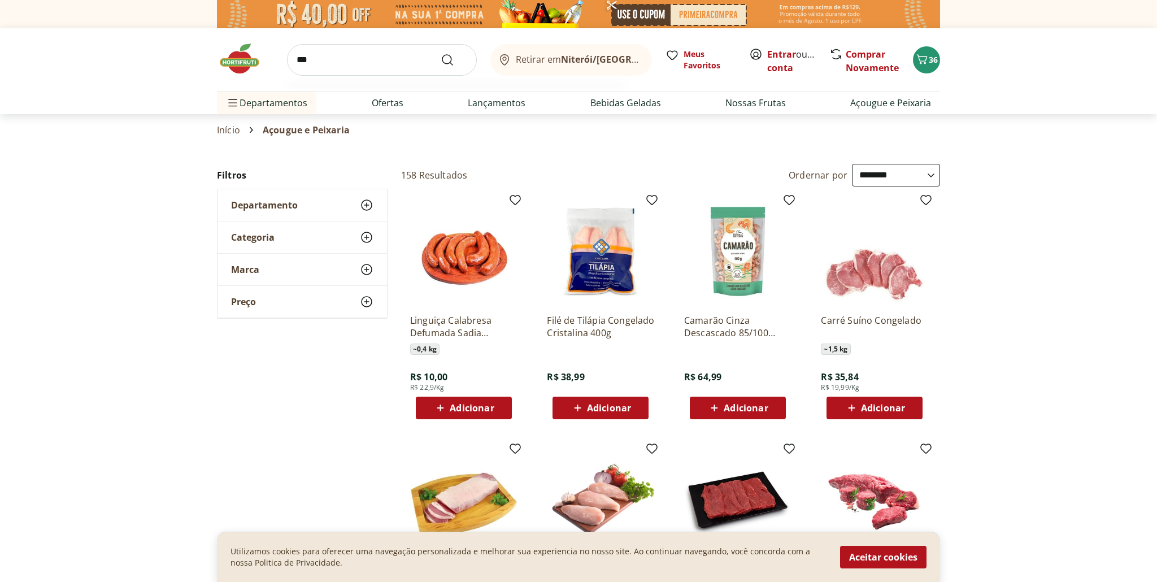
type input "****"
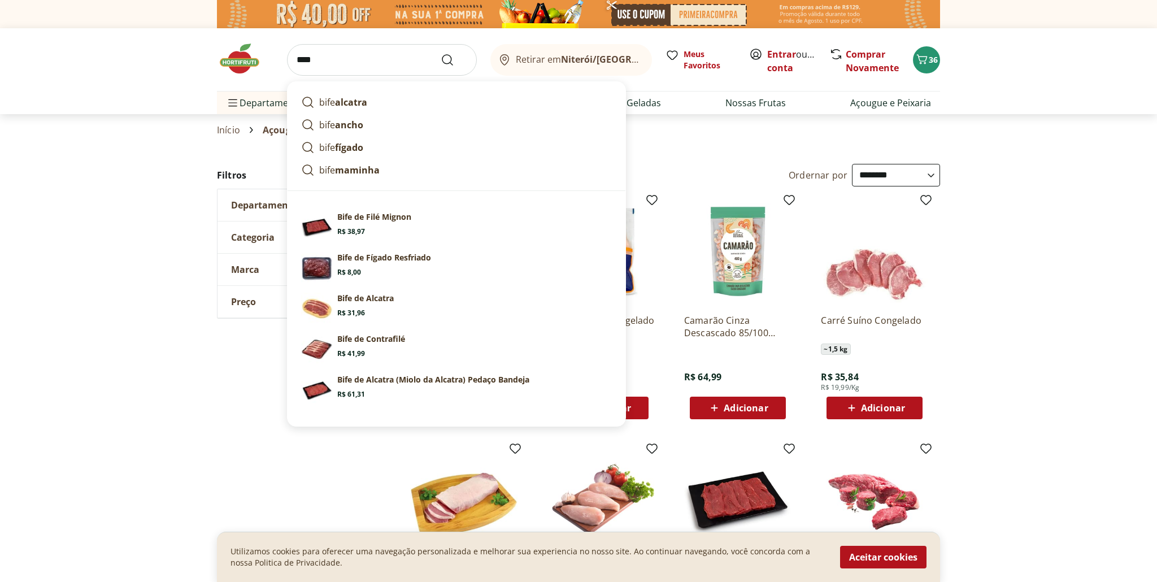
click button "Submit Search" at bounding box center [454, 60] width 27 height 14
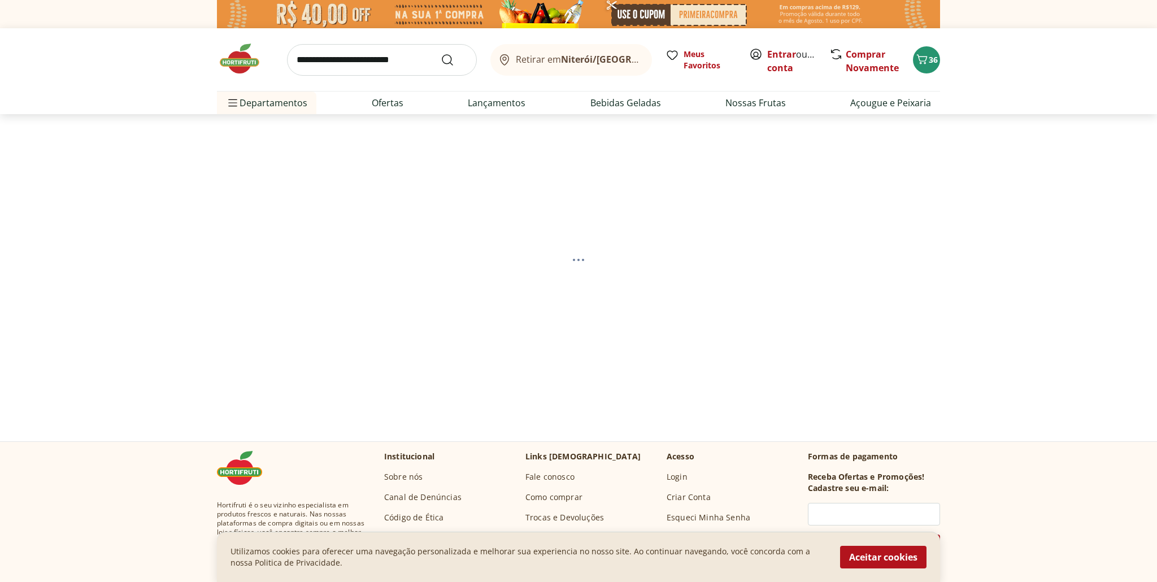
select select "**********"
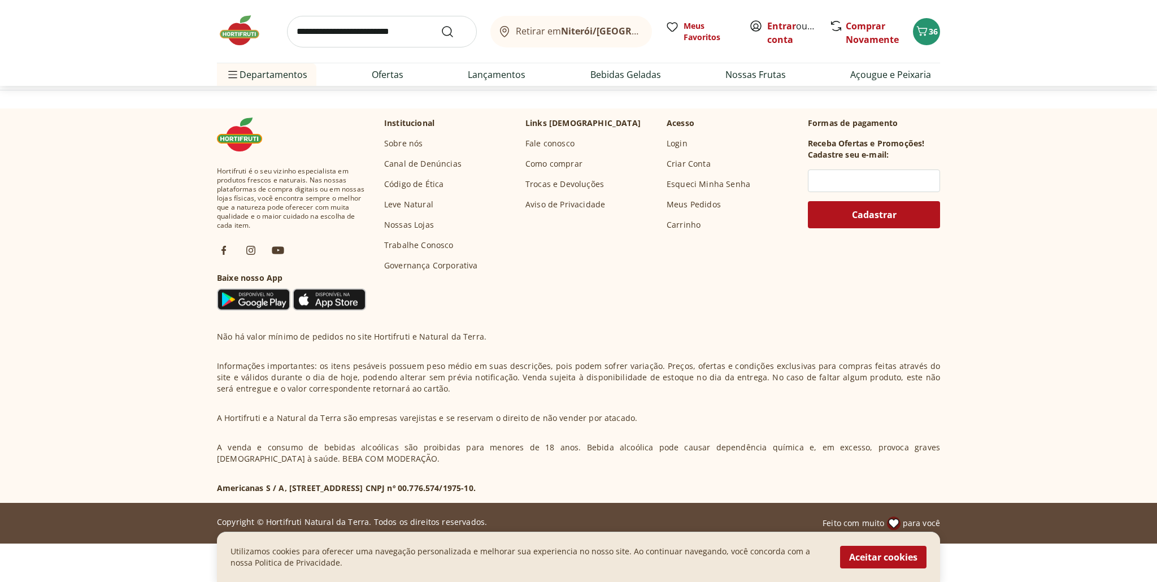
scroll to position [658, 0]
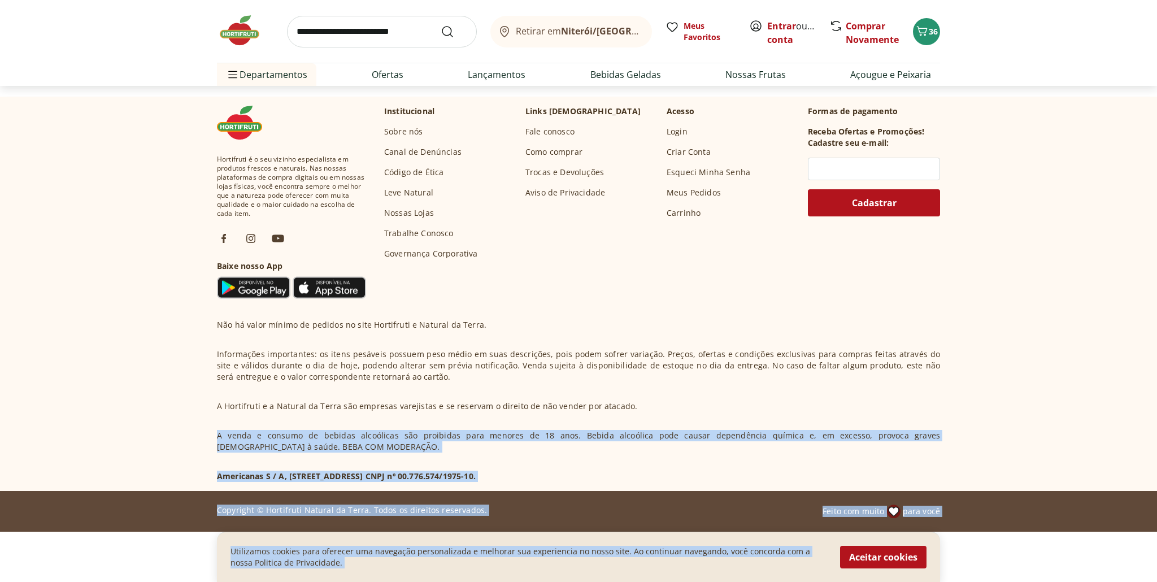
drag, startPoint x: 955, startPoint y: 428, endPoint x: 847, endPoint y: 581, distance: 187.7
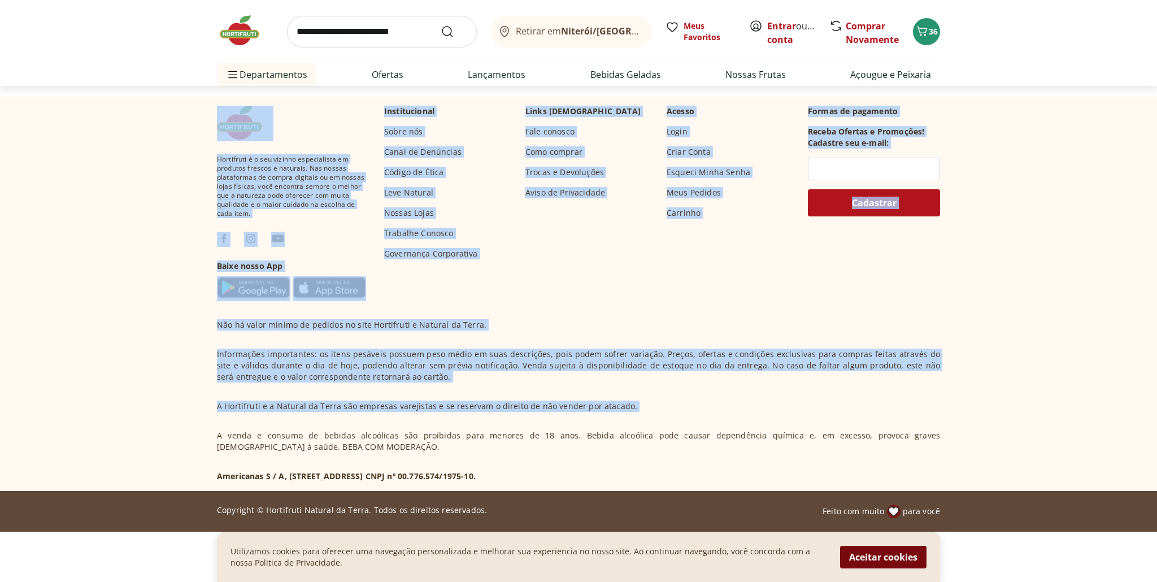
click at [869, 560] on button "Aceitar cookies" at bounding box center [883, 557] width 86 height 23
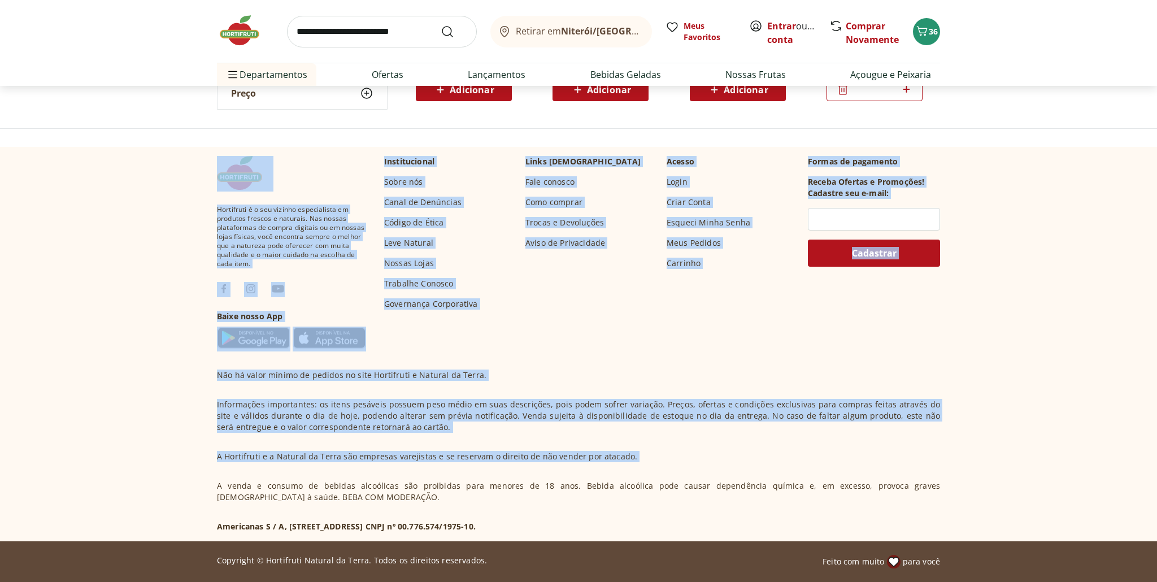
scroll to position [608, 0]
click at [1003, 462] on footer "Hortifruti é o seu vizinho especialista em produtos frescos e naturais. Nas nos…" at bounding box center [578, 364] width 1157 height 435
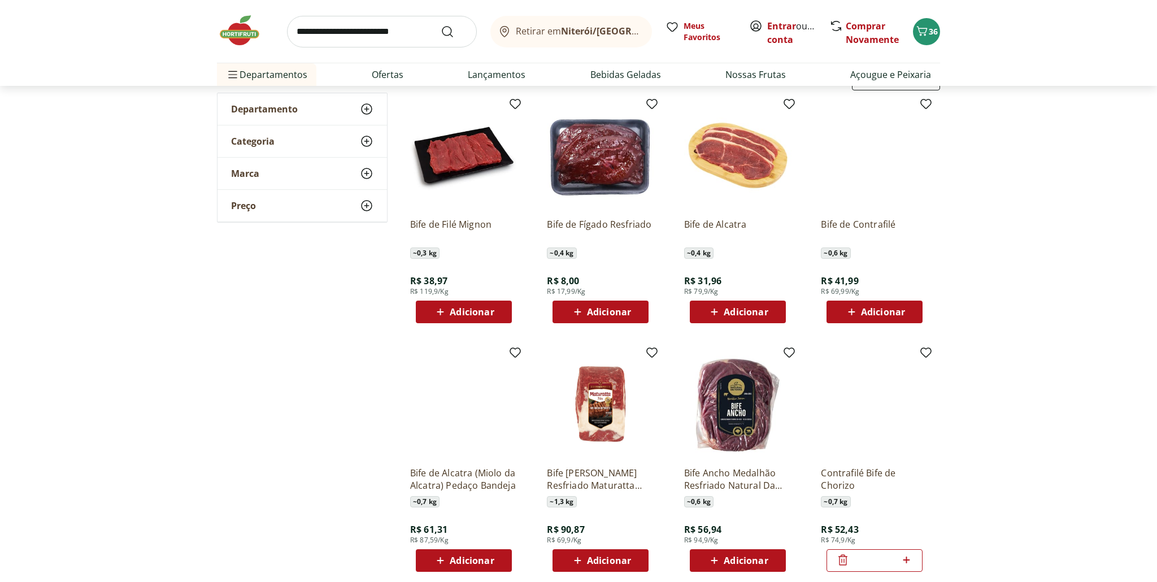
scroll to position [145, 0]
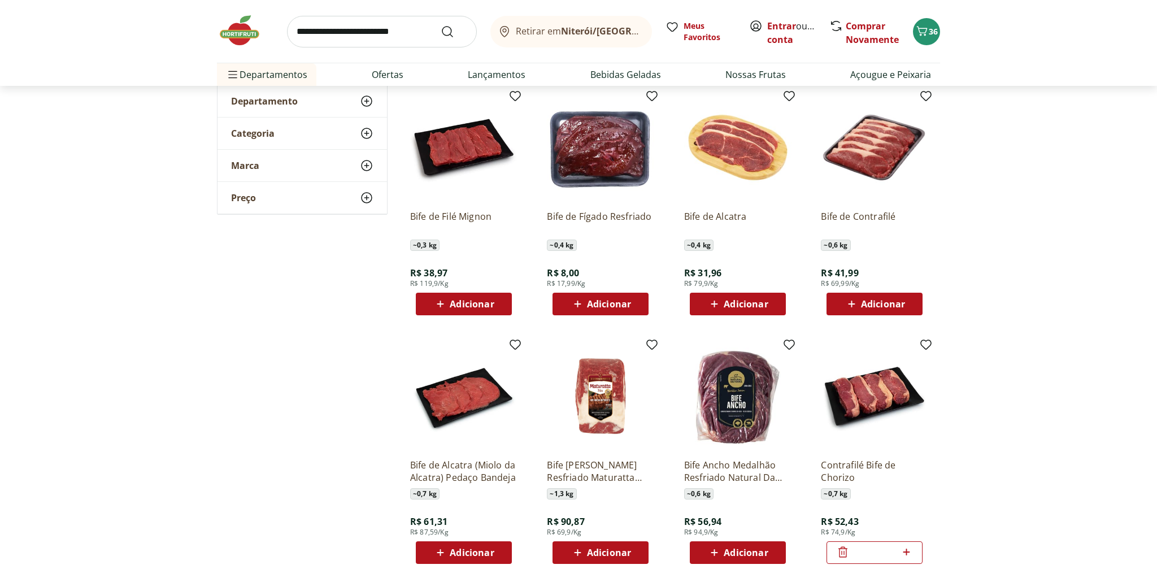
click at [465, 550] on span "Adicionar" at bounding box center [472, 552] width 44 height 9
click at [926, 31] on icon "Carrinho" at bounding box center [922, 31] width 14 height 14
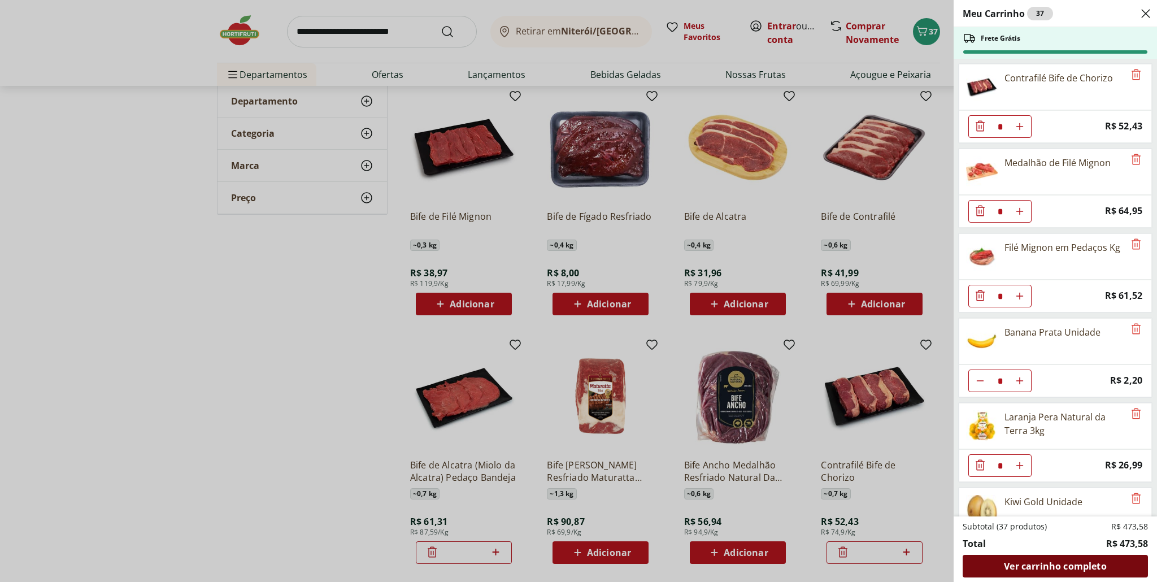
click at [1046, 568] on span "Ver carrinho completo" at bounding box center [1055, 565] width 102 height 9
